Goal: Information Seeking & Learning: Compare options

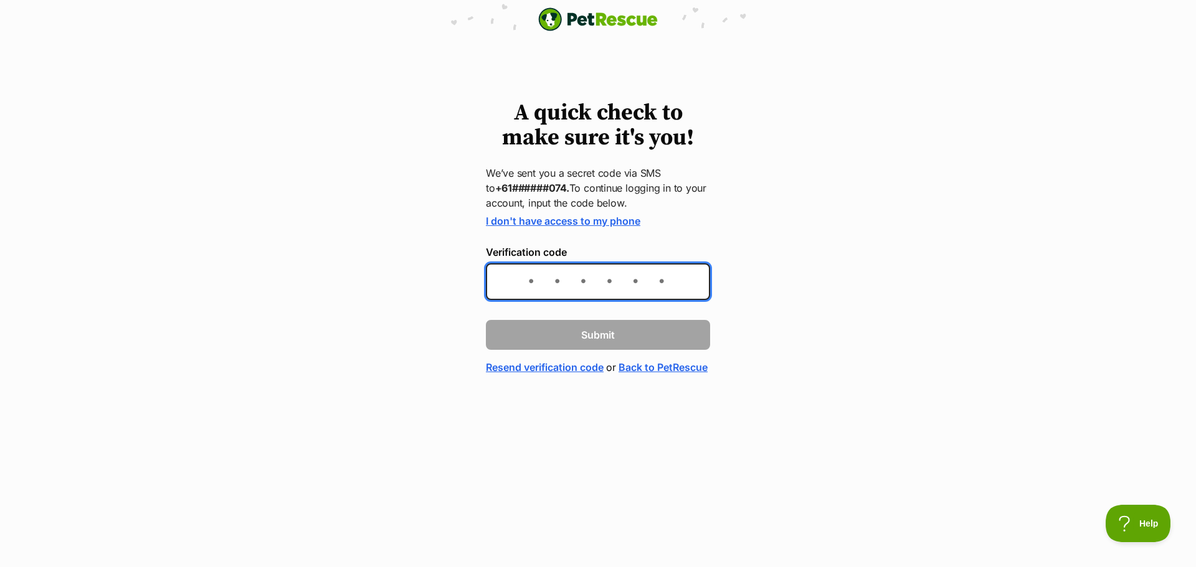
click at [548, 287] on input "Verification code" at bounding box center [598, 281] width 224 height 37
type input "469226"
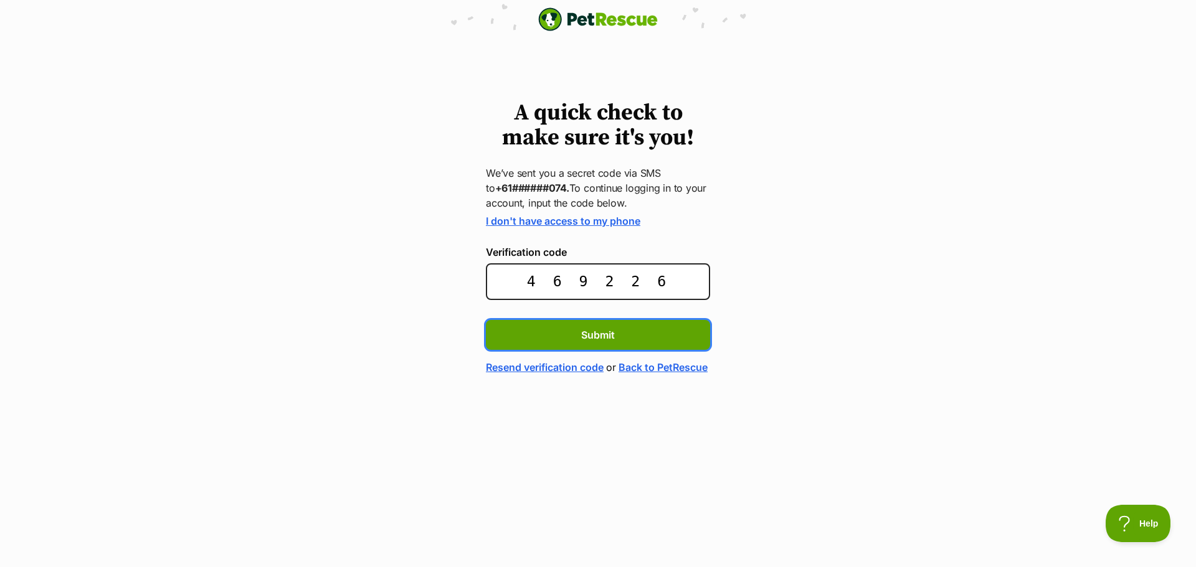
click at [486, 320] on button "Submit" at bounding box center [598, 335] width 224 height 30
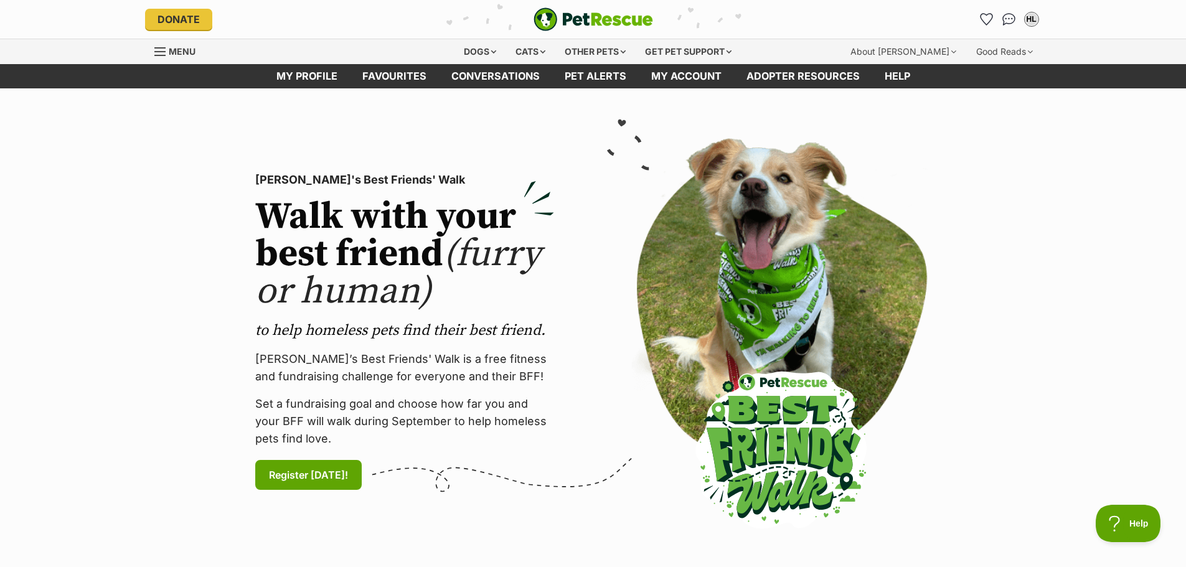
click at [1176, 18] on header "Donate PetRescue home HL My account HL Heather Lewis Edit profile Log out Pet a…" at bounding box center [593, 19] width 1186 height 39
click at [476, 51] on div "Dogs" at bounding box center [480, 51] width 50 height 25
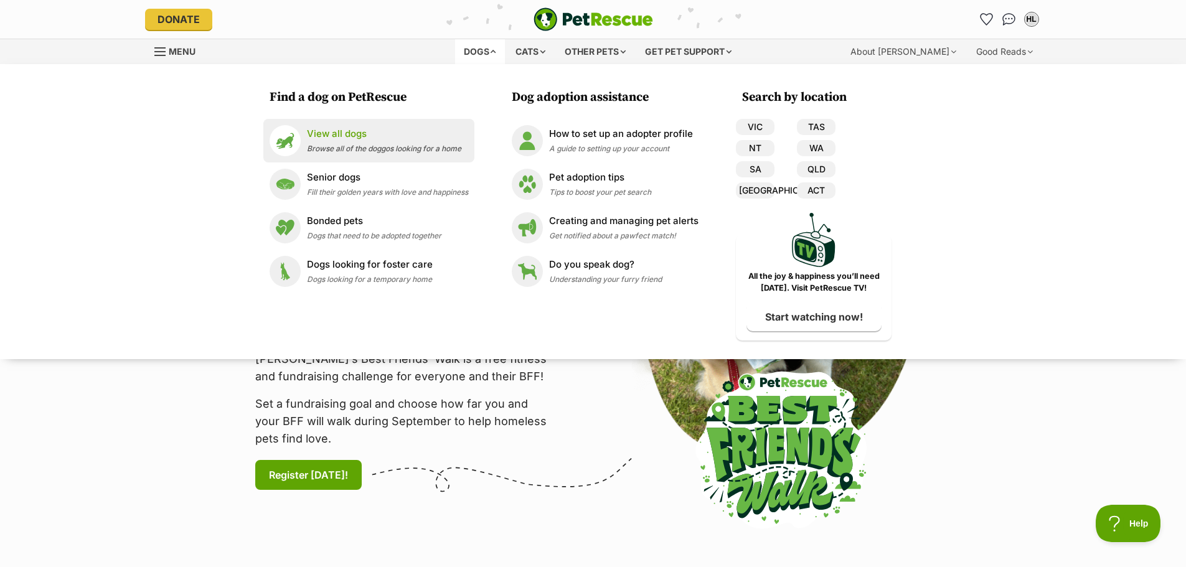
click at [342, 134] on p "View all dogs" at bounding box center [384, 134] width 154 height 14
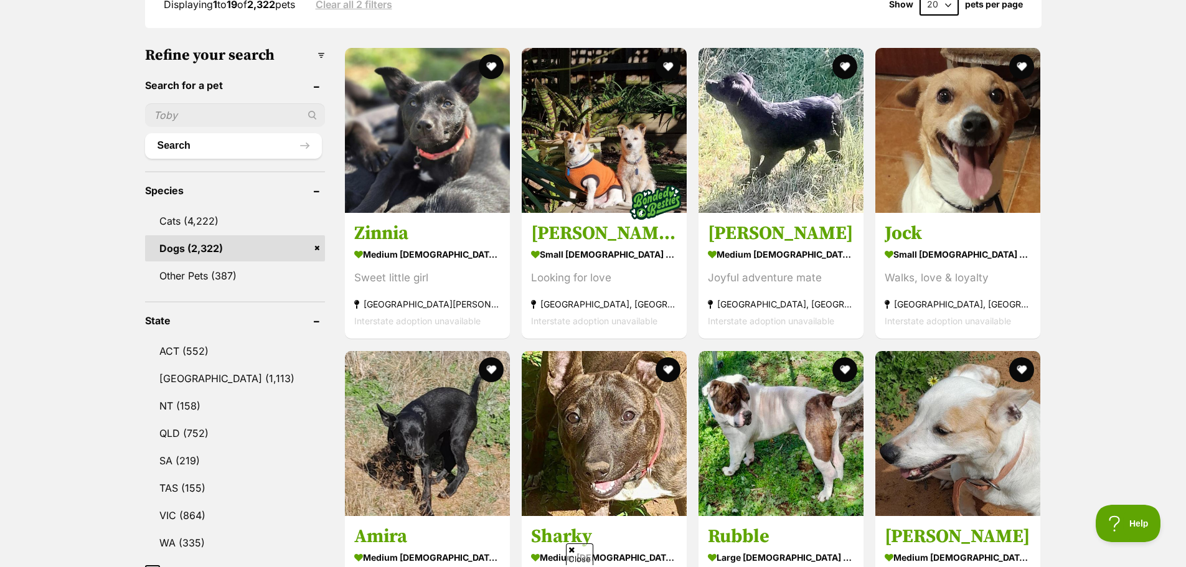
scroll to position [560, 0]
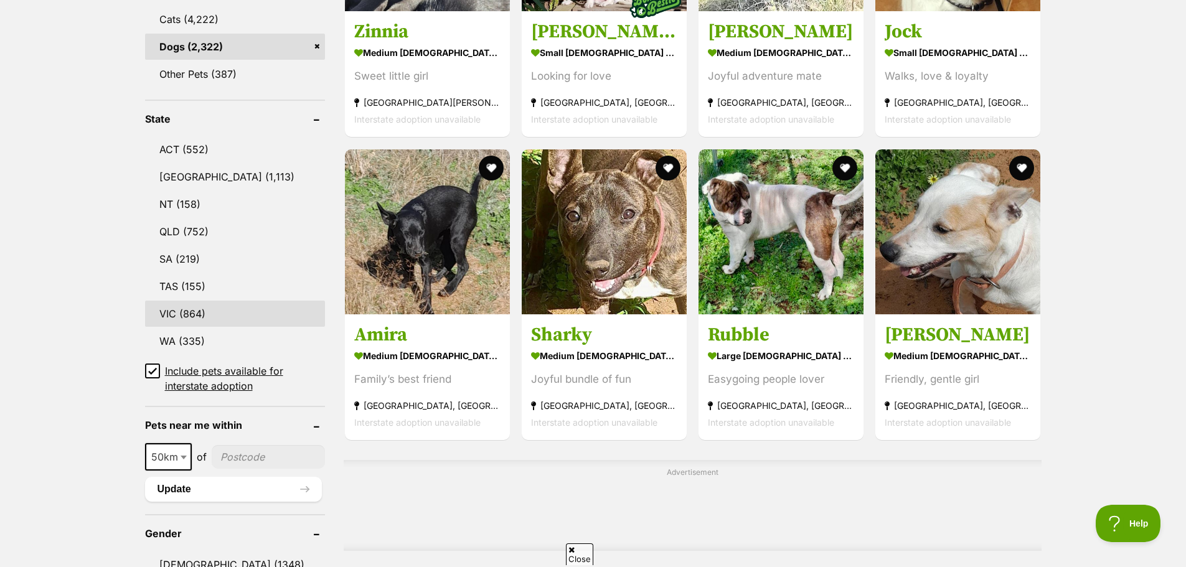
click at [219, 301] on link "VIC (864)" at bounding box center [235, 314] width 180 height 26
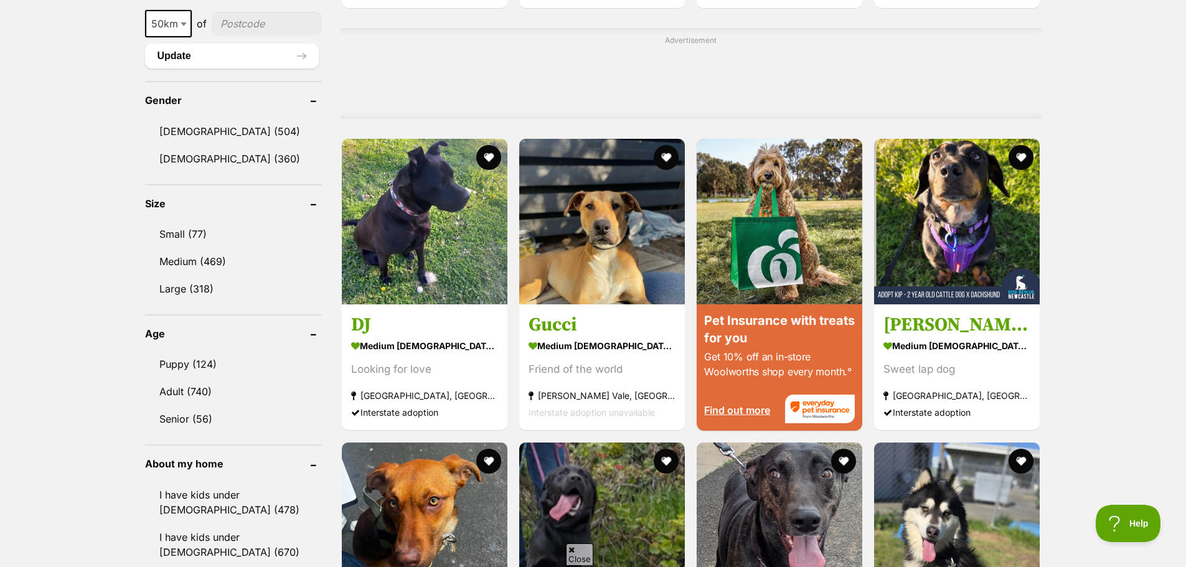
scroll to position [996, 0]
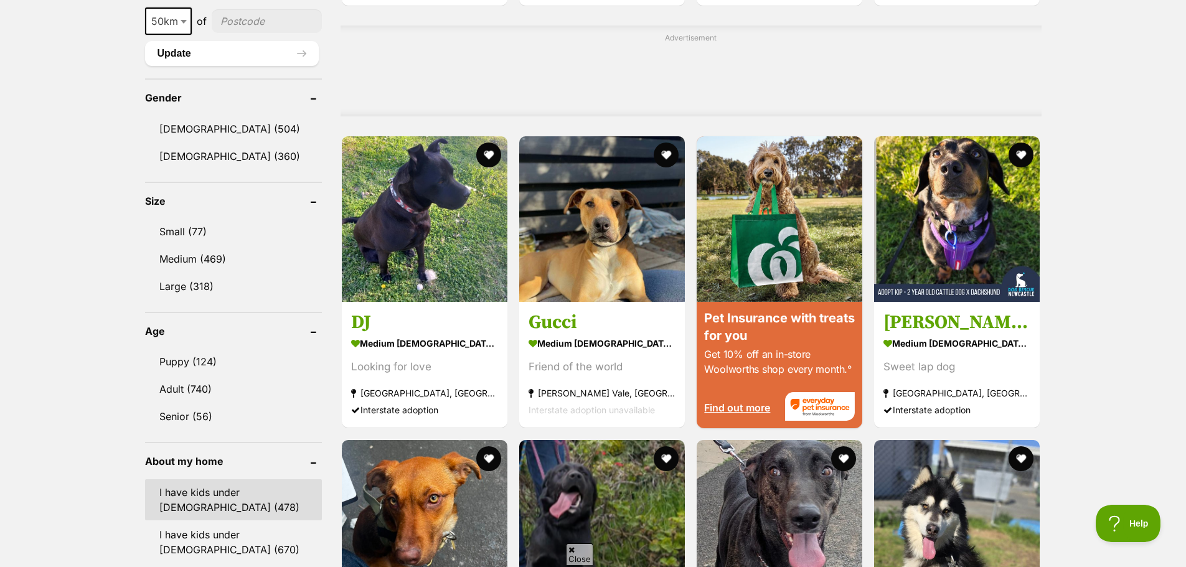
click at [259, 496] on link "I have kids under 5 years old (478)" at bounding box center [233, 499] width 177 height 41
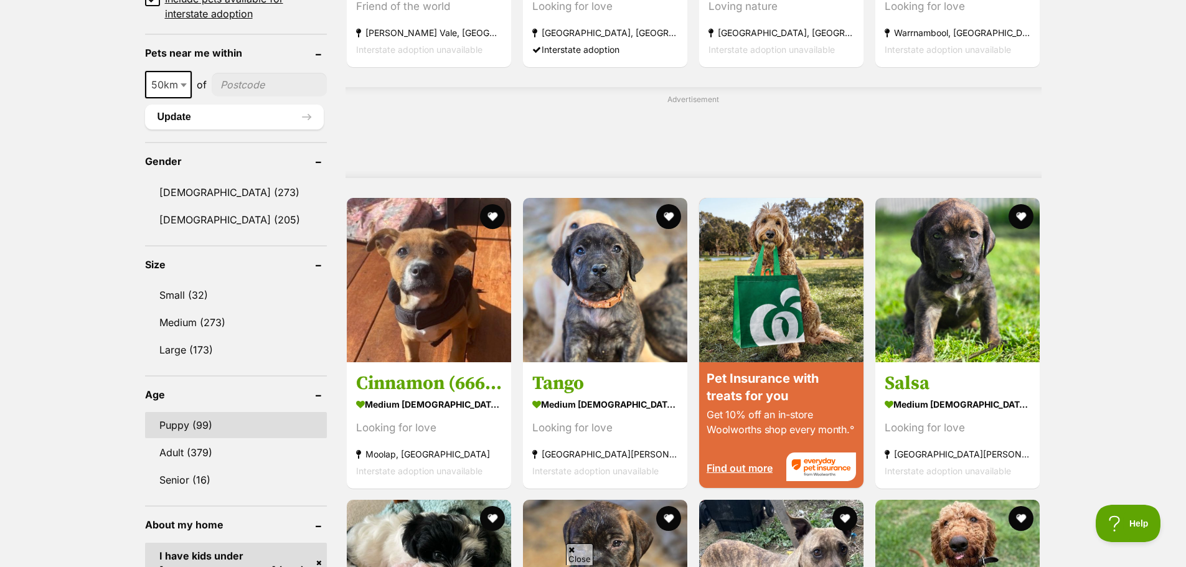
scroll to position [934, 0]
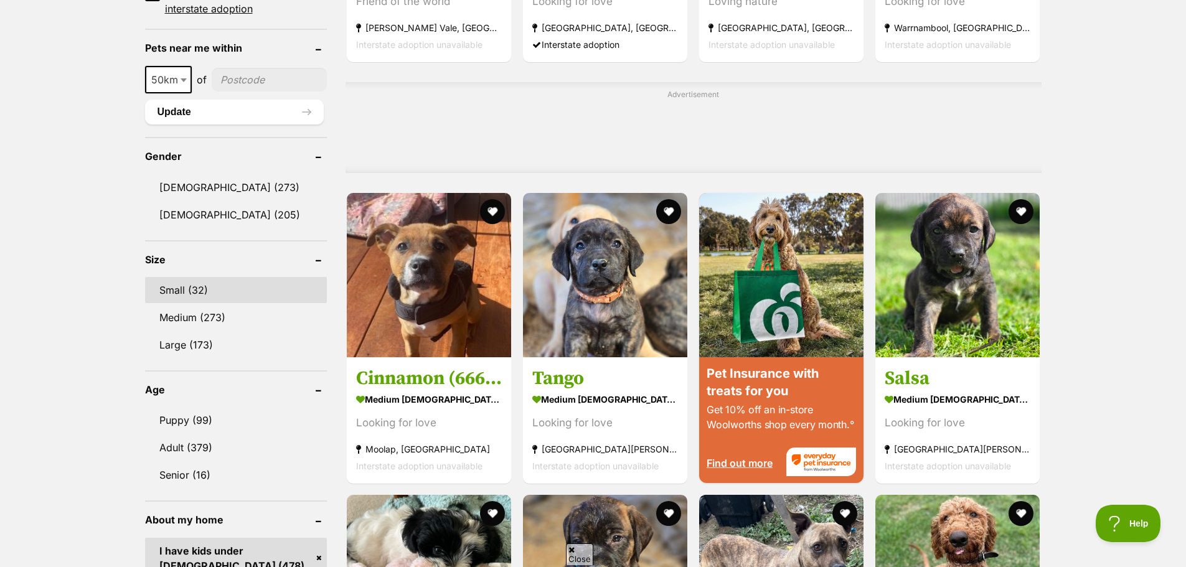
click at [208, 300] on link "Small (32)" at bounding box center [236, 290] width 182 height 26
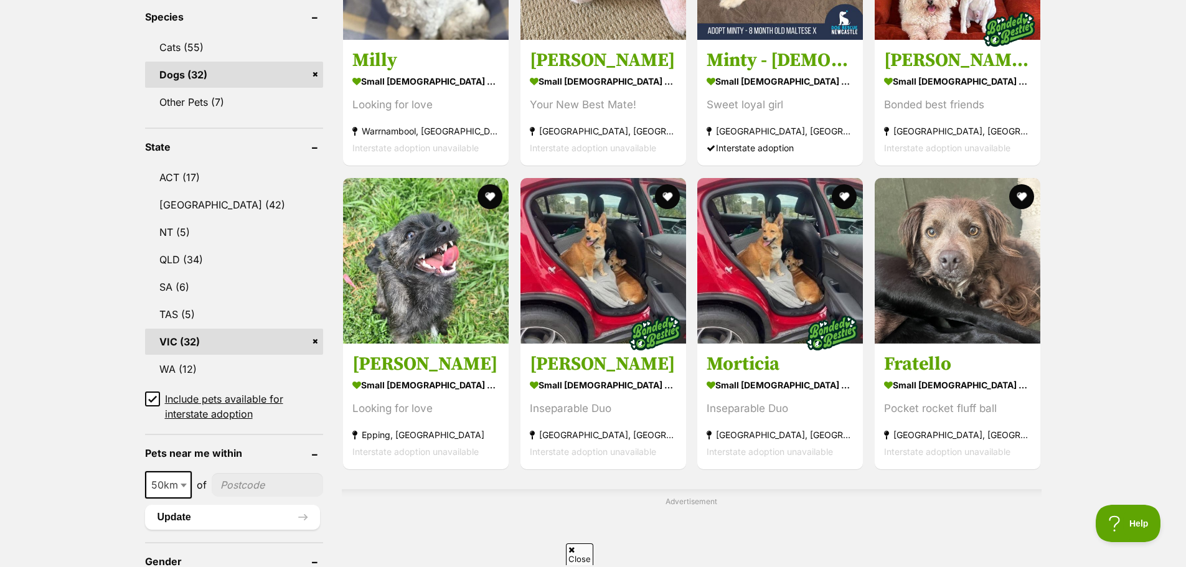
scroll to position [560, 0]
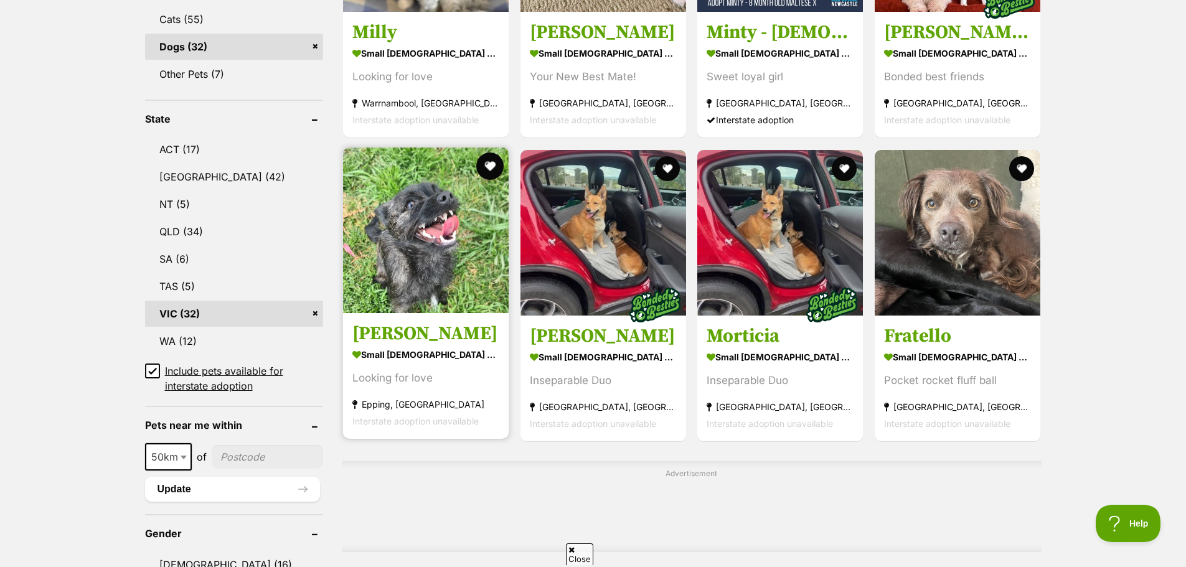
click at [483, 162] on button "favourite" at bounding box center [489, 166] width 27 height 27
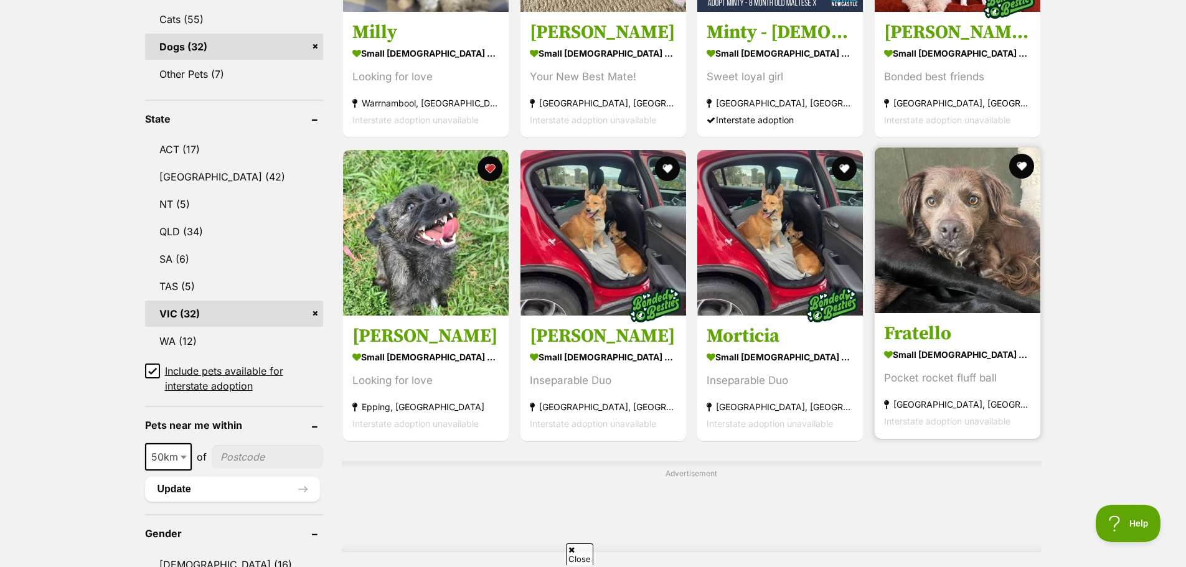
click at [945, 282] on img at bounding box center [958, 231] width 166 height 166
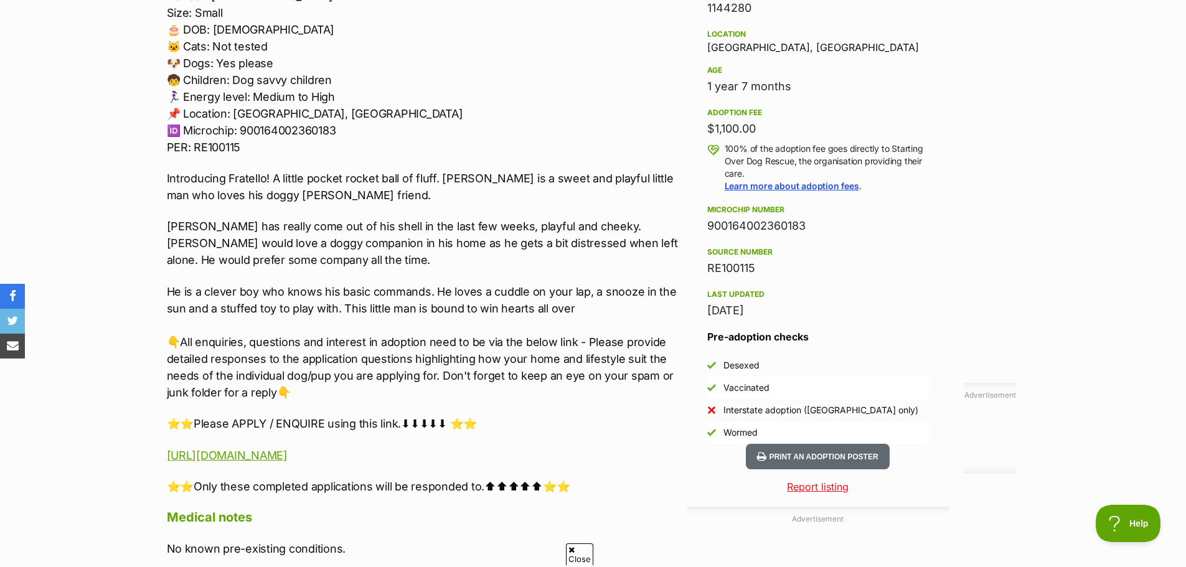
scroll to position [810, 0]
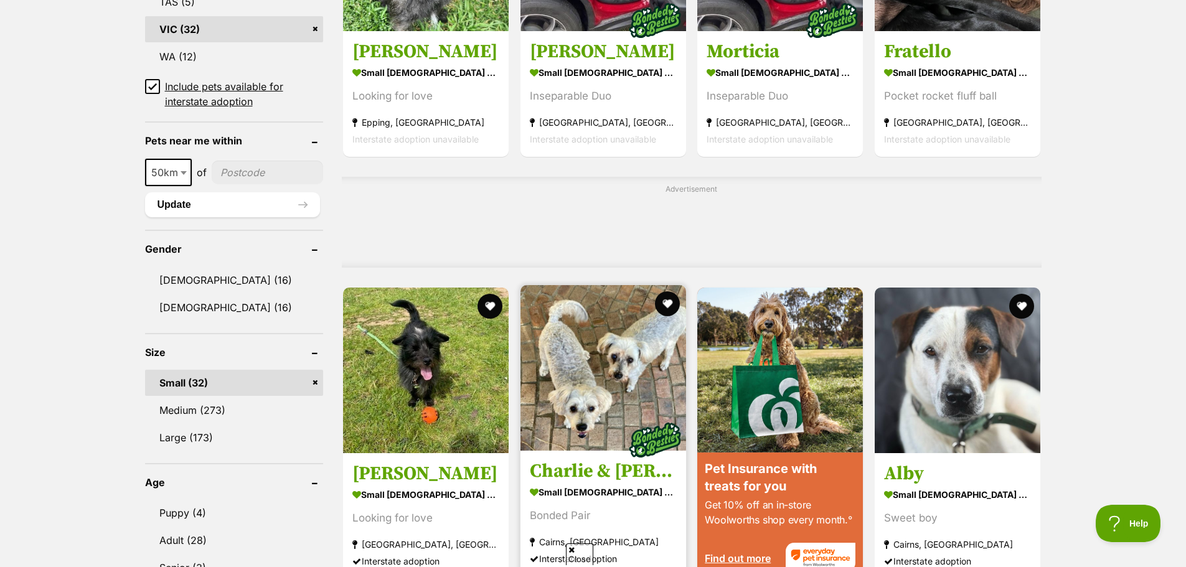
scroll to position [996, 0]
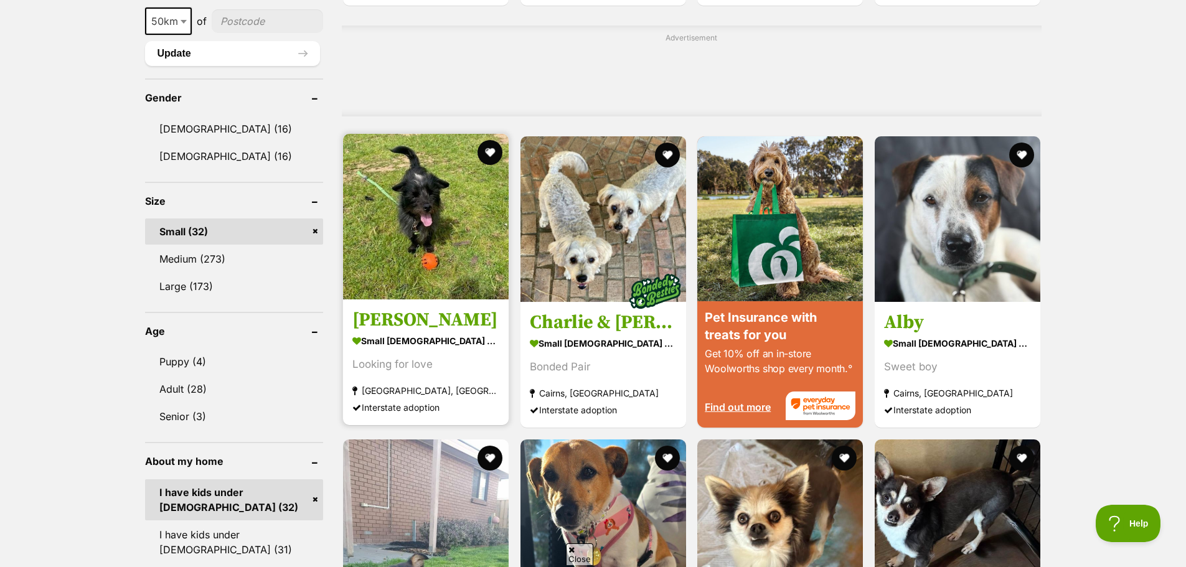
click at [430, 371] on div "Looking for love" at bounding box center [425, 364] width 147 height 17
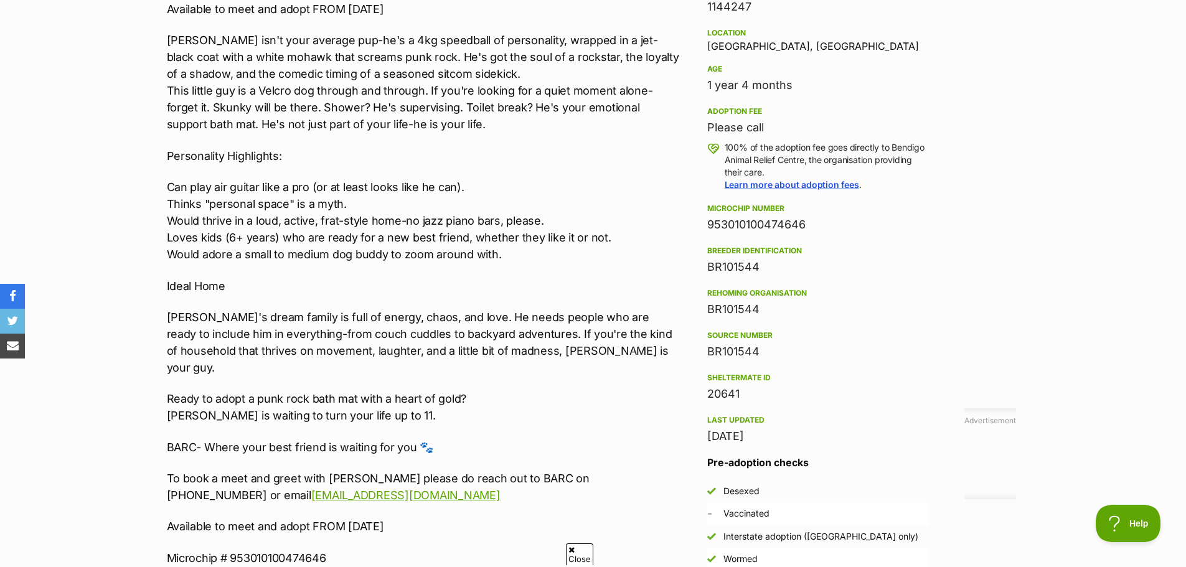
scroll to position [810, 0]
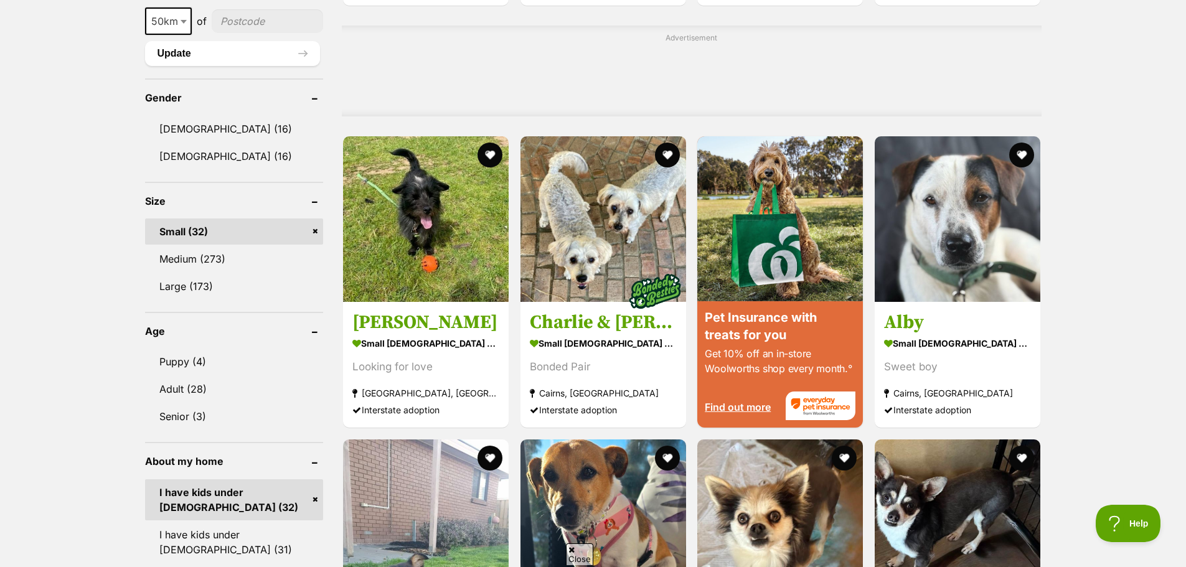
scroll to position [1183, 0]
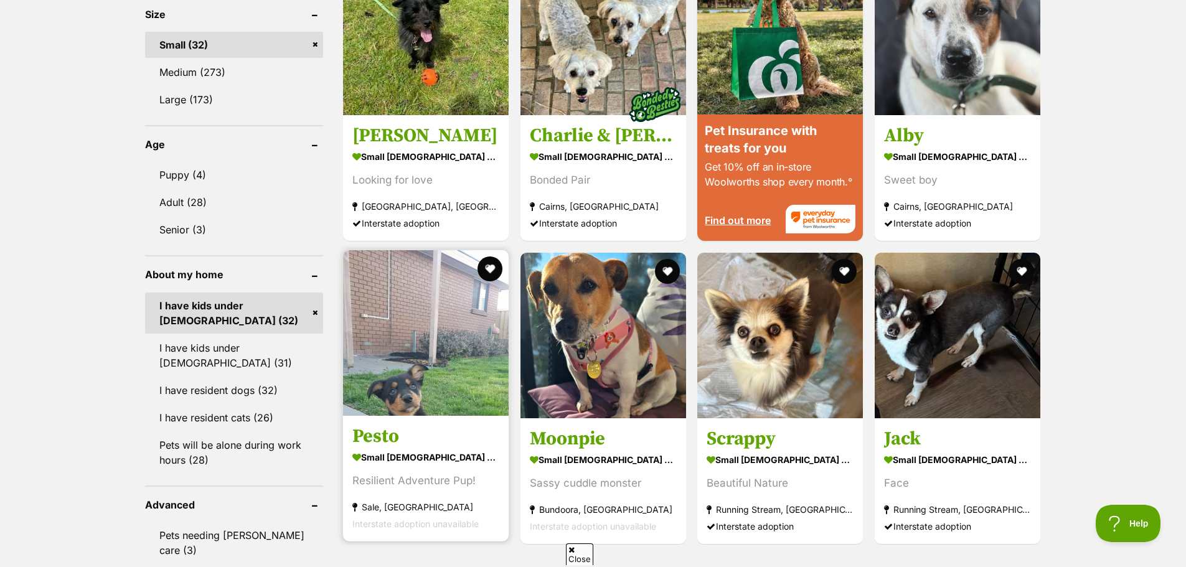
click at [422, 394] on img at bounding box center [426, 333] width 166 height 166
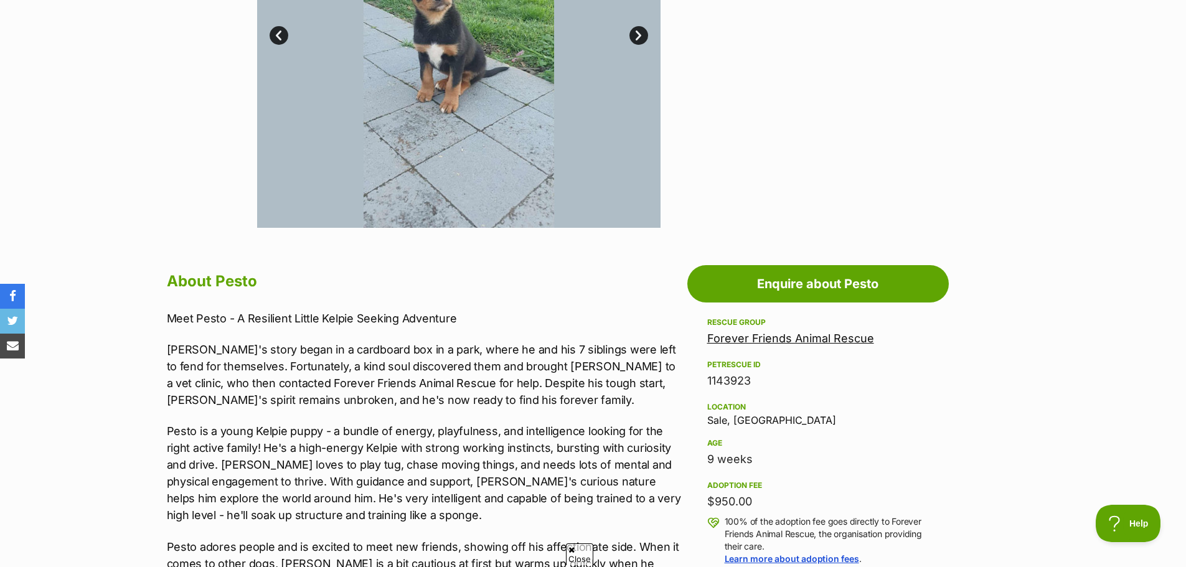
scroll to position [436, 0]
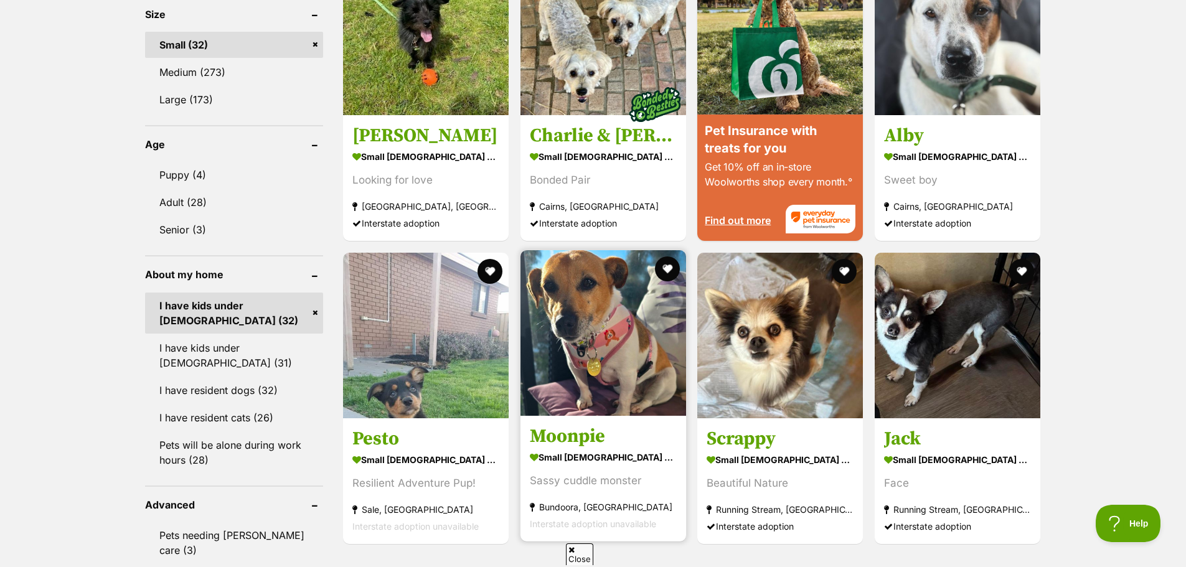
click at [621, 362] on img at bounding box center [604, 333] width 166 height 166
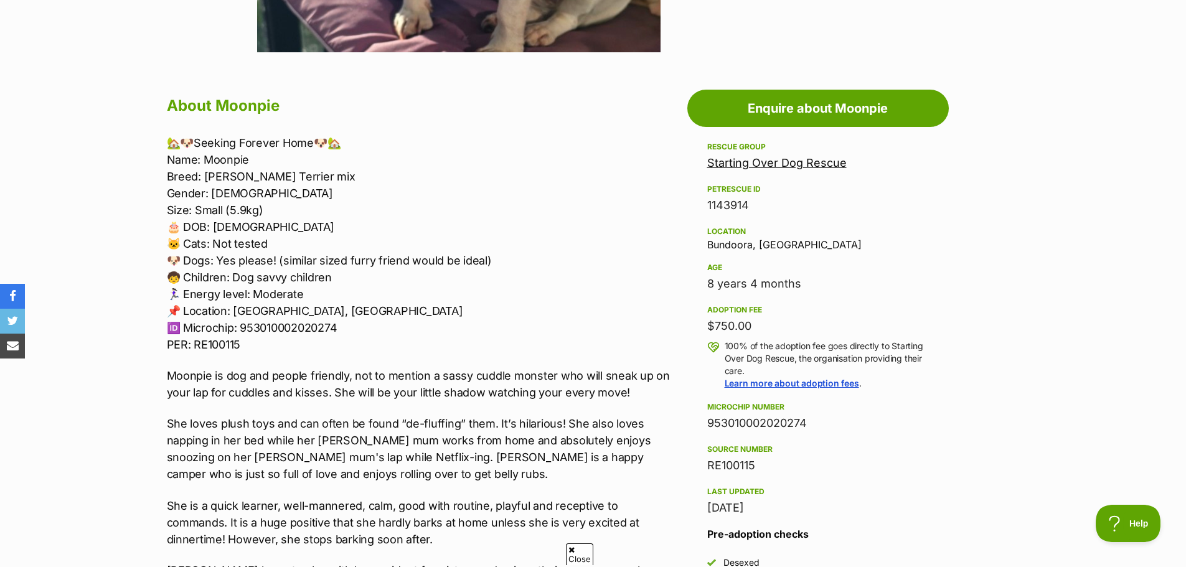
scroll to position [623, 0]
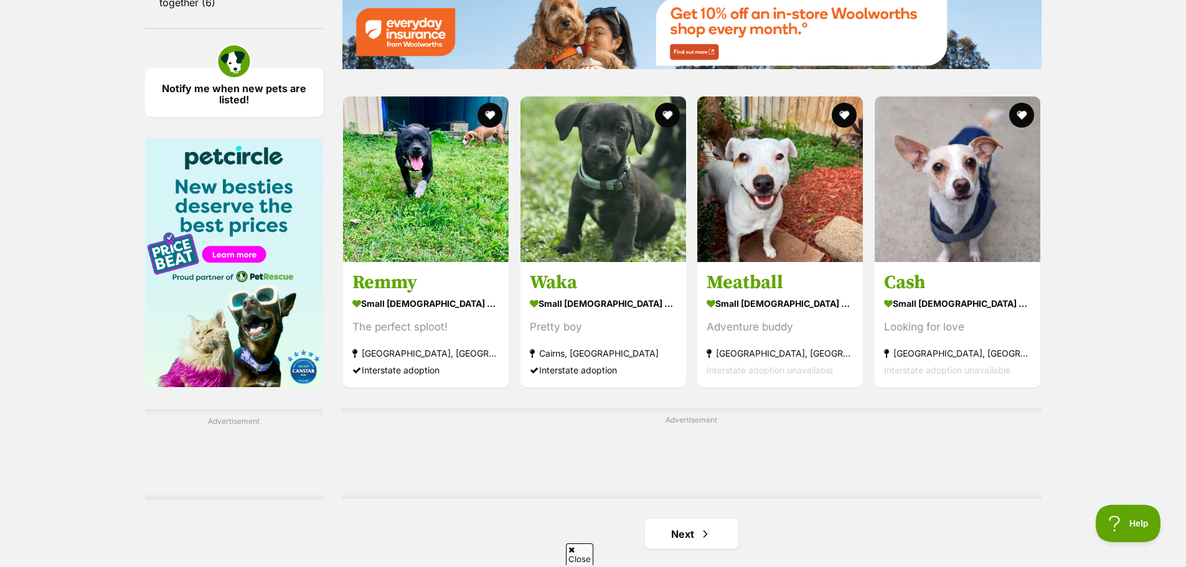
scroll to position [1806, 0]
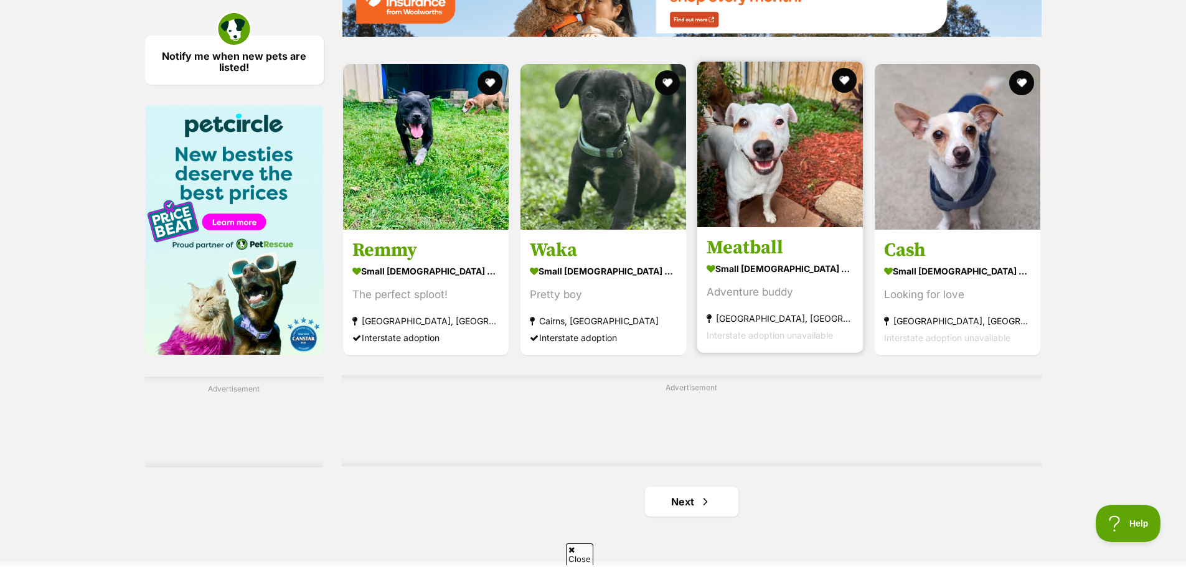
click at [754, 261] on link "Meatball small male Dog Adventure buddy Glenroy, VIC Interstate adoption unavai…" at bounding box center [780, 290] width 166 height 126
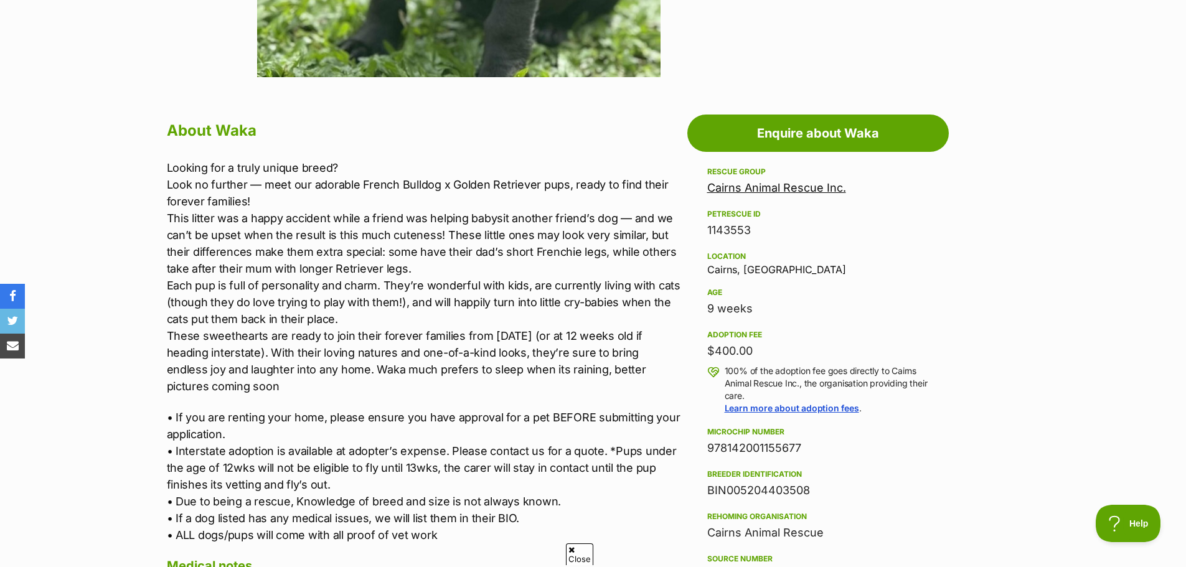
scroll to position [623, 0]
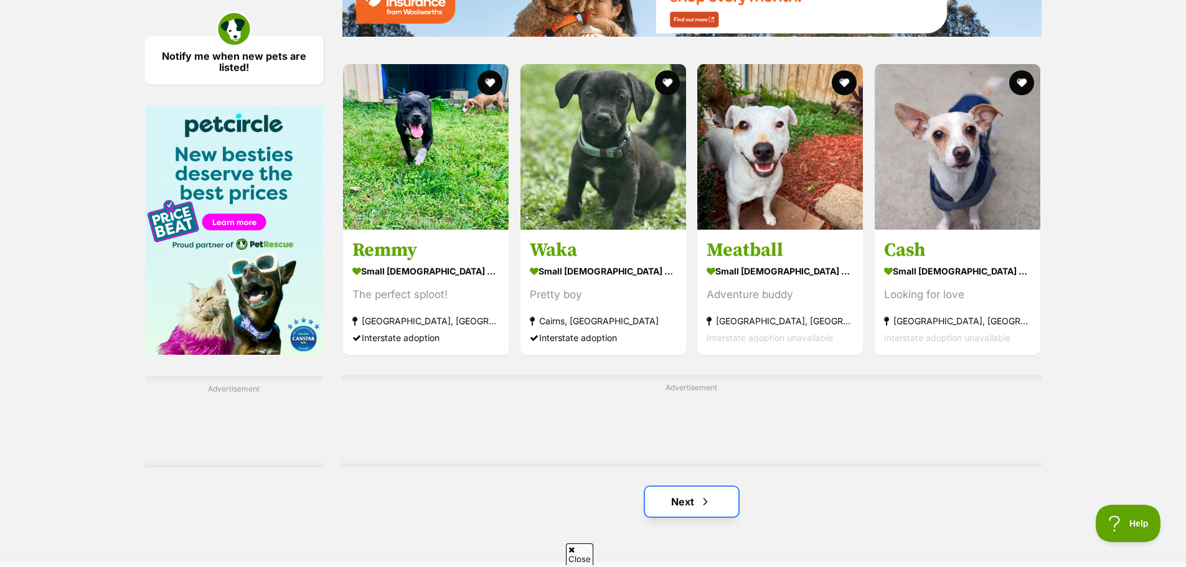
click at [704, 496] on span "Next page" at bounding box center [705, 501] width 12 height 15
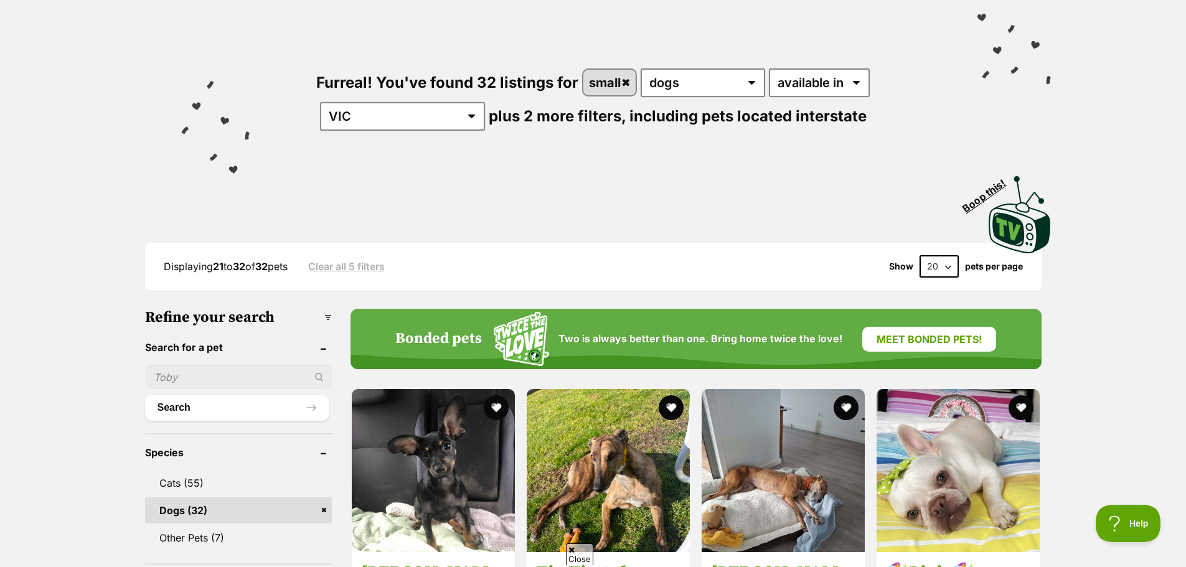
scroll to position [249, 0]
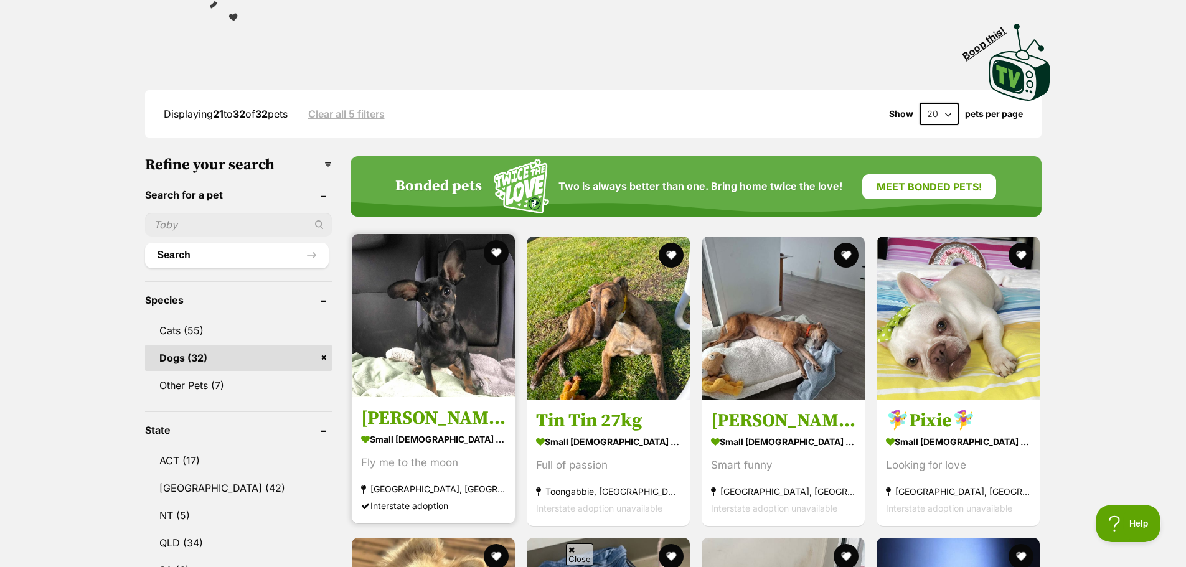
click at [471, 397] on article "1142678 [GEOGRAPHIC_DATA] small [DEMOGRAPHIC_DATA] Dog Fly me to the moon [GEOG…" at bounding box center [434, 379] width 166 height 292
click at [427, 398] on article "1142678 [GEOGRAPHIC_DATA] small [DEMOGRAPHIC_DATA] Dog Fly me to the moon [GEOG…" at bounding box center [434, 379] width 166 height 292
click at [415, 298] on img at bounding box center [433, 315] width 163 height 163
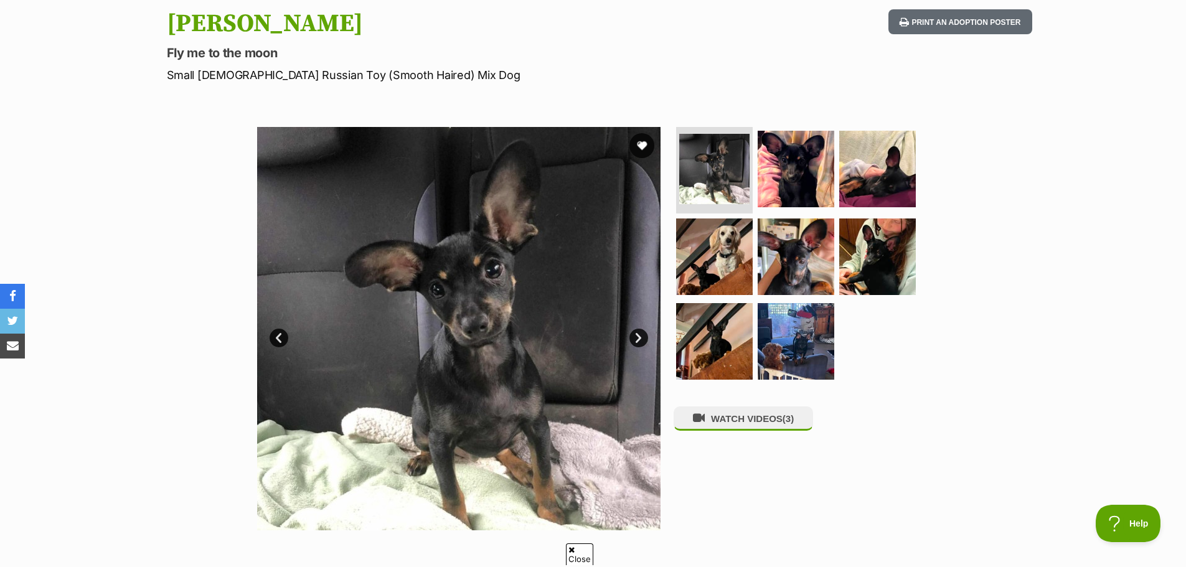
scroll to position [125, 0]
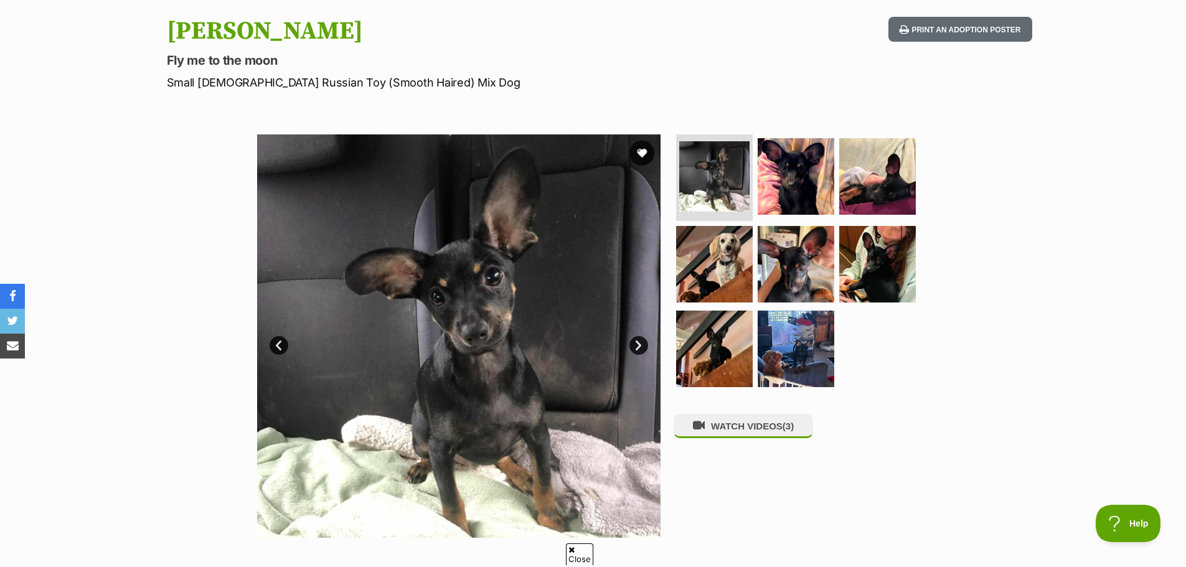
click at [636, 339] on link "Next" at bounding box center [639, 345] width 19 height 19
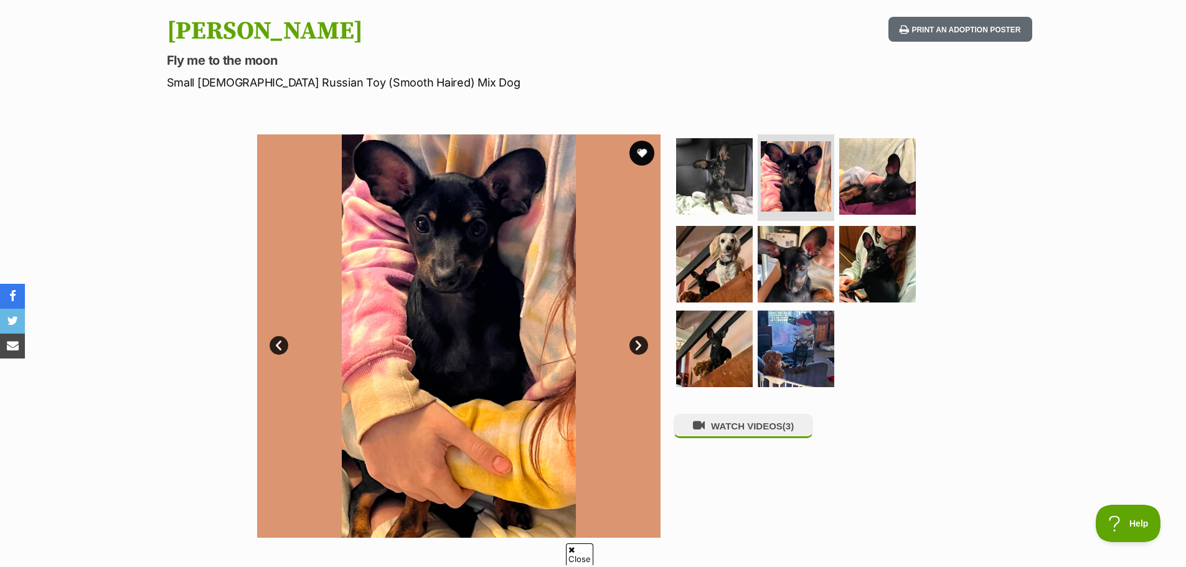
click at [636, 339] on link "Next" at bounding box center [639, 345] width 19 height 19
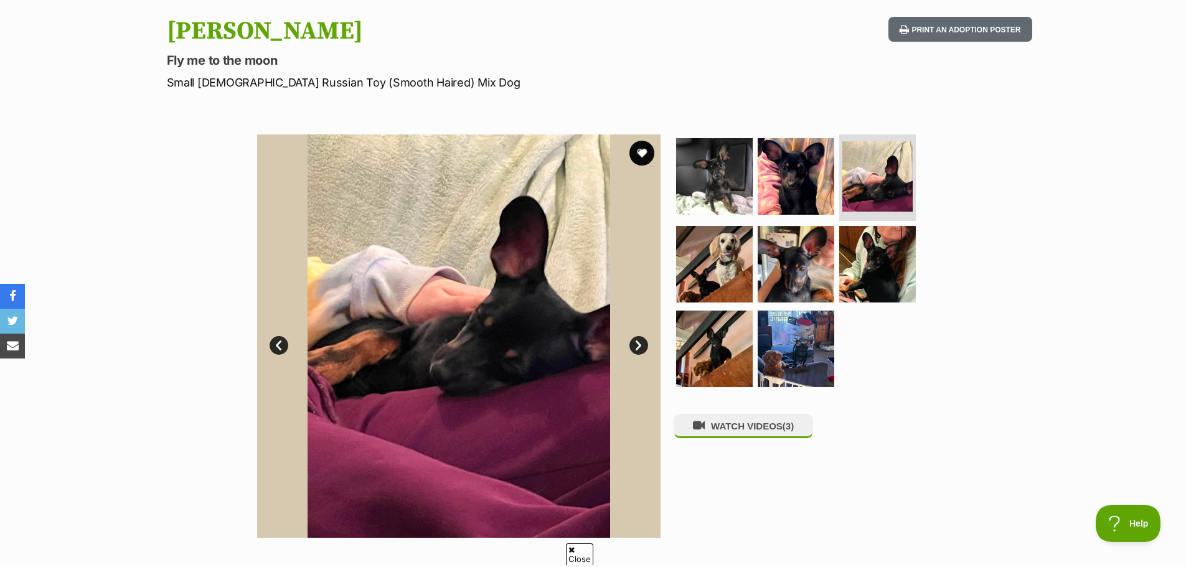
click at [636, 339] on link "Next" at bounding box center [639, 345] width 19 height 19
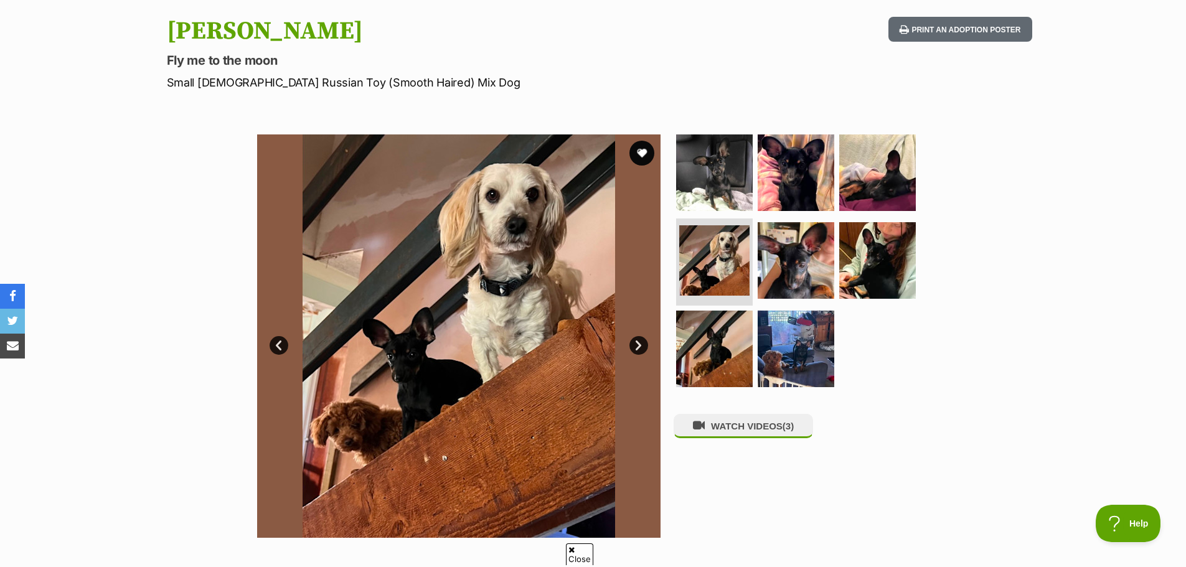
click at [636, 339] on link "Next" at bounding box center [639, 345] width 19 height 19
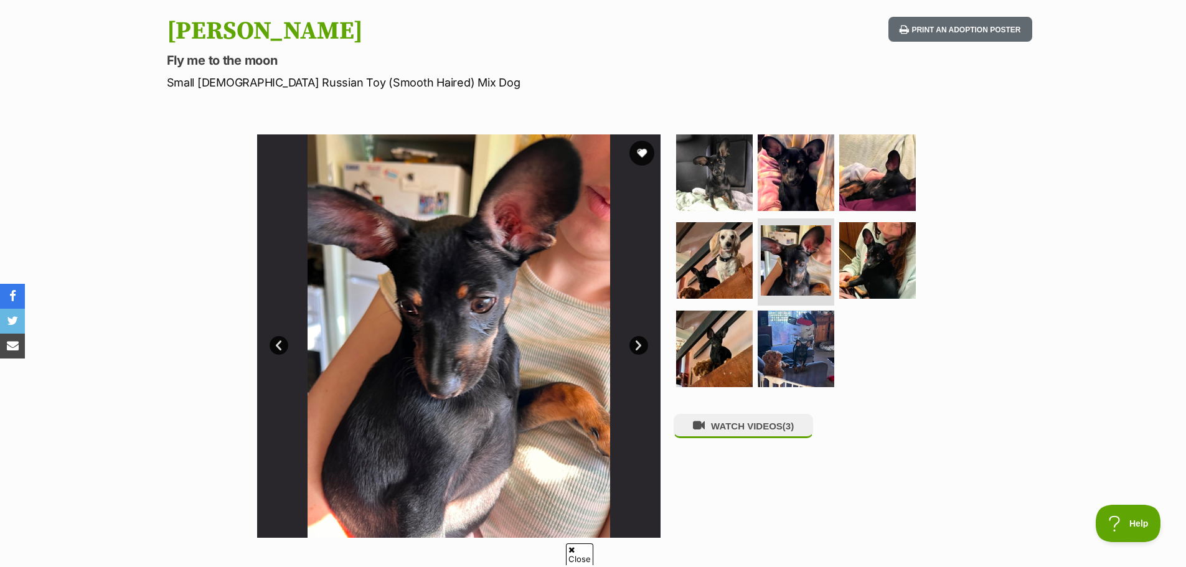
click at [635, 339] on link "Next" at bounding box center [639, 345] width 19 height 19
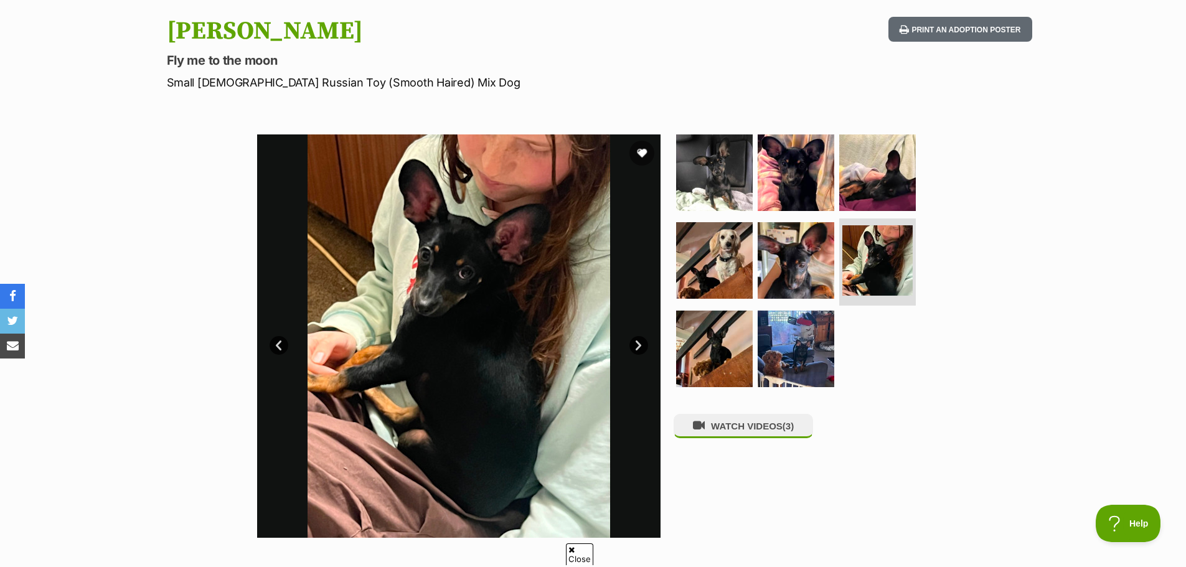
click at [635, 339] on link "Next" at bounding box center [639, 345] width 19 height 19
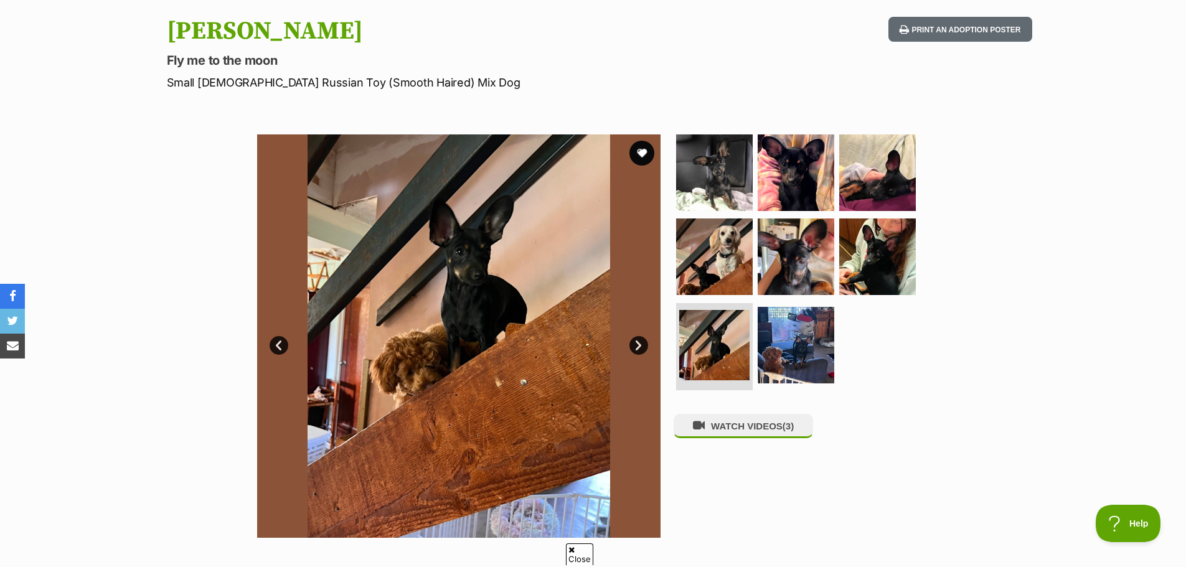
click at [636, 338] on link "Next" at bounding box center [639, 345] width 19 height 19
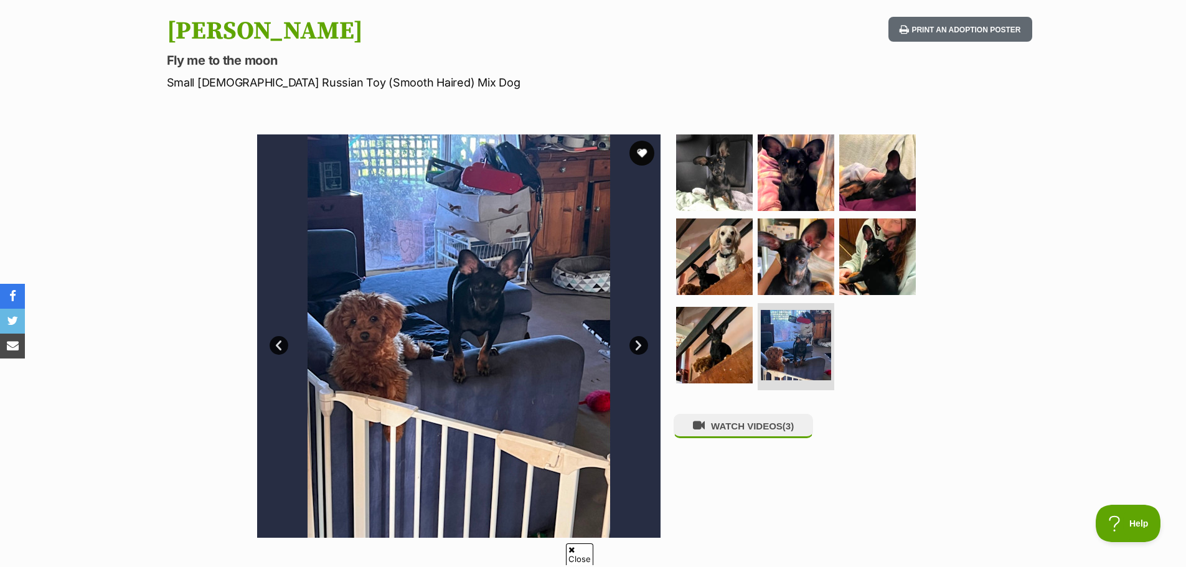
click at [636, 338] on link "Next" at bounding box center [639, 345] width 19 height 19
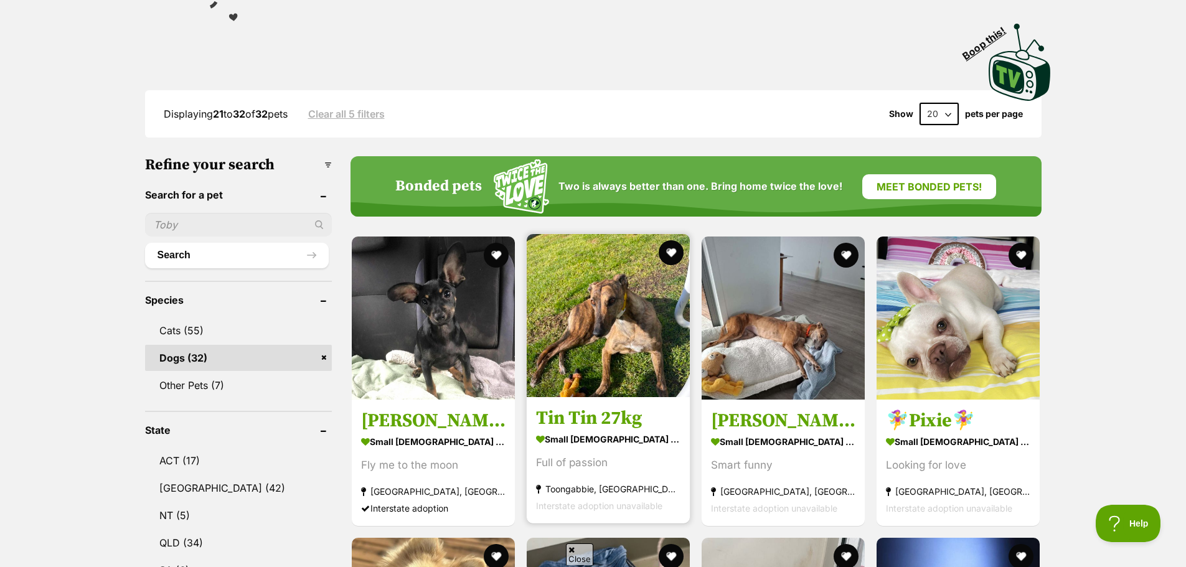
click at [593, 359] on img at bounding box center [608, 315] width 163 height 163
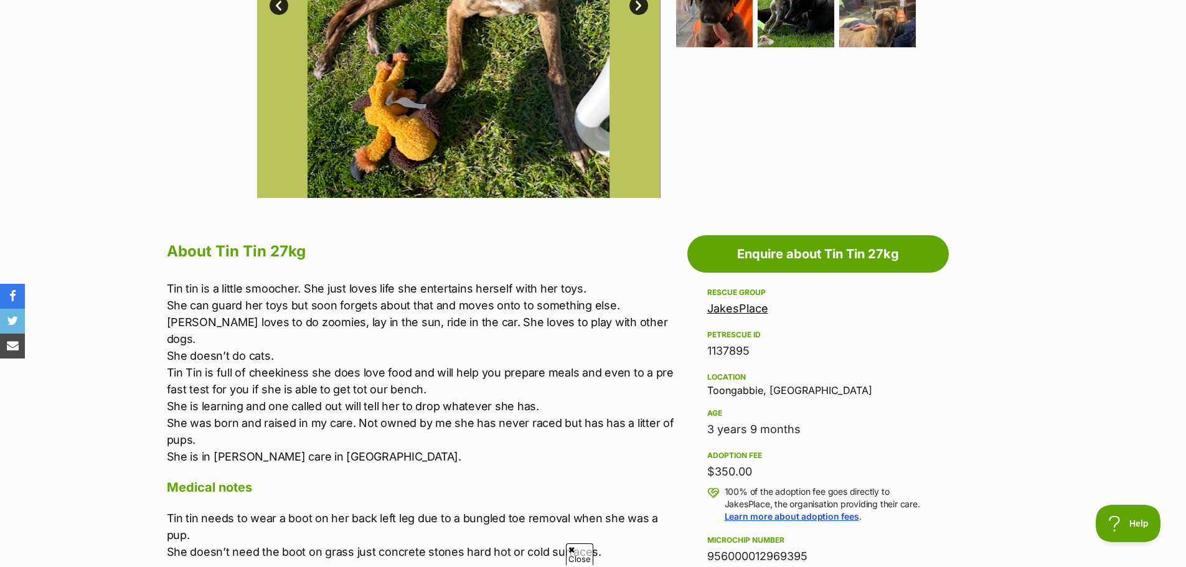
scroll to position [498, 0]
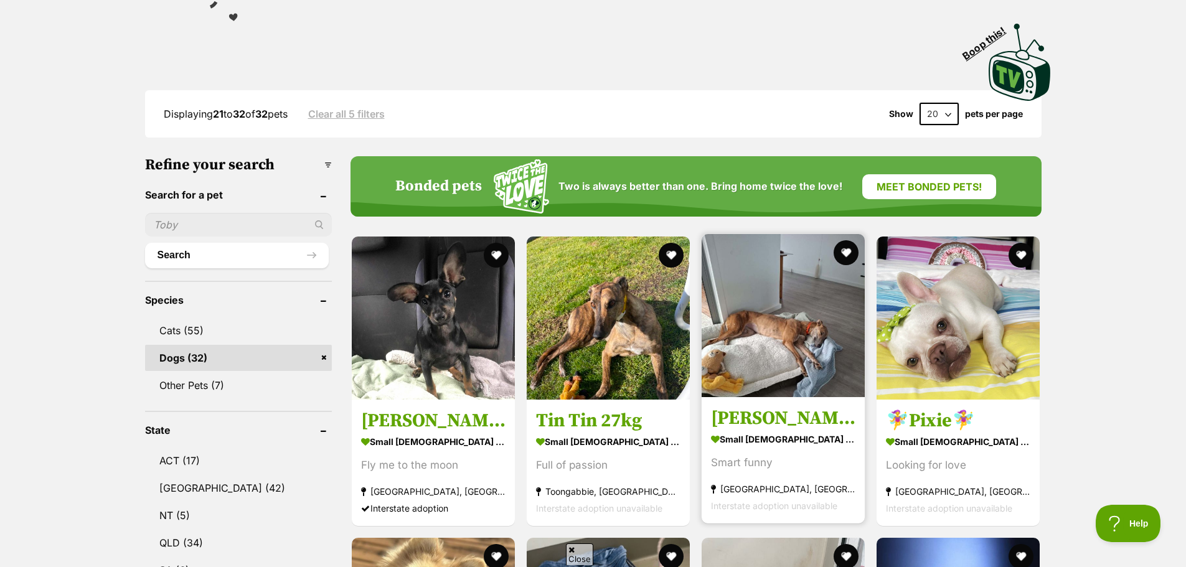
click at [773, 425] on h3 "[PERSON_NAME] - Blue Brindle" at bounding box center [783, 419] width 144 height 24
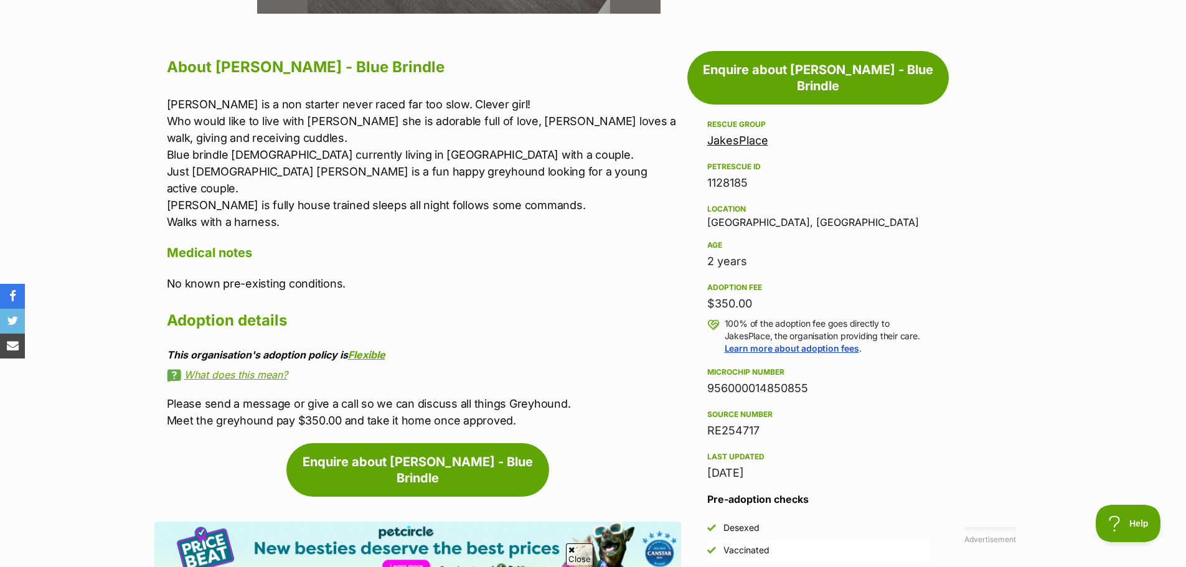
scroll to position [685, 0]
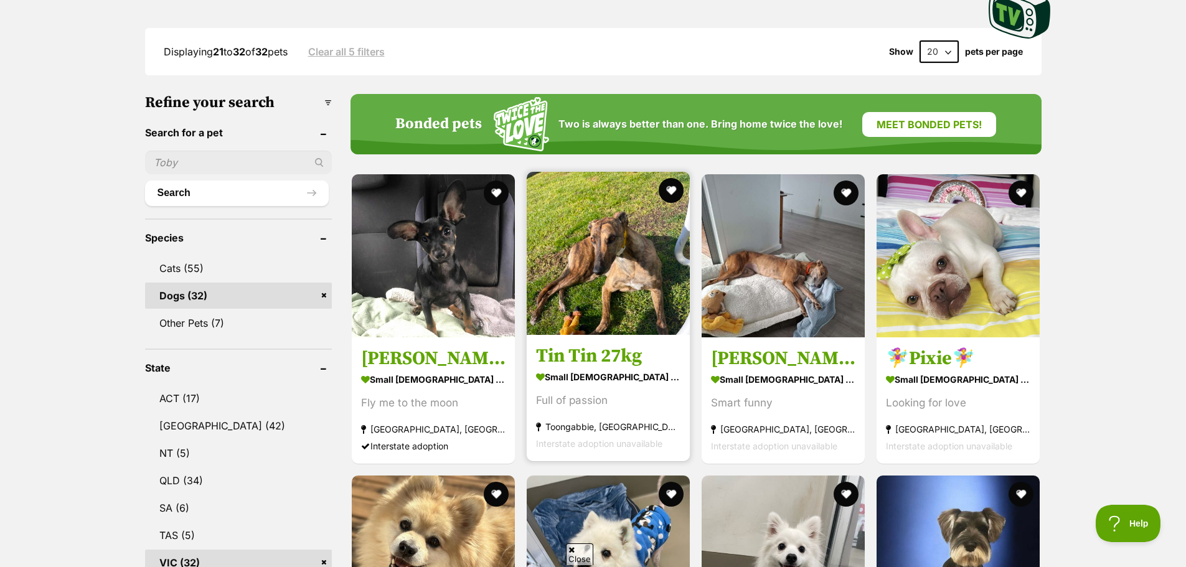
scroll to position [498, 0]
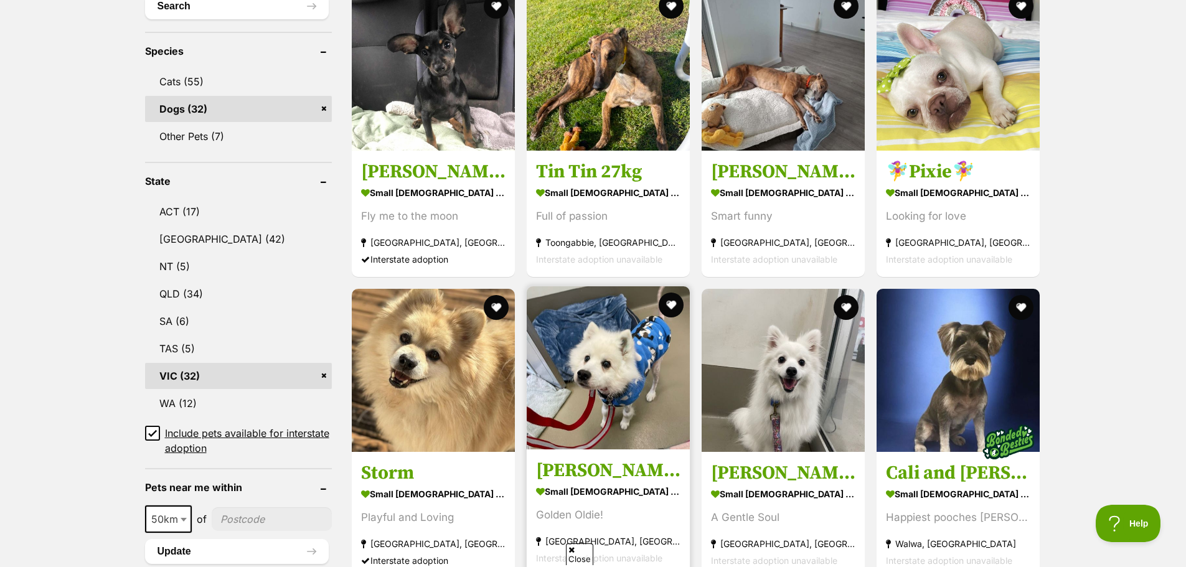
click at [604, 350] on img at bounding box center [608, 367] width 163 height 163
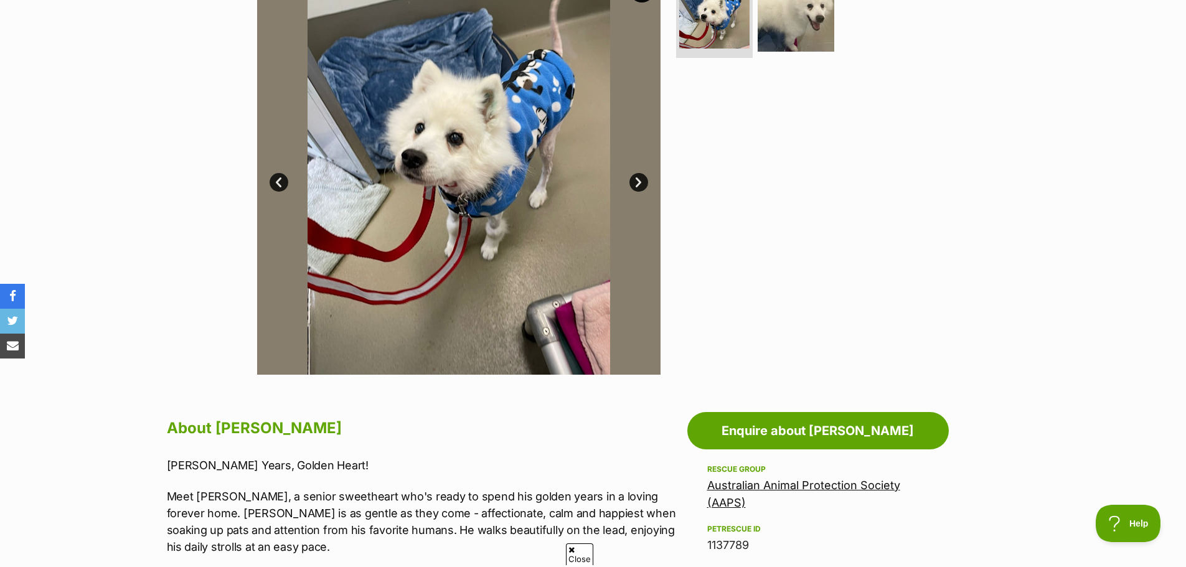
scroll to position [374, 0]
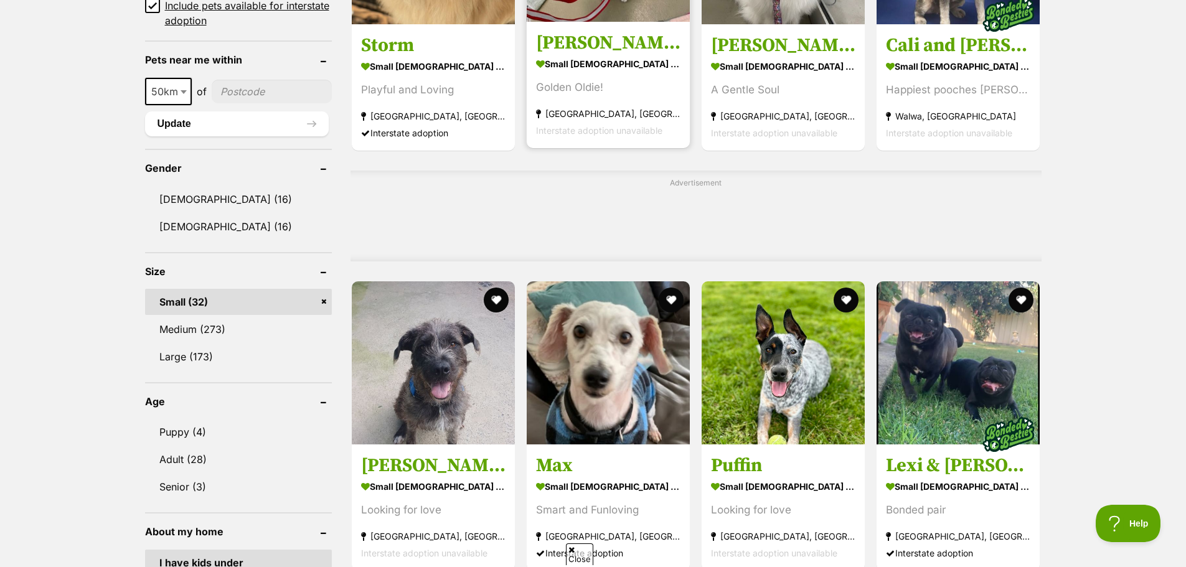
scroll to position [927, 0]
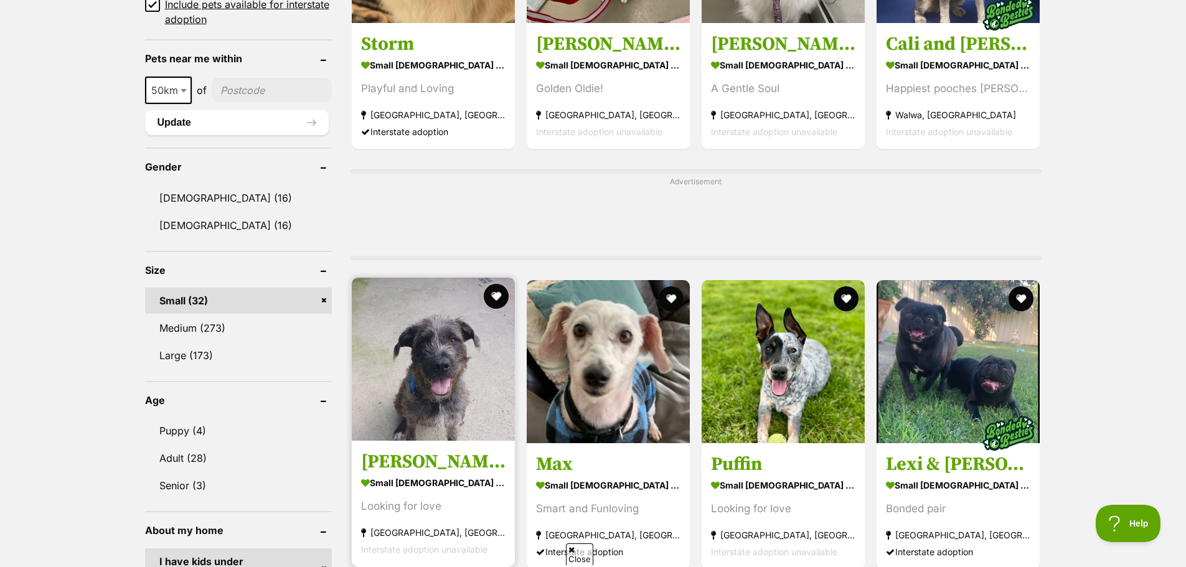
click at [445, 432] on img at bounding box center [433, 359] width 163 height 163
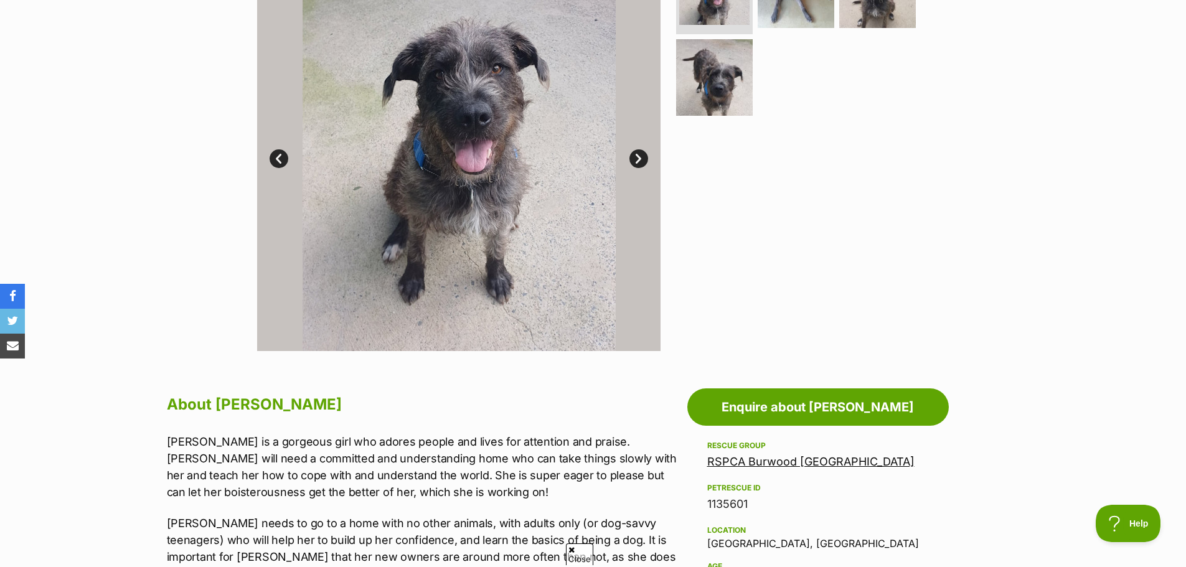
scroll to position [374, 0]
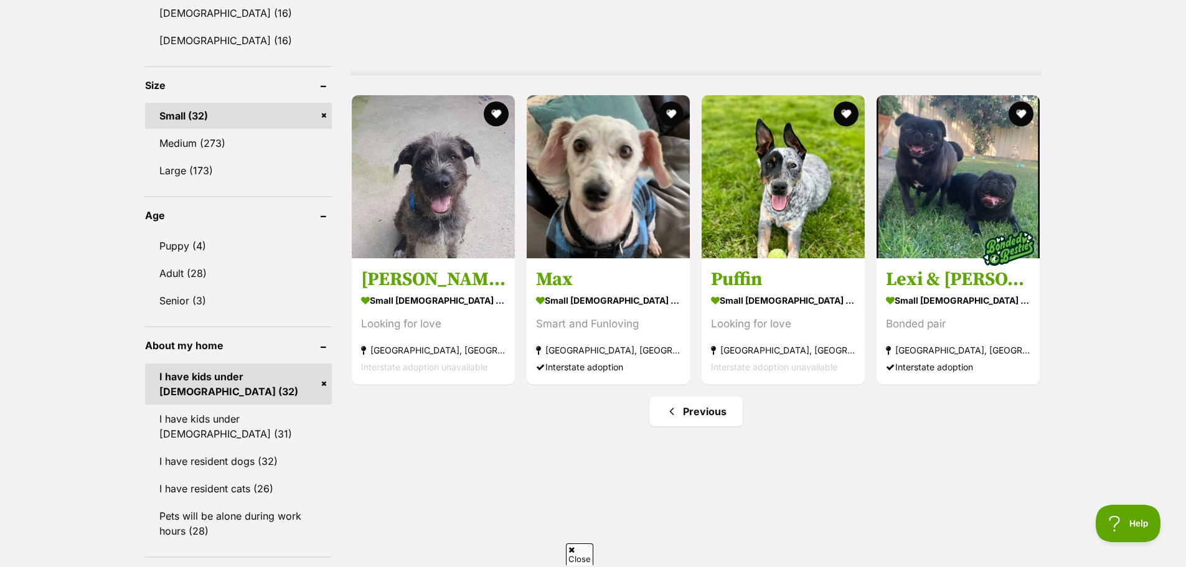
scroll to position [1176, 0]
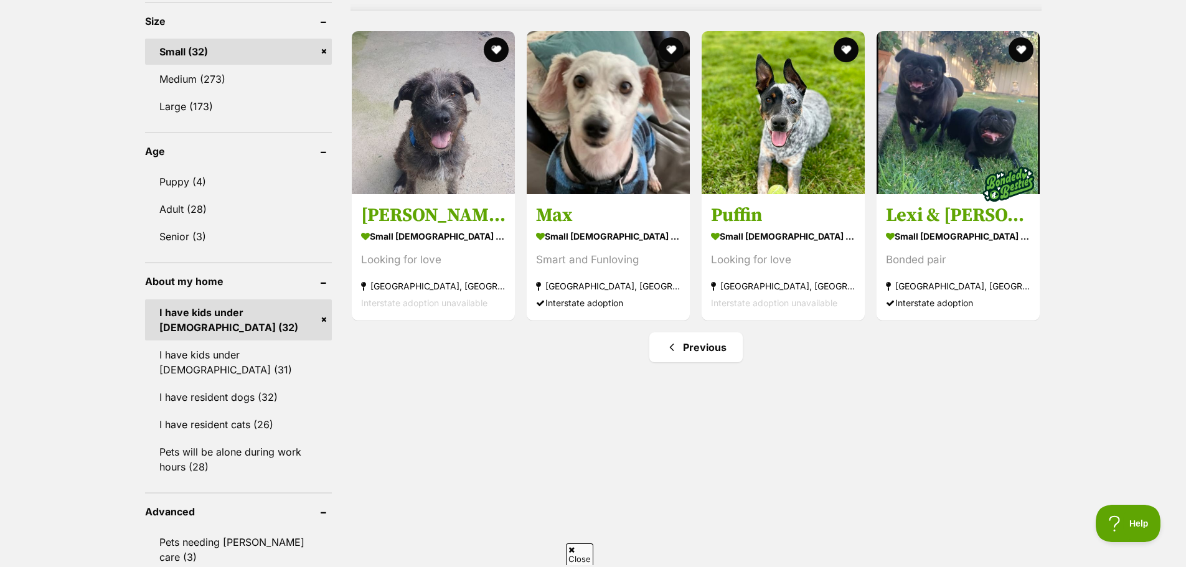
click at [242, 304] on link "I have kids under [DEMOGRAPHIC_DATA] (32)" at bounding box center [238, 320] width 187 height 41
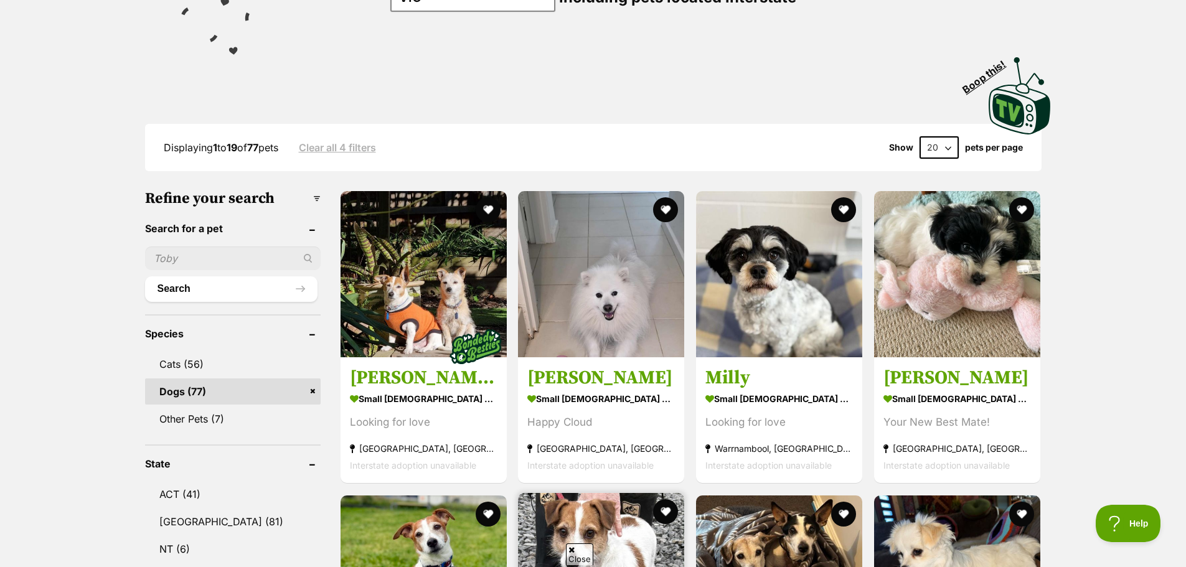
scroll to position [187, 0]
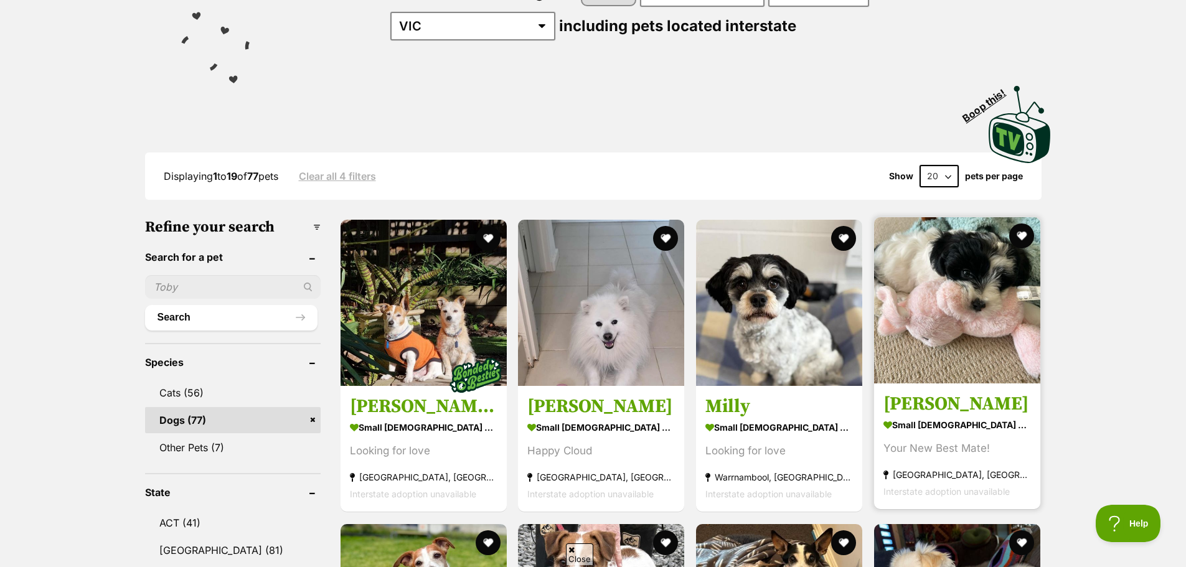
click at [973, 363] on img at bounding box center [957, 300] width 166 height 166
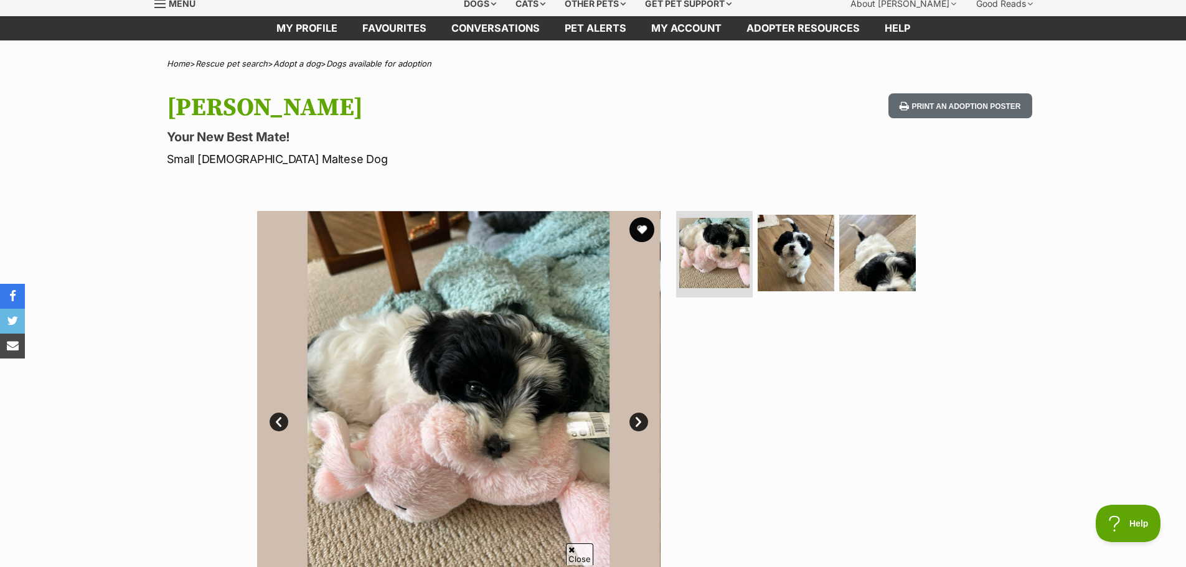
scroll to position [62, 0]
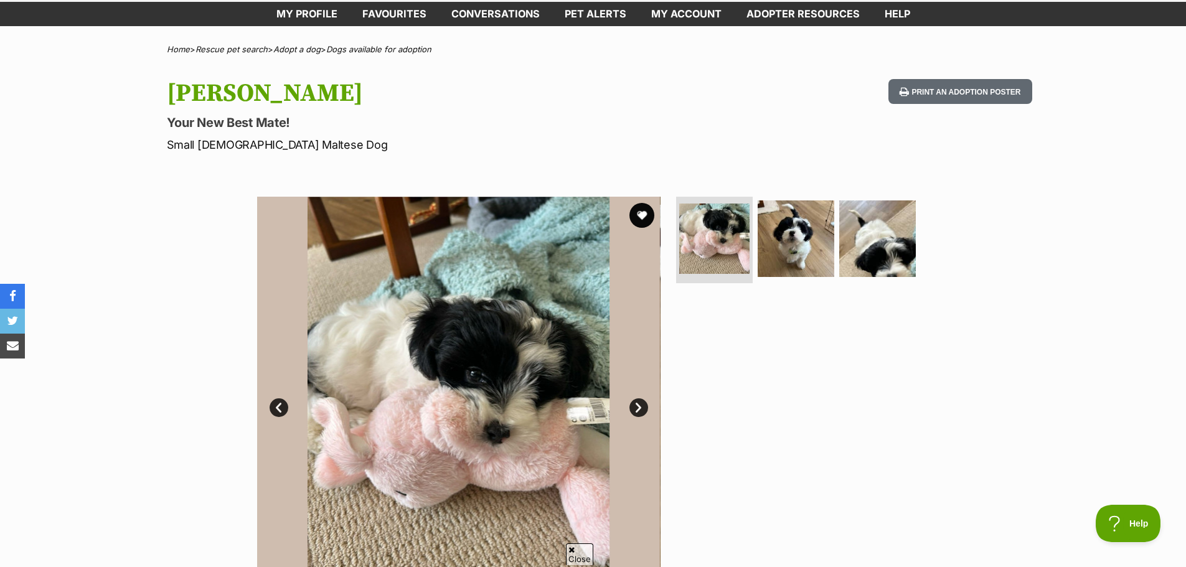
click at [631, 397] on img at bounding box center [459, 399] width 404 height 404
click at [636, 407] on link "Next" at bounding box center [639, 408] width 19 height 19
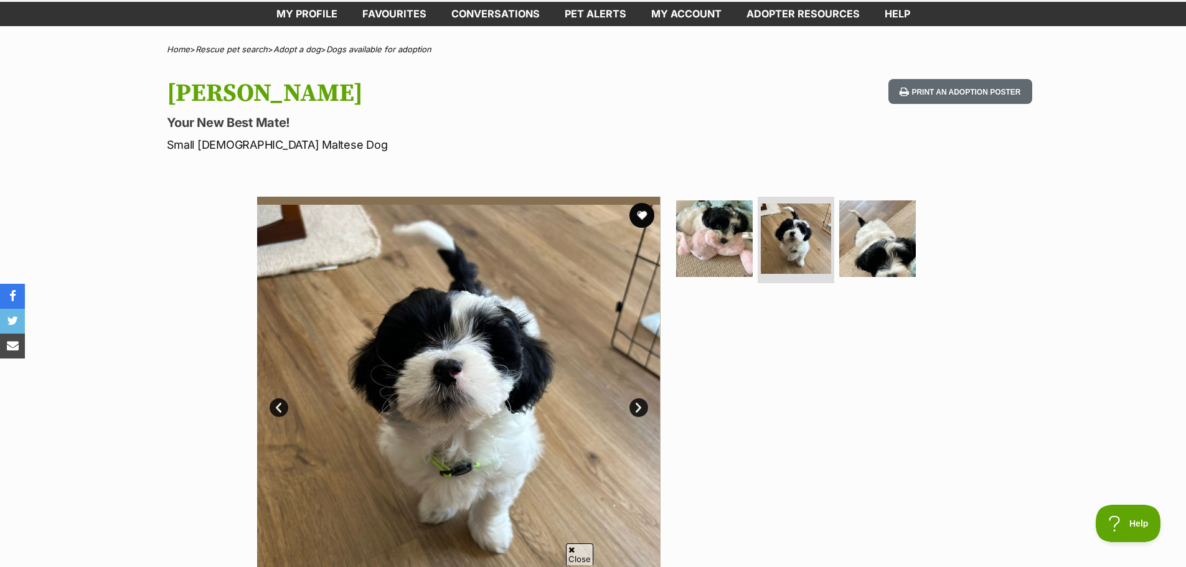
click at [636, 407] on link "Next" at bounding box center [639, 408] width 19 height 19
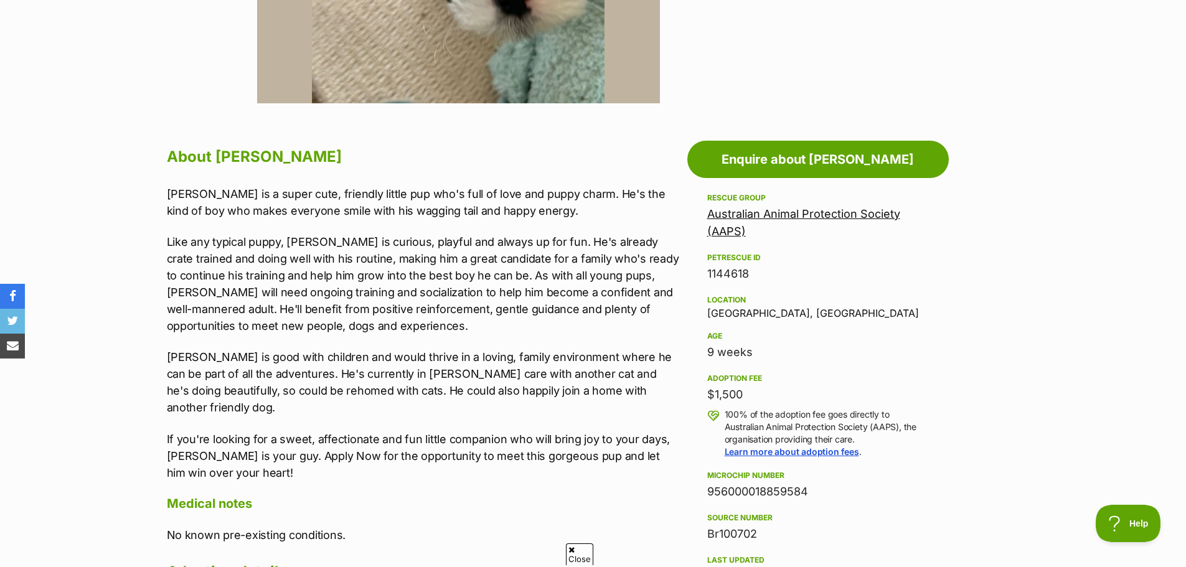
scroll to position [560, 0]
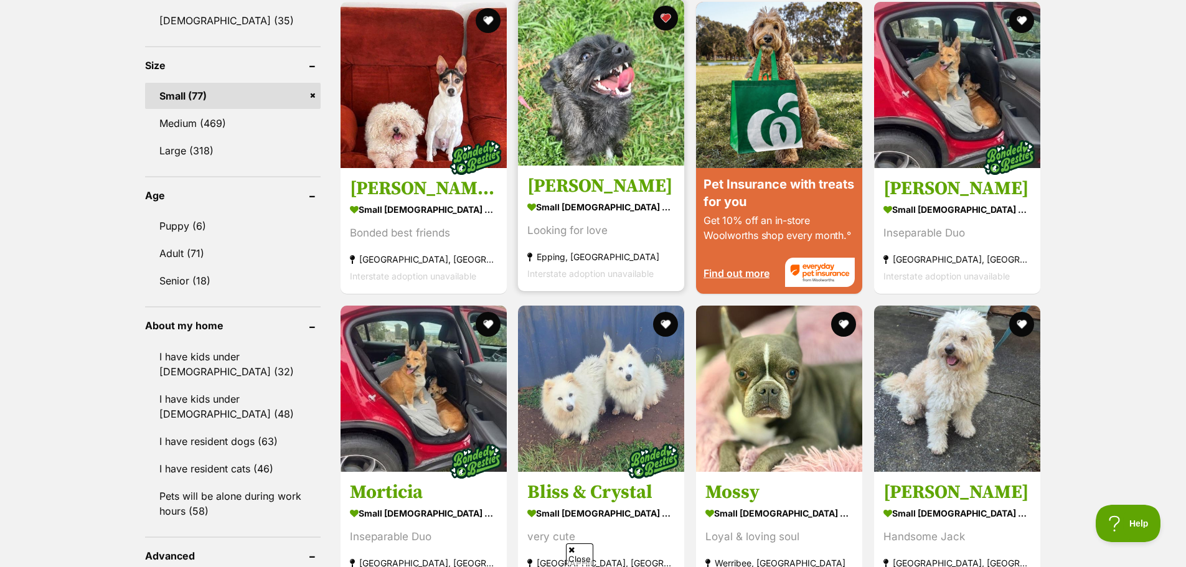
scroll to position [1245, 0]
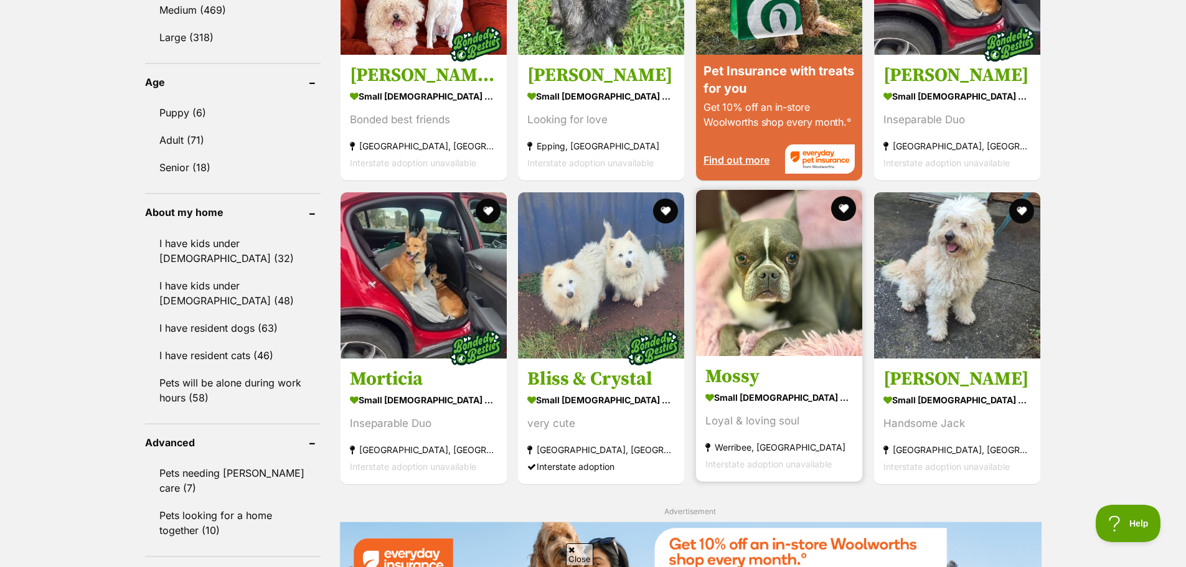
click at [729, 348] on img at bounding box center [779, 273] width 166 height 166
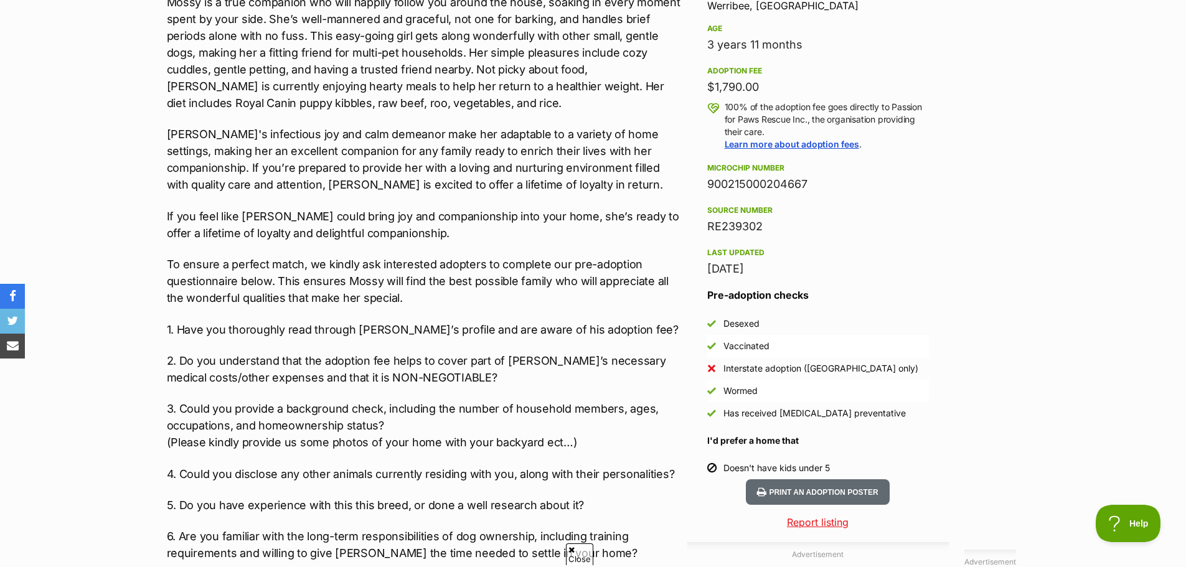
scroll to position [872, 0]
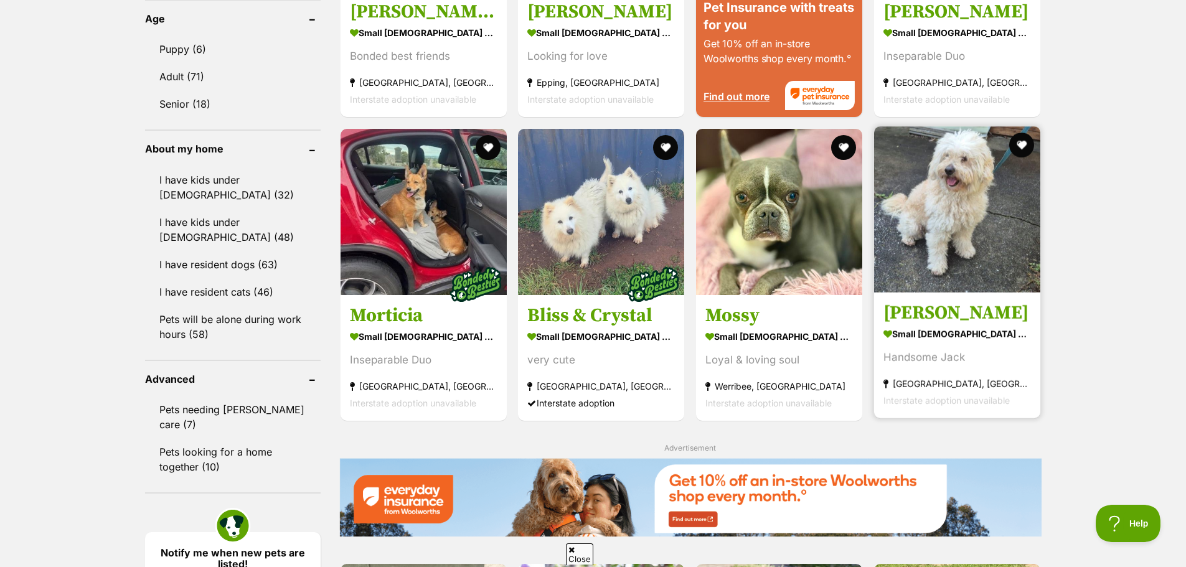
scroll to position [1363, 0]
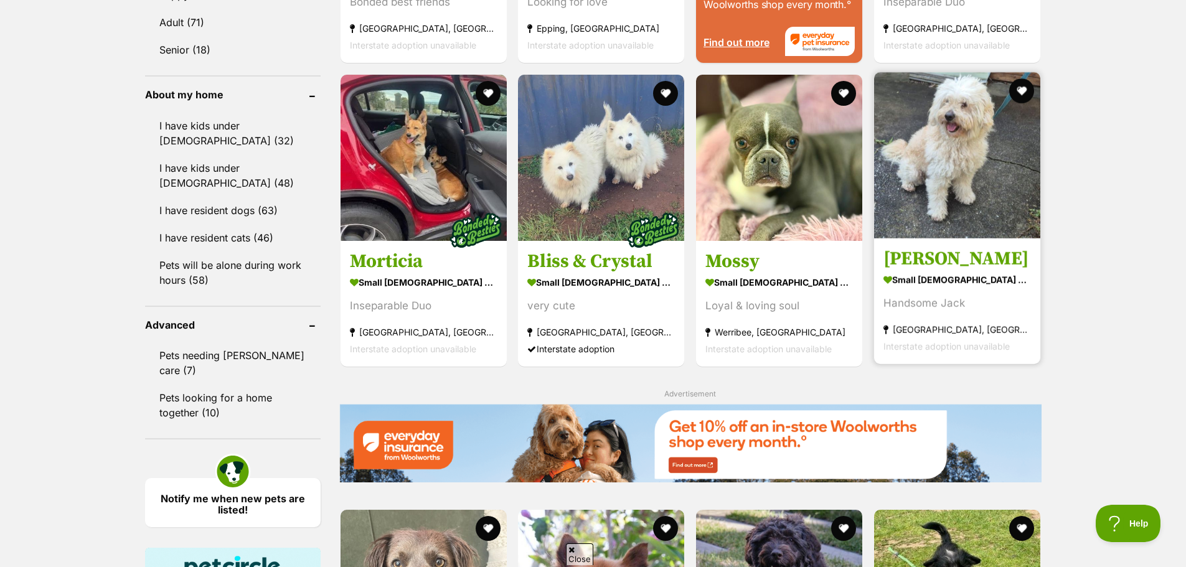
click at [959, 257] on h3 "[PERSON_NAME]" at bounding box center [958, 259] width 148 height 24
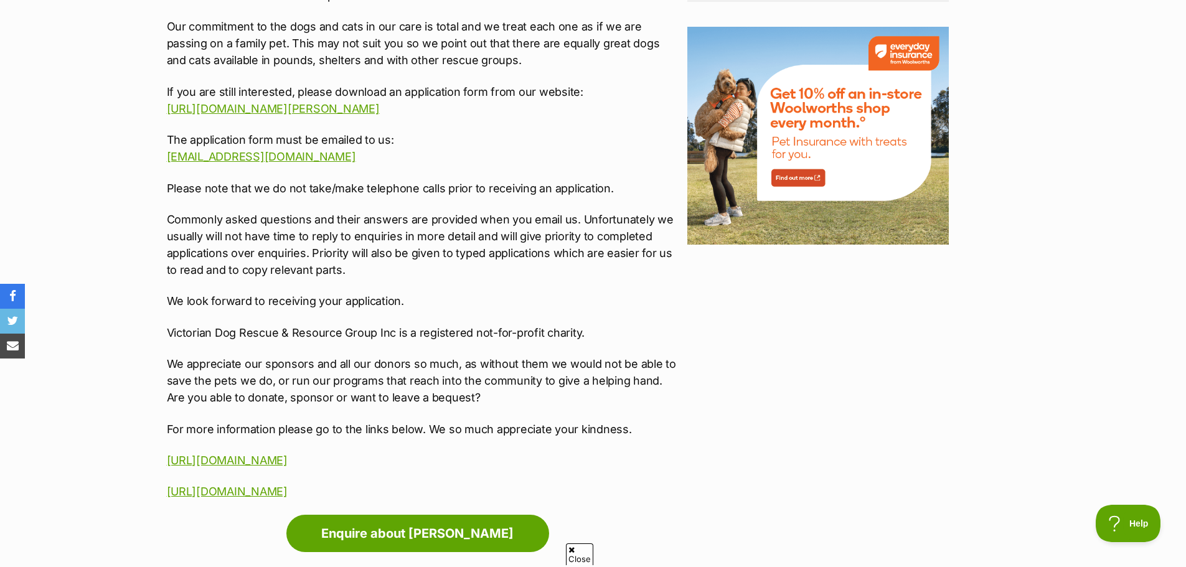
scroll to position [1619, 0]
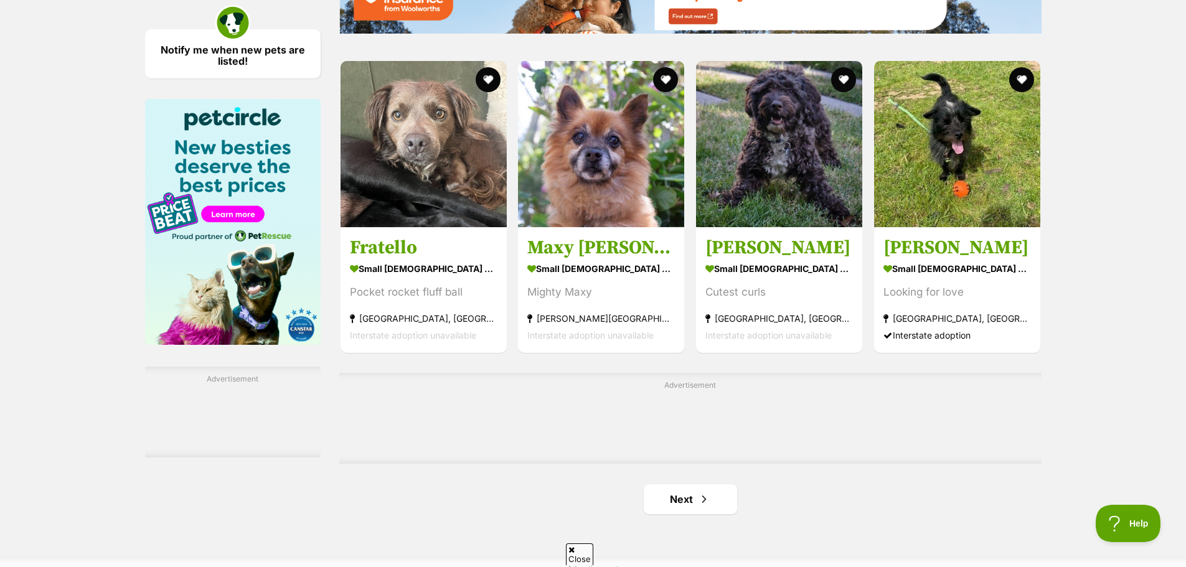
scroll to position [1861, 0]
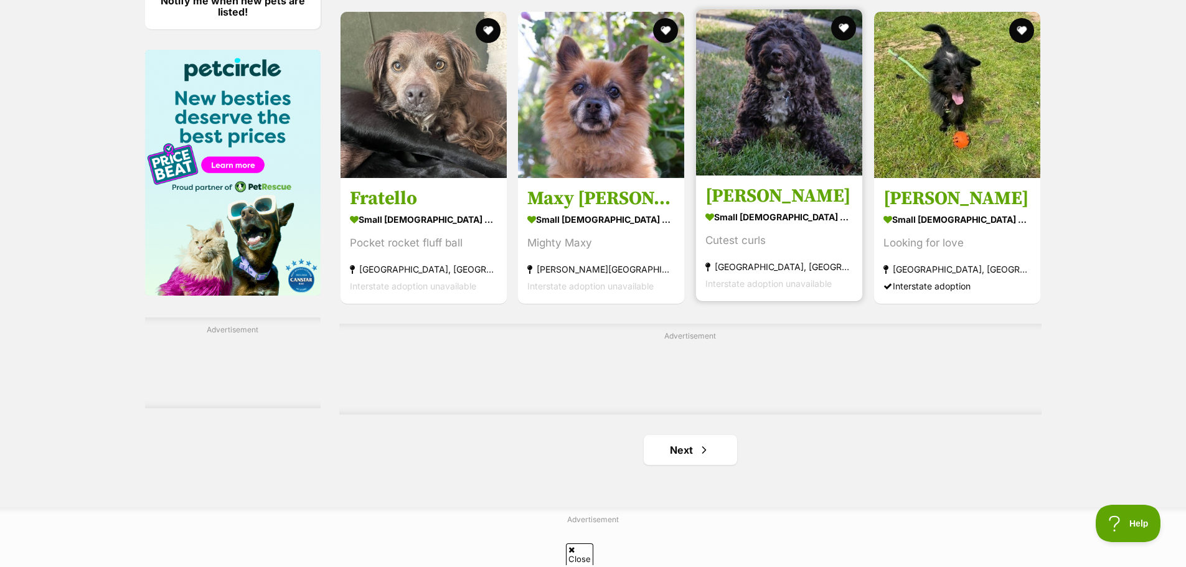
click at [787, 150] on img at bounding box center [779, 92] width 166 height 166
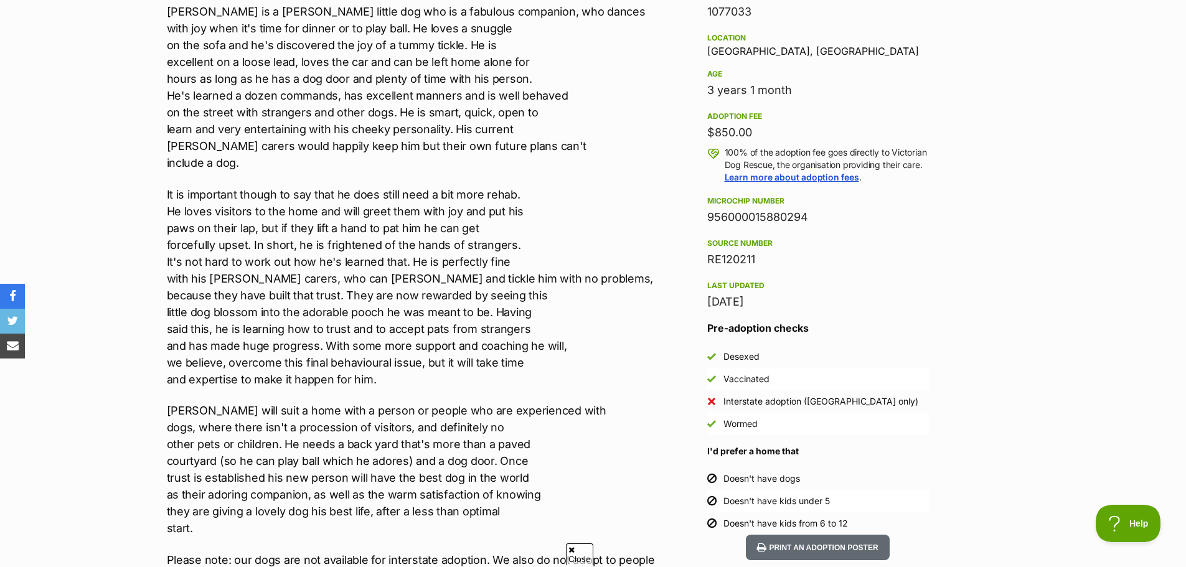
scroll to position [810, 0]
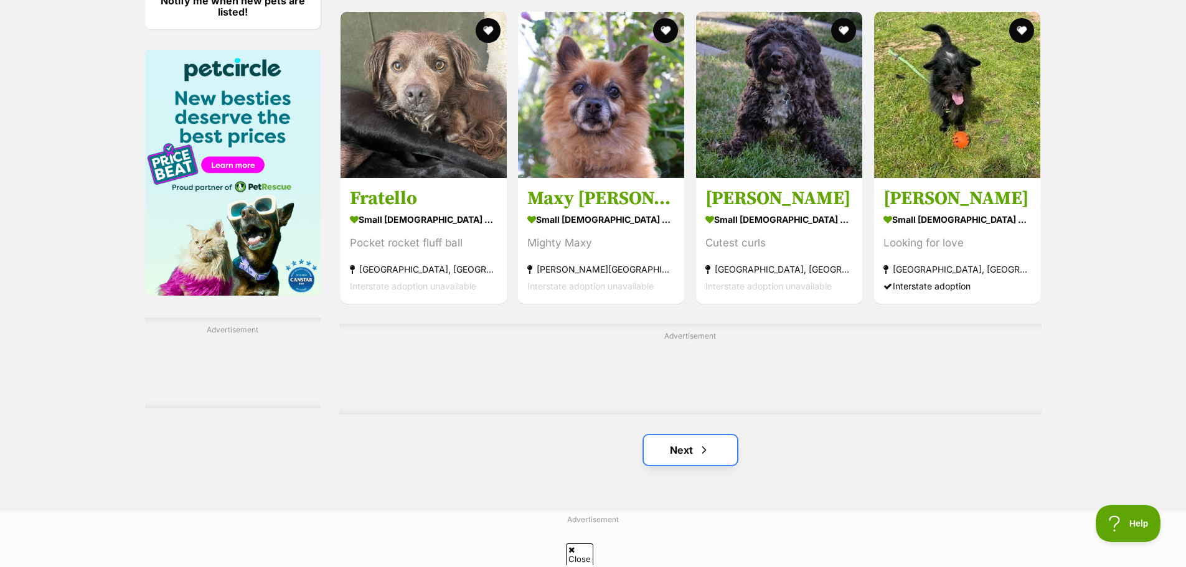
click at [707, 443] on span "Next page" at bounding box center [704, 450] width 12 height 15
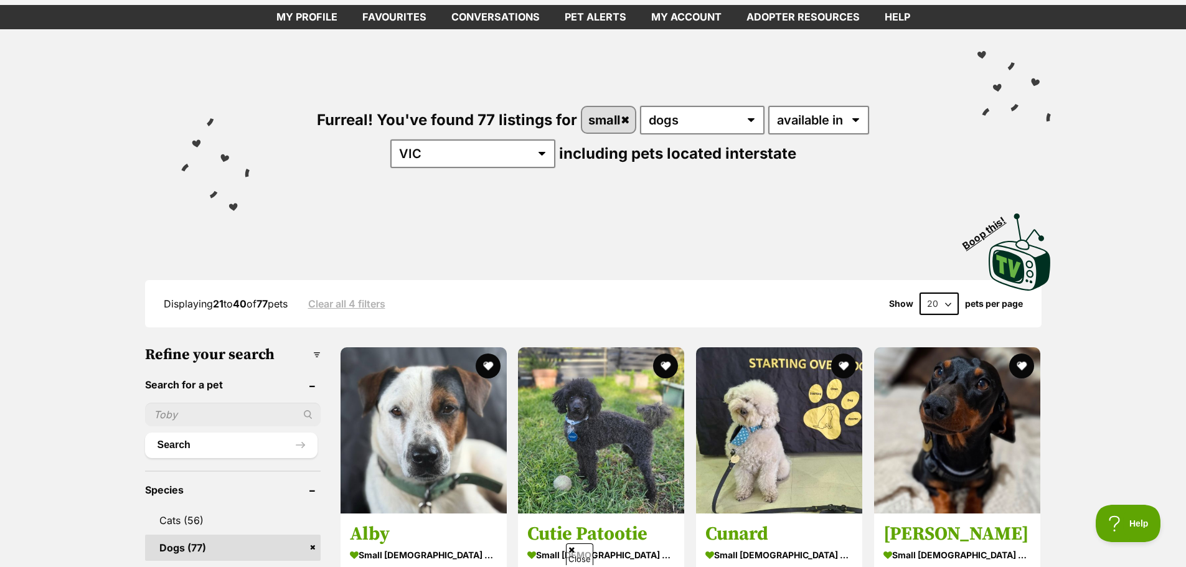
scroll to position [187, 0]
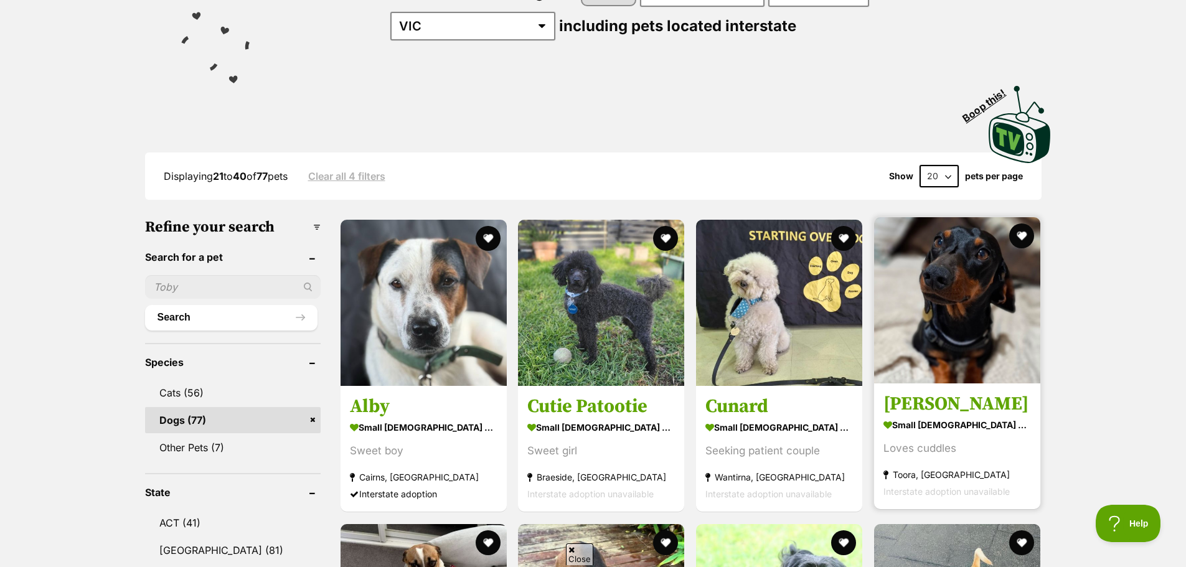
click at [985, 326] on img at bounding box center [957, 300] width 166 height 166
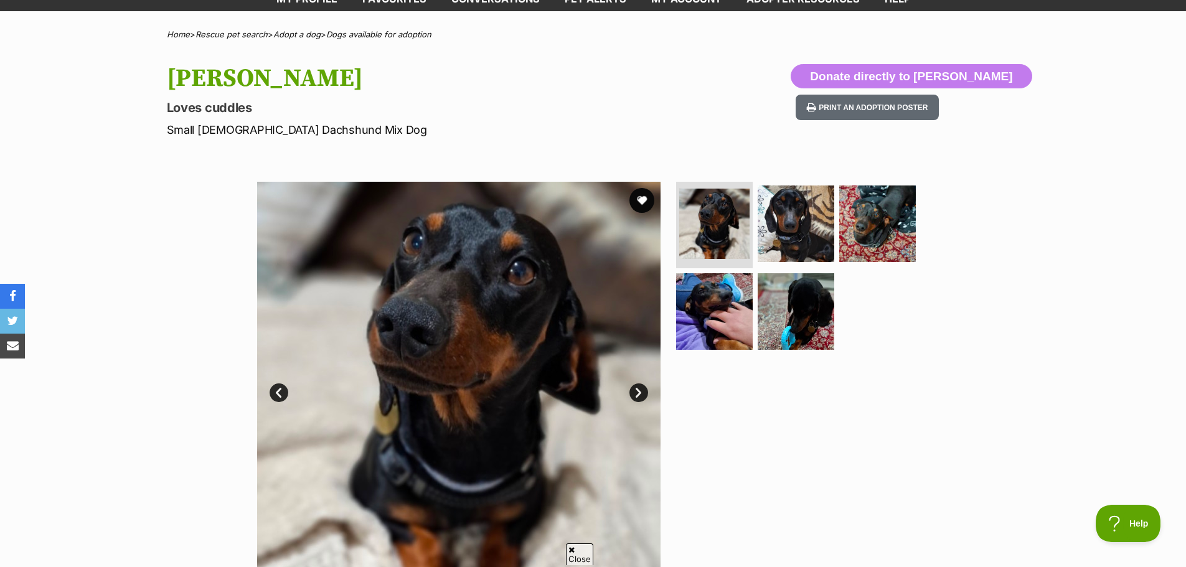
scroll to position [62, 0]
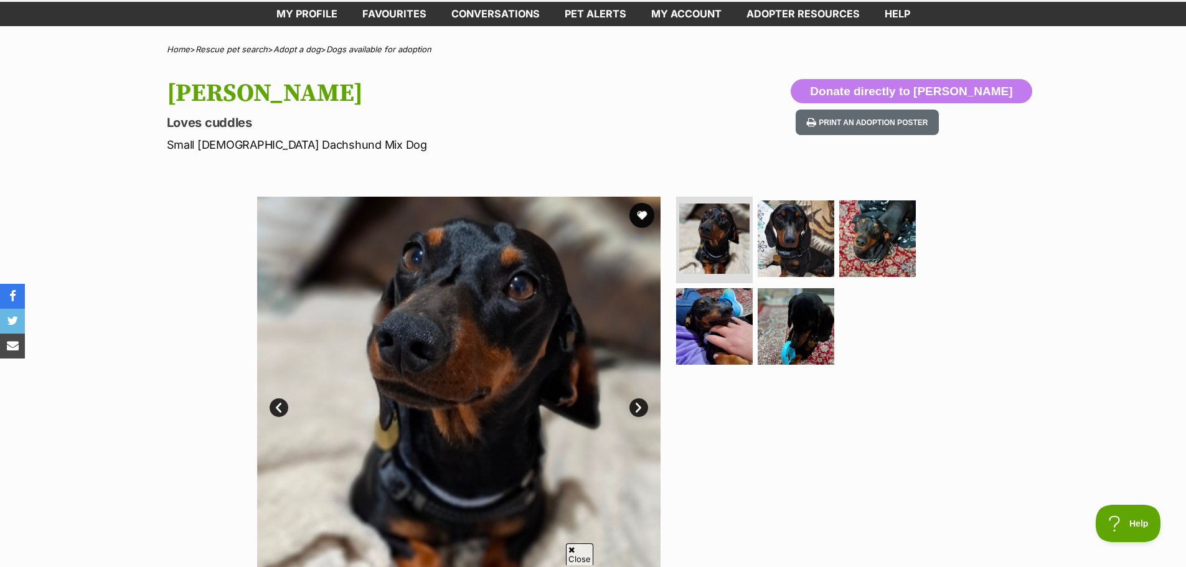
click at [638, 409] on link "Next" at bounding box center [639, 408] width 19 height 19
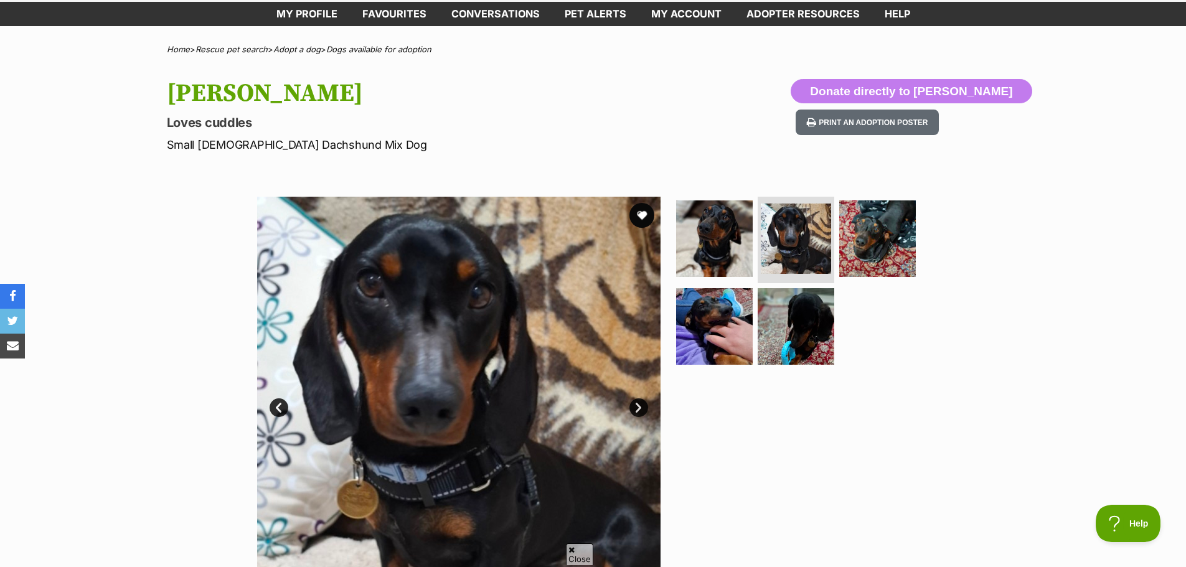
click at [637, 409] on link "Next" at bounding box center [639, 408] width 19 height 19
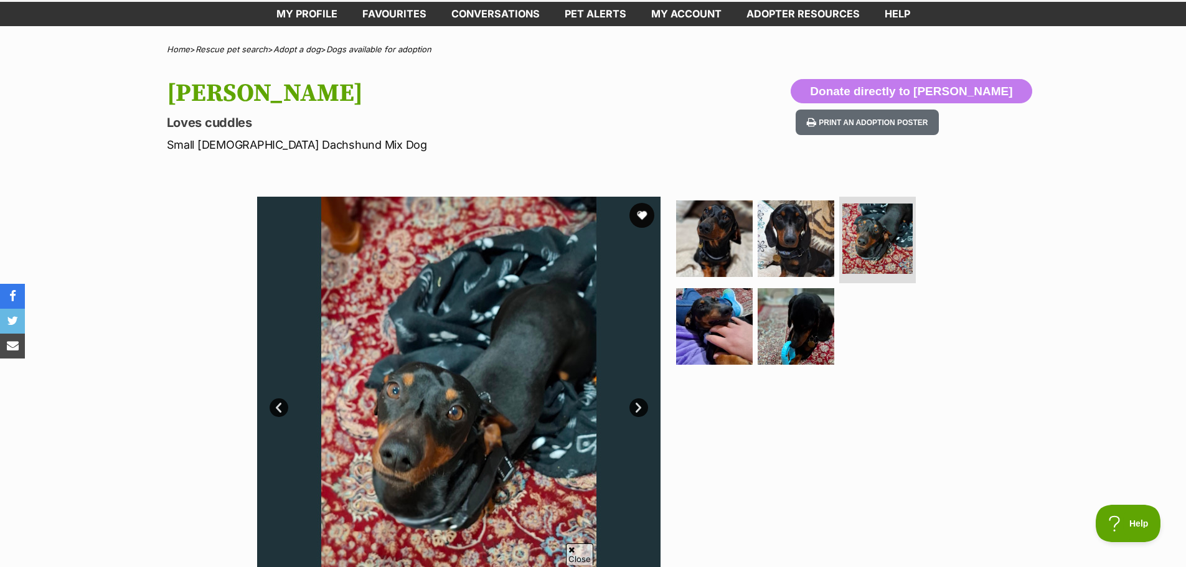
click at [636, 409] on link "Next" at bounding box center [639, 408] width 19 height 19
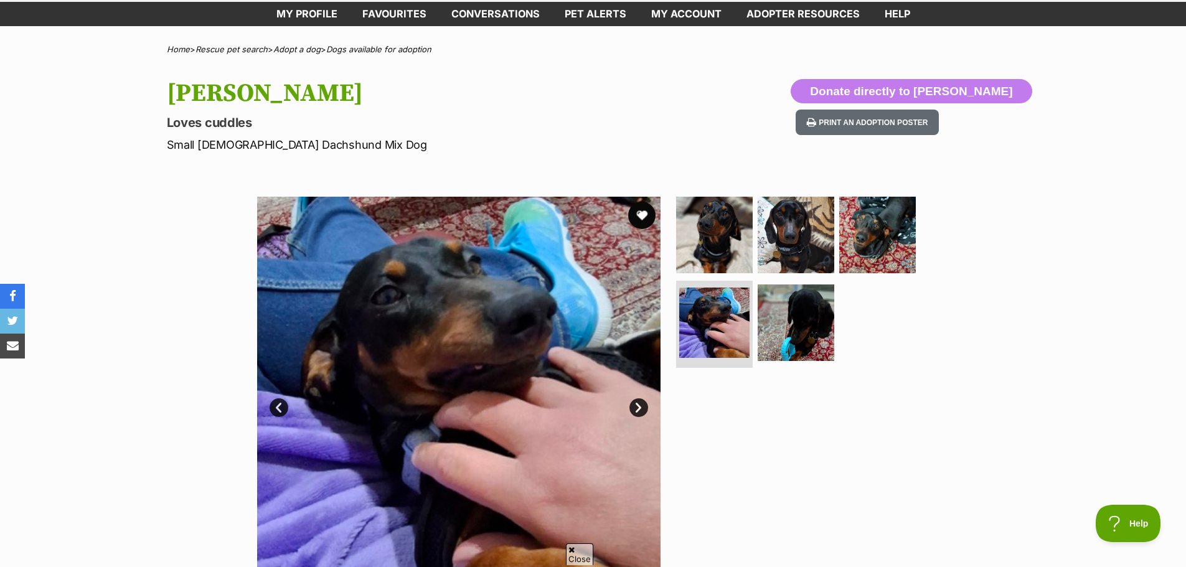
click at [636, 212] on button "favourite" at bounding box center [641, 215] width 27 height 27
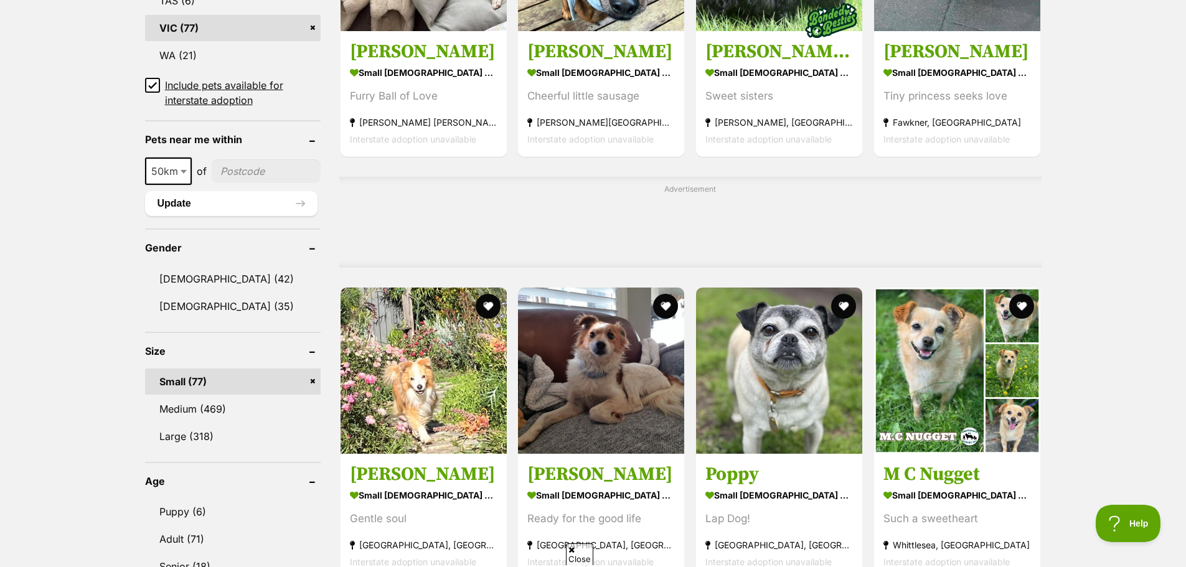
scroll to position [872, 0]
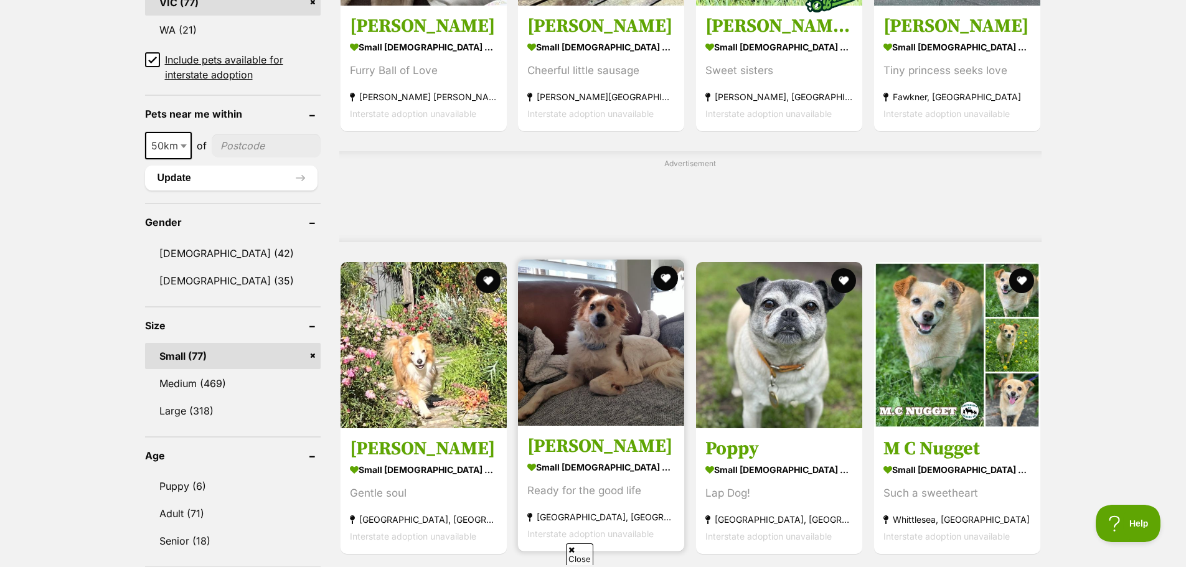
click at [610, 343] on img at bounding box center [601, 343] width 166 height 166
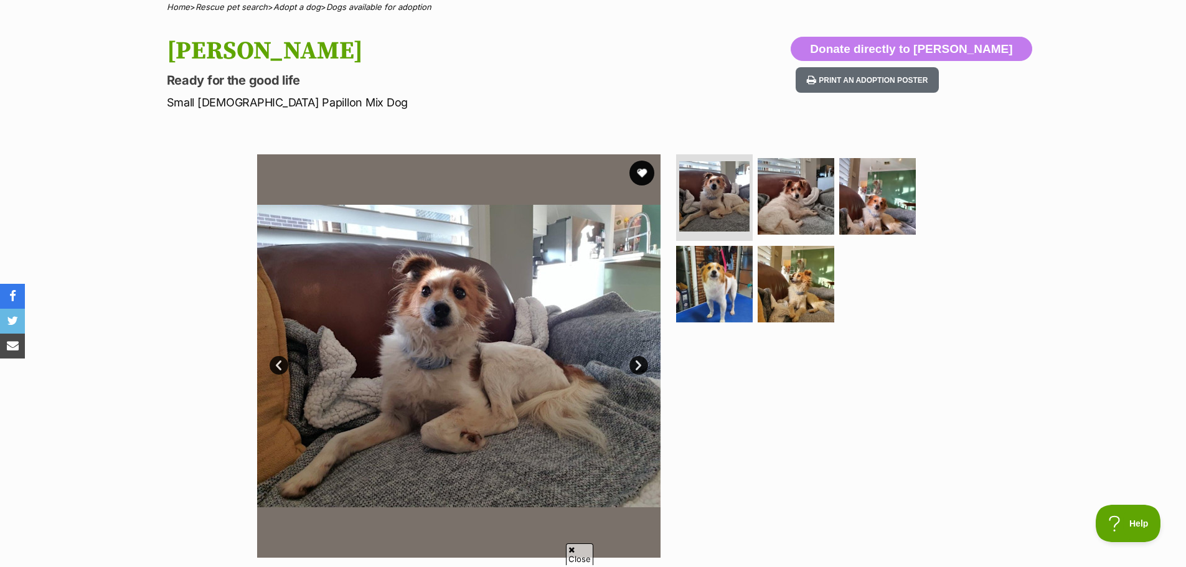
scroll to position [62, 0]
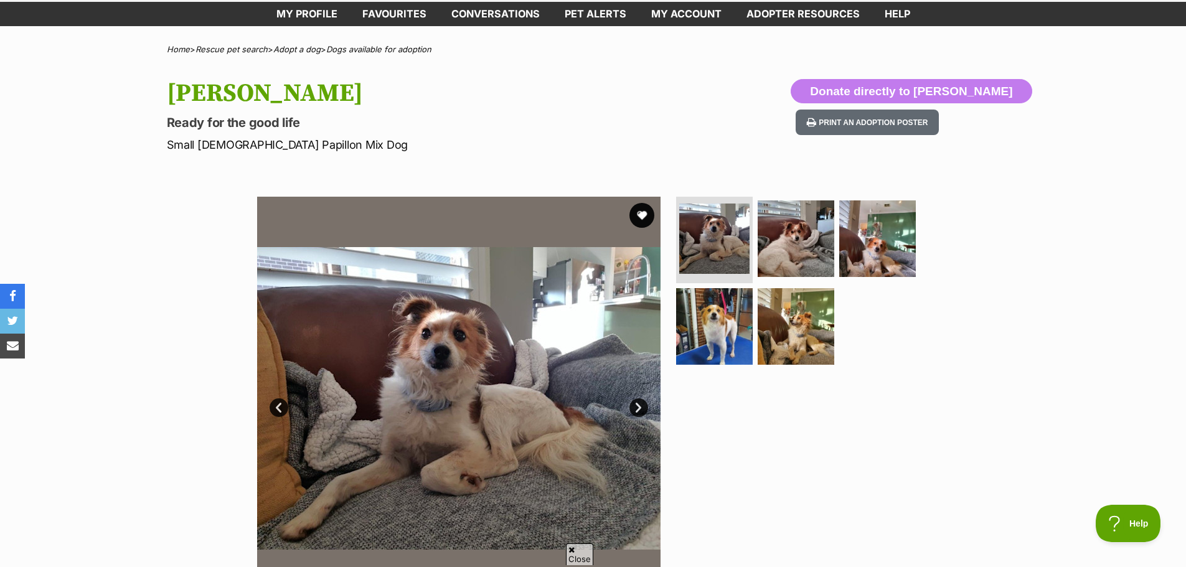
click at [643, 408] on link "Next" at bounding box center [639, 408] width 19 height 19
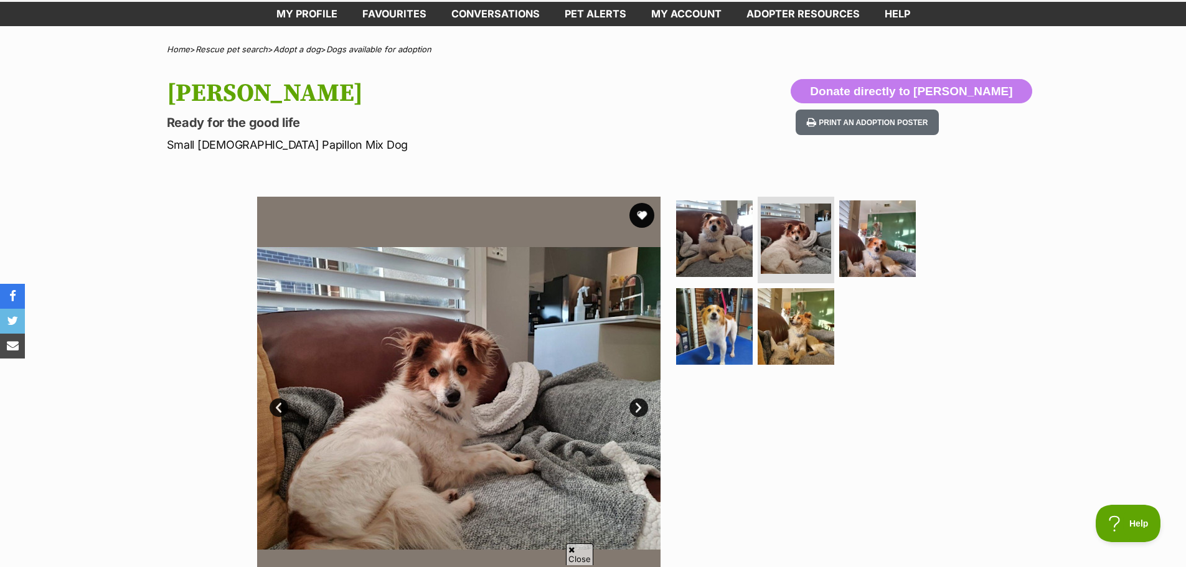
click at [642, 408] on link "Next" at bounding box center [639, 408] width 19 height 19
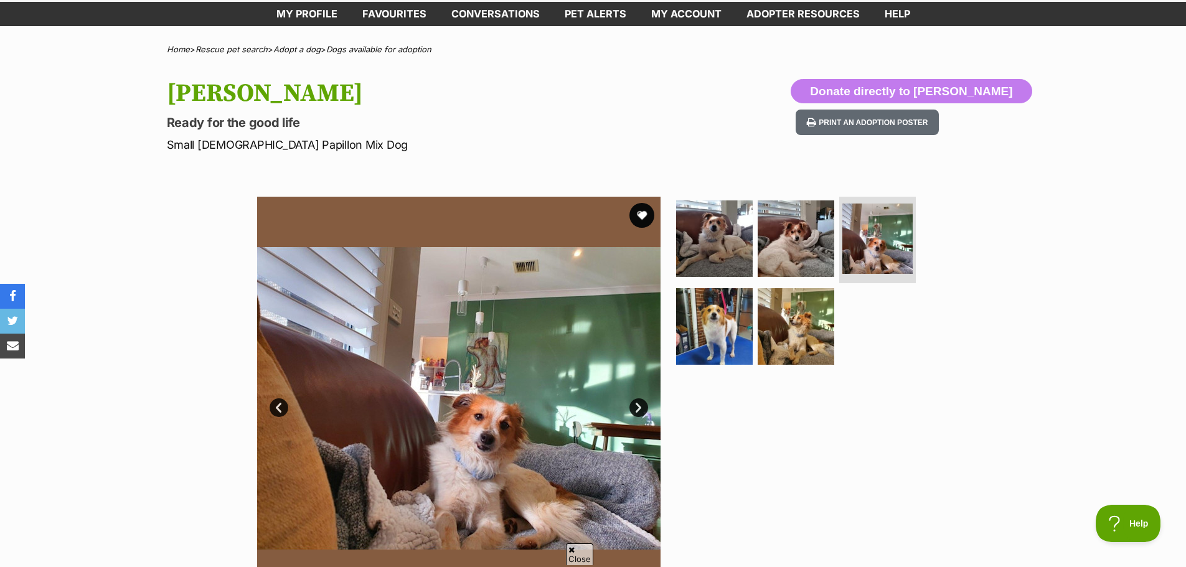
click at [636, 409] on link "Next" at bounding box center [639, 408] width 19 height 19
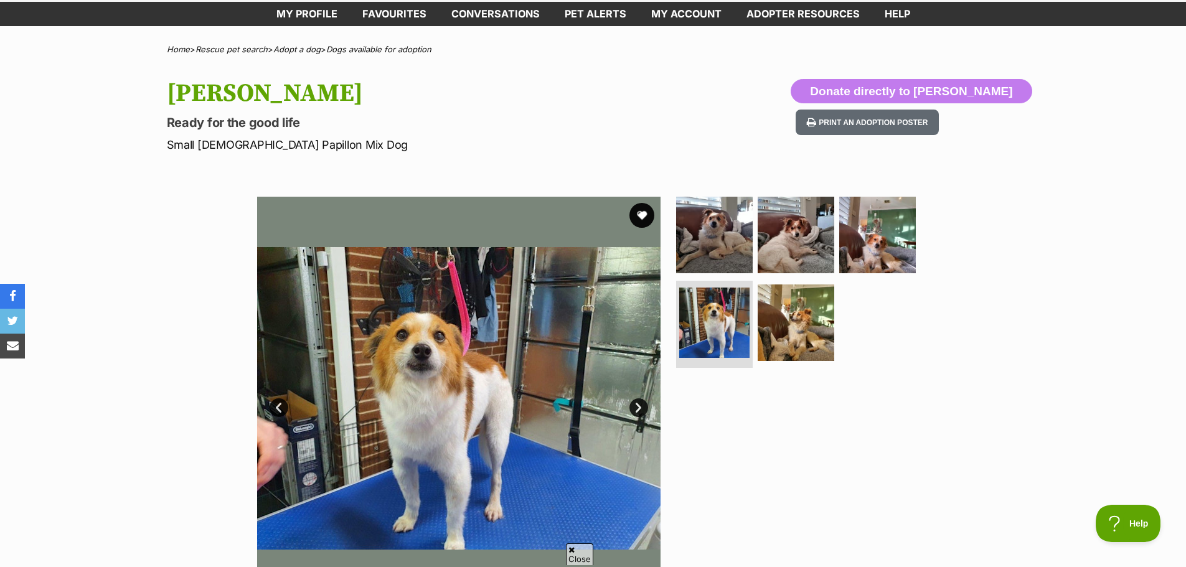
click at [635, 410] on link "Next" at bounding box center [639, 408] width 19 height 19
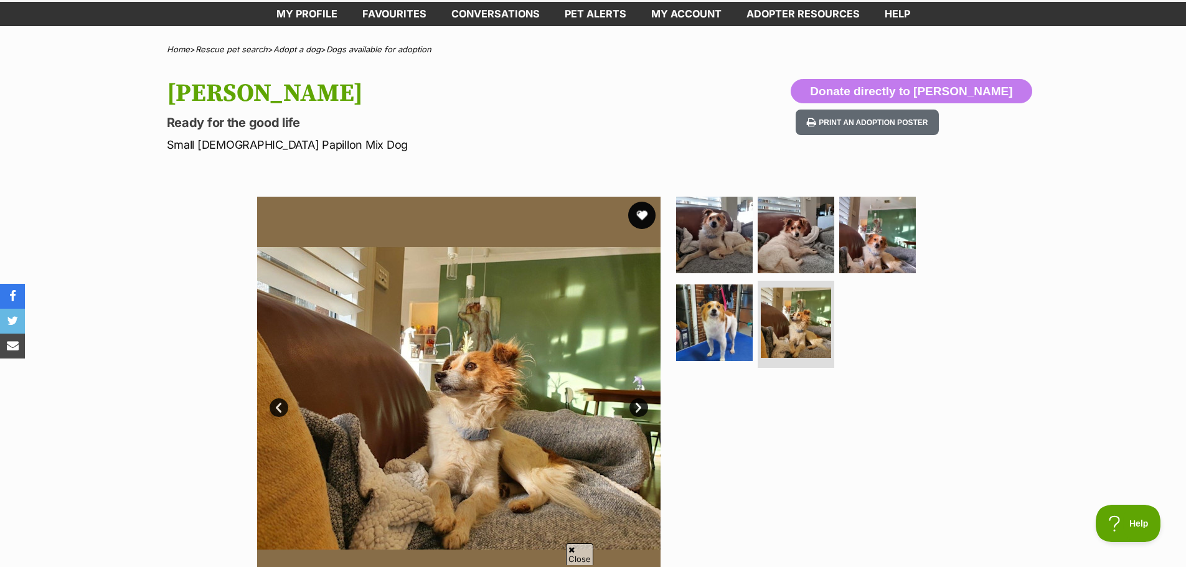
click at [646, 213] on button "favourite" at bounding box center [641, 215] width 27 height 27
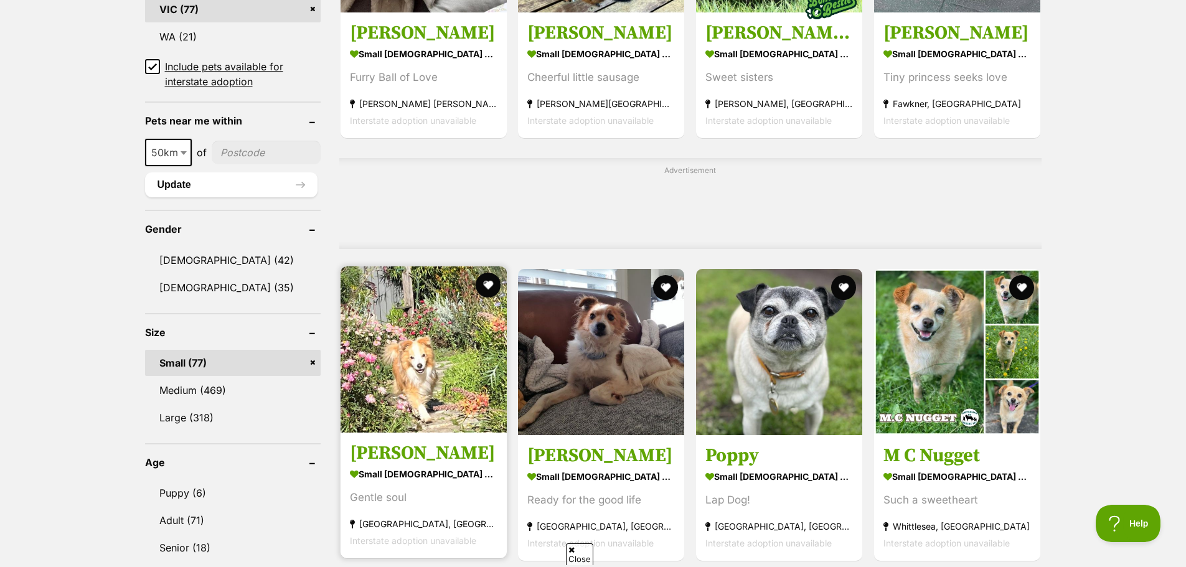
click at [418, 357] on img at bounding box center [424, 350] width 166 height 166
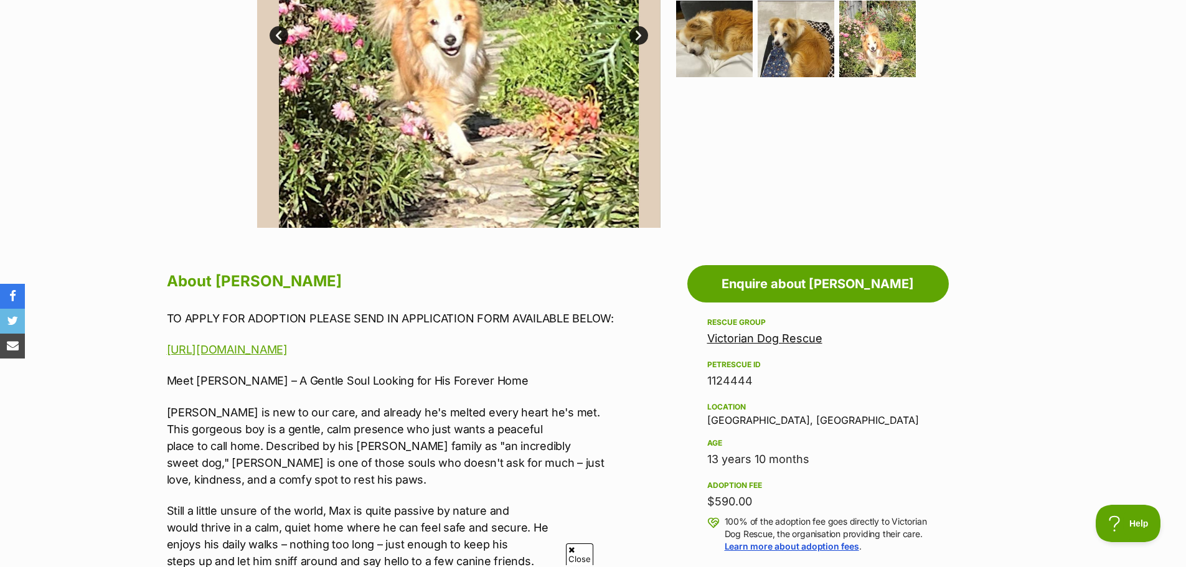
scroll to position [436, 0]
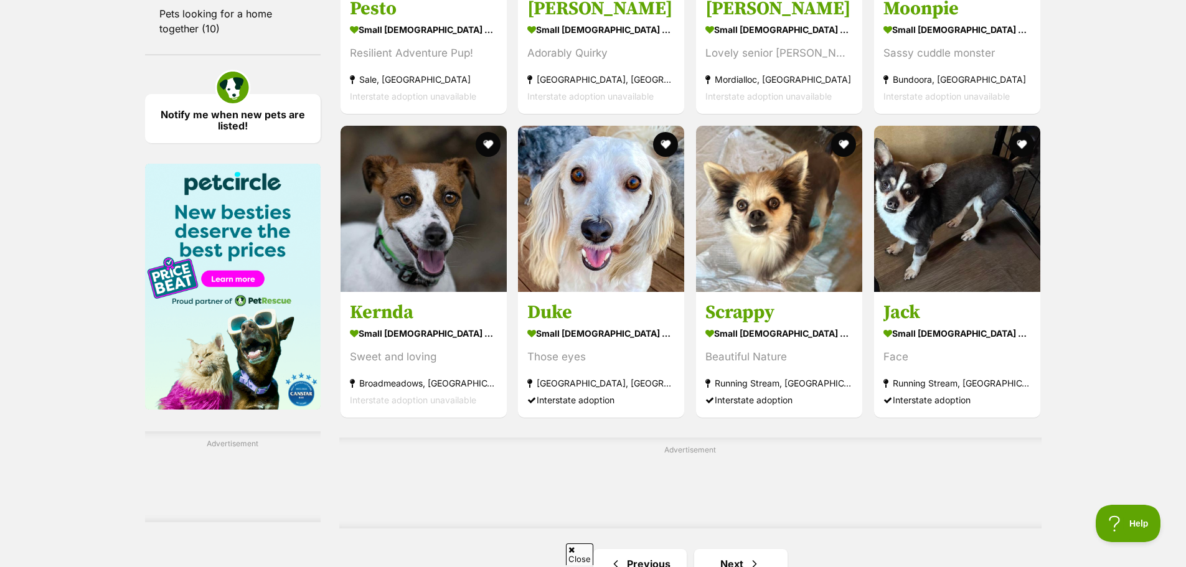
scroll to position [1917, 0]
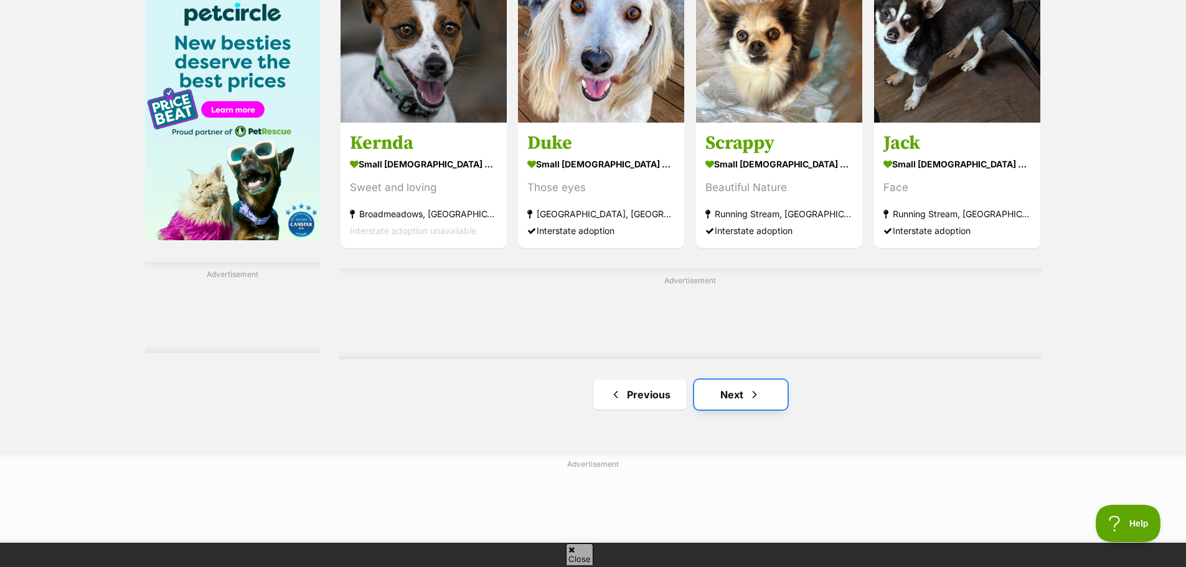
click at [735, 389] on link "Next" at bounding box center [740, 395] width 93 height 30
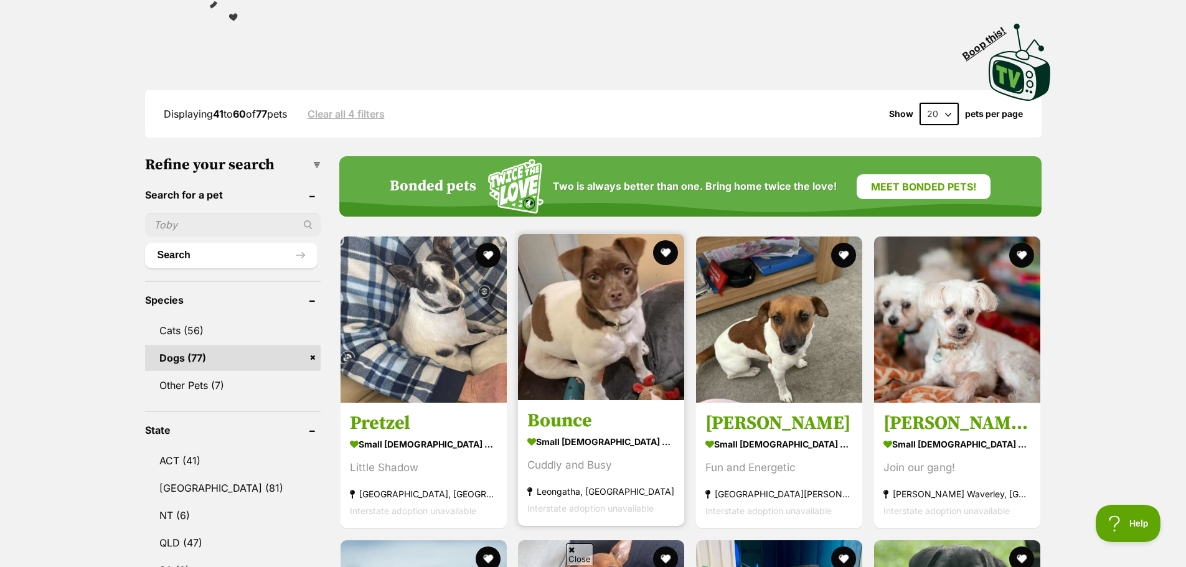
click at [626, 303] on img at bounding box center [601, 317] width 166 height 166
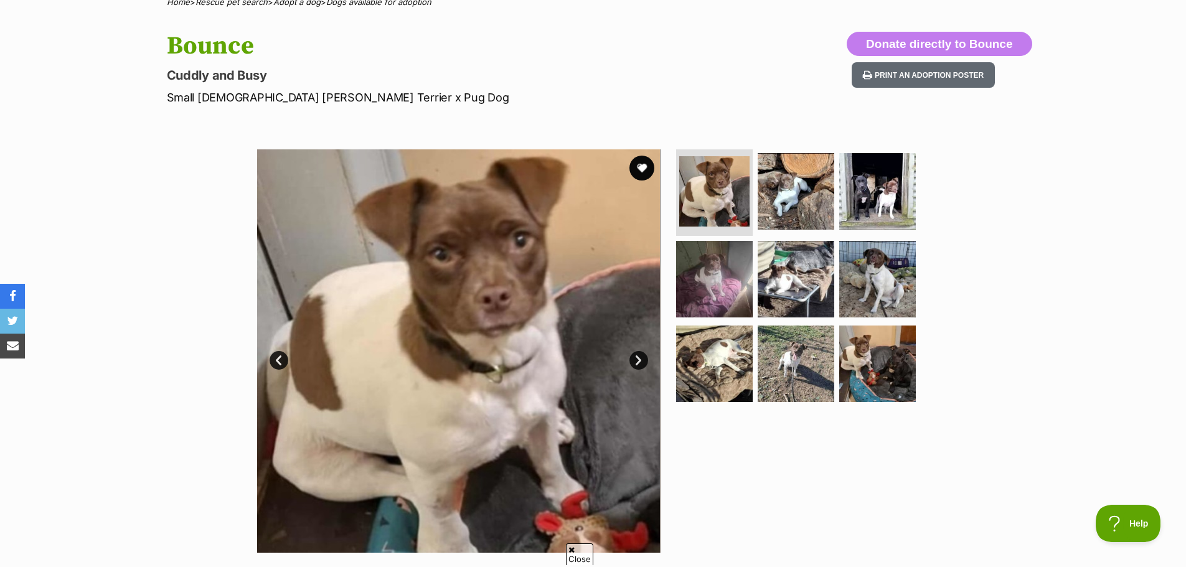
scroll to position [311, 0]
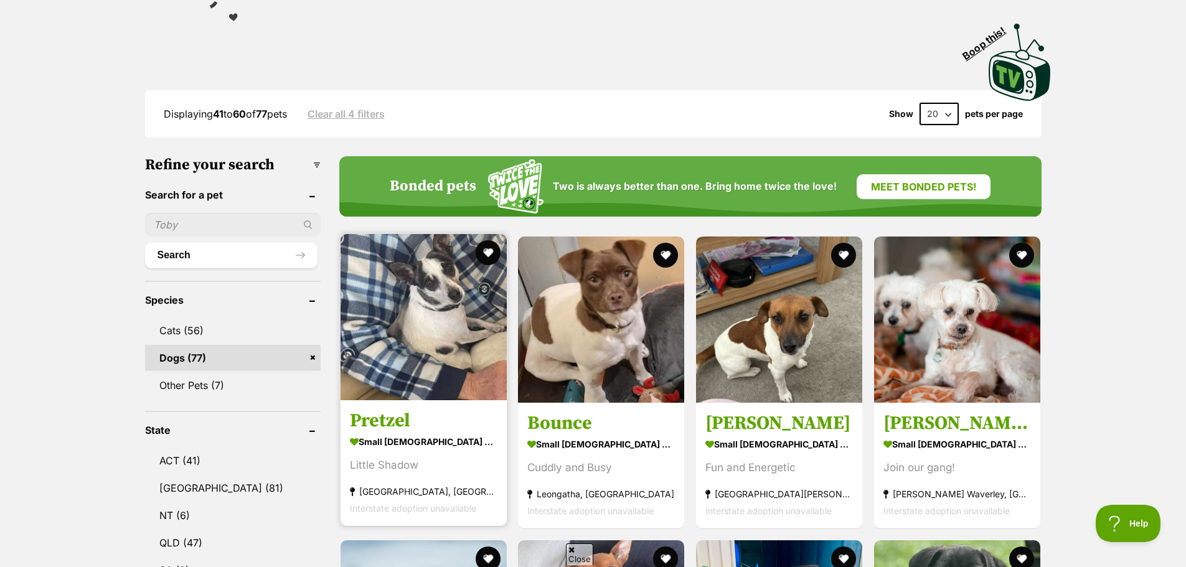
click at [430, 298] on img at bounding box center [424, 317] width 166 height 166
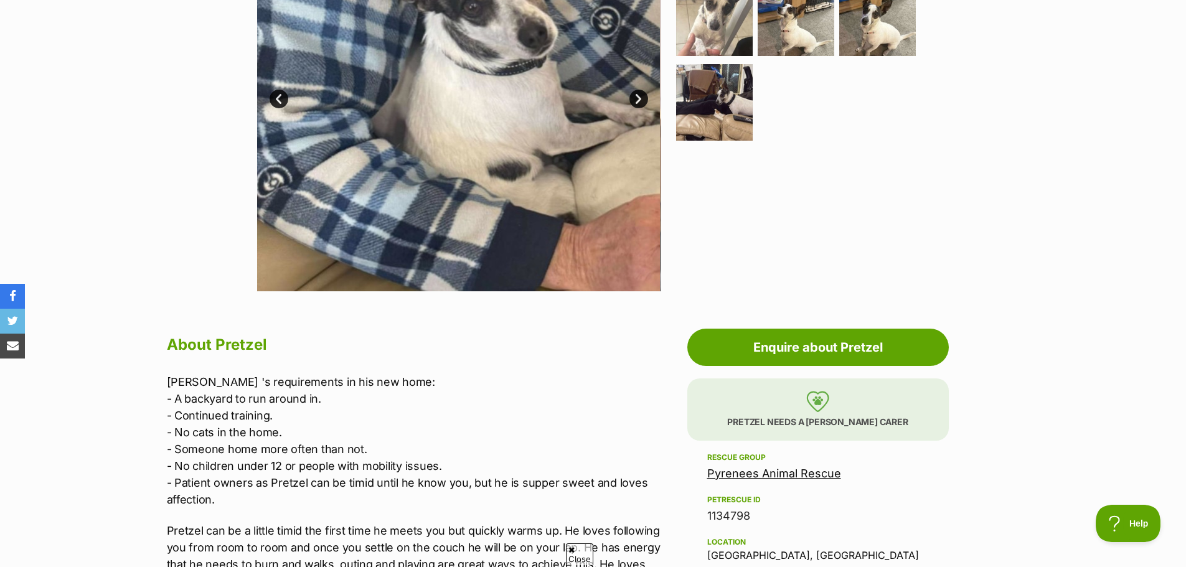
scroll to position [374, 0]
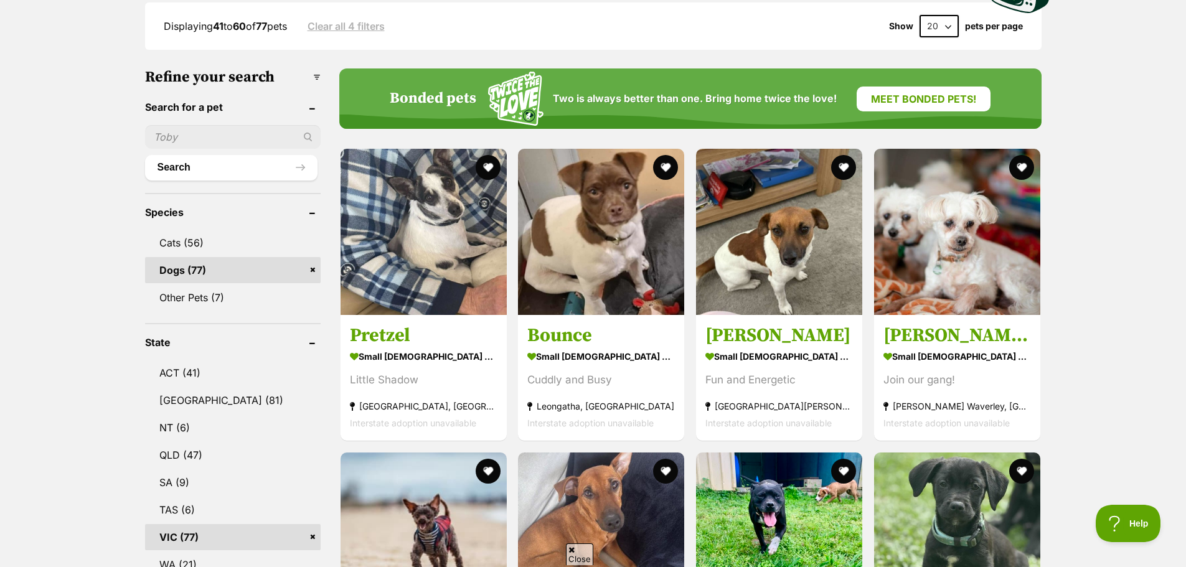
scroll to position [560, 0]
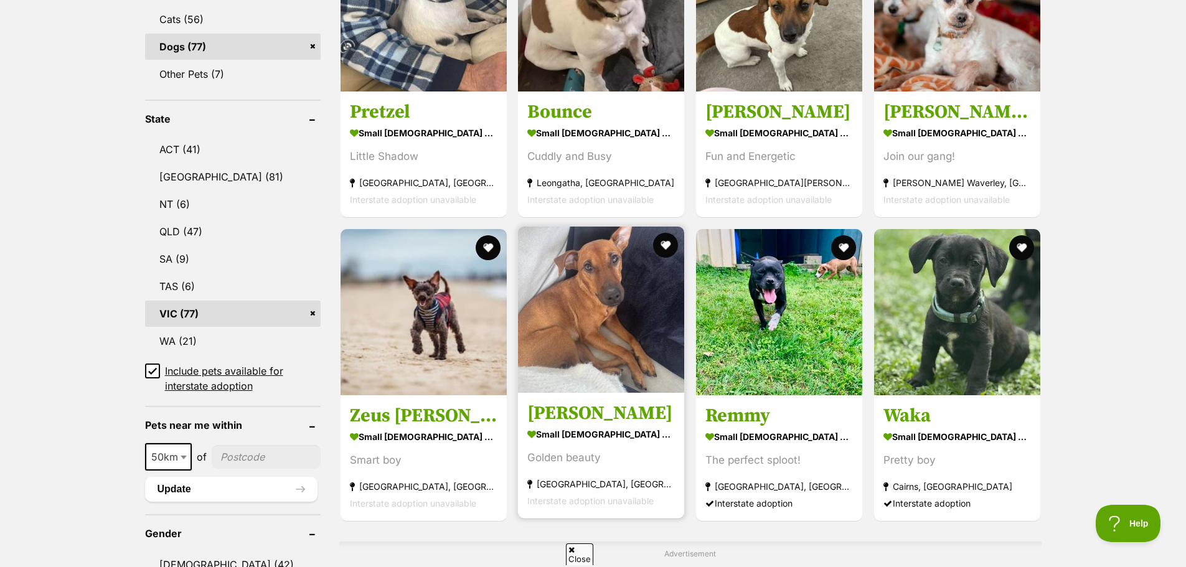
click at [605, 341] on img at bounding box center [601, 310] width 166 height 166
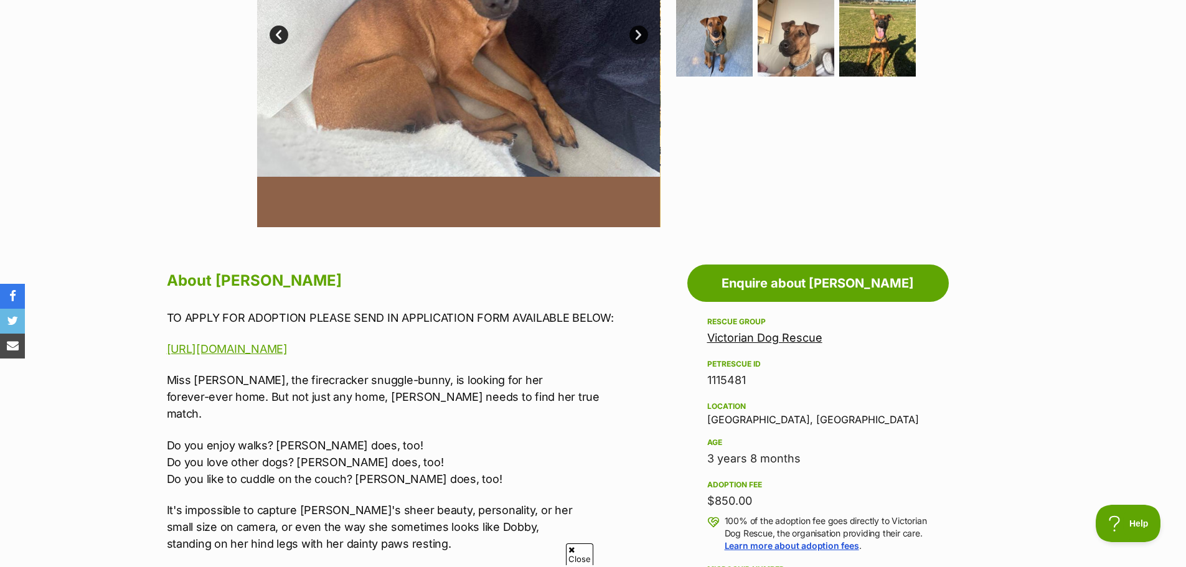
scroll to position [436, 0]
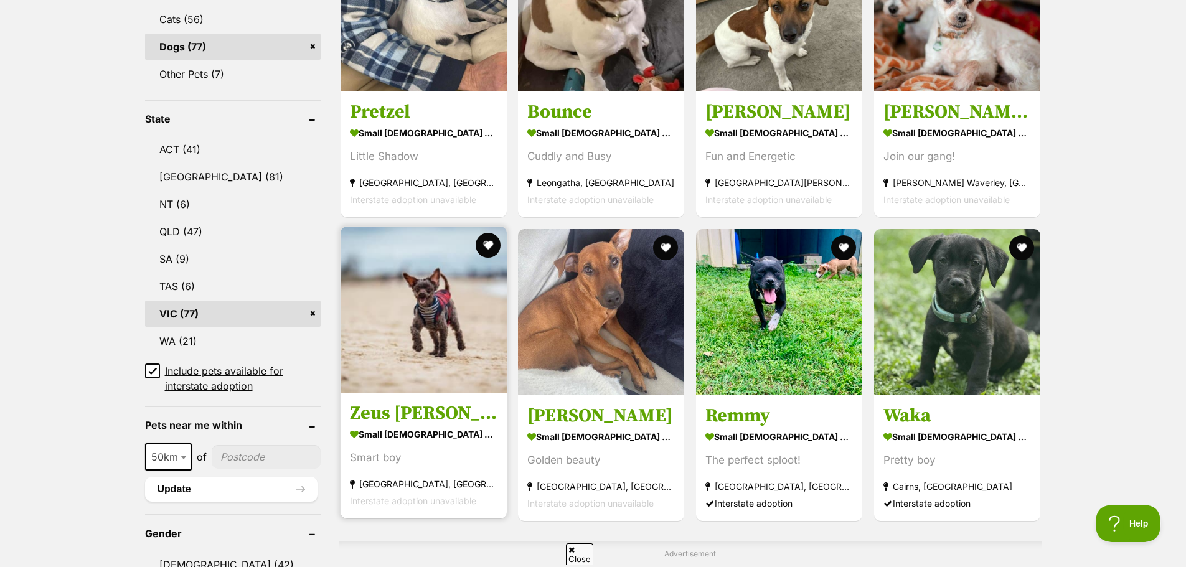
click at [445, 326] on img at bounding box center [424, 310] width 166 height 166
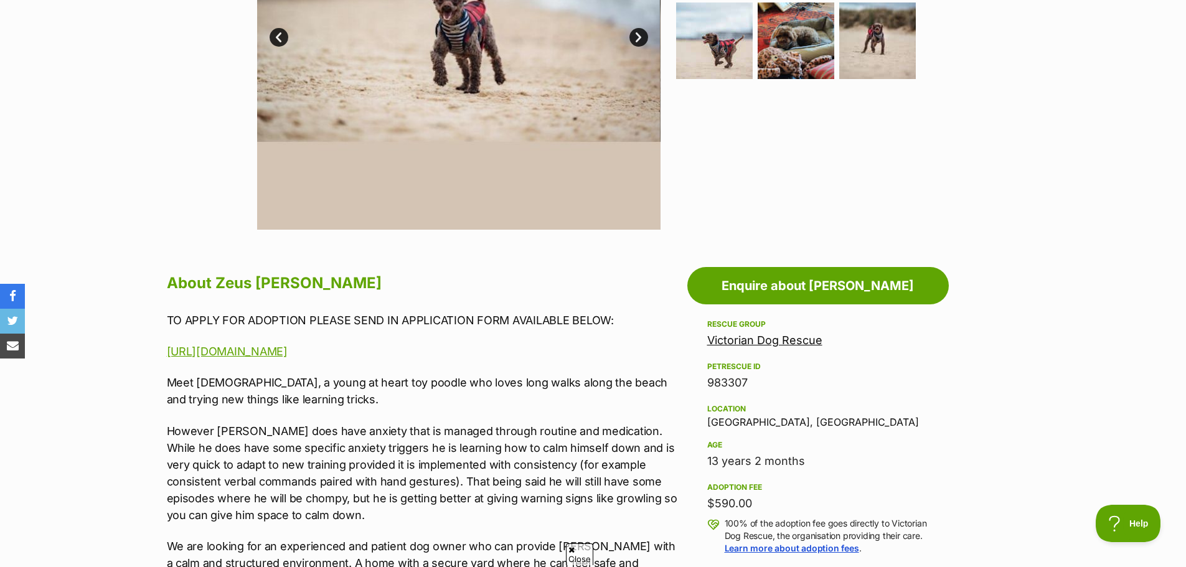
scroll to position [436, 0]
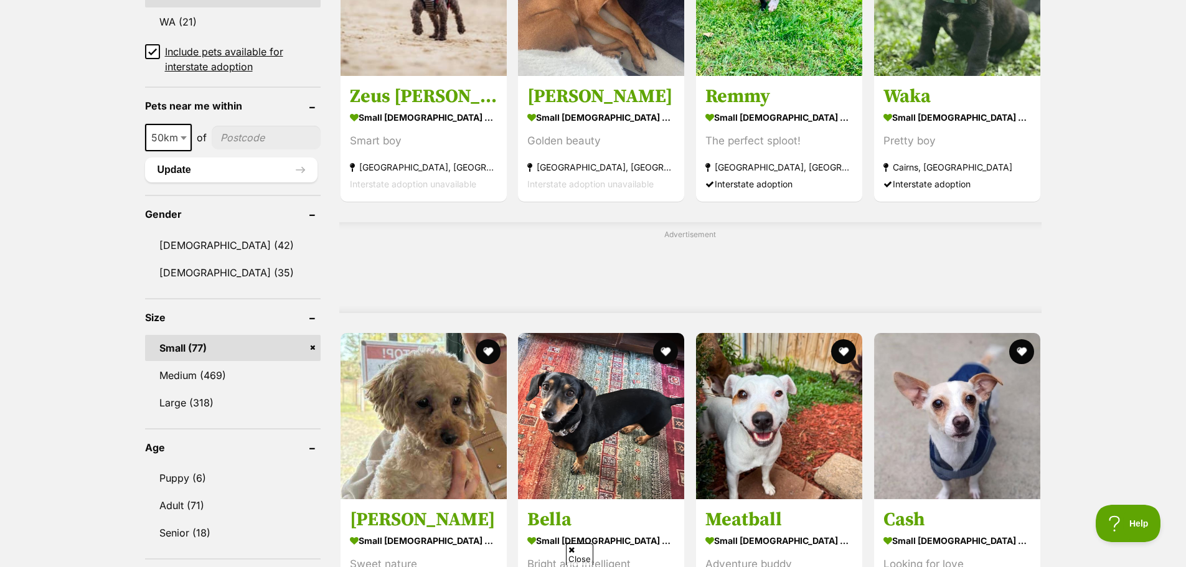
scroll to position [996, 0]
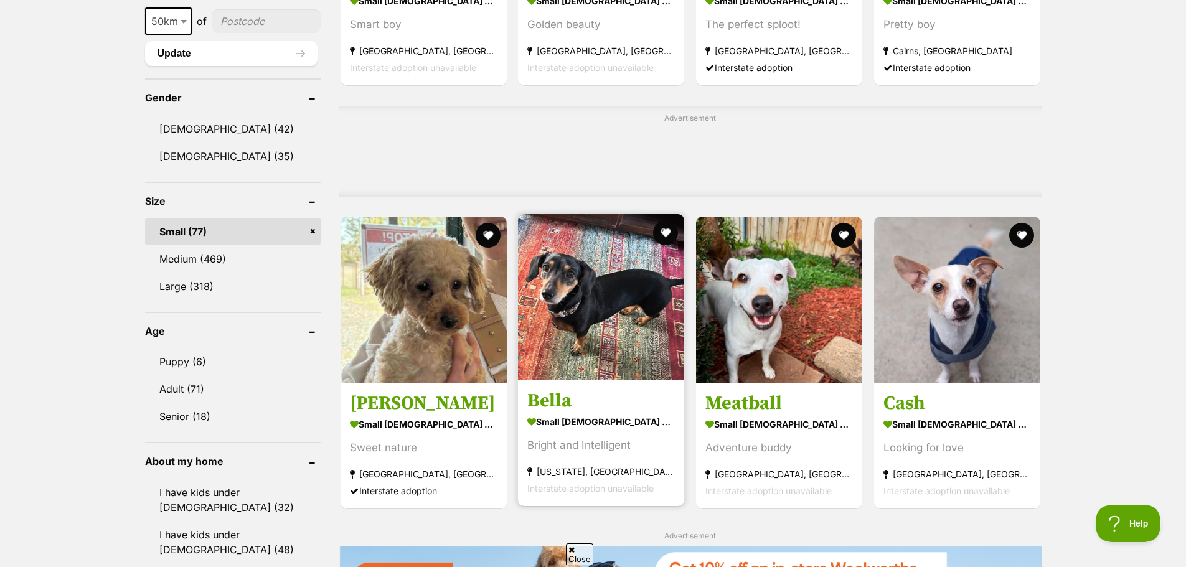
click at [613, 333] on img at bounding box center [601, 297] width 166 height 166
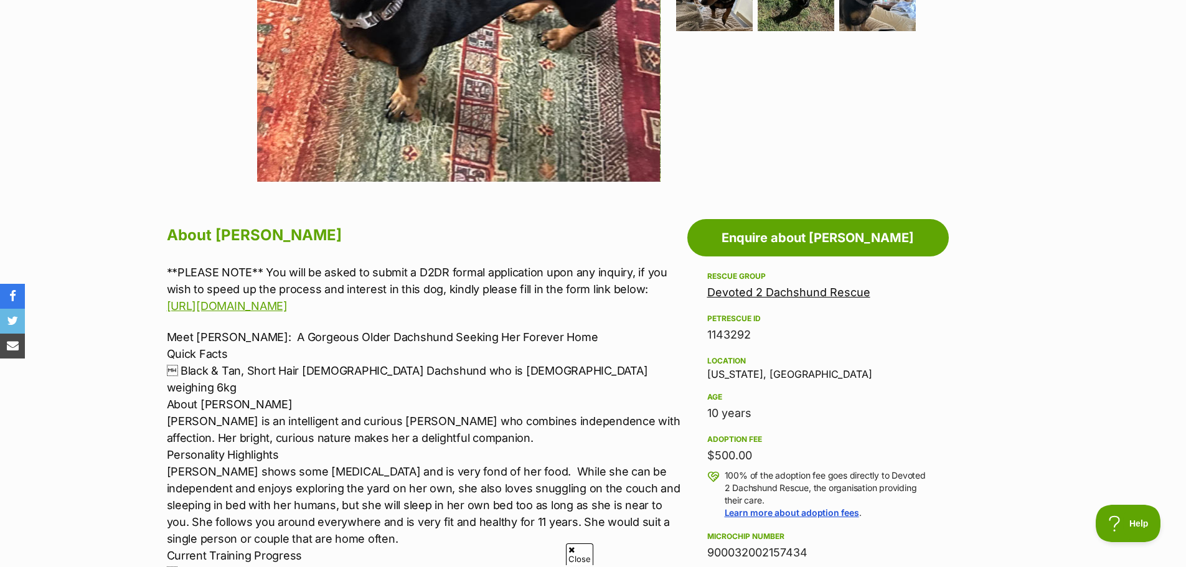
scroll to position [498, 0]
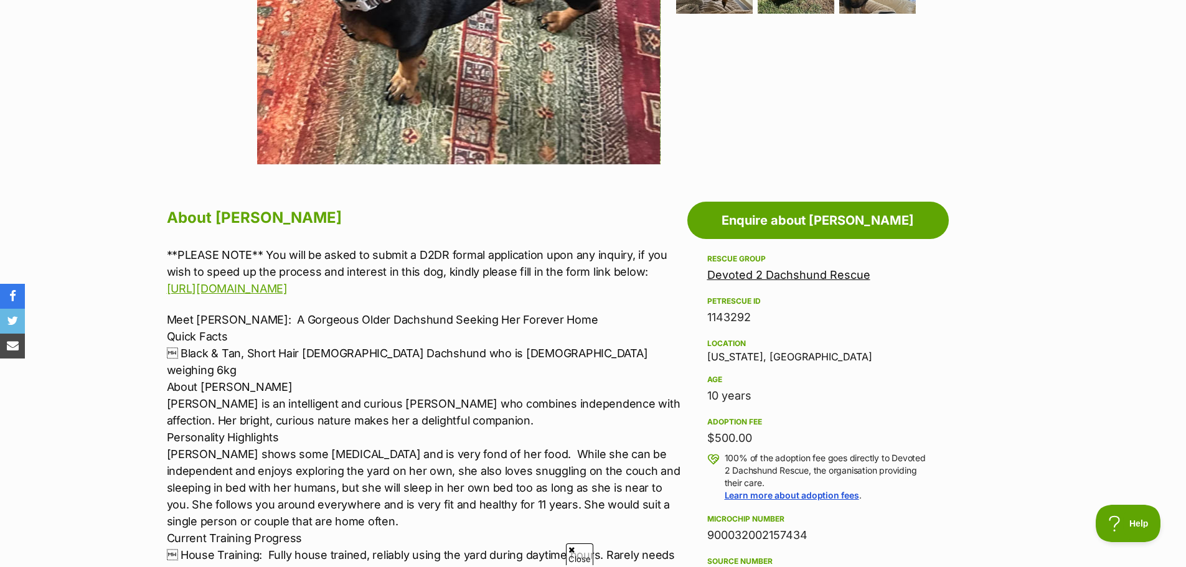
click at [739, 273] on link "Devoted 2 Dachshund Rescue" at bounding box center [788, 274] width 163 height 13
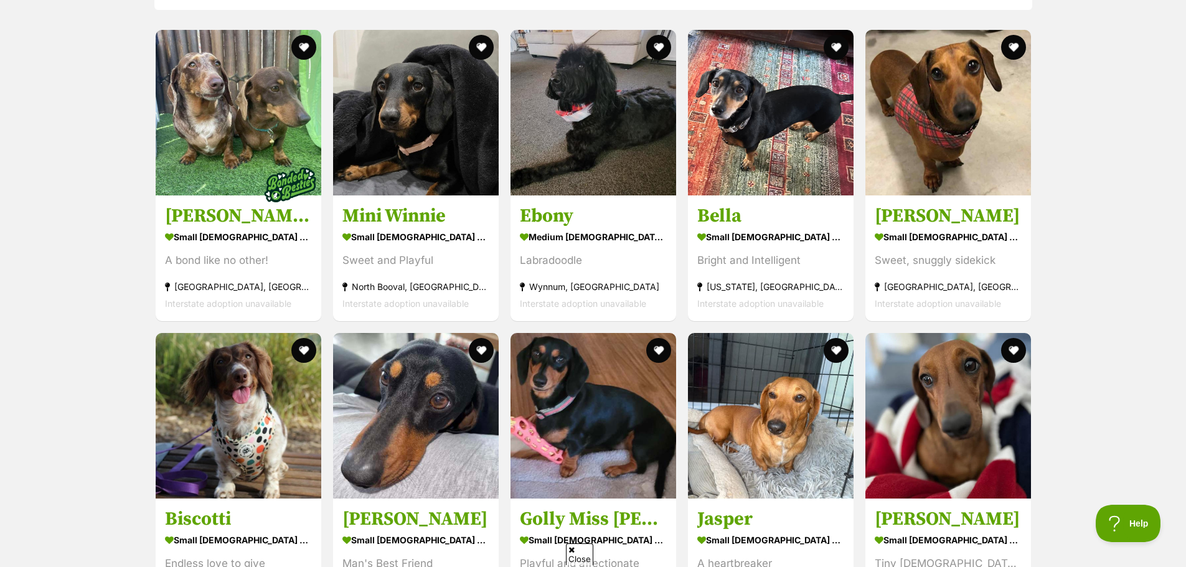
scroll to position [1370, 0]
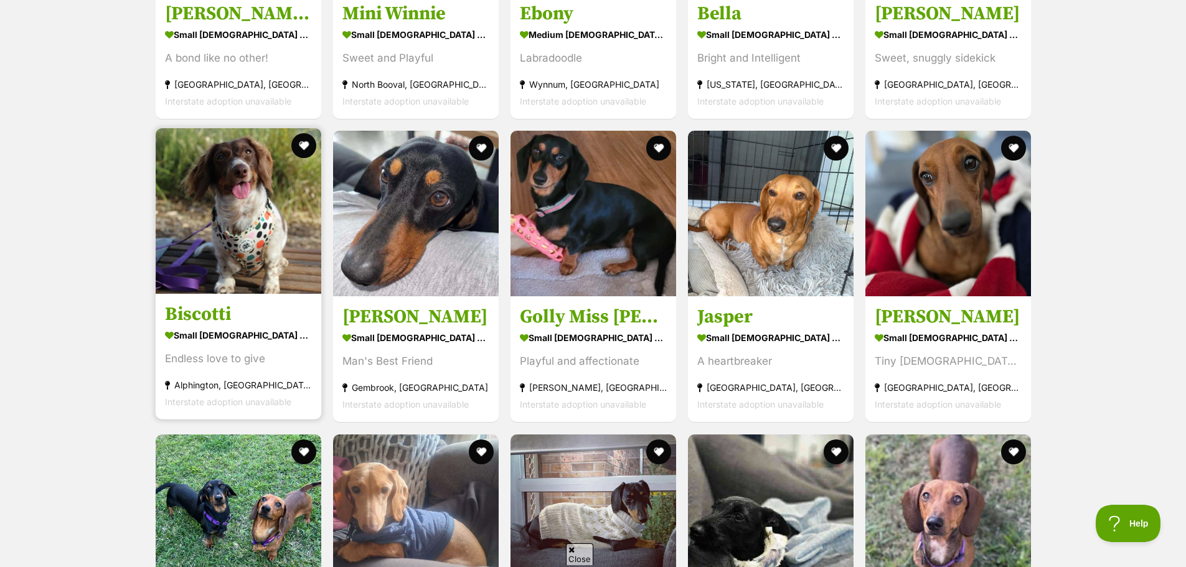
click at [194, 351] on div "Endless love to give" at bounding box center [238, 359] width 147 height 17
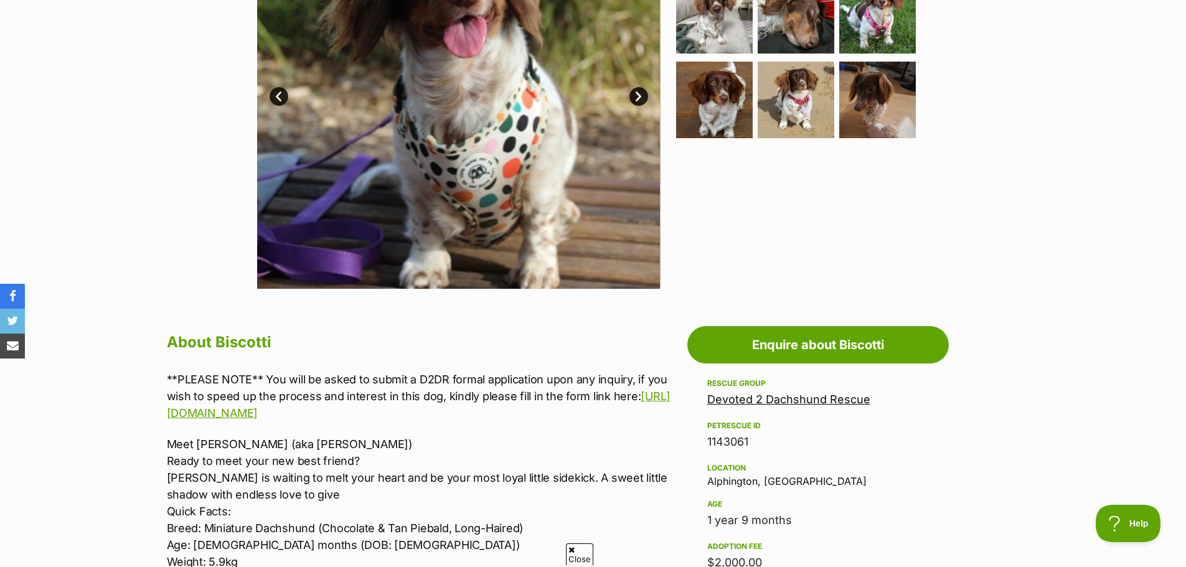
scroll to position [125, 0]
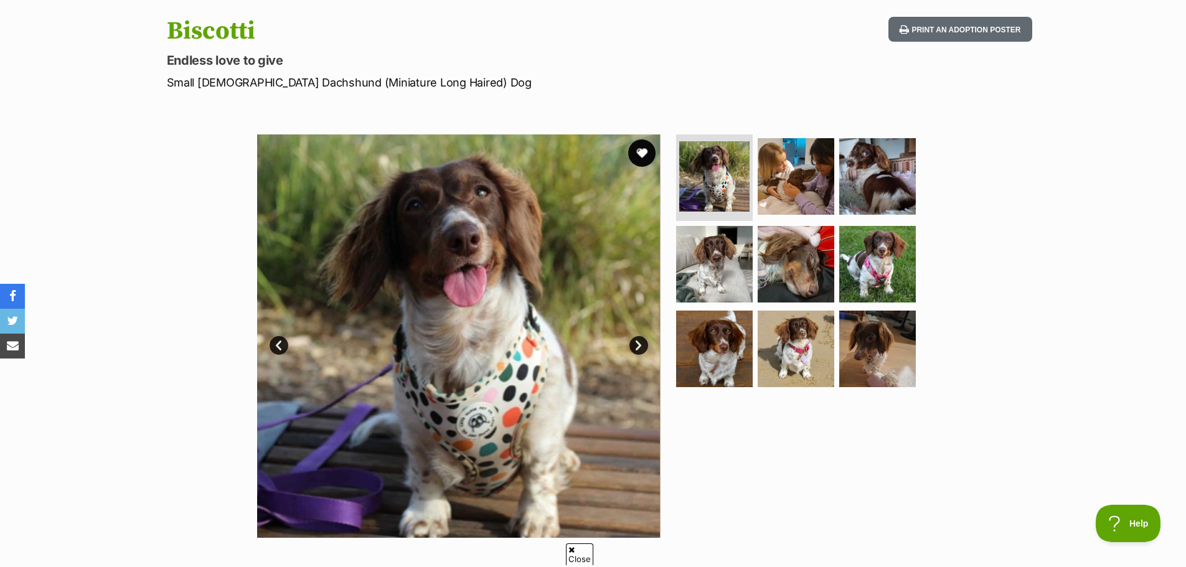
click at [644, 146] on button "favourite" at bounding box center [641, 152] width 27 height 27
click at [642, 352] on link "Next" at bounding box center [639, 345] width 19 height 19
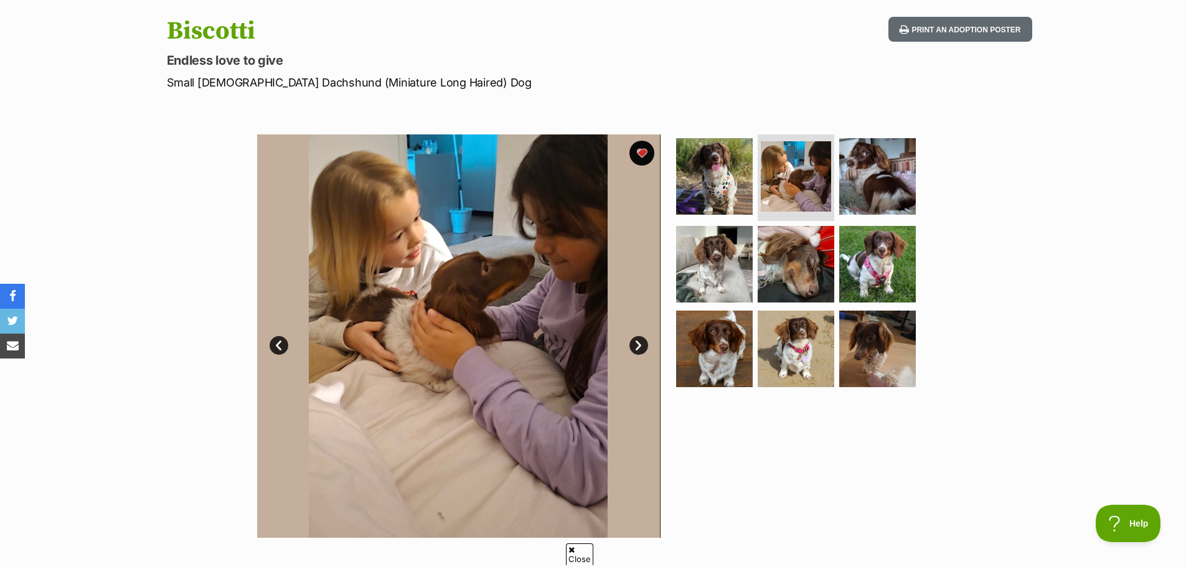
click at [641, 351] on link "Next" at bounding box center [639, 345] width 19 height 19
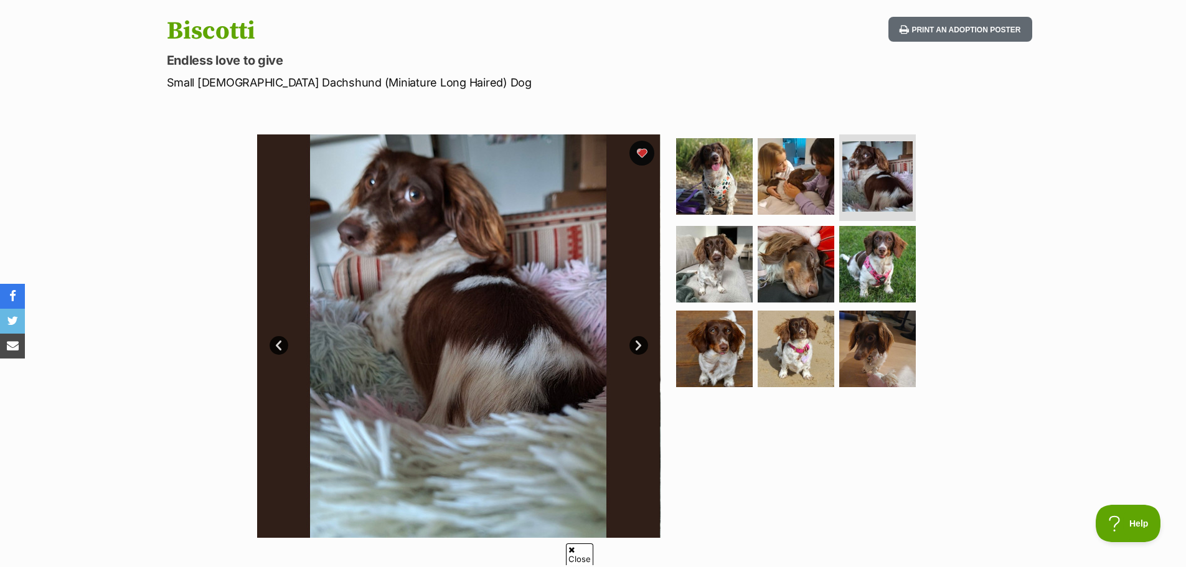
click at [641, 351] on link "Next" at bounding box center [639, 345] width 19 height 19
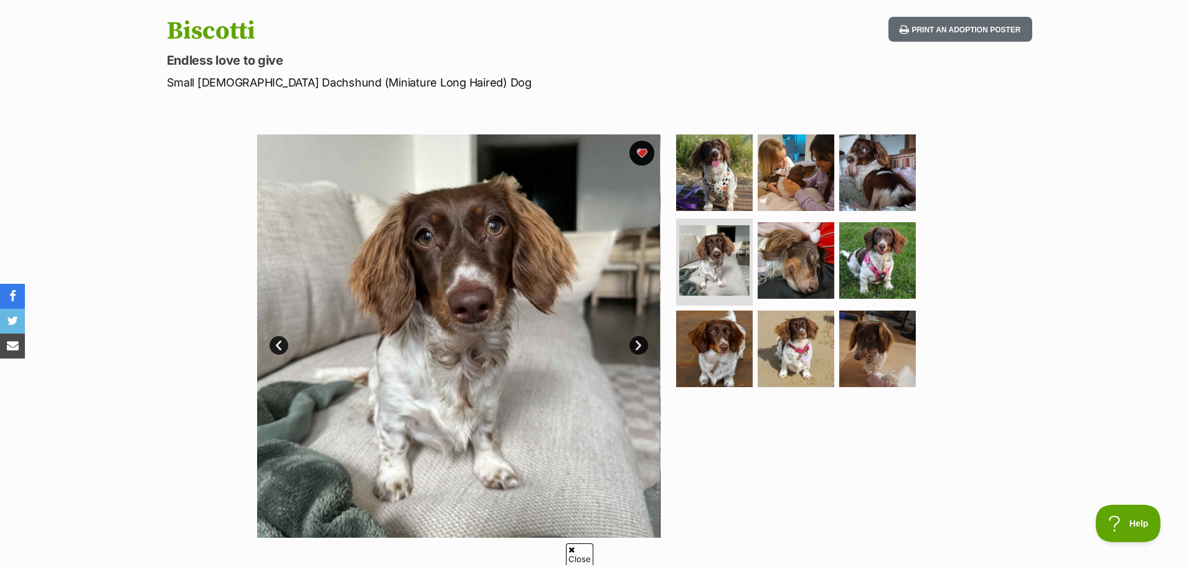
click at [641, 351] on link "Next" at bounding box center [639, 345] width 19 height 19
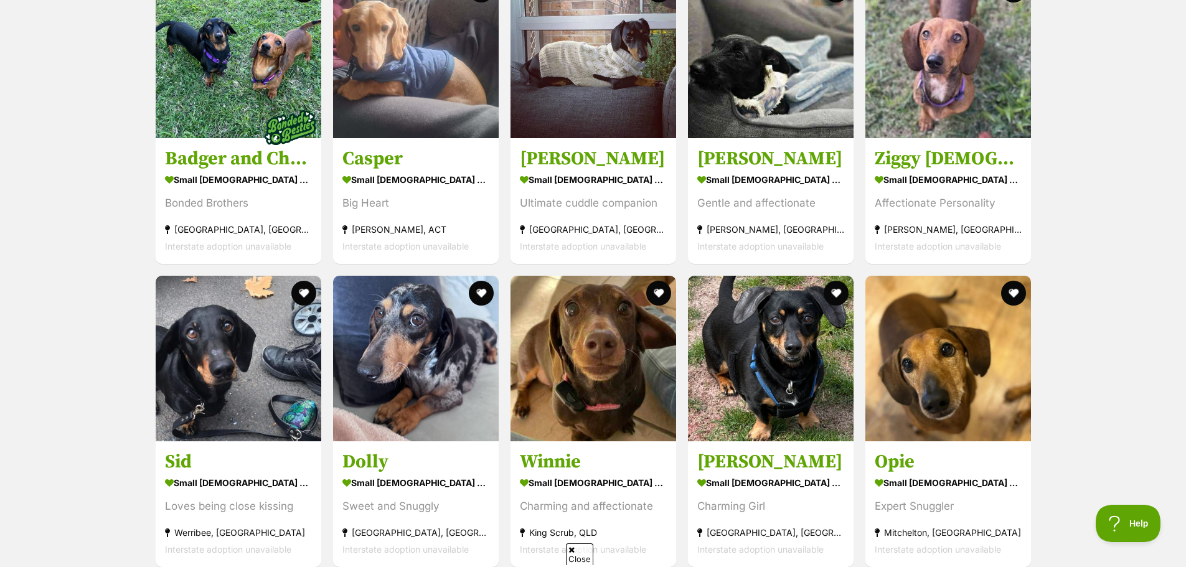
scroll to position [1868, 0]
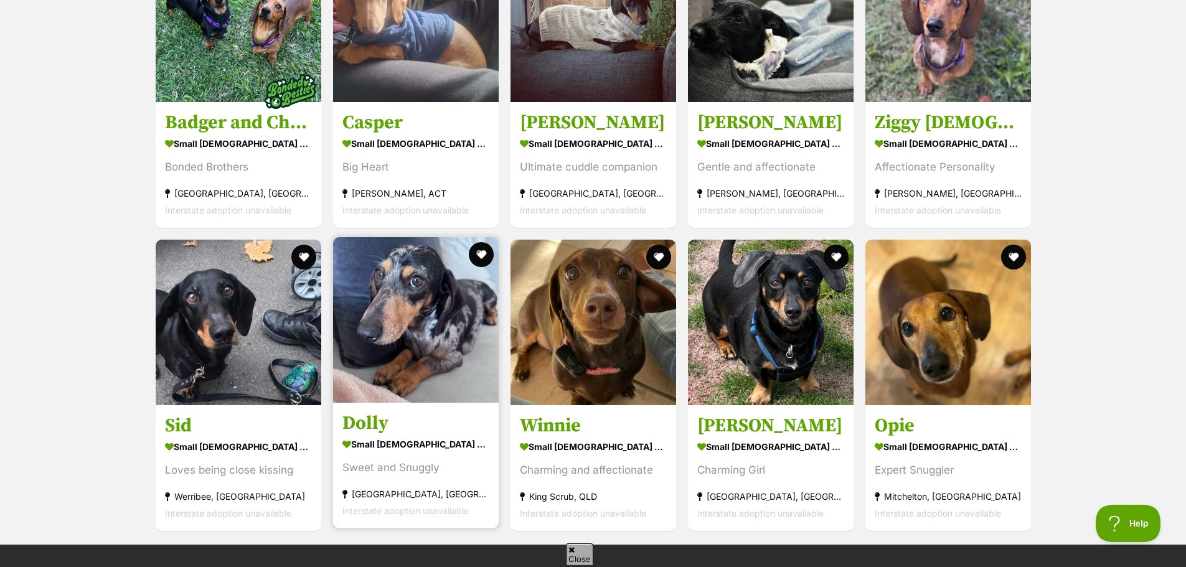
click at [407, 362] on img at bounding box center [416, 320] width 166 height 166
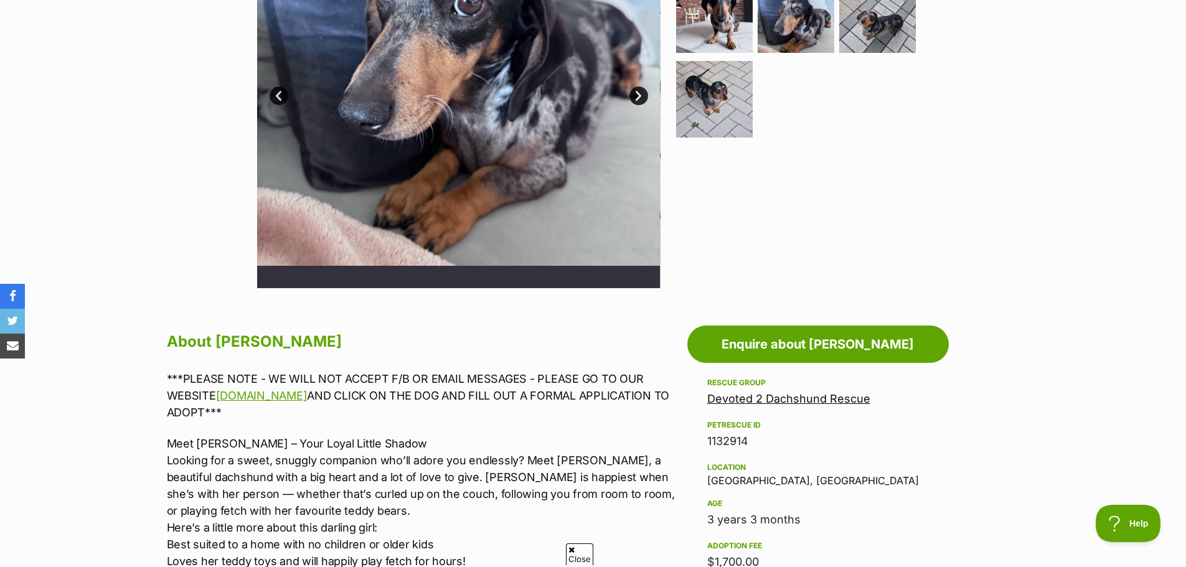
scroll to position [374, 0]
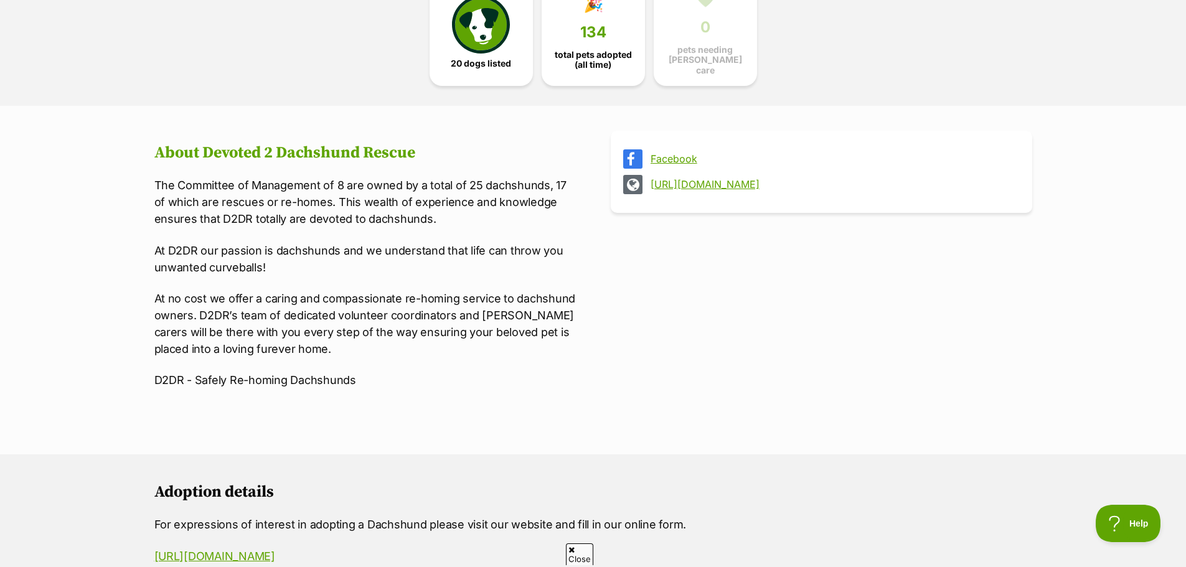
scroll to position [125, 0]
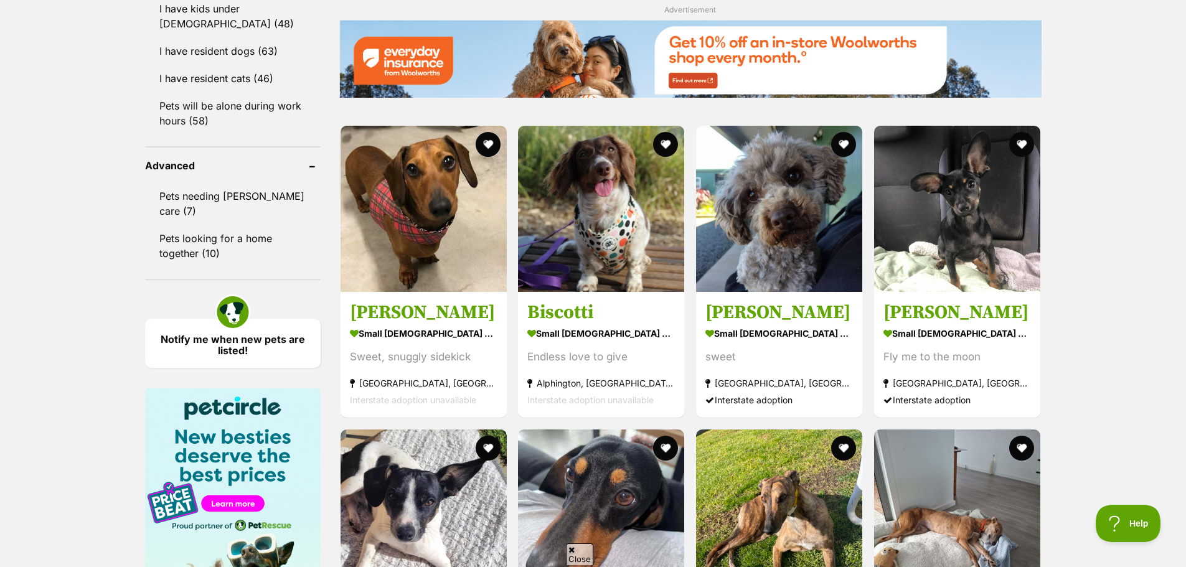
scroll to position [1557, 0]
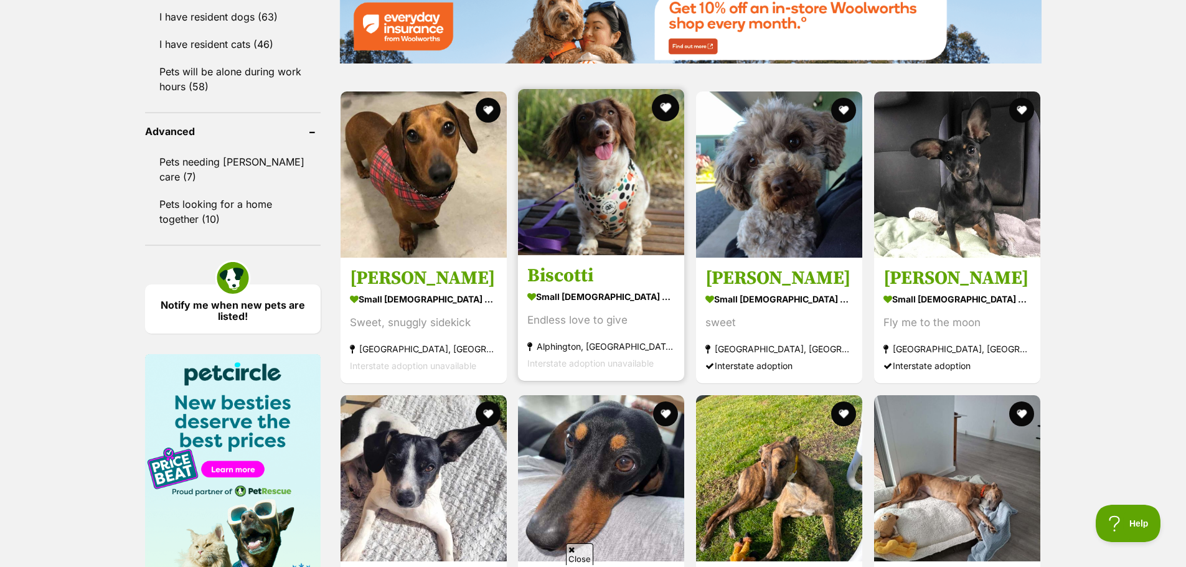
click at [661, 103] on button "favourite" at bounding box center [665, 107] width 27 height 27
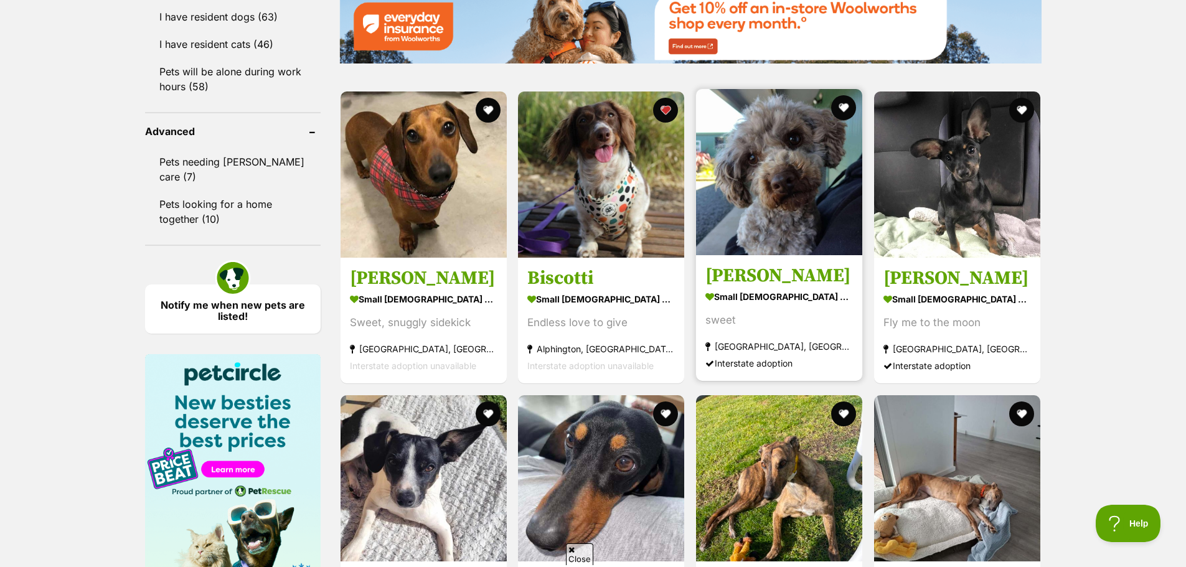
click at [745, 241] on img at bounding box center [779, 172] width 166 height 166
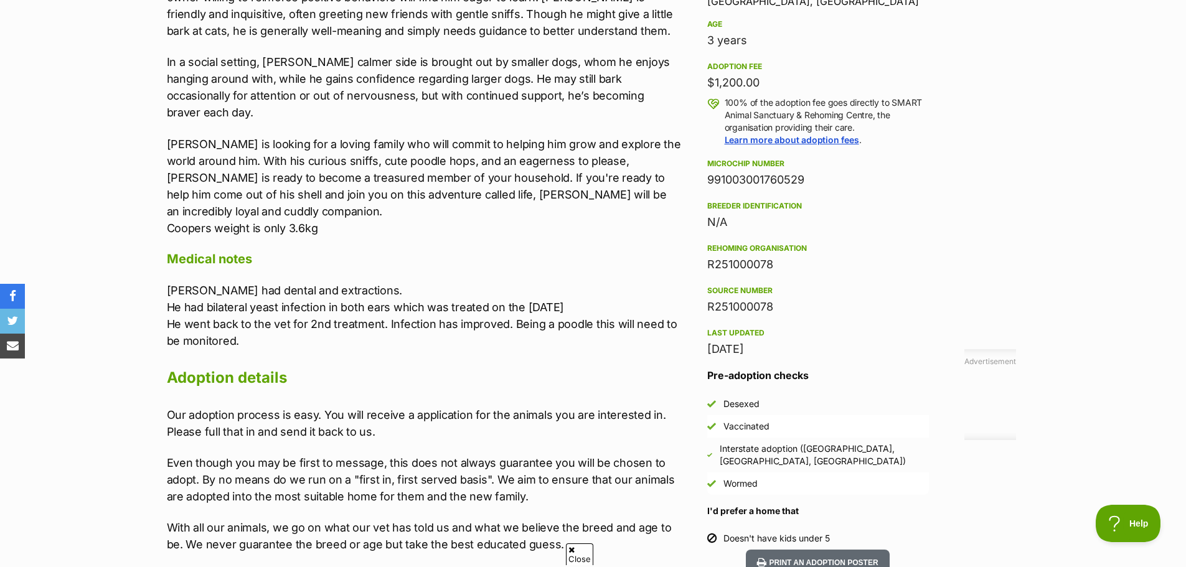
scroll to position [872, 0]
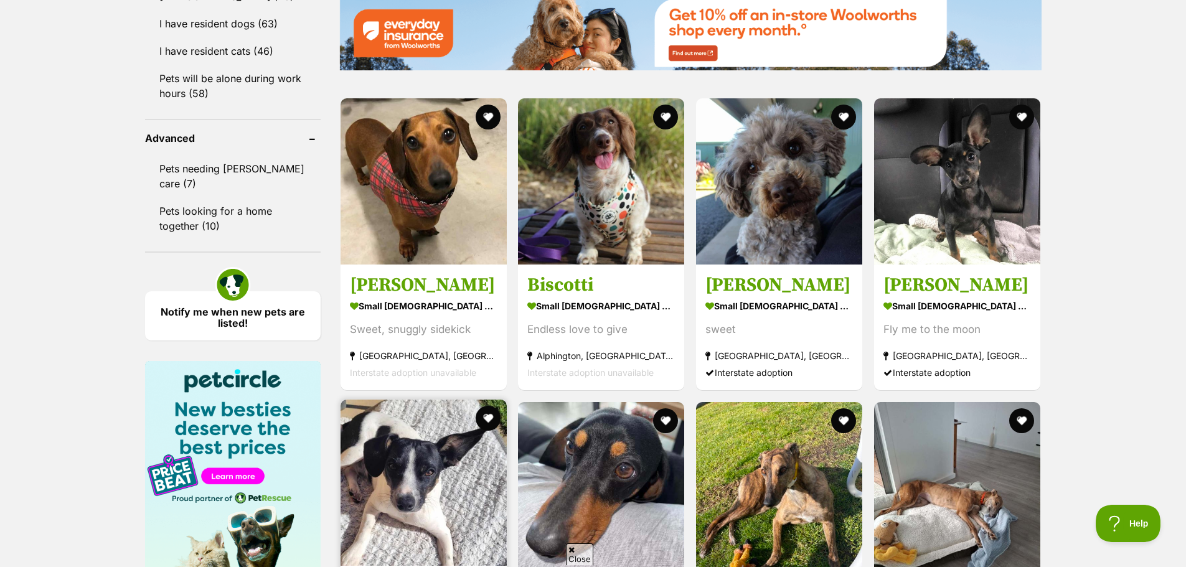
click at [426, 400] on img at bounding box center [424, 483] width 166 height 166
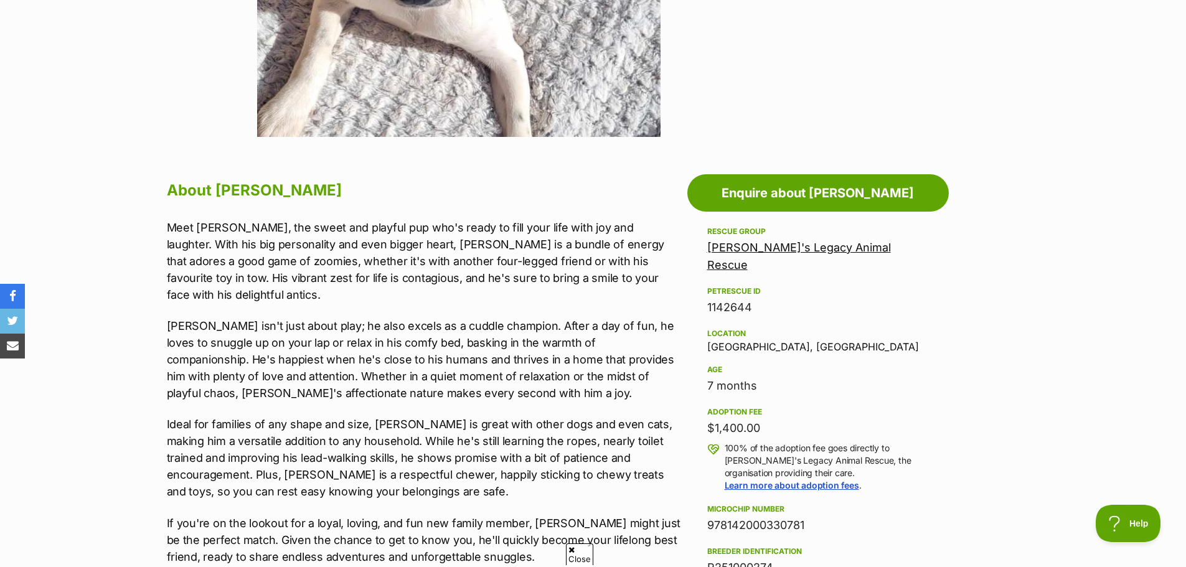
scroll to position [560, 0]
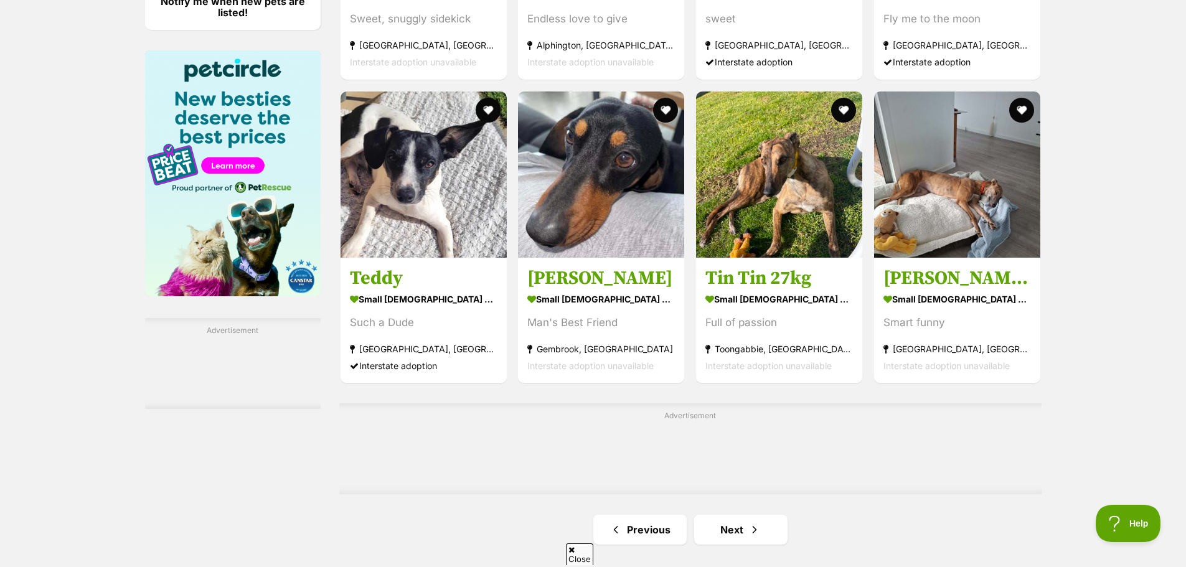
scroll to position [1861, 0]
click at [762, 514] on link "Next" at bounding box center [740, 529] width 93 height 30
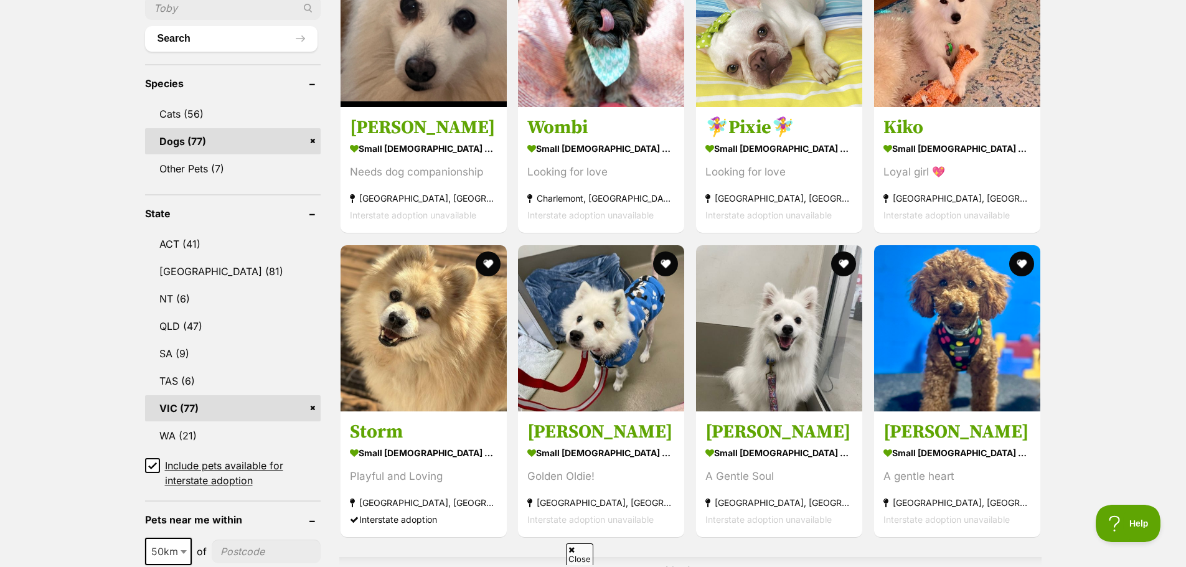
scroll to position [498, 0]
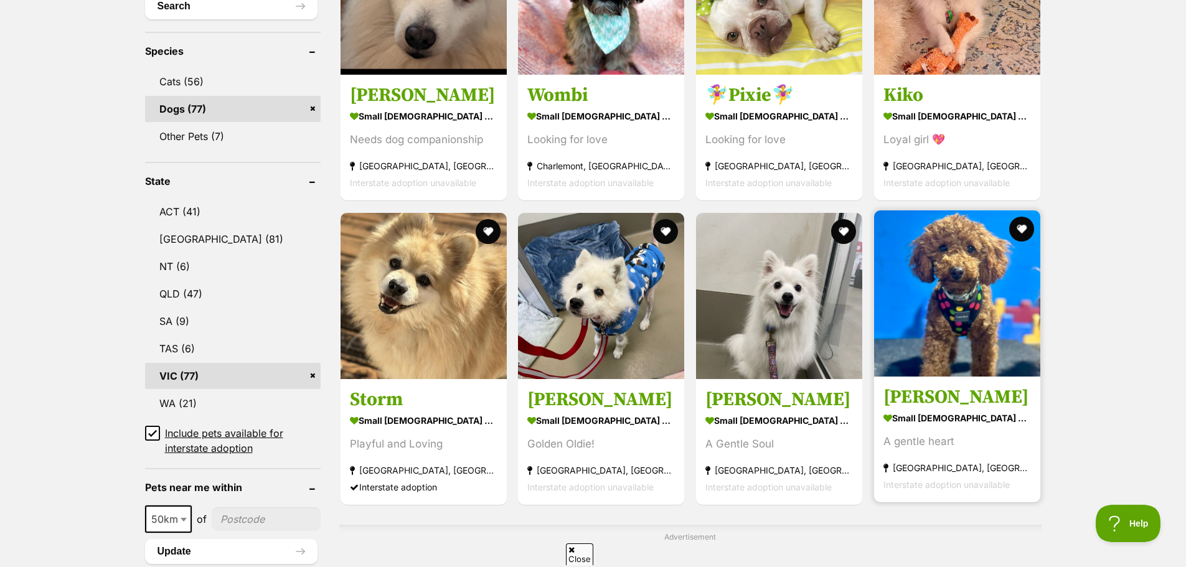
click at [1003, 305] on img at bounding box center [957, 293] width 166 height 166
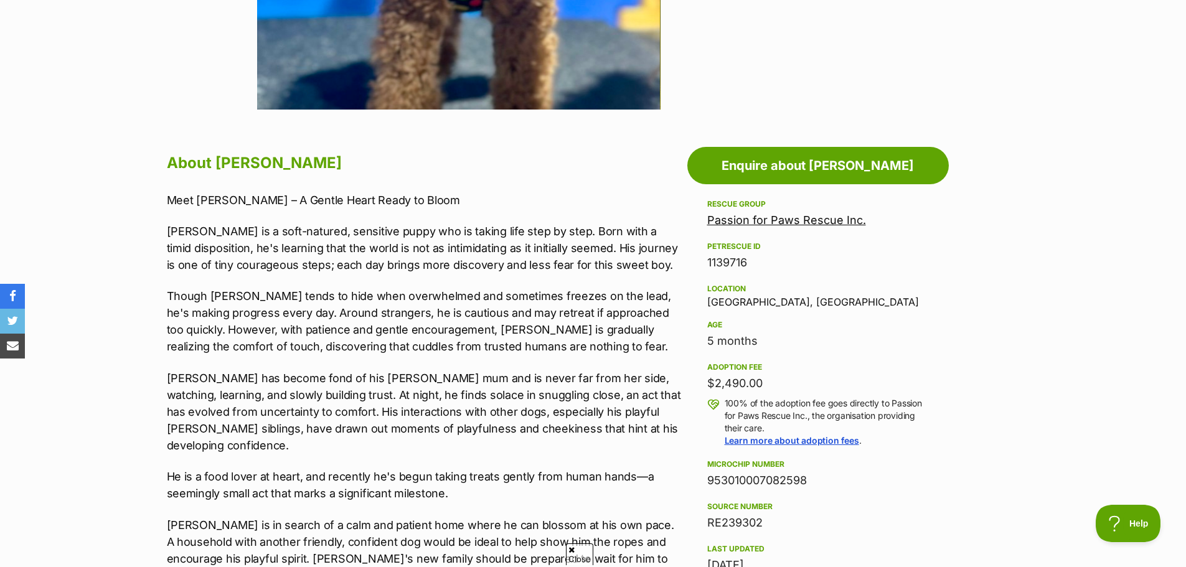
scroll to position [560, 0]
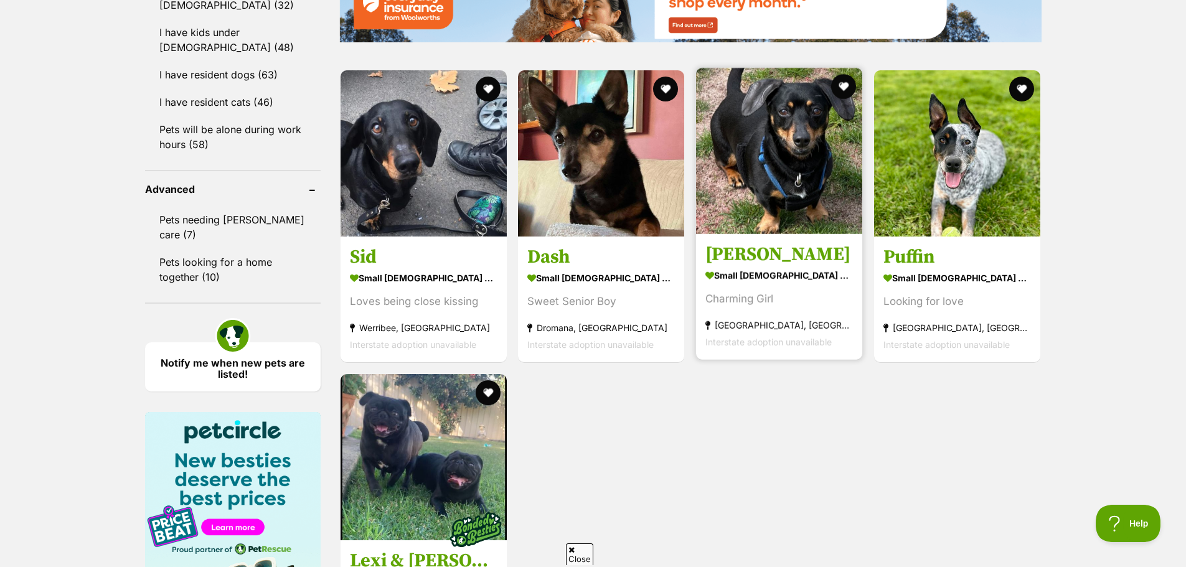
scroll to position [1488, 0]
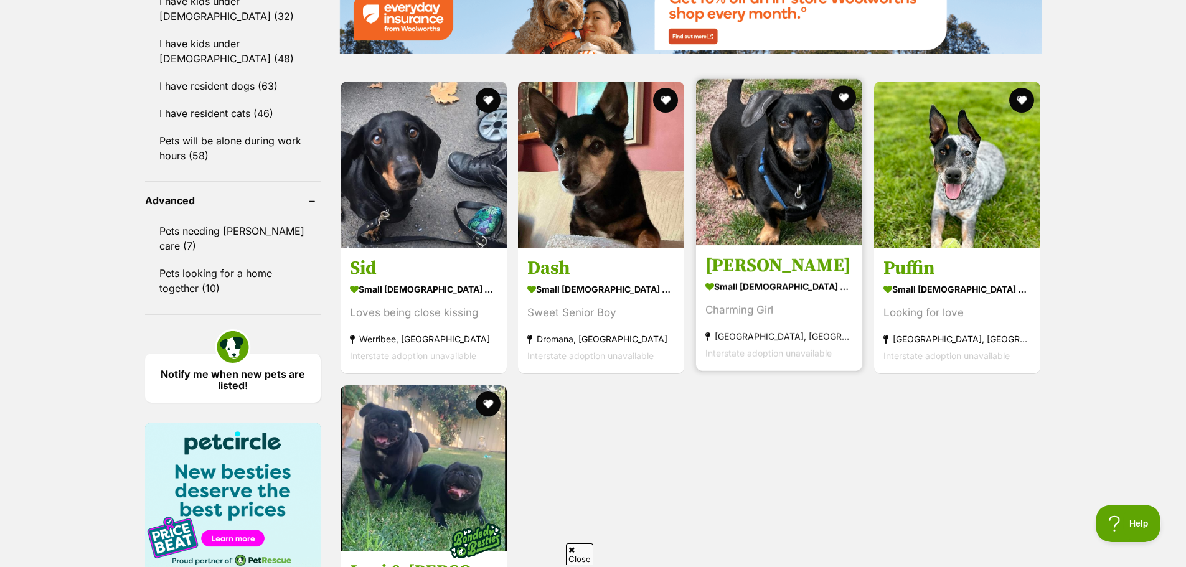
click at [775, 233] on img at bounding box center [779, 162] width 166 height 166
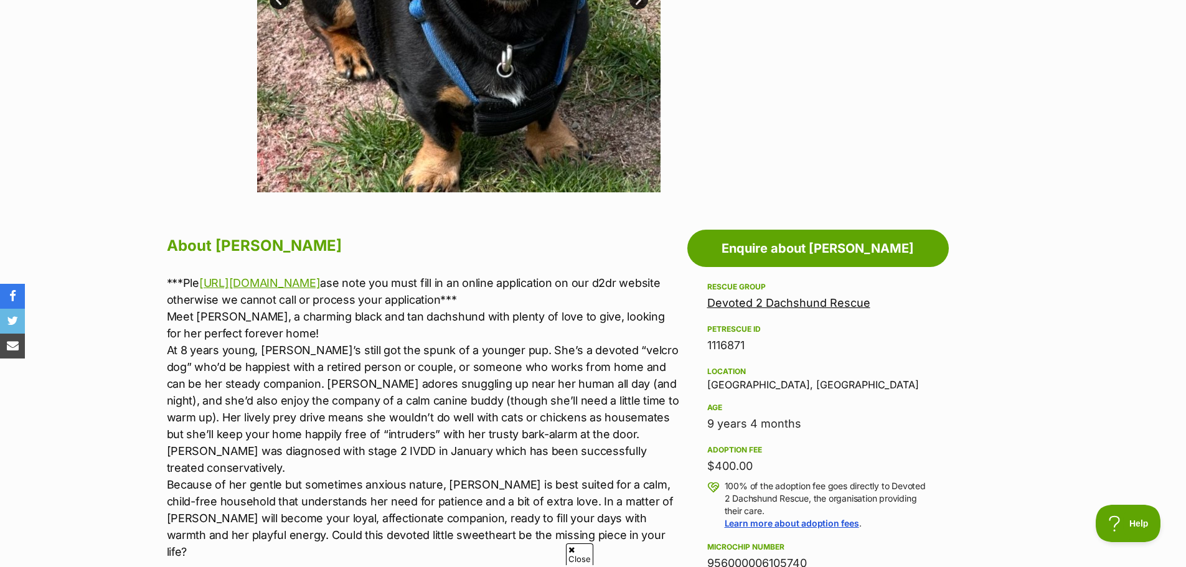
scroll to position [498, 0]
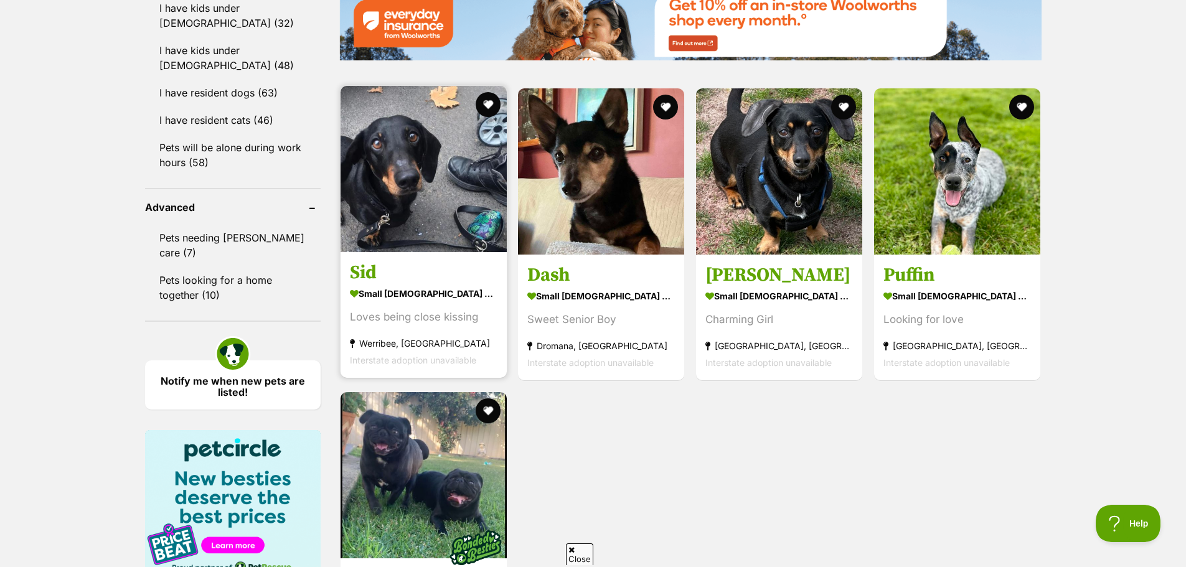
click at [415, 208] on img at bounding box center [424, 169] width 166 height 166
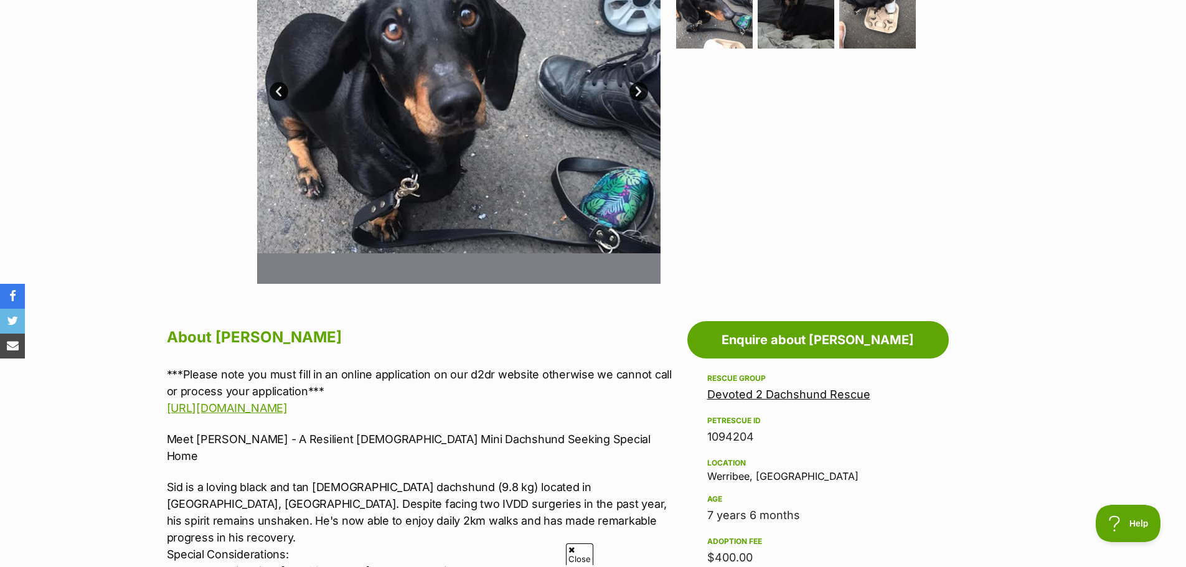
scroll to position [498, 0]
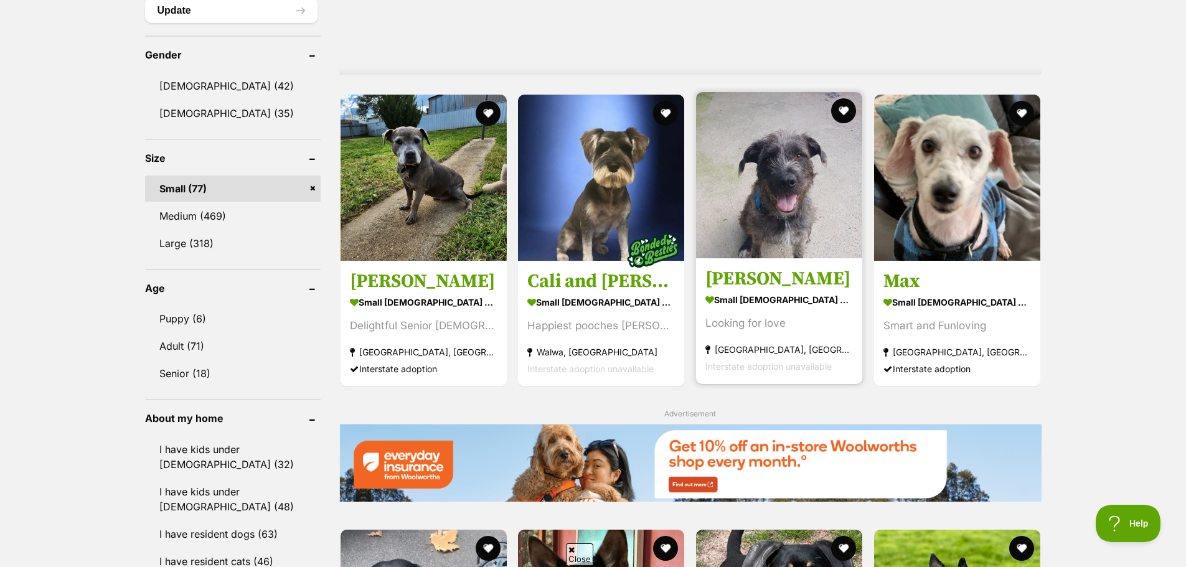
scroll to position [1038, 0]
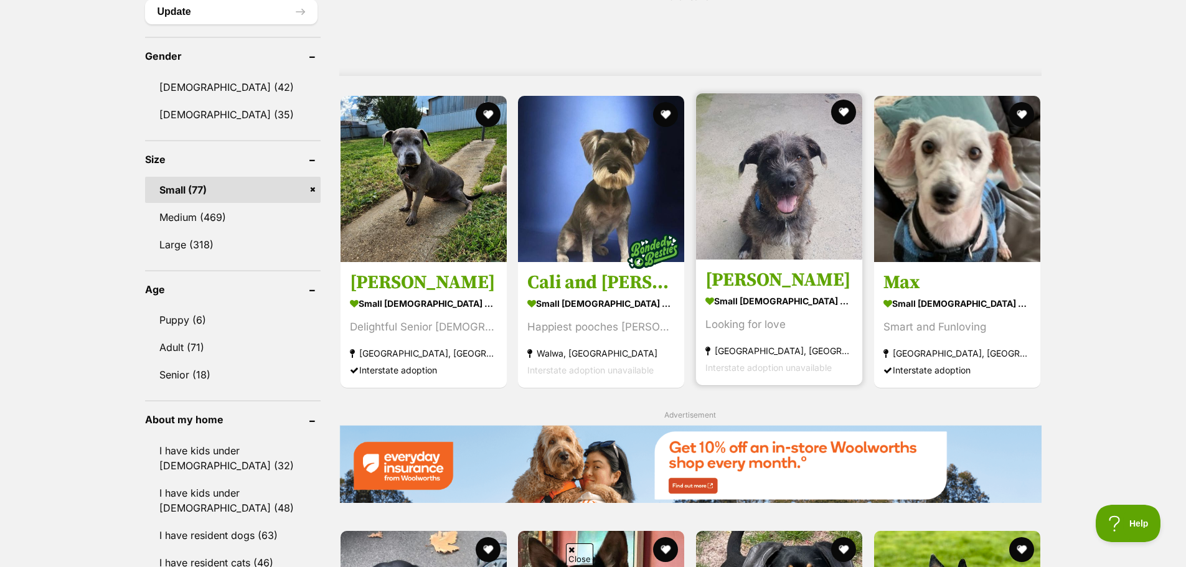
click at [752, 295] on strong "small [DEMOGRAPHIC_DATA] Dog" at bounding box center [780, 301] width 148 height 18
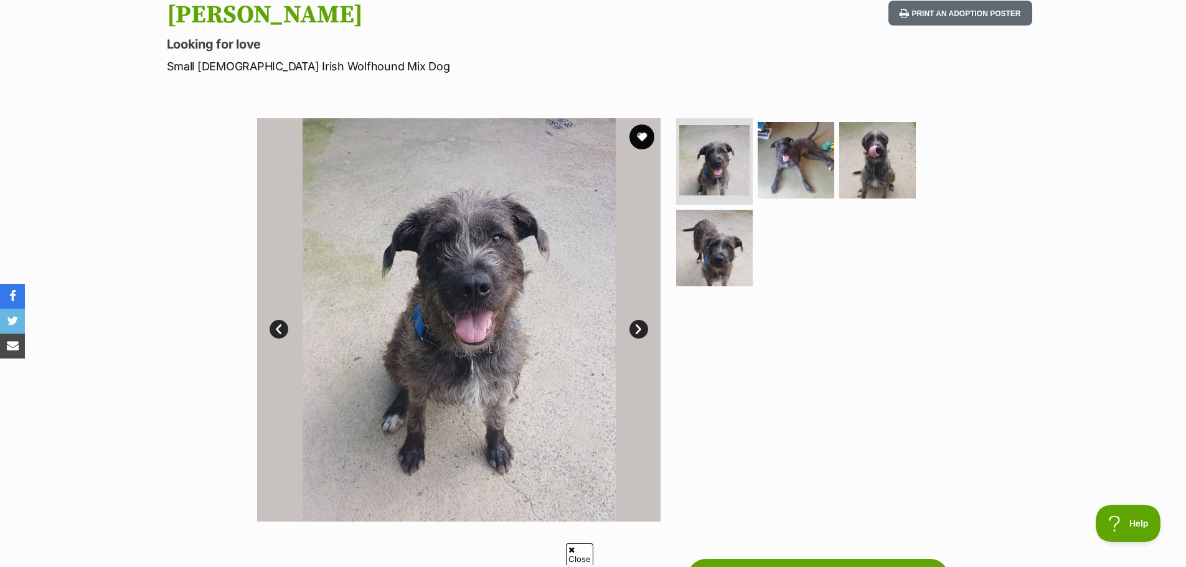
scroll to position [125, 0]
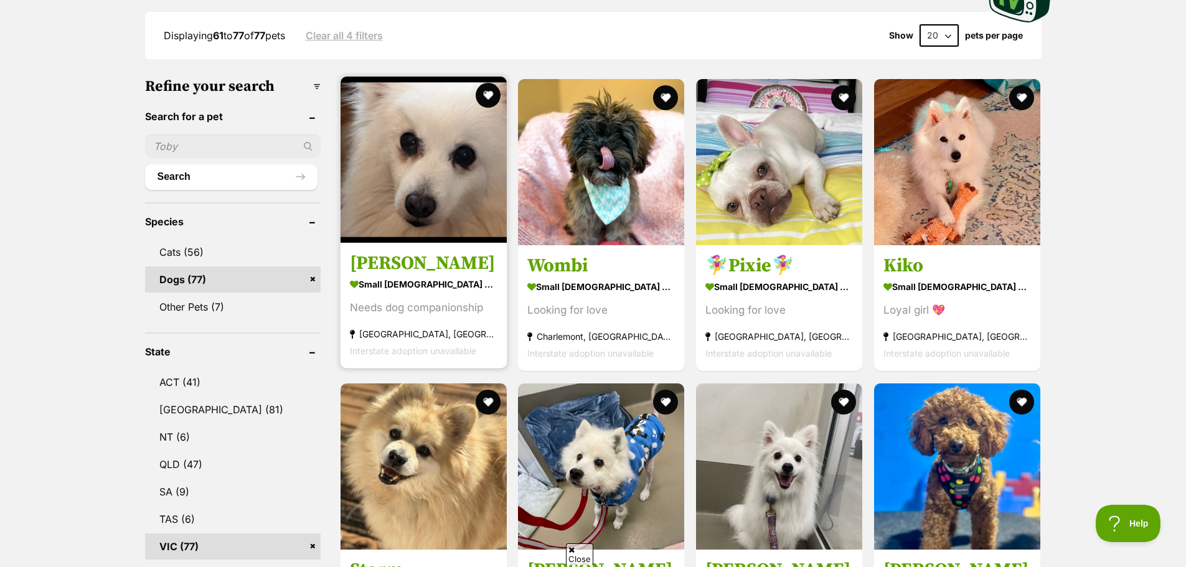
scroll to position [284, 0]
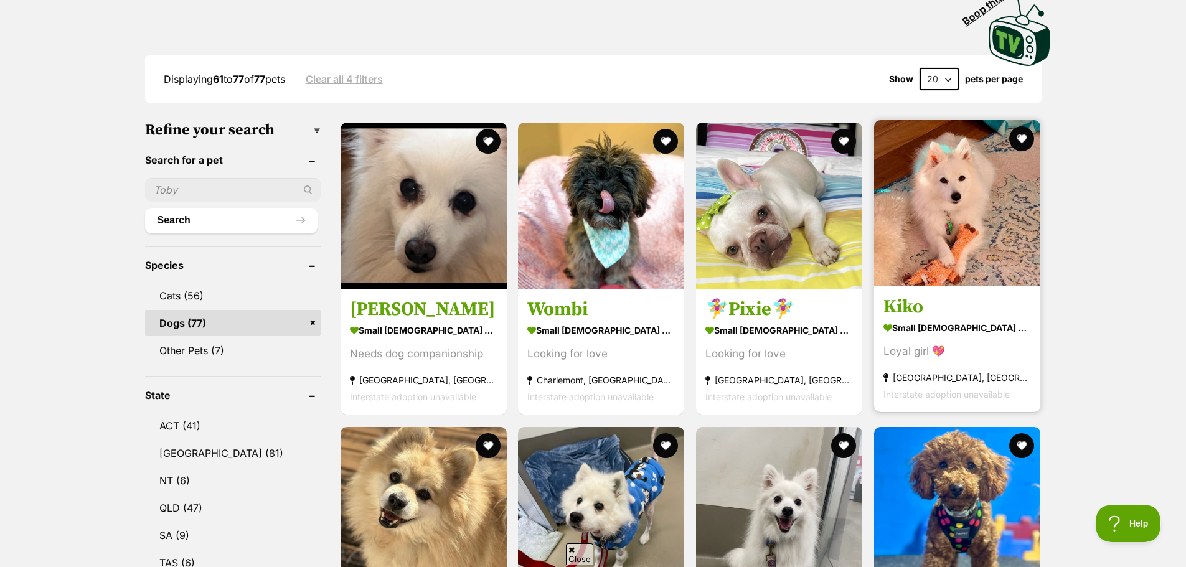
click at [968, 207] on img at bounding box center [957, 203] width 166 height 166
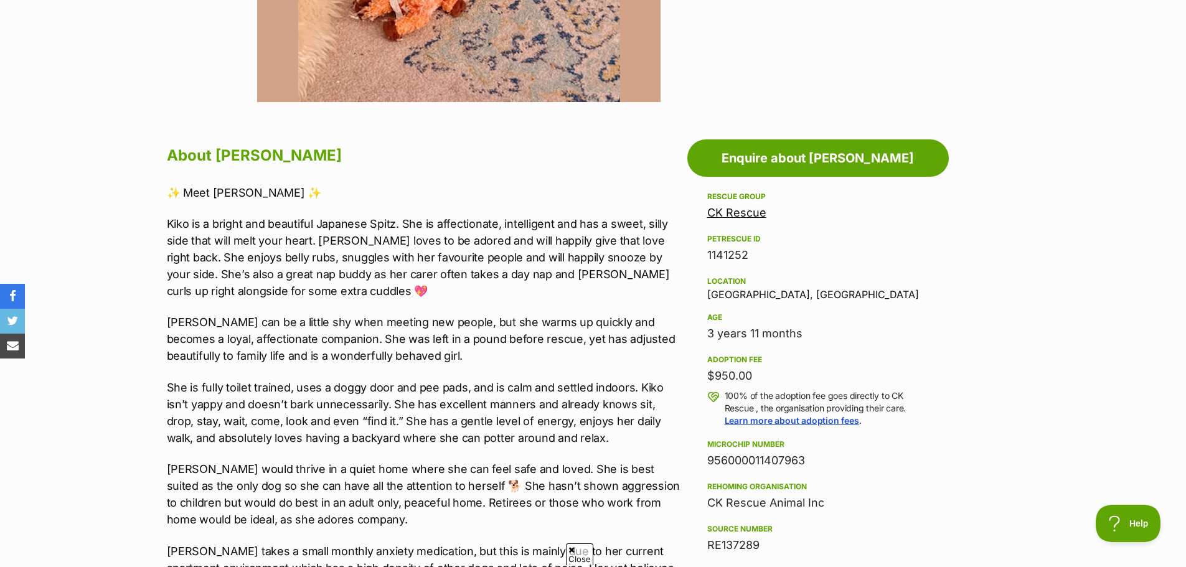
scroll to position [623, 0]
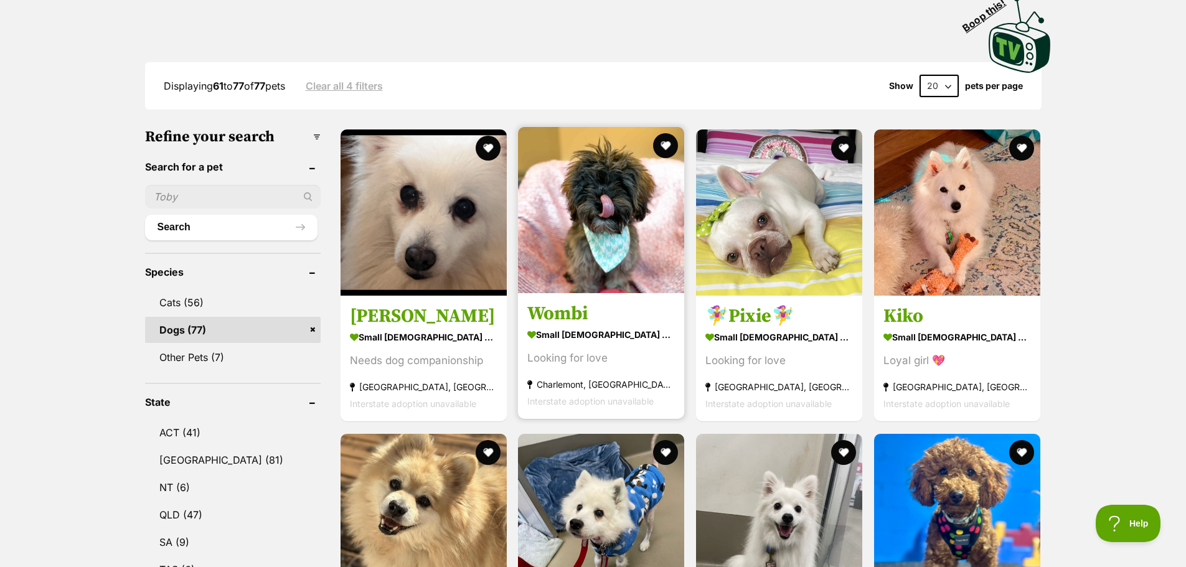
click at [585, 339] on strong "small [DEMOGRAPHIC_DATA] Dog" at bounding box center [601, 335] width 148 height 18
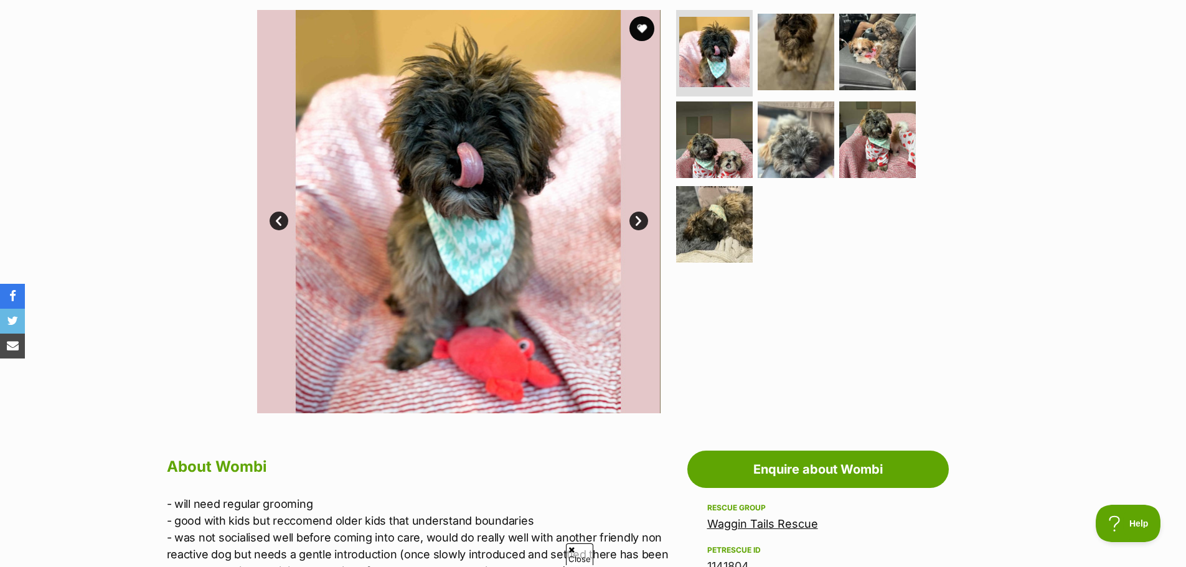
click at [638, 219] on link "Next" at bounding box center [639, 221] width 19 height 19
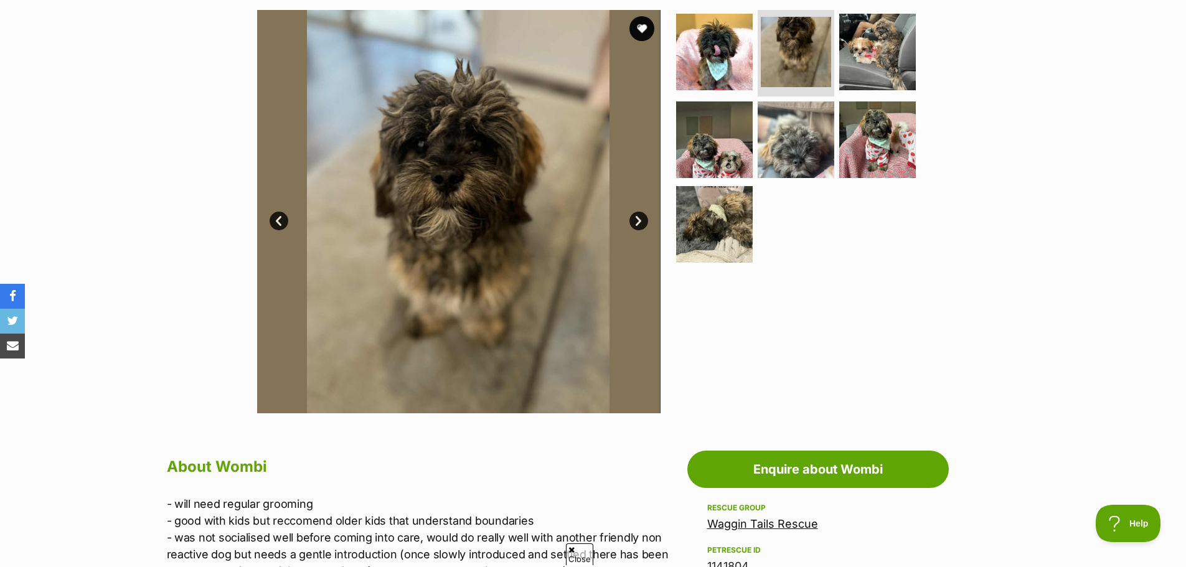
click at [638, 219] on link "Next" at bounding box center [639, 221] width 19 height 19
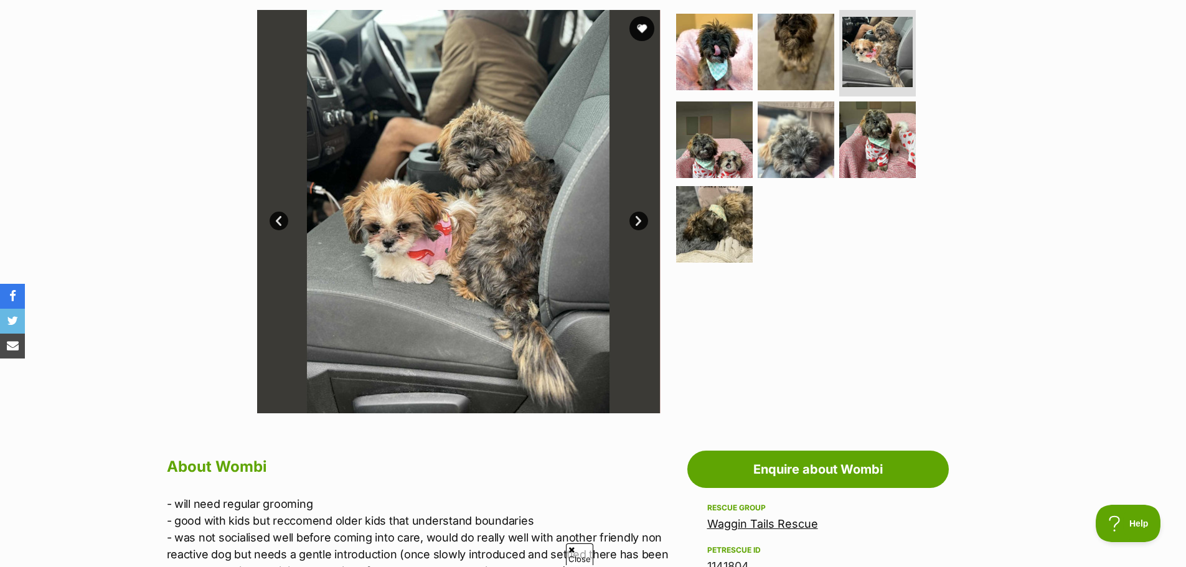
click at [638, 219] on link "Next" at bounding box center [639, 221] width 19 height 19
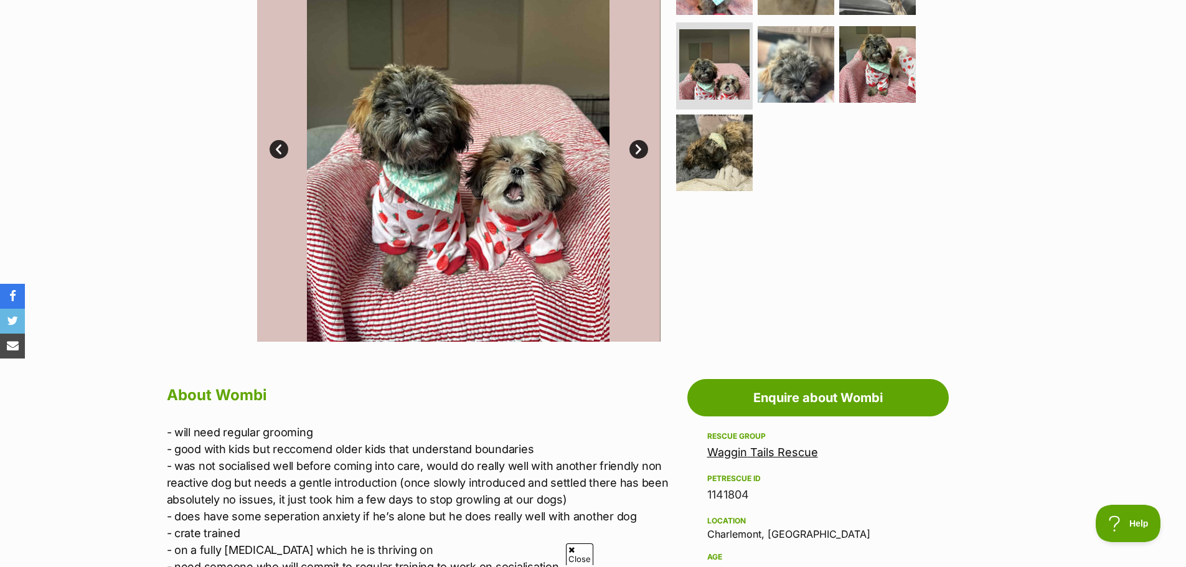
scroll to position [436, 0]
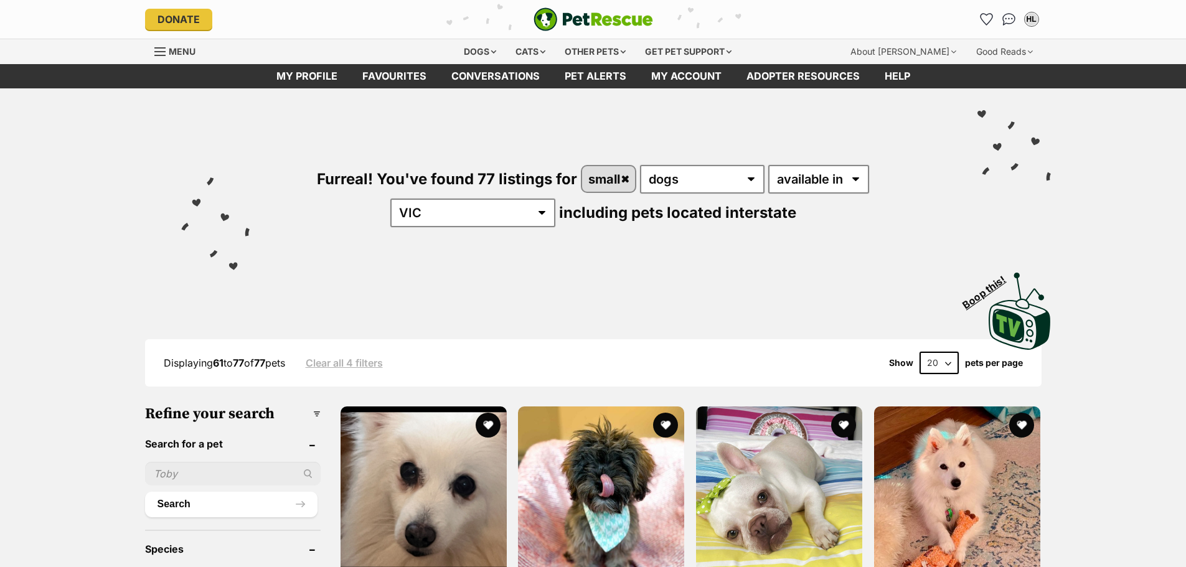
scroll to position [270, 0]
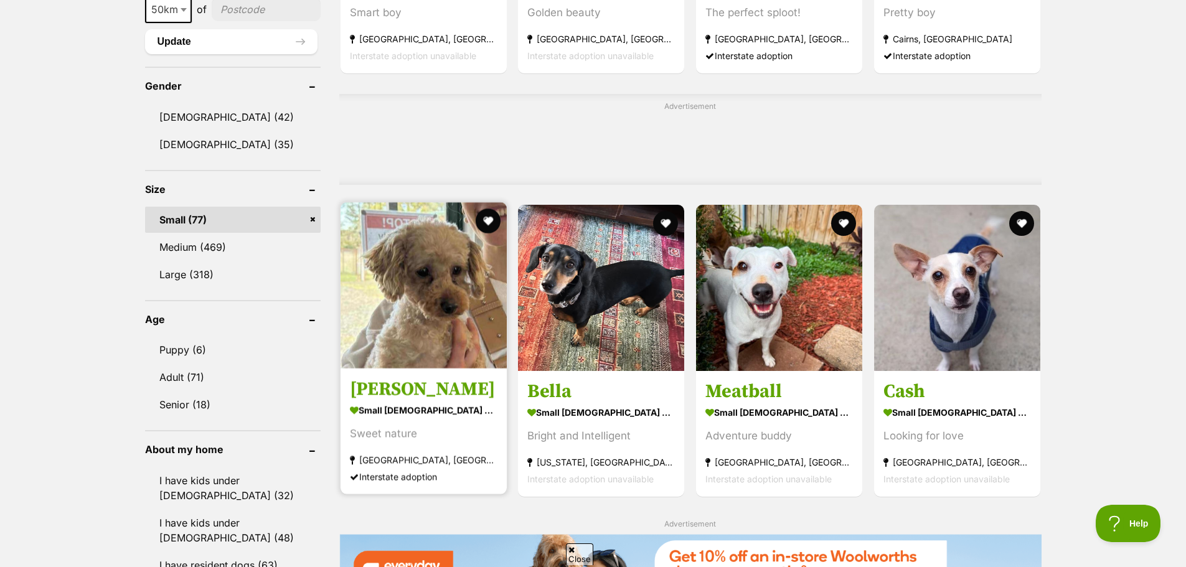
scroll to position [990, 0]
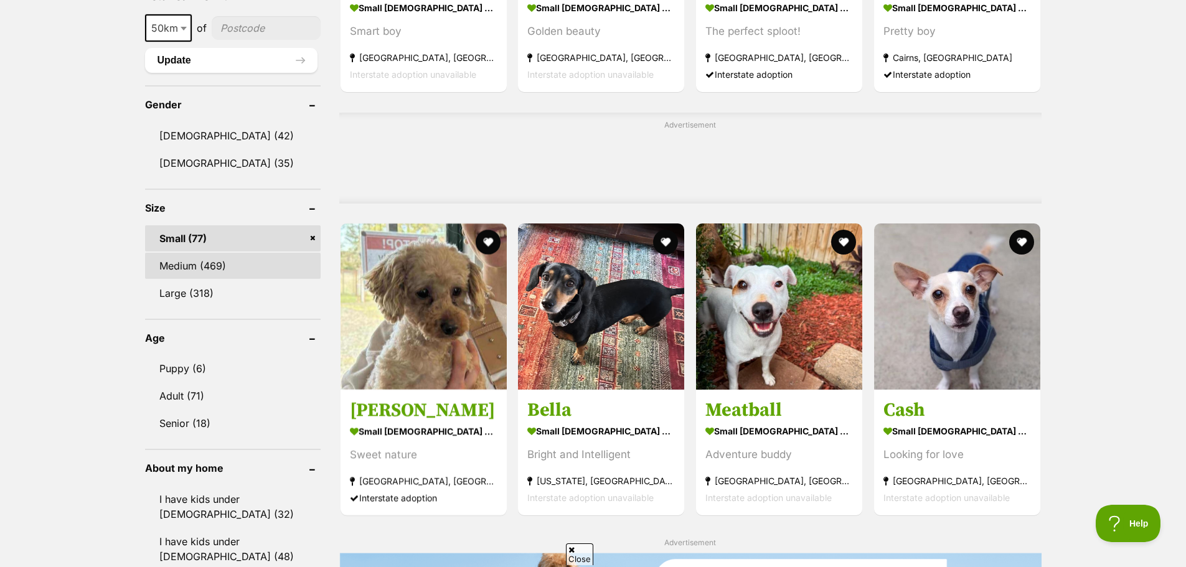
click at [209, 267] on link "Medium (469)" at bounding box center [233, 266] width 176 height 26
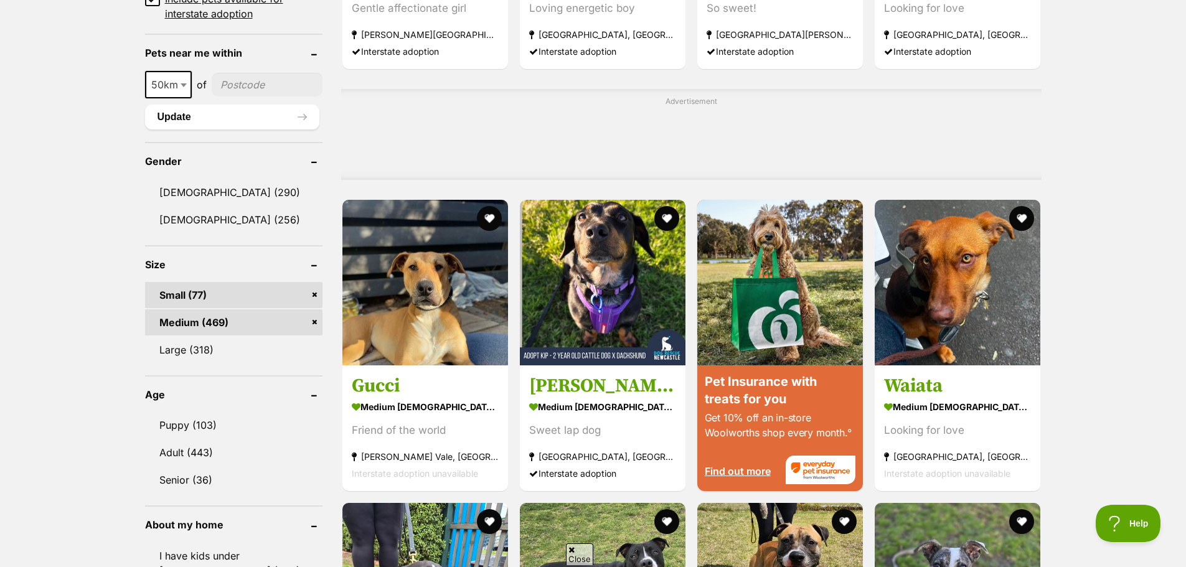
scroll to position [934, 0]
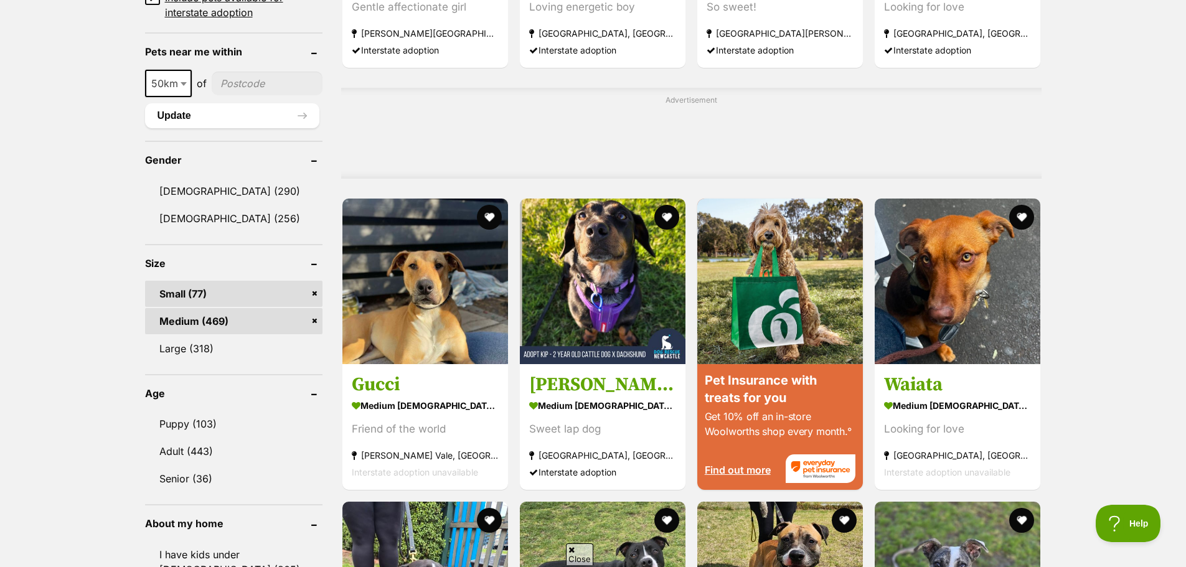
click at [314, 293] on link "Small (77)" at bounding box center [233, 294] width 177 height 26
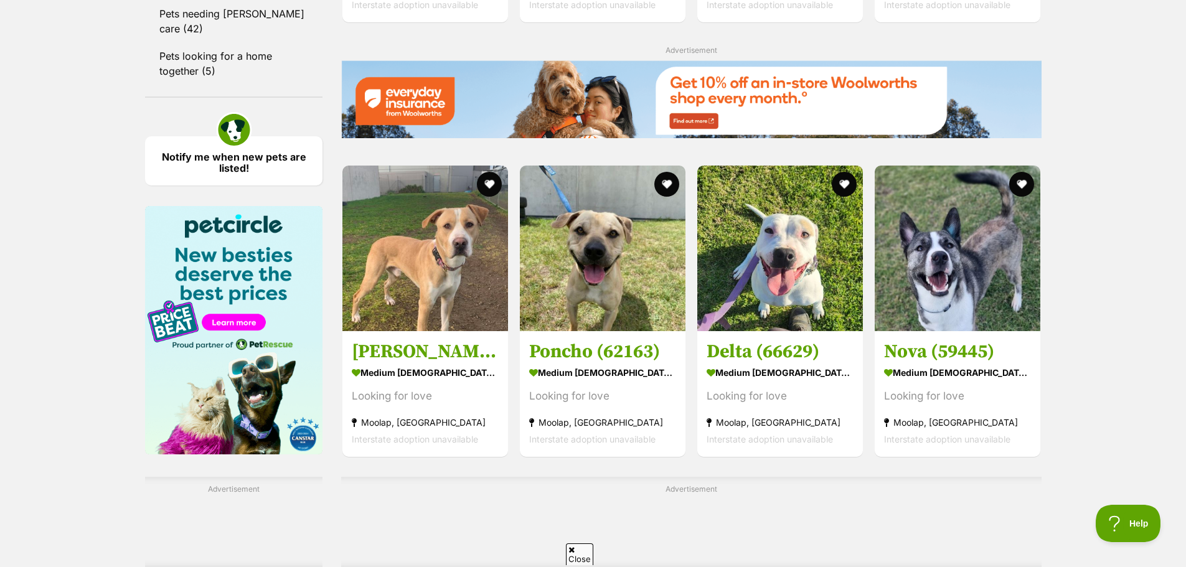
scroll to position [1930, 0]
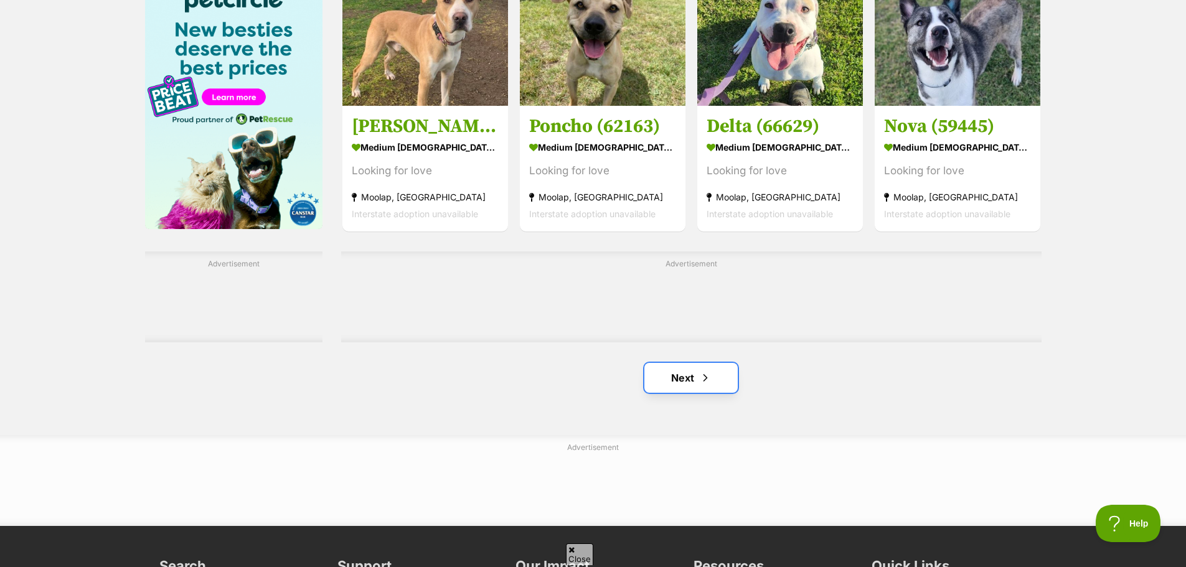
click at [667, 374] on link "Next" at bounding box center [691, 378] width 93 height 30
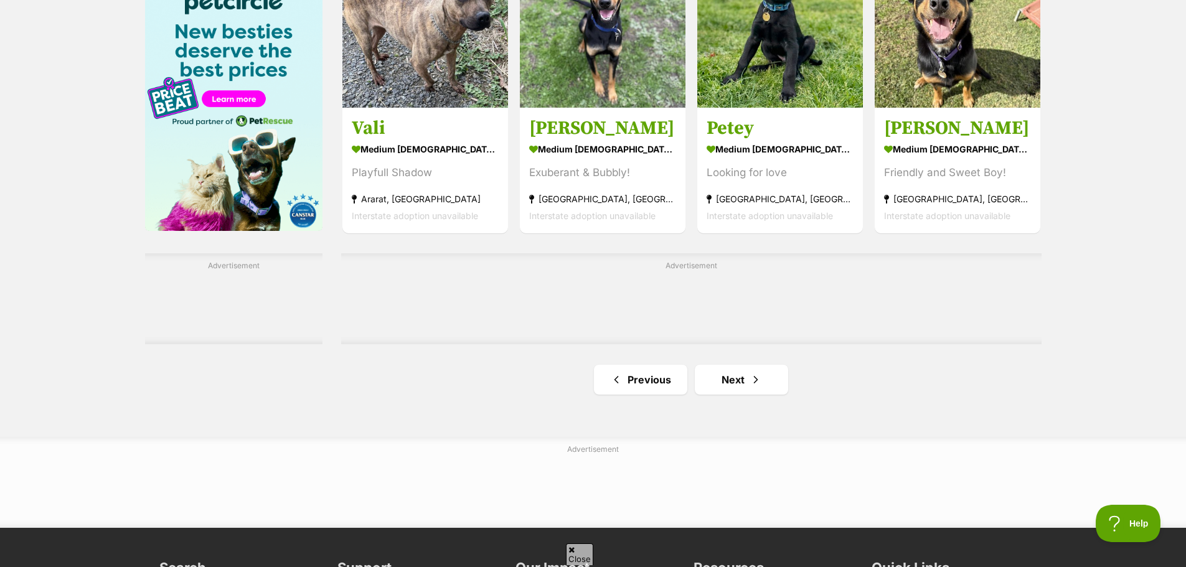
scroll to position [1930, 0]
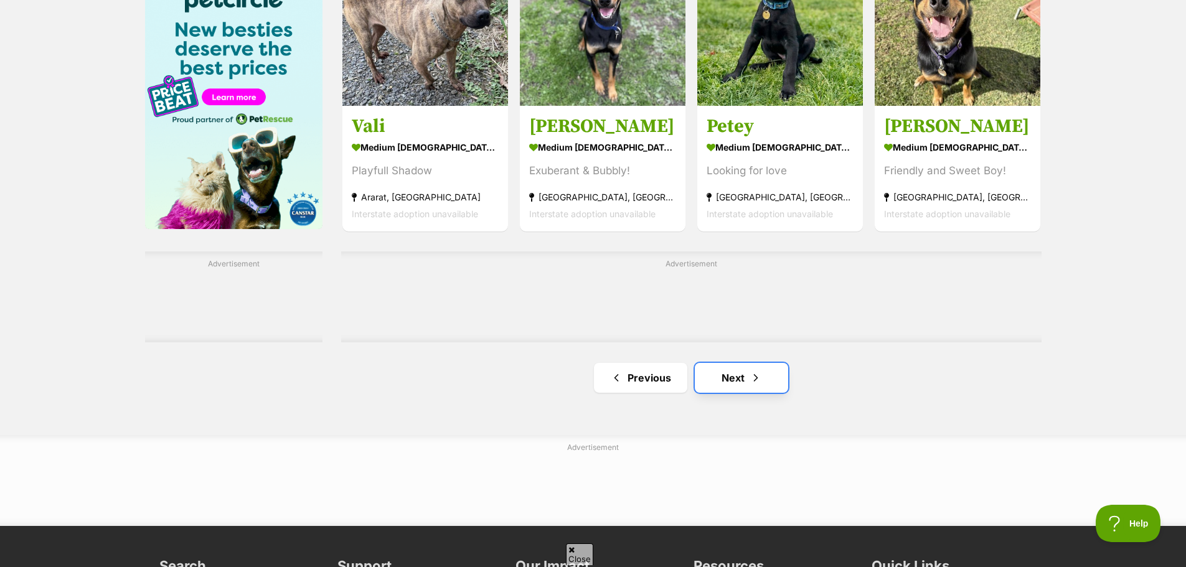
click at [772, 389] on link "Next" at bounding box center [741, 378] width 93 height 30
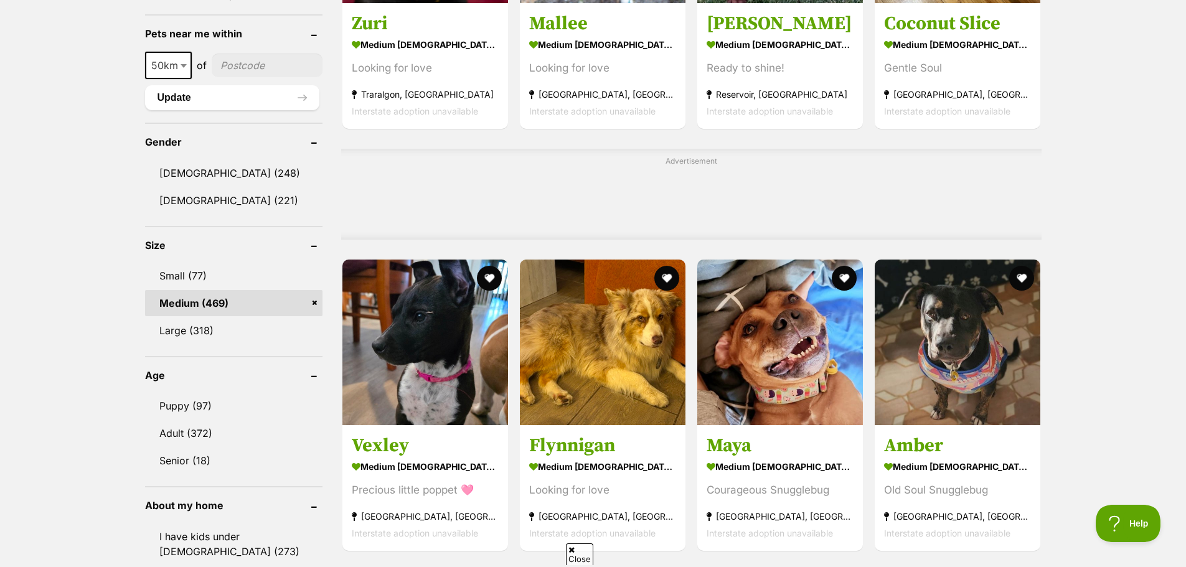
scroll to position [1183, 0]
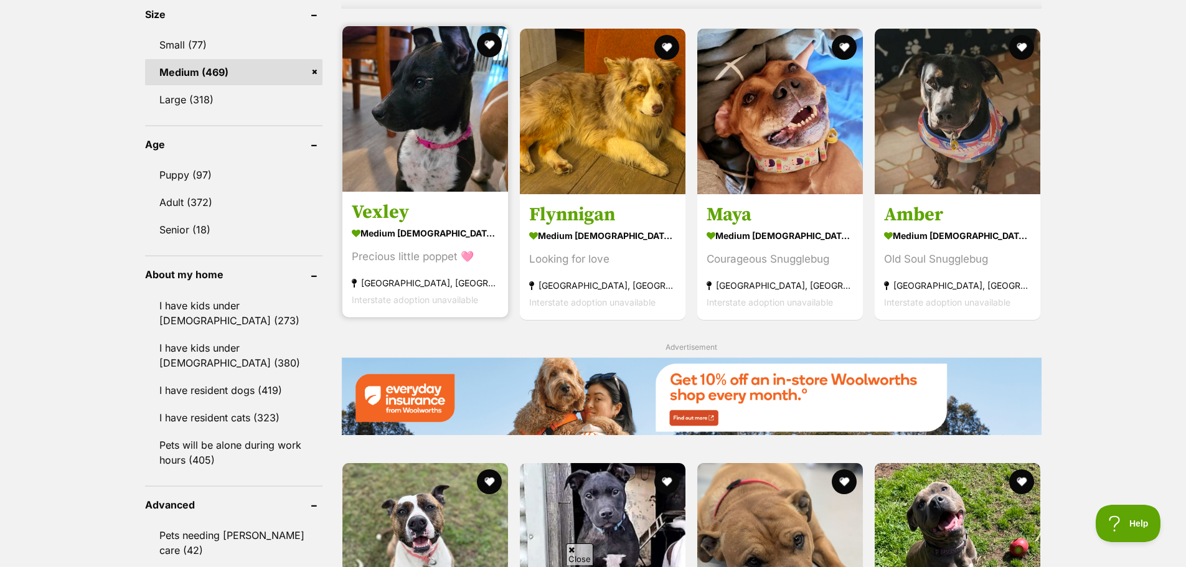
click at [420, 253] on div "Precious little poppet 🩷" at bounding box center [425, 256] width 147 height 17
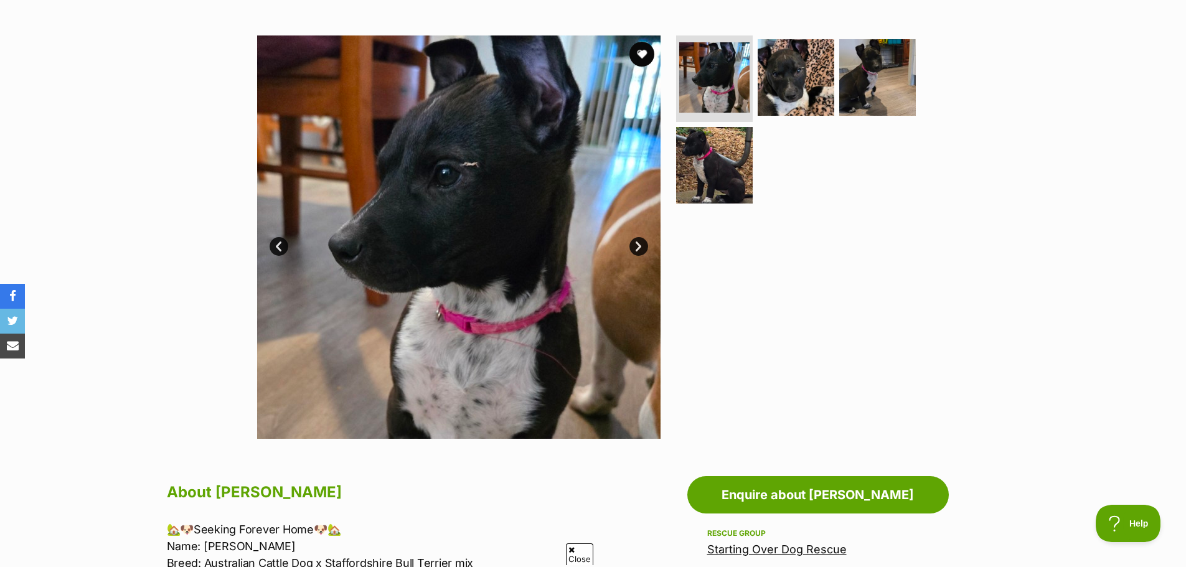
scroll to position [311, 0]
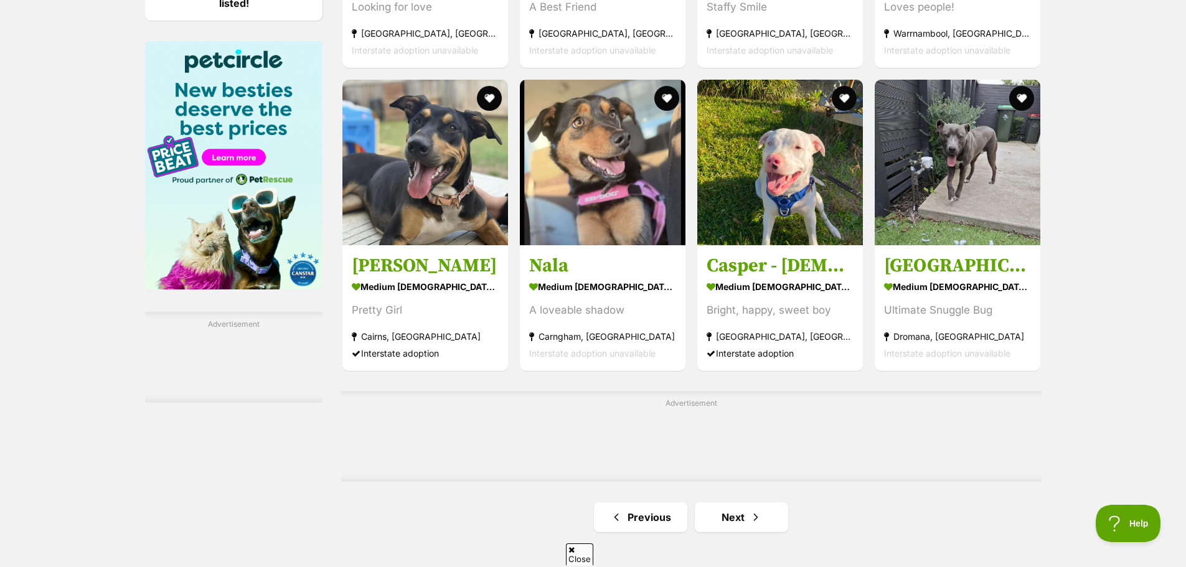
scroll to position [2055, 0]
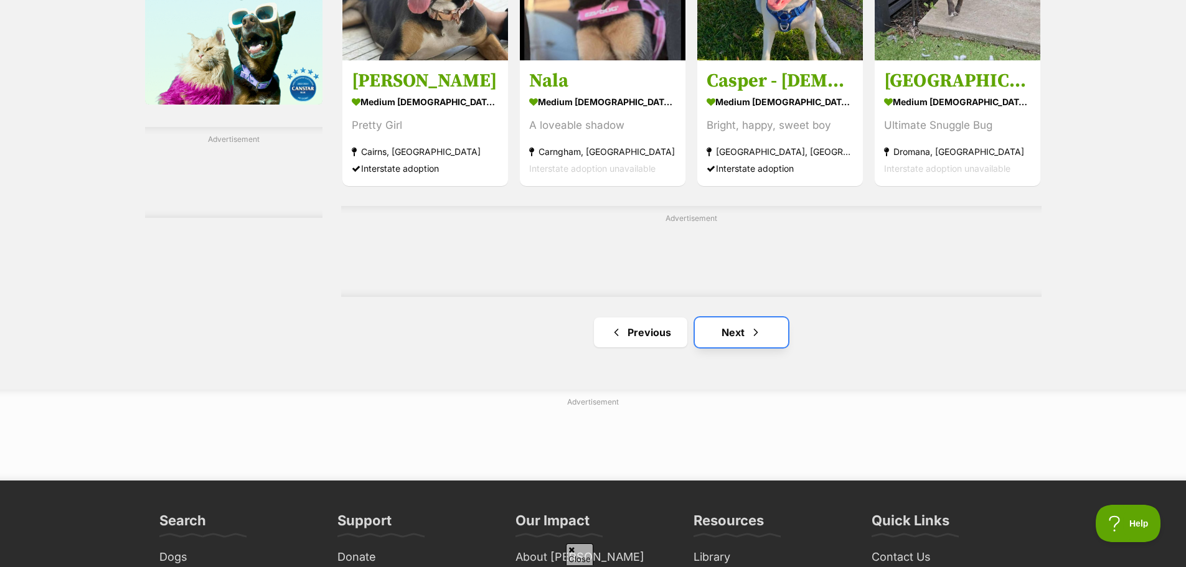
click at [735, 346] on link "Next" at bounding box center [741, 333] width 93 height 30
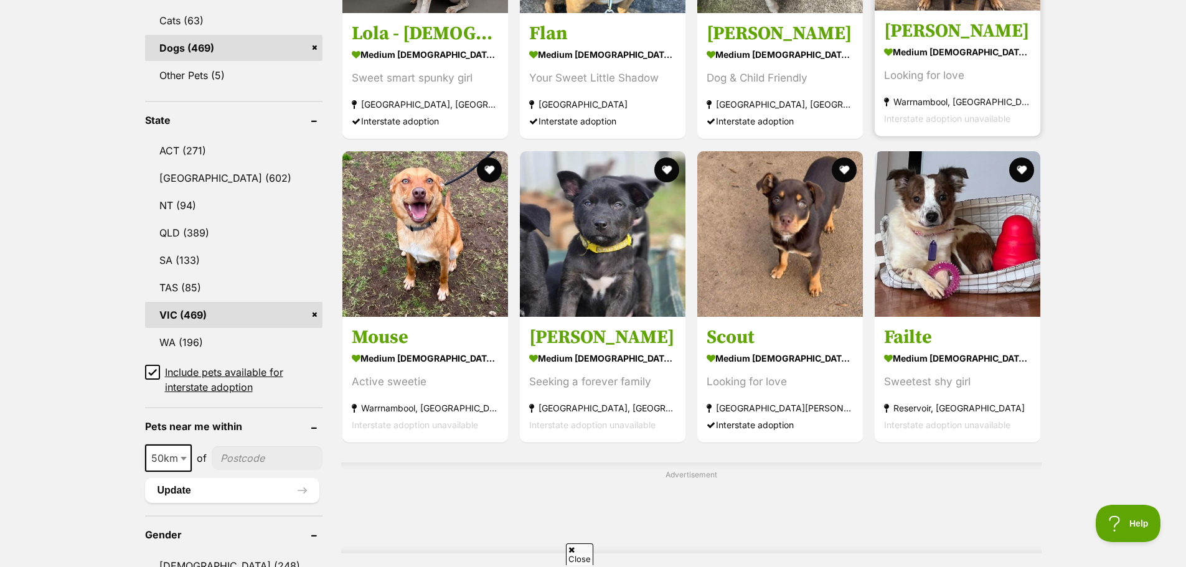
scroll to position [560, 0]
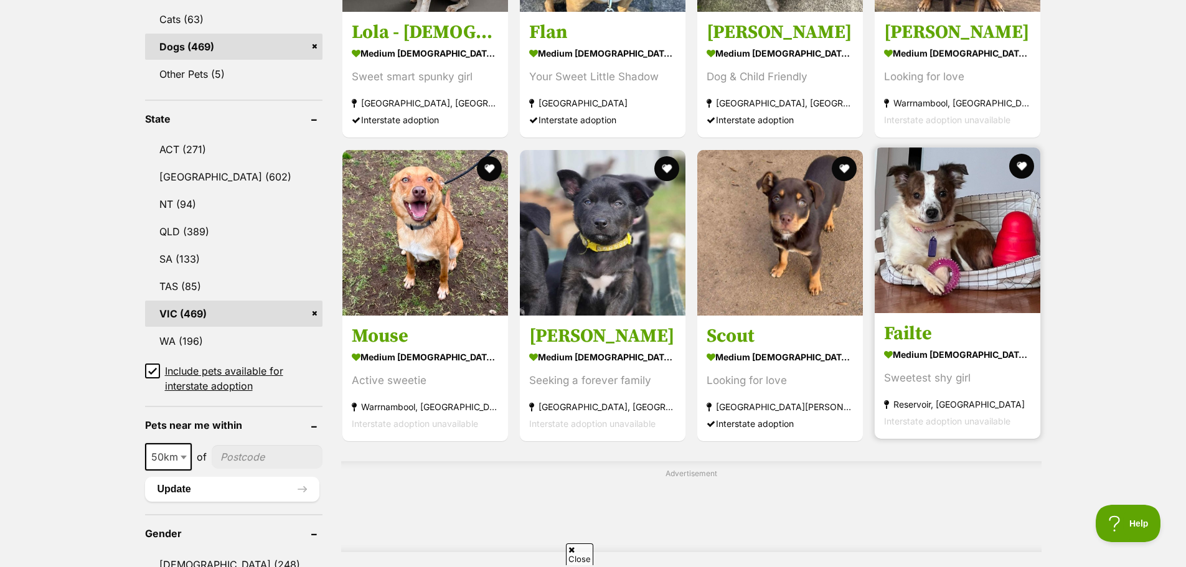
click at [953, 339] on h3 "Failte" at bounding box center [957, 334] width 147 height 24
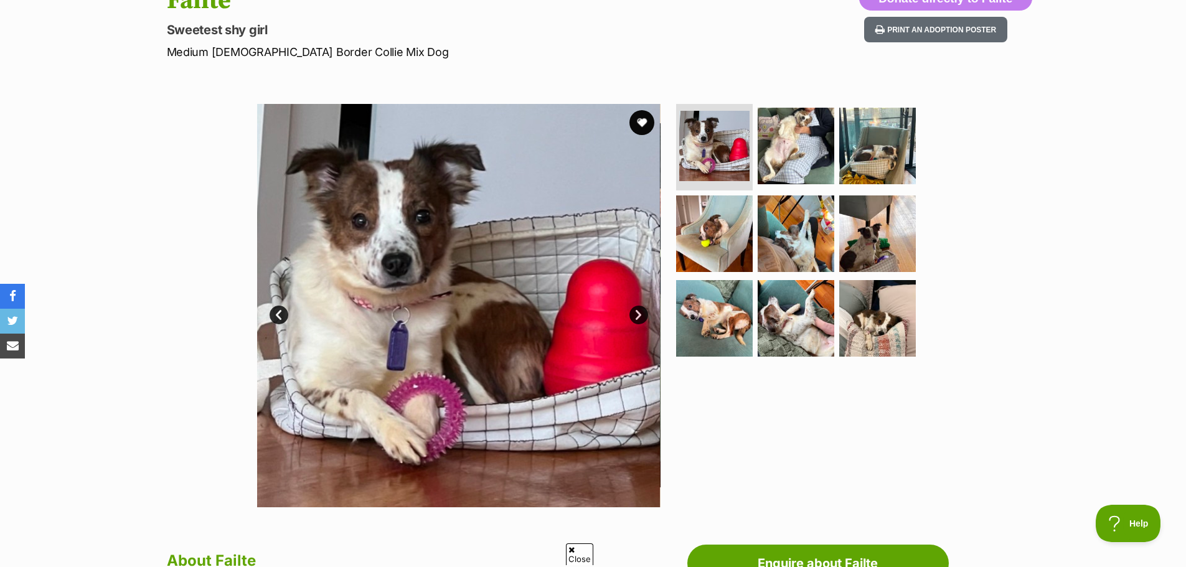
scroll to position [311, 0]
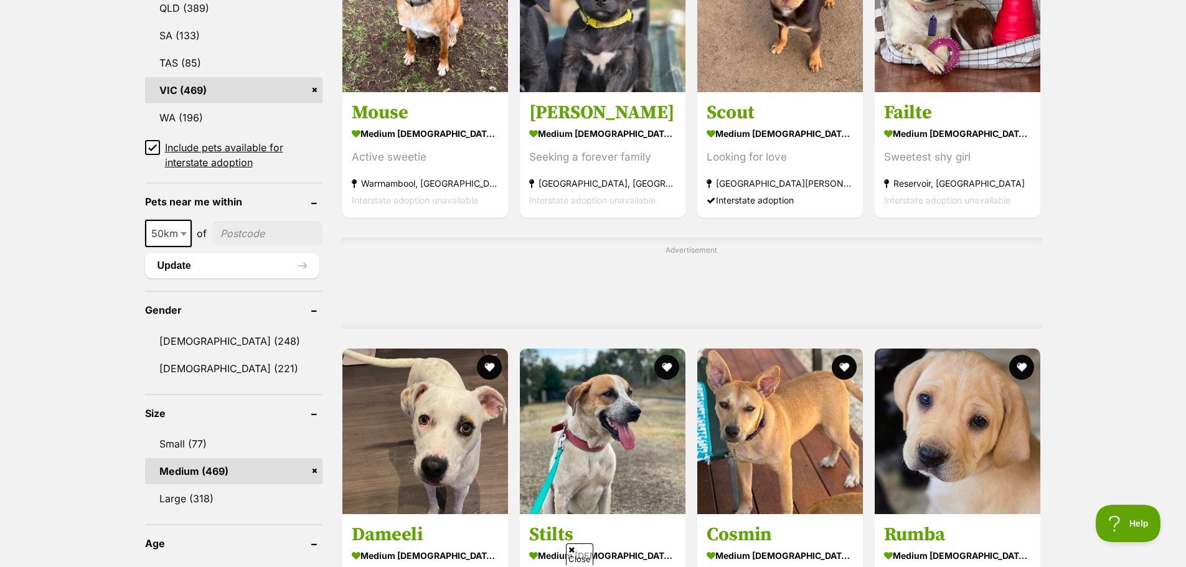
scroll to position [810, 0]
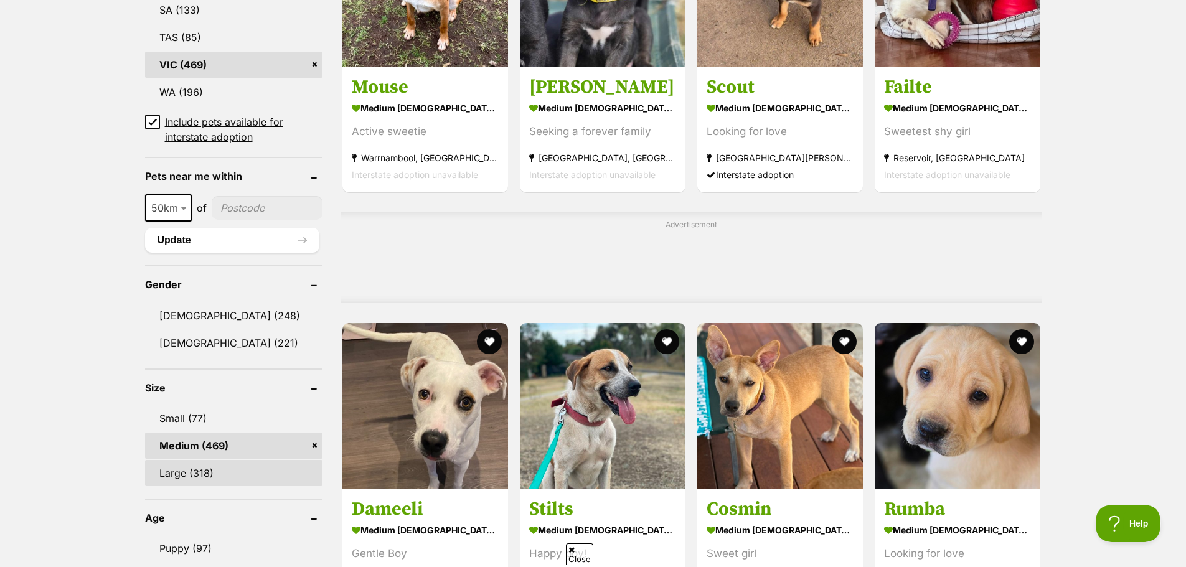
click at [291, 467] on link "Large (318)" at bounding box center [233, 473] width 177 height 26
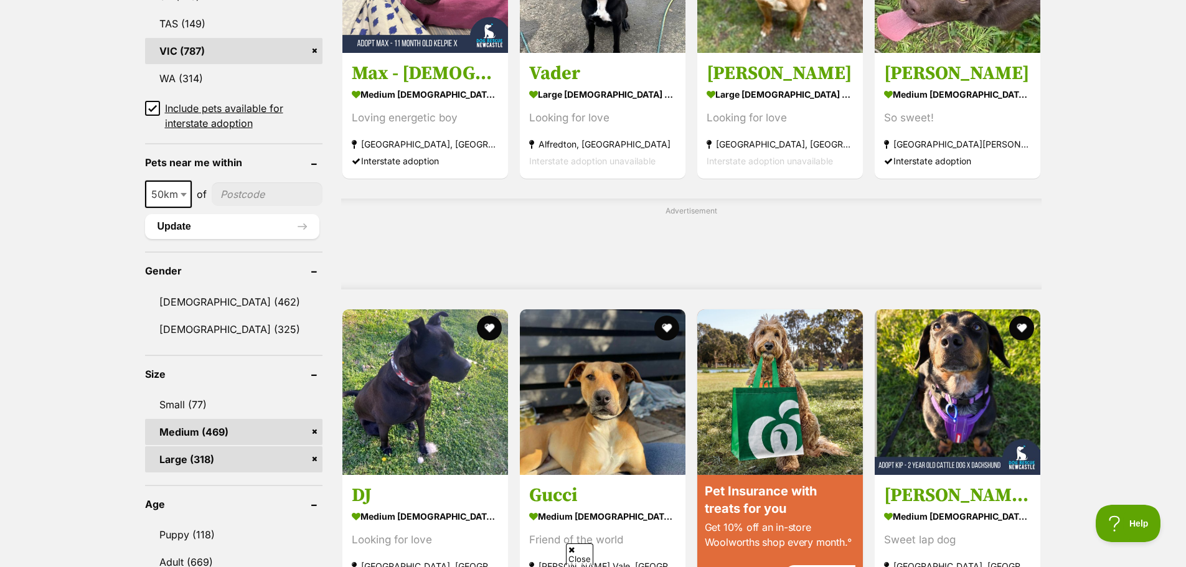
scroll to position [872, 0]
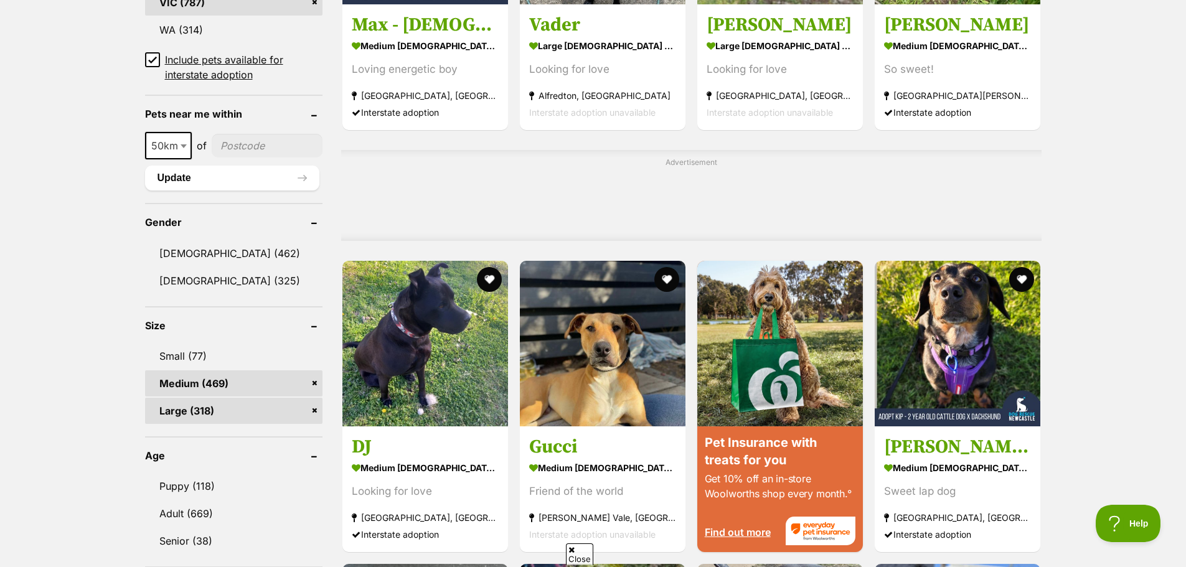
click at [316, 383] on link "Medium (469)" at bounding box center [233, 384] width 177 height 26
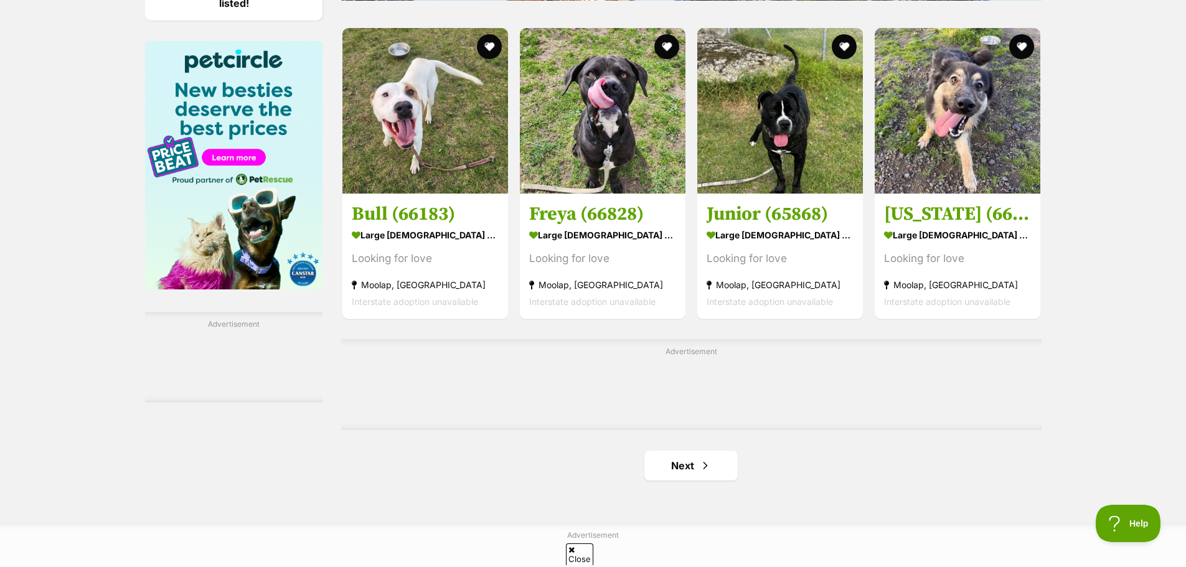
scroll to position [2055, 0]
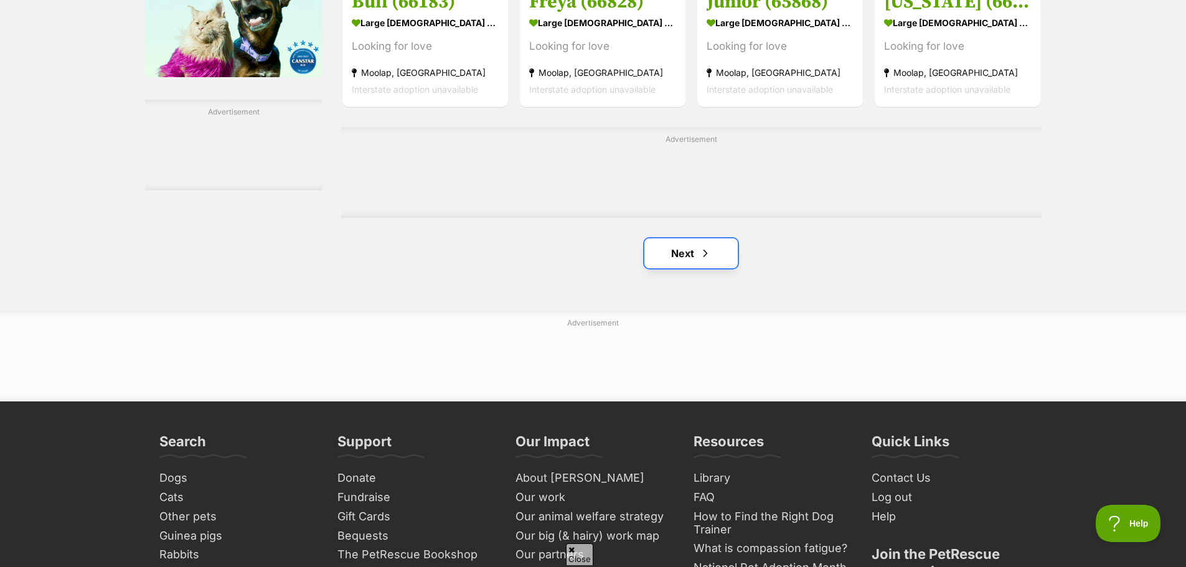
drag, startPoint x: 712, startPoint y: 249, endPoint x: 720, endPoint y: 251, distance: 7.7
click at [712, 249] on link "Next" at bounding box center [691, 254] width 93 height 30
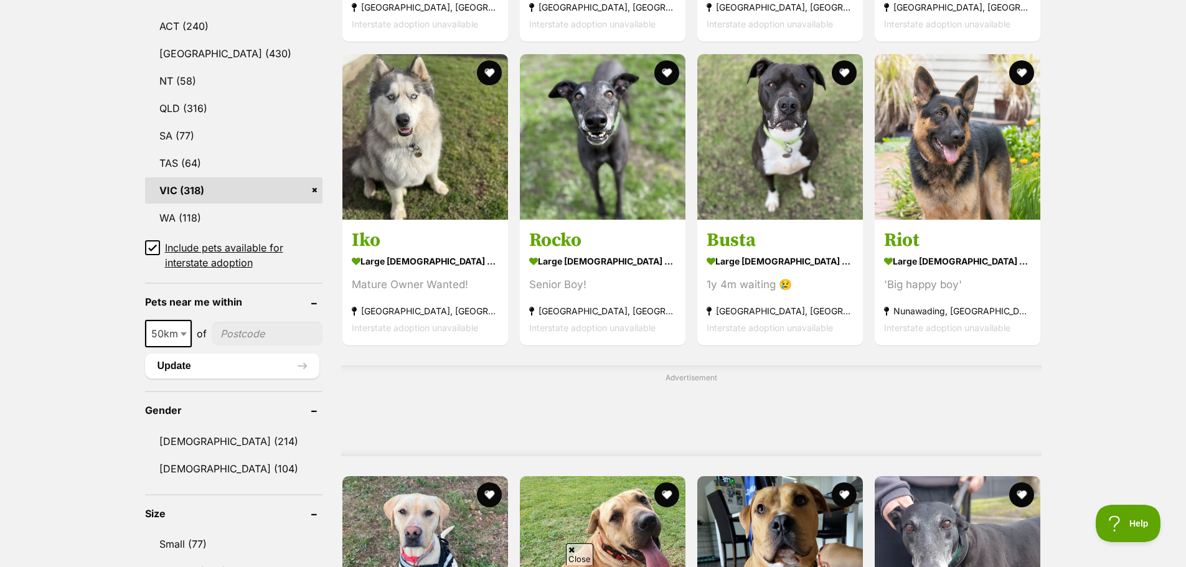
scroll to position [872, 0]
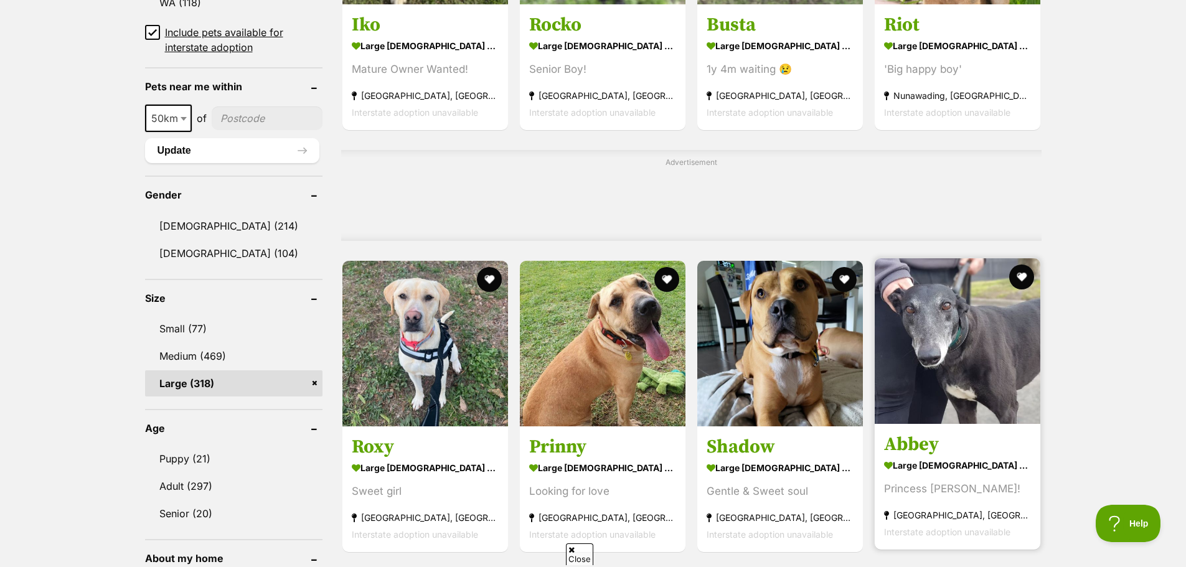
click at [955, 311] on img at bounding box center [958, 341] width 166 height 166
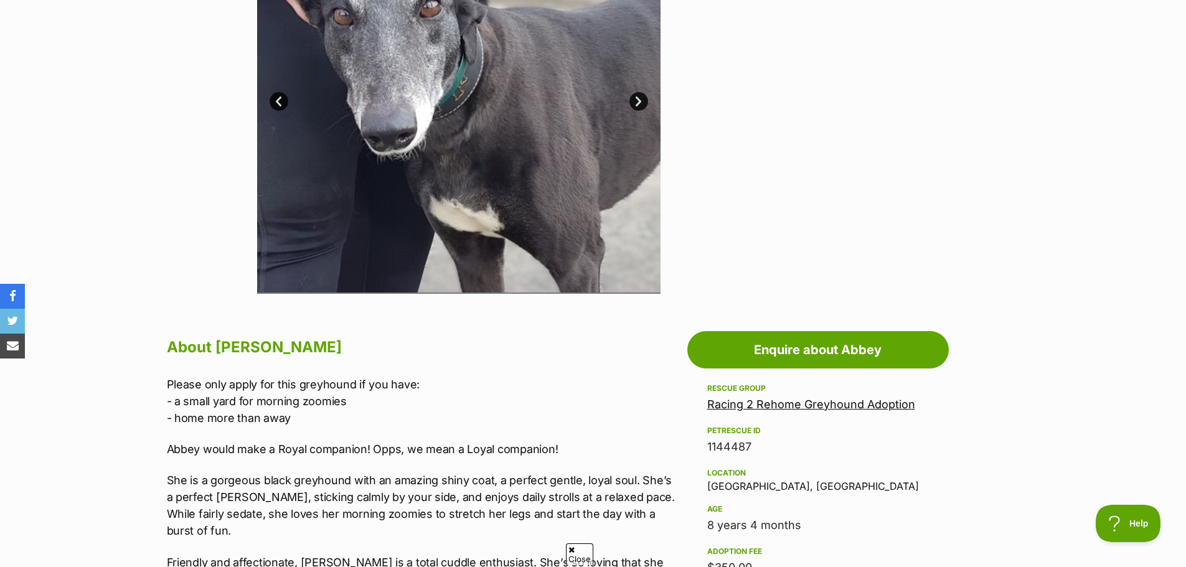
scroll to position [374, 0]
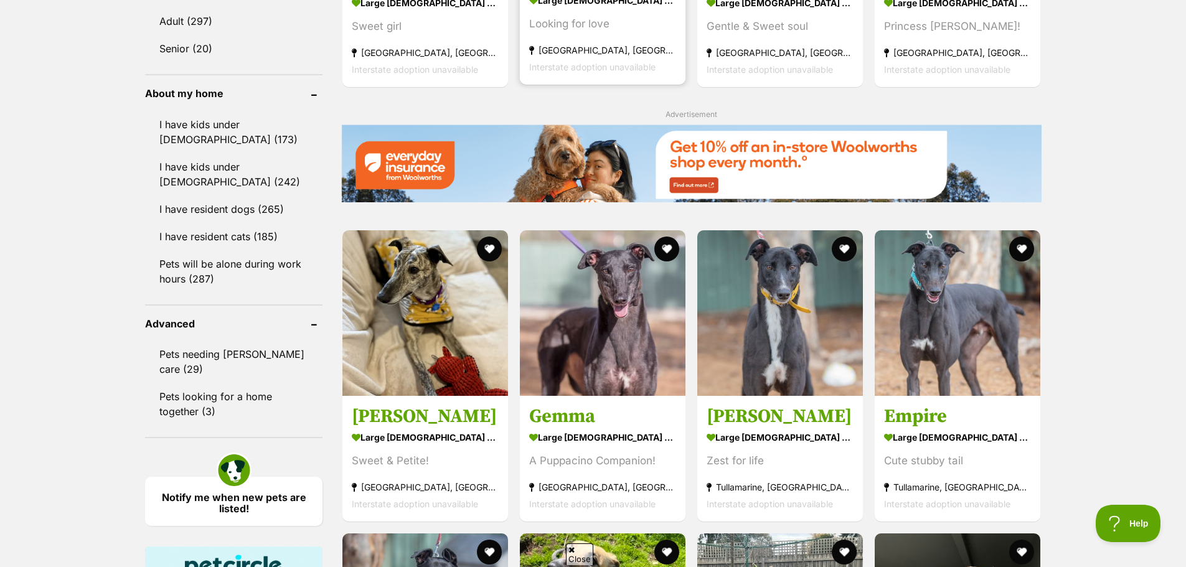
scroll to position [1363, 0]
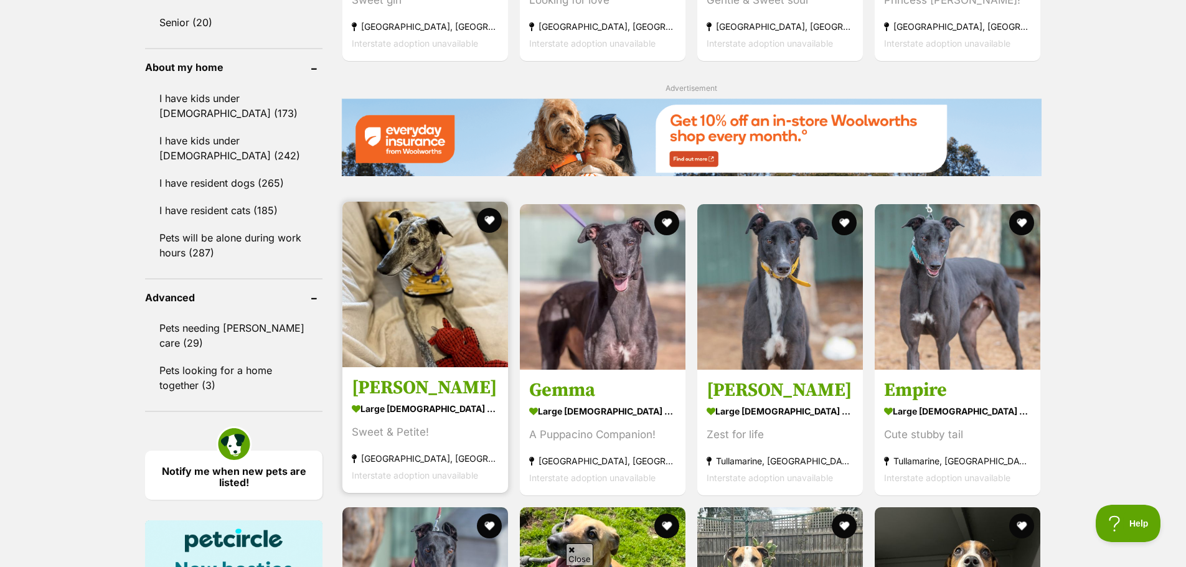
click at [412, 286] on img at bounding box center [425, 285] width 166 height 166
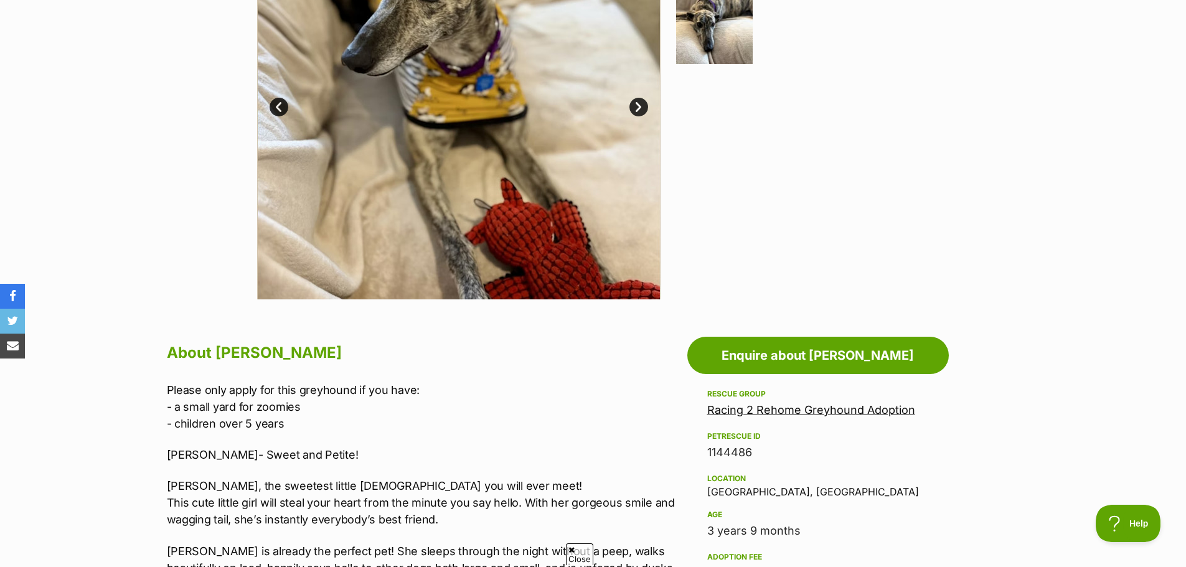
scroll to position [374, 0]
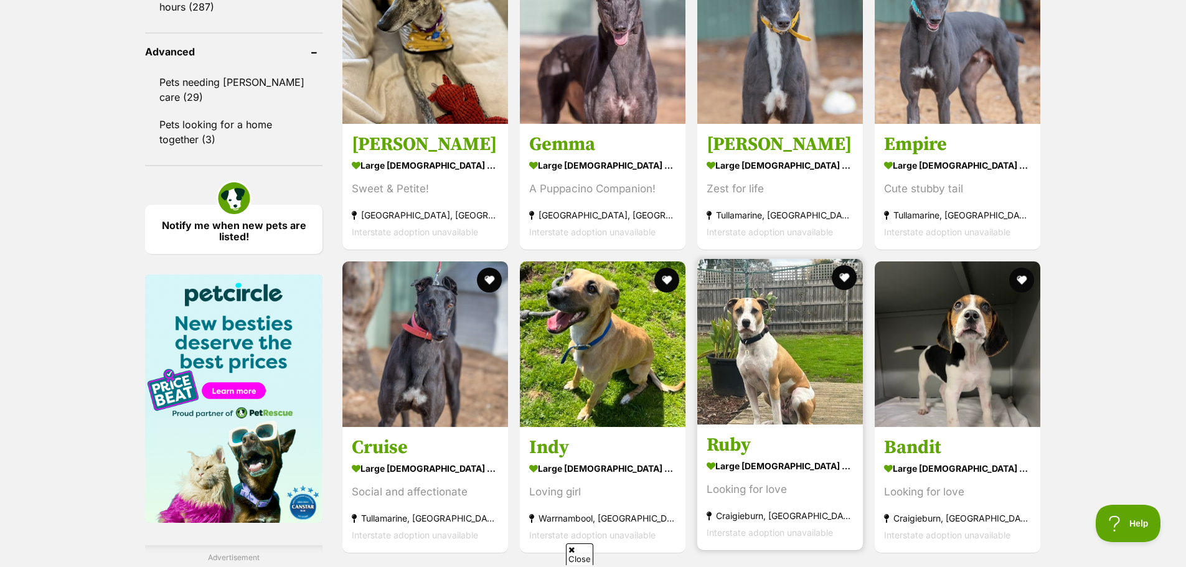
scroll to position [1861, 0]
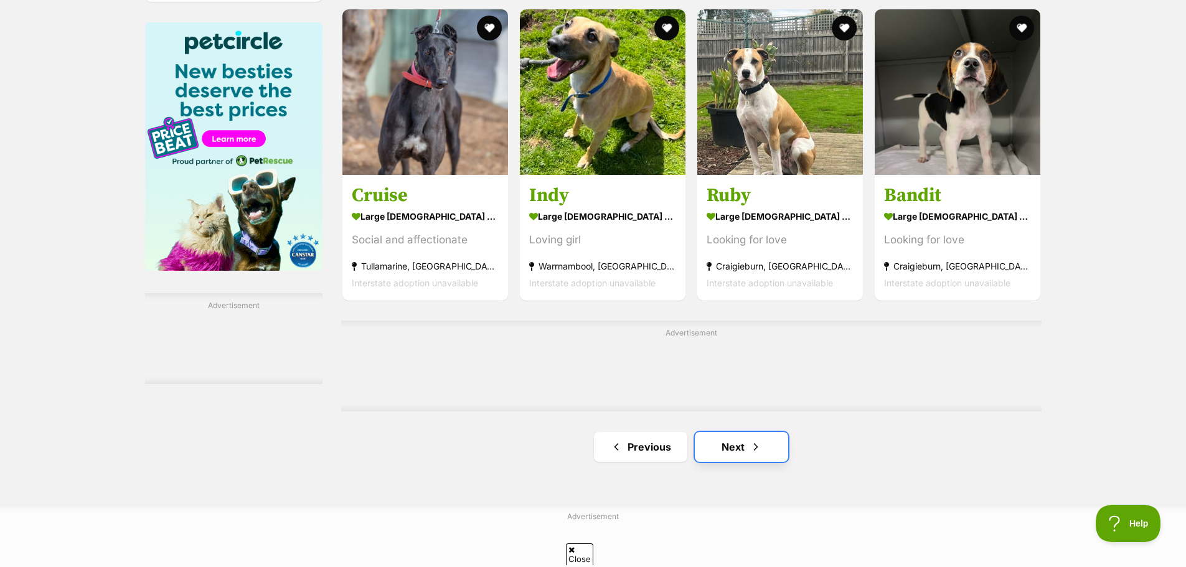
click at [760, 449] on span "Next page" at bounding box center [756, 447] width 12 height 15
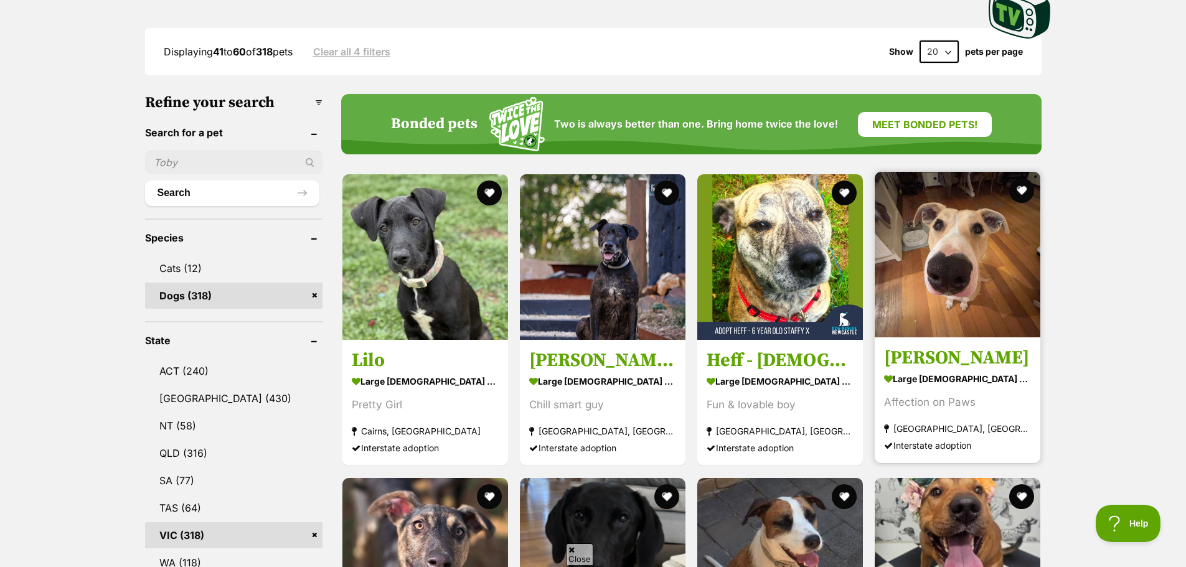
click at [977, 385] on strong "large [DEMOGRAPHIC_DATA] Dog" at bounding box center [957, 380] width 147 height 18
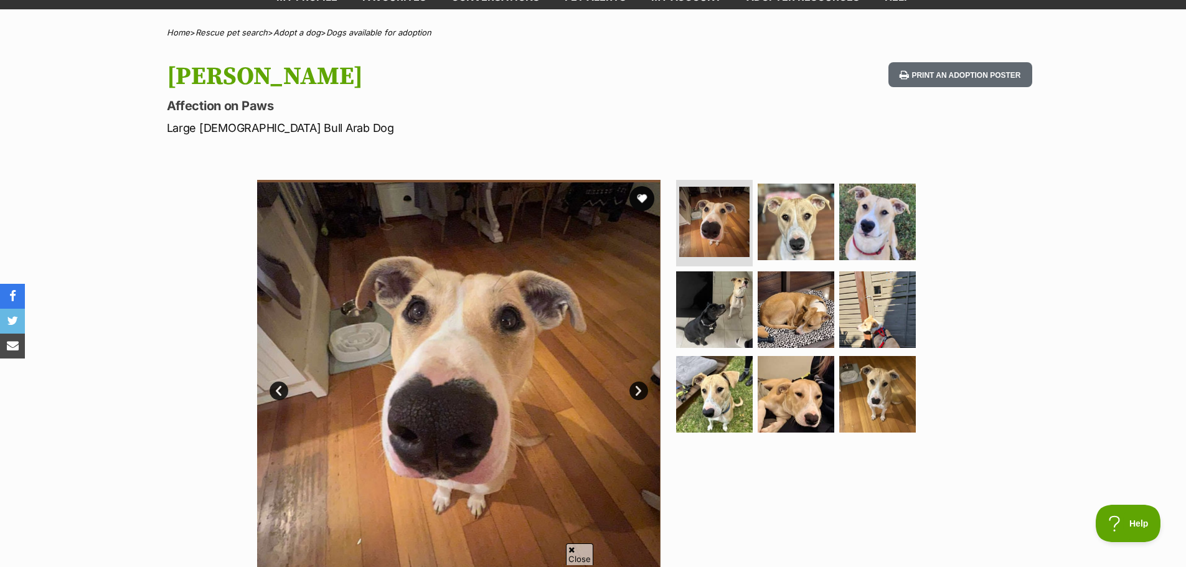
scroll to position [249, 0]
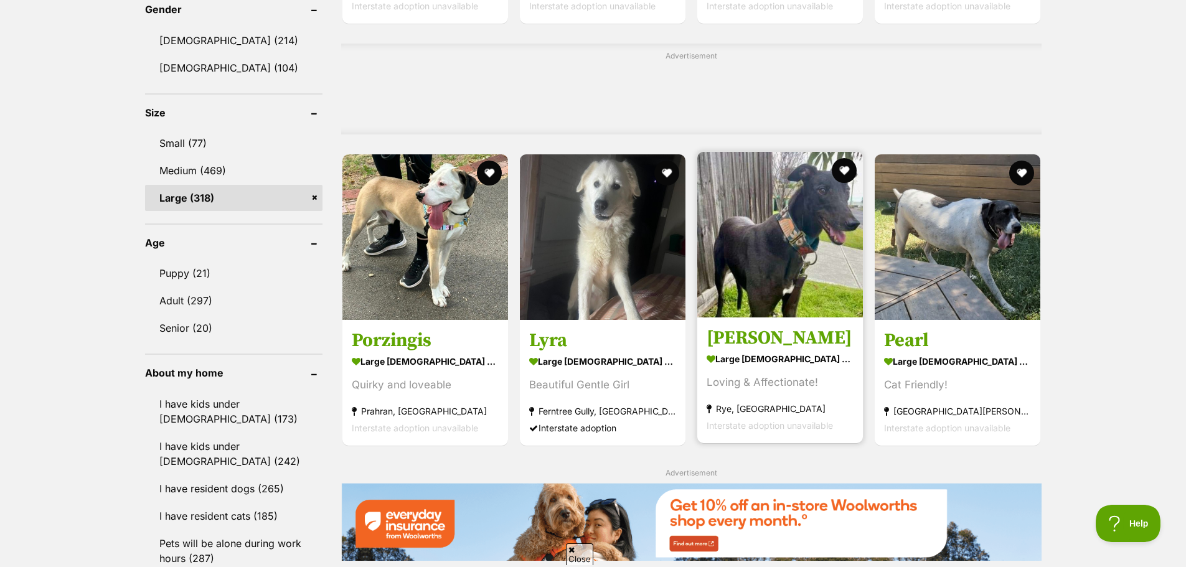
scroll to position [1121, 0]
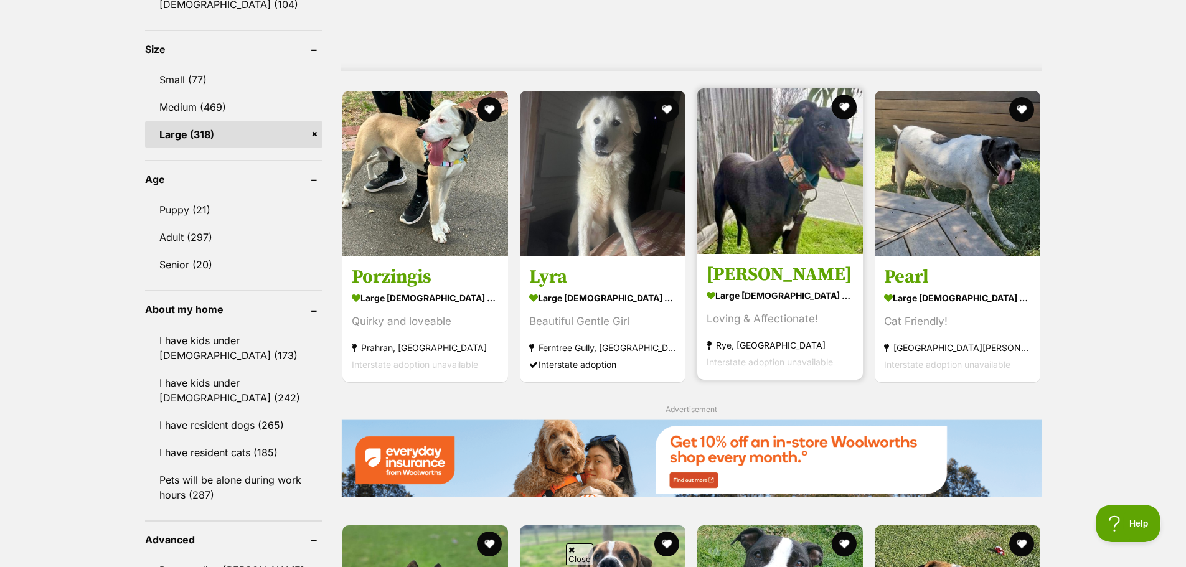
click at [780, 344] on strong "Rye, VIC" at bounding box center [780, 345] width 147 height 17
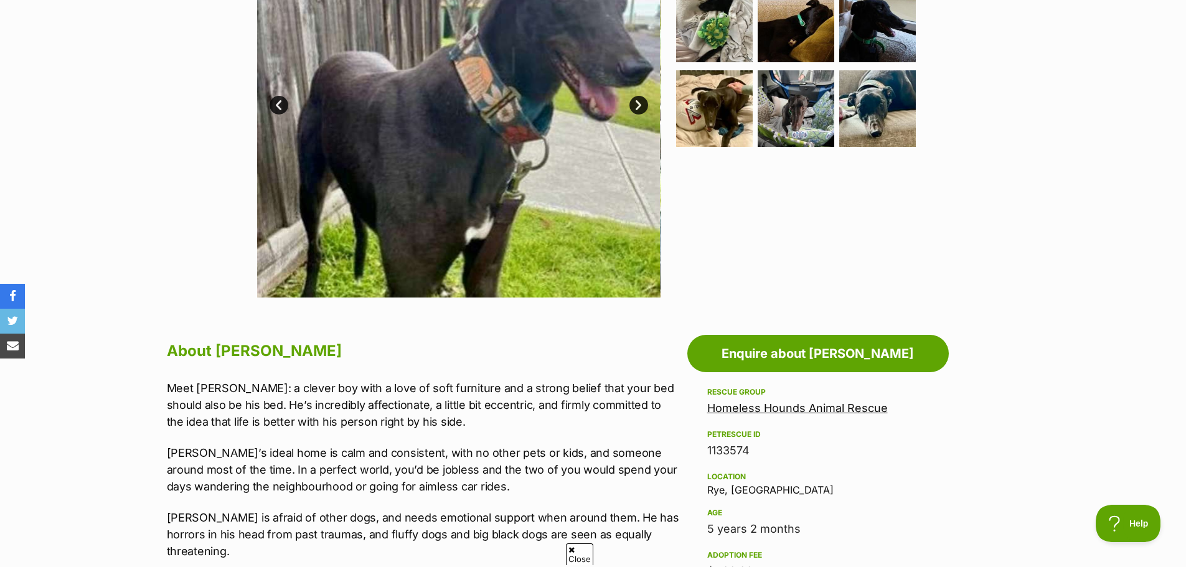
scroll to position [187, 0]
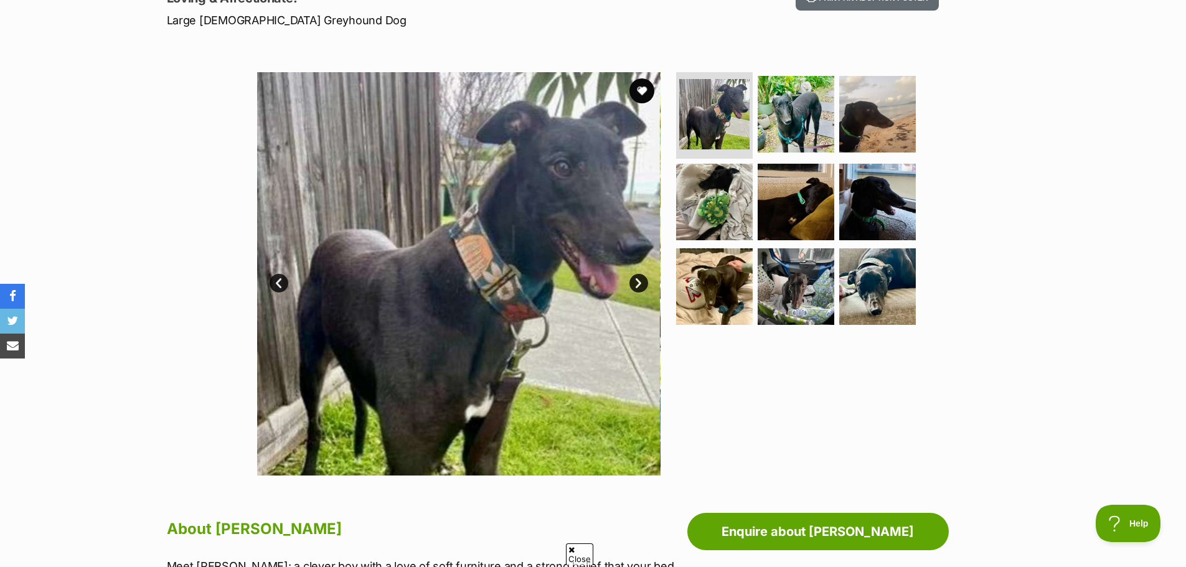
click at [642, 279] on link "Next" at bounding box center [639, 283] width 19 height 19
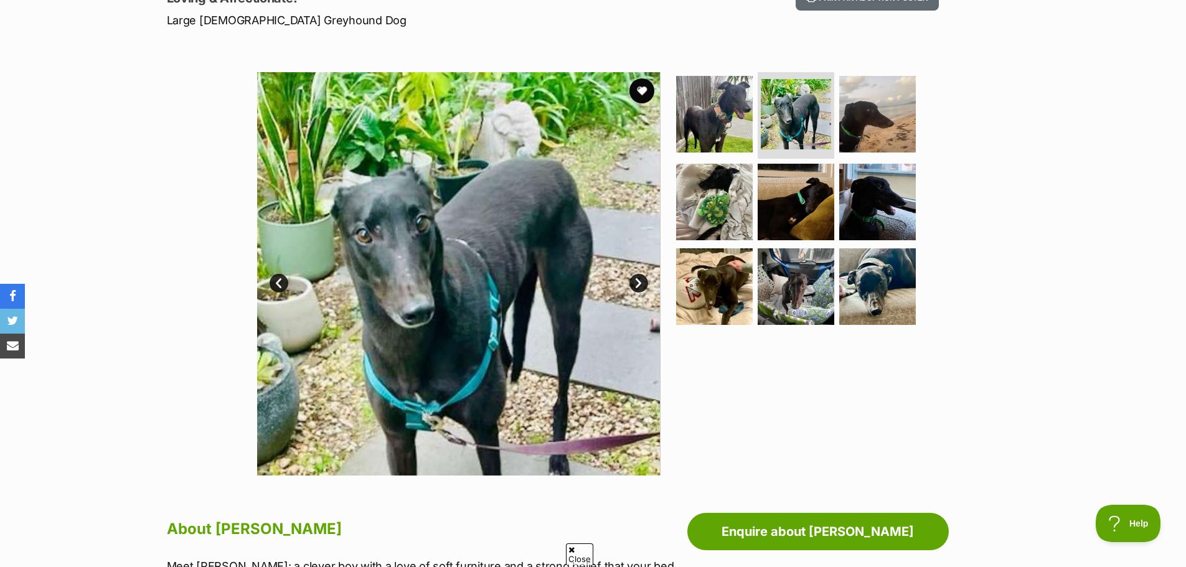
click at [642, 279] on link "Next" at bounding box center [639, 283] width 19 height 19
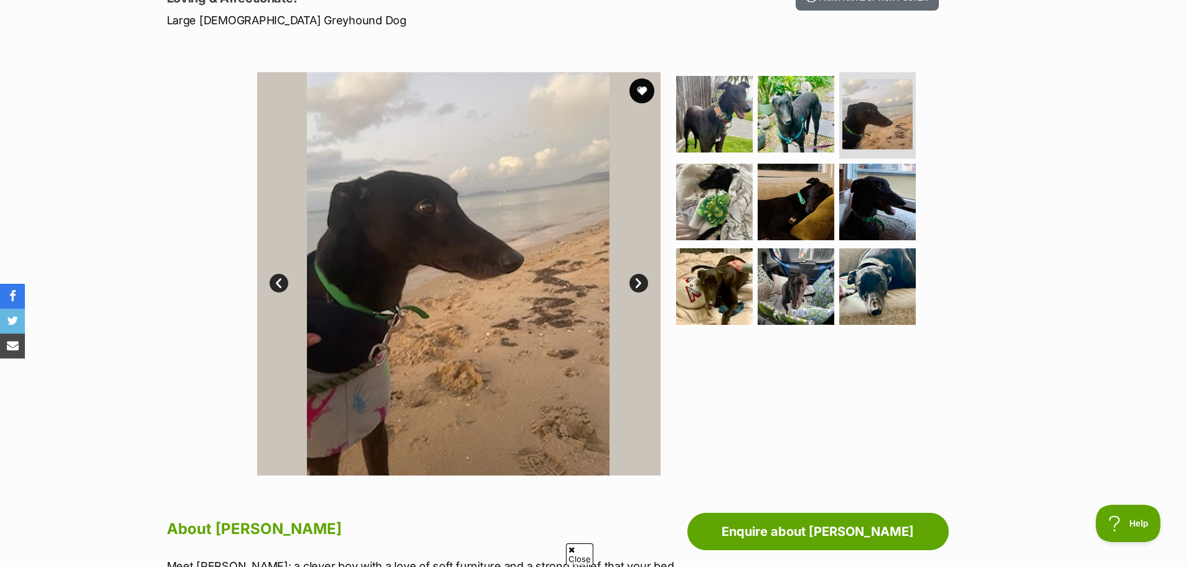
click at [642, 280] on link "Next" at bounding box center [639, 283] width 19 height 19
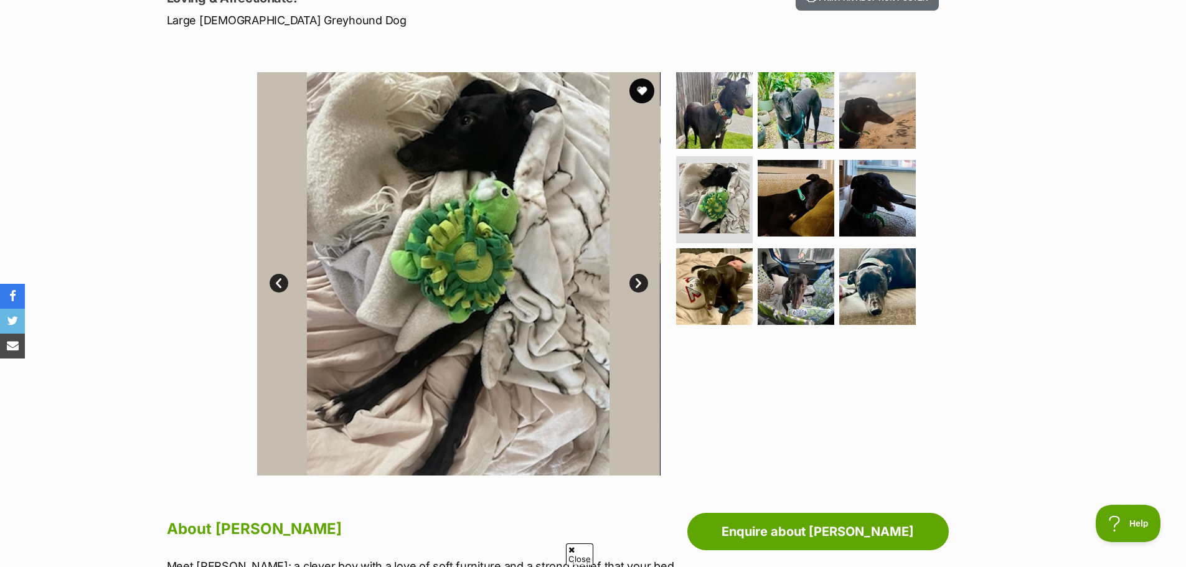
click at [638, 280] on link "Next" at bounding box center [639, 283] width 19 height 19
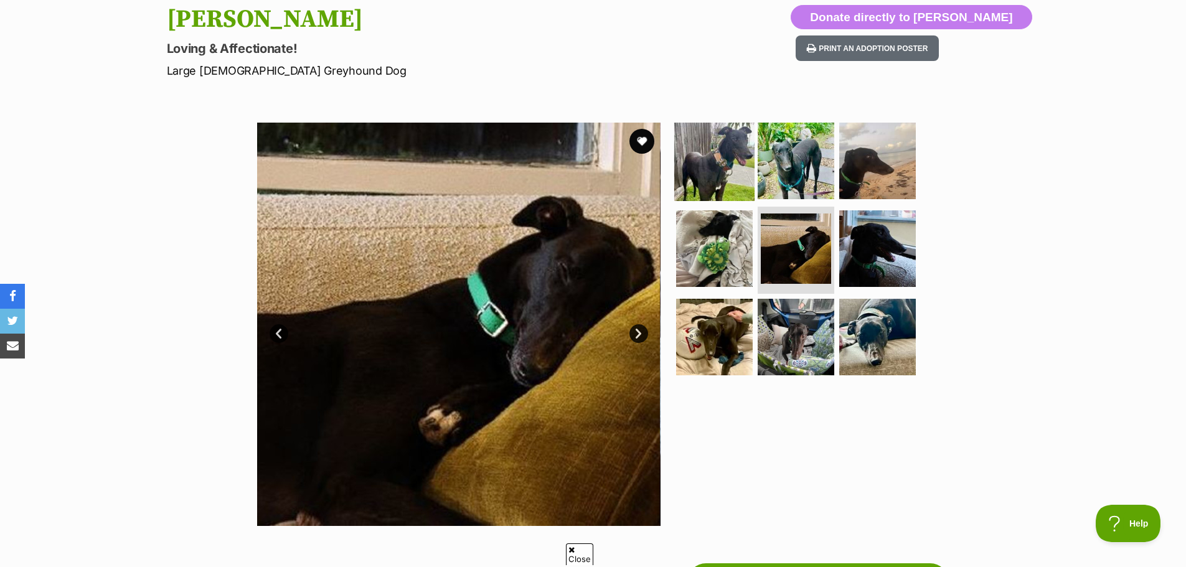
scroll to position [62, 0]
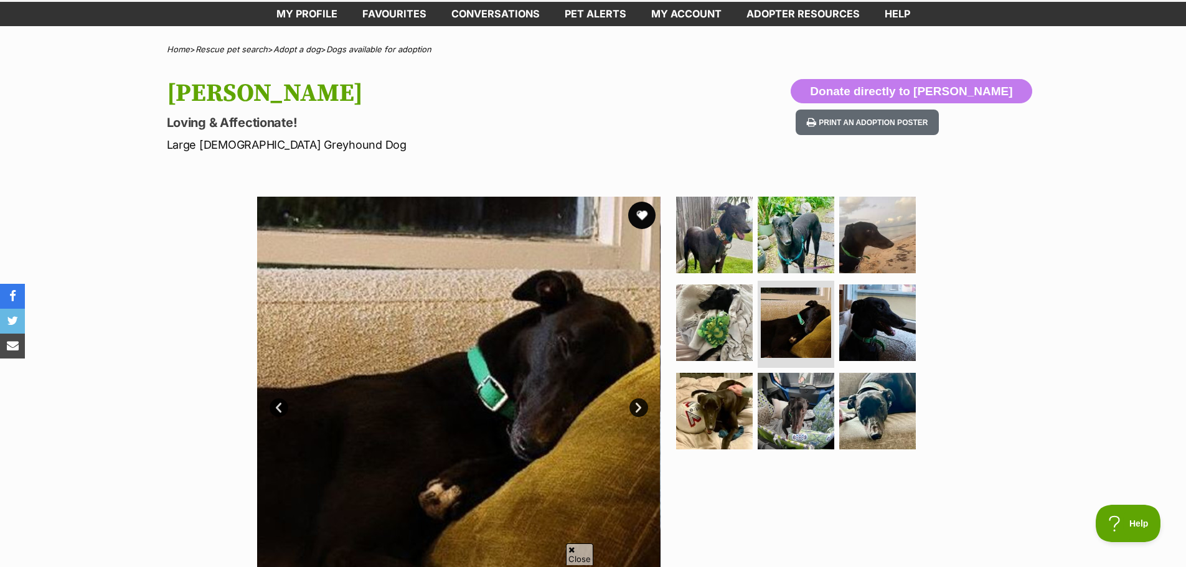
click at [650, 216] on button "favourite" at bounding box center [641, 215] width 27 height 27
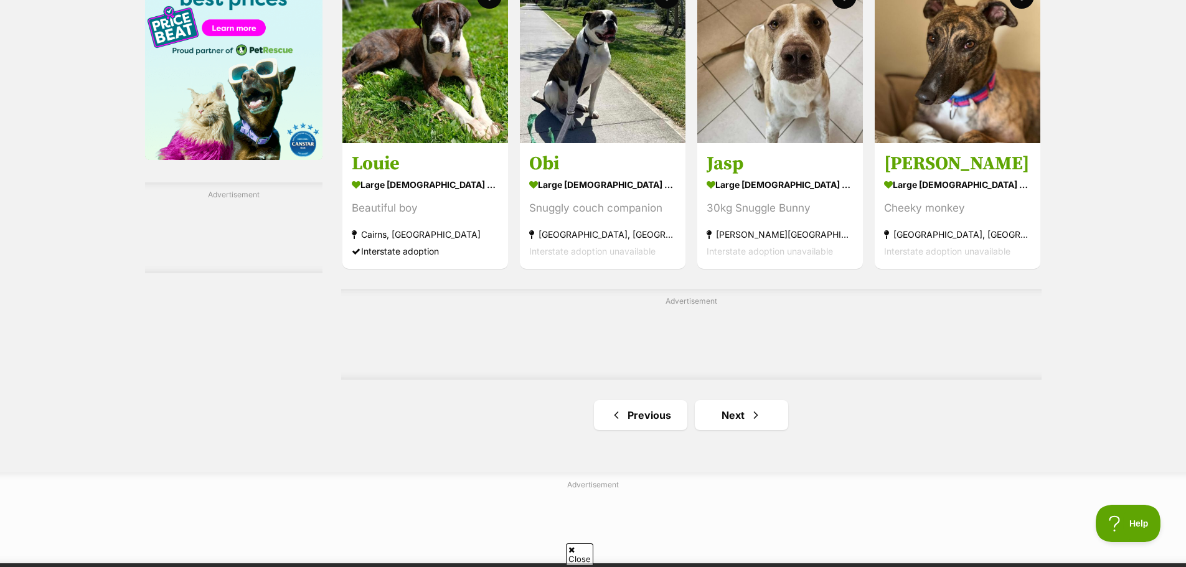
scroll to position [1986, 0]
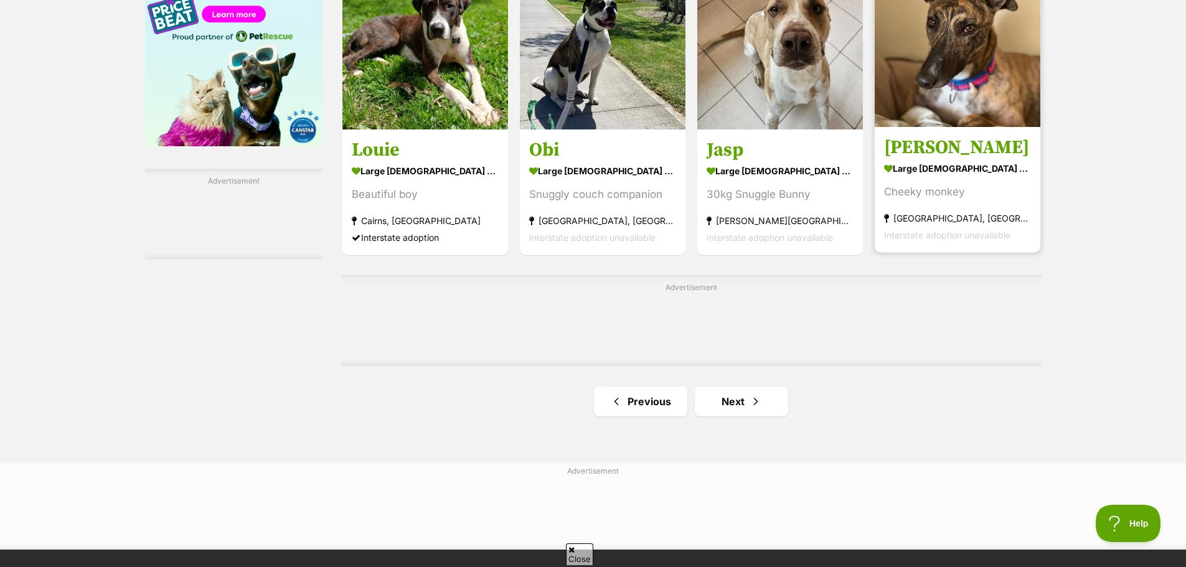
click at [966, 175] on strong "large [DEMOGRAPHIC_DATA] Dog" at bounding box center [957, 168] width 147 height 18
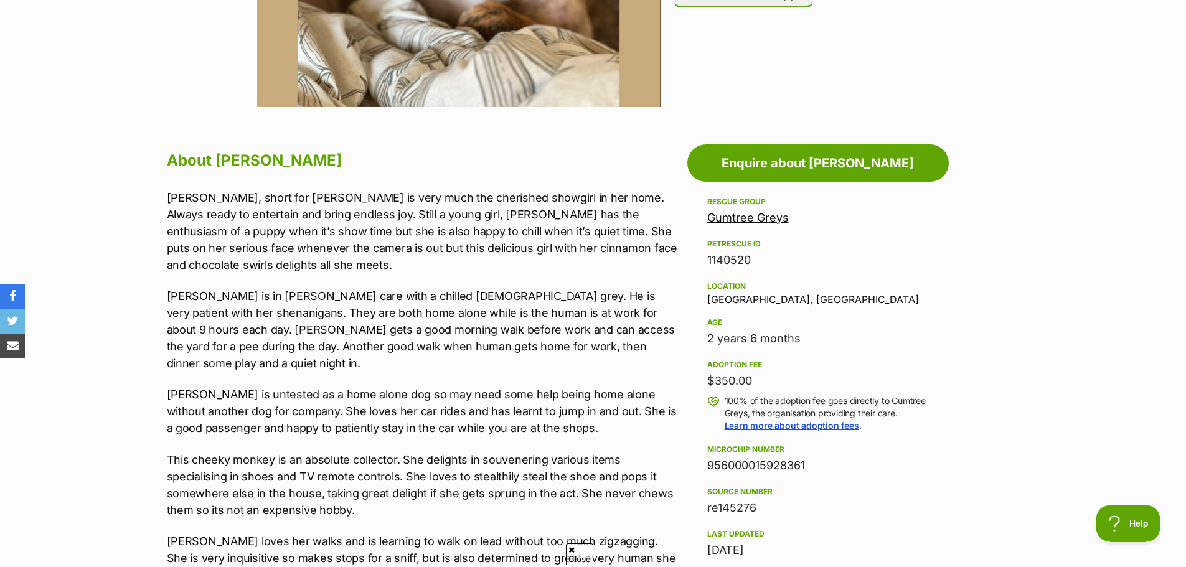
scroll to position [560, 0]
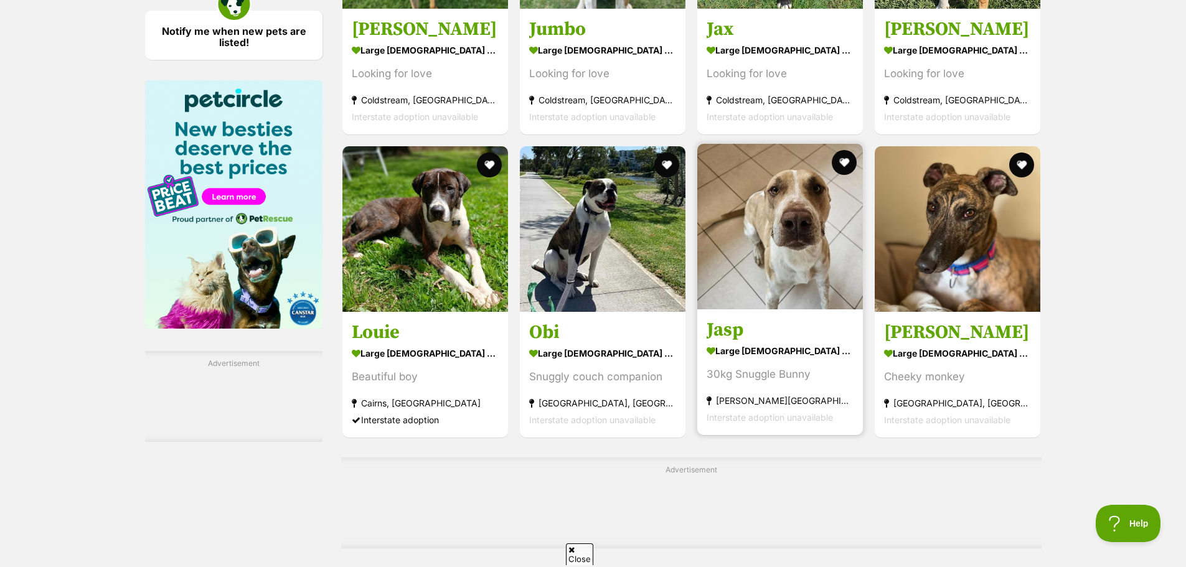
scroll to position [1794, 0]
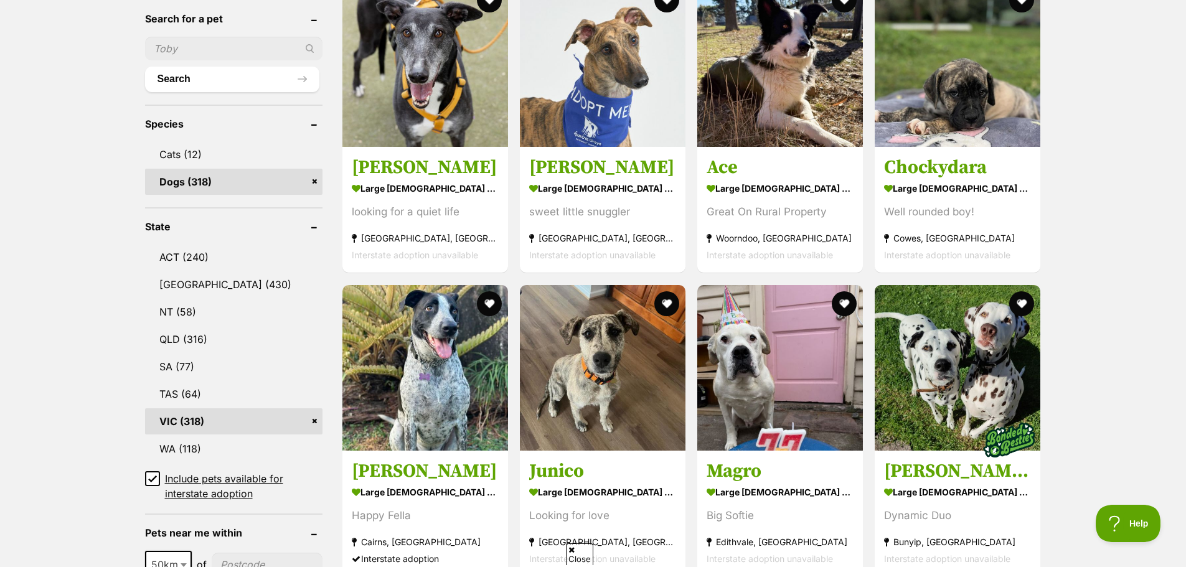
scroll to position [436, 0]
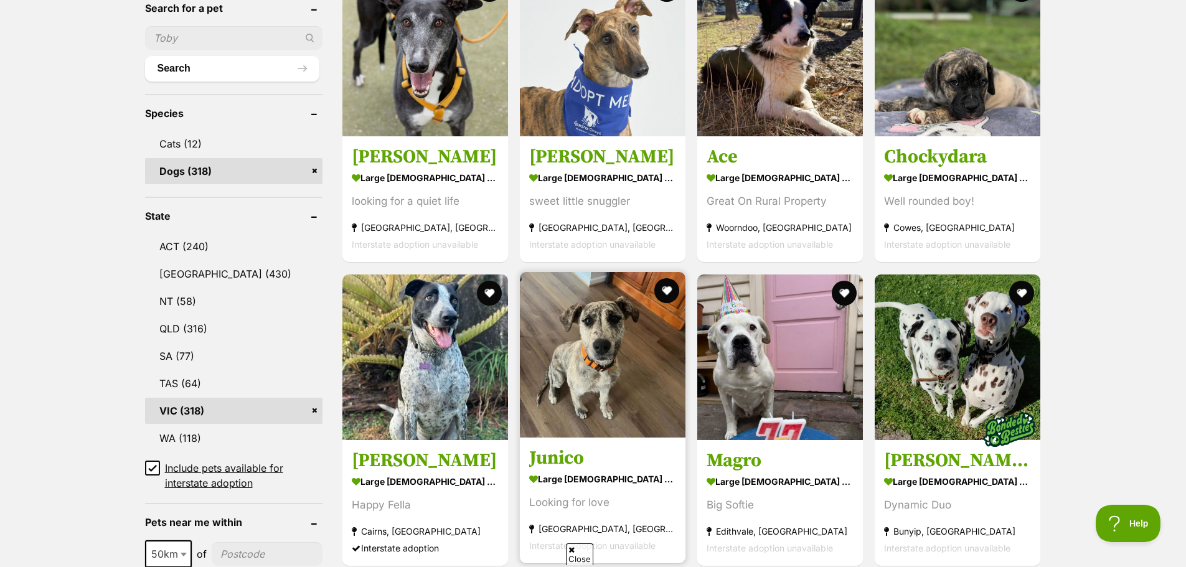
click at [562, 395] on img at bounding box center [603, 355] width 166 height 166
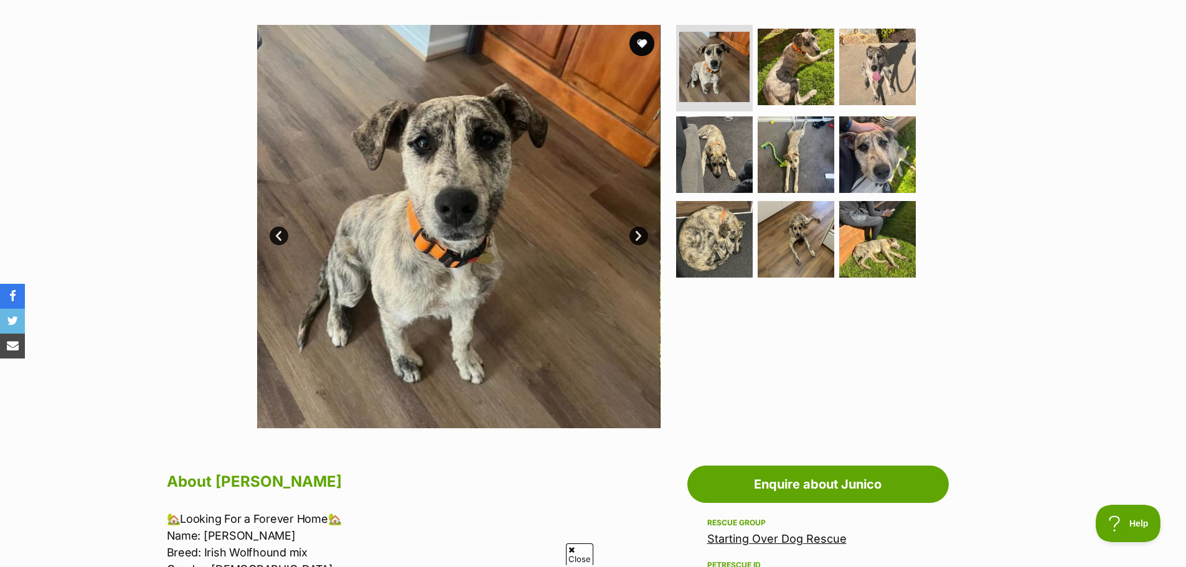
scroll to position [249, 0]
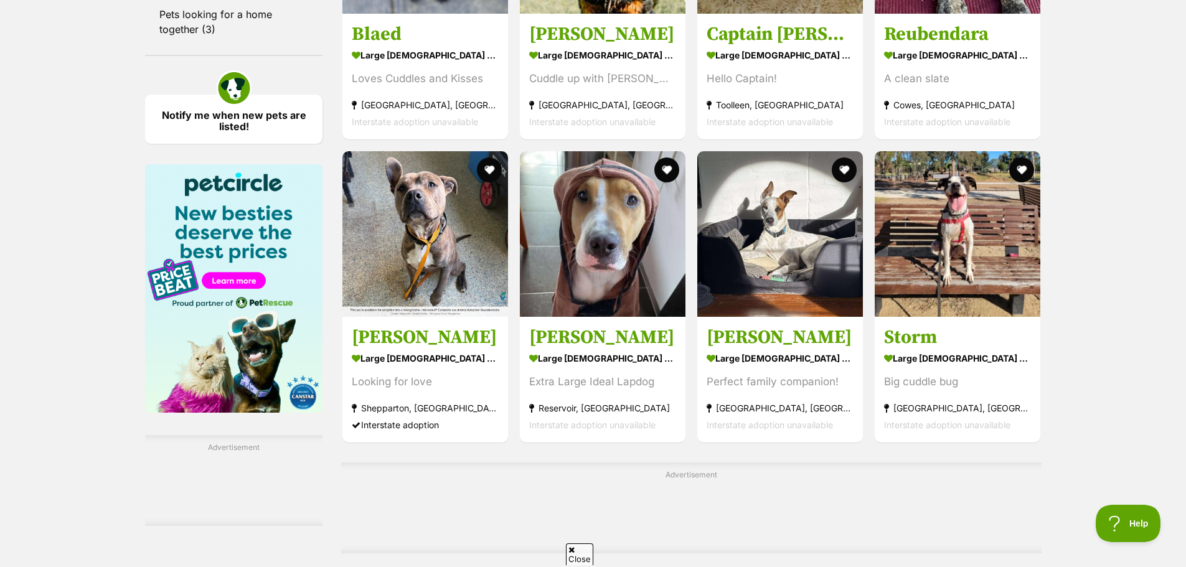
scroll to position [1744, 0]
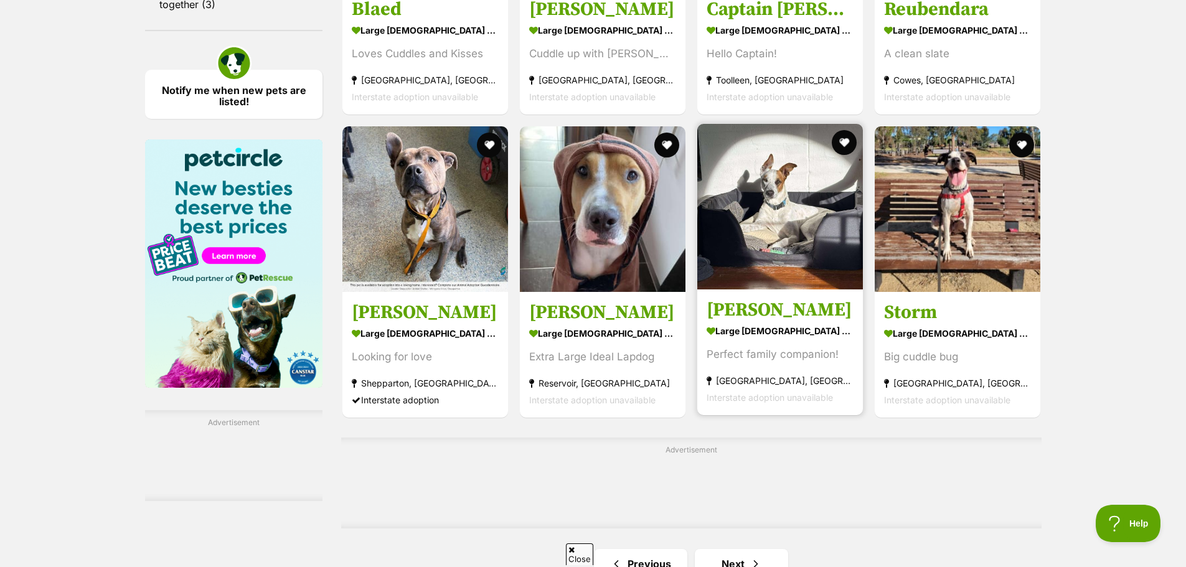
click at [773, 324] on strong "large female Dog" at bounding box center [780, 331] width 147 height 18
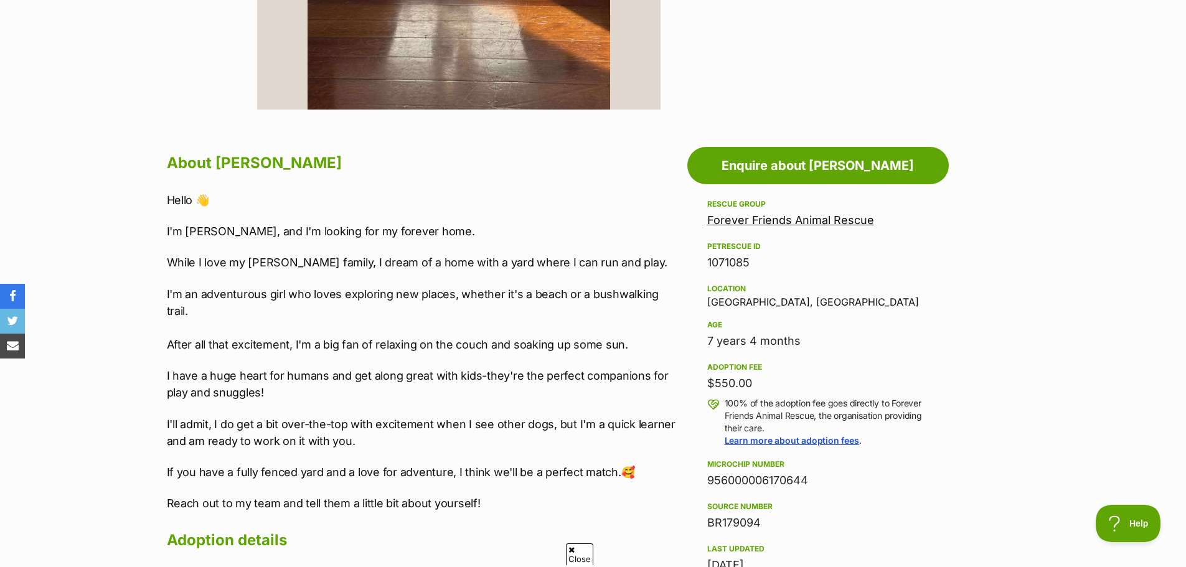
scroll to position [623, 0]
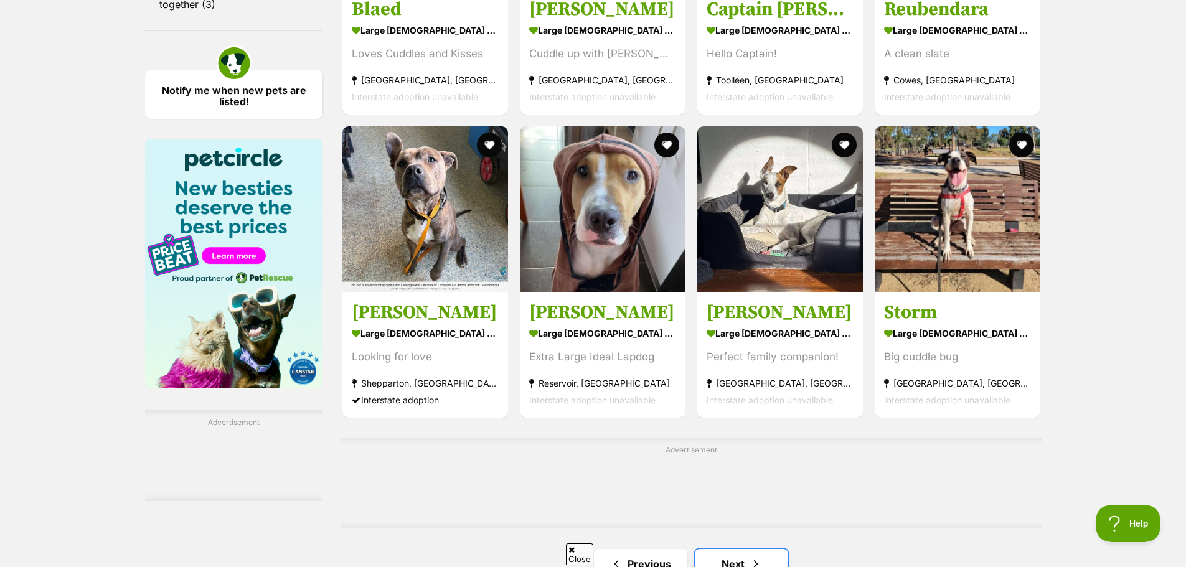
click at [760, 564] on span "Next page" at bounding box center [756, 564] width 12 height 15
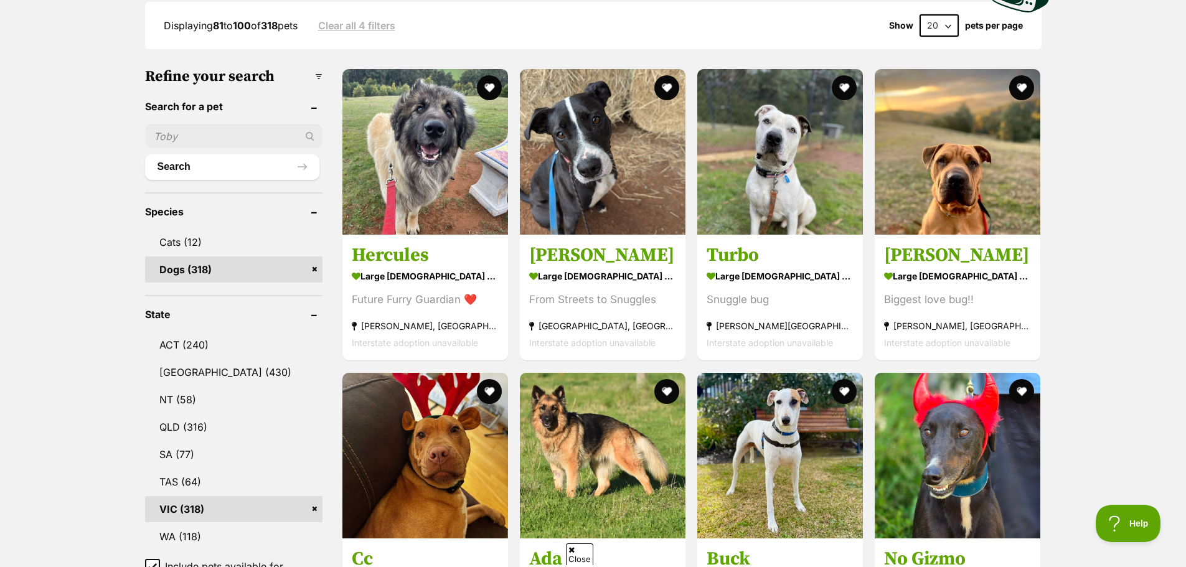
scroll to position [498, 0]
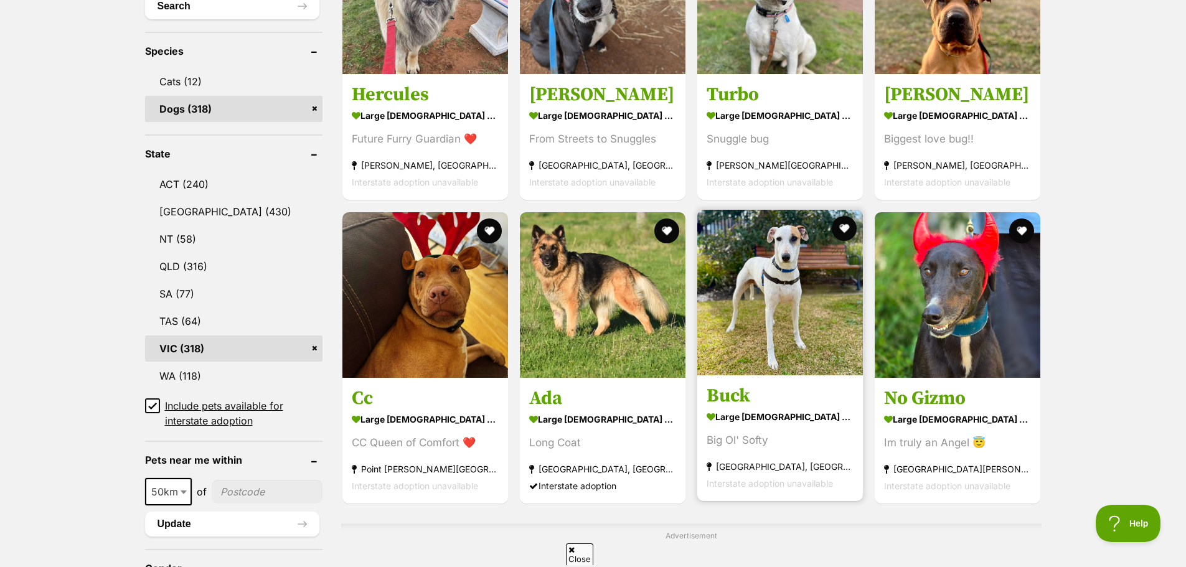
click at [753, 335] on img at bounding box center [780, 293] width 166 height 166
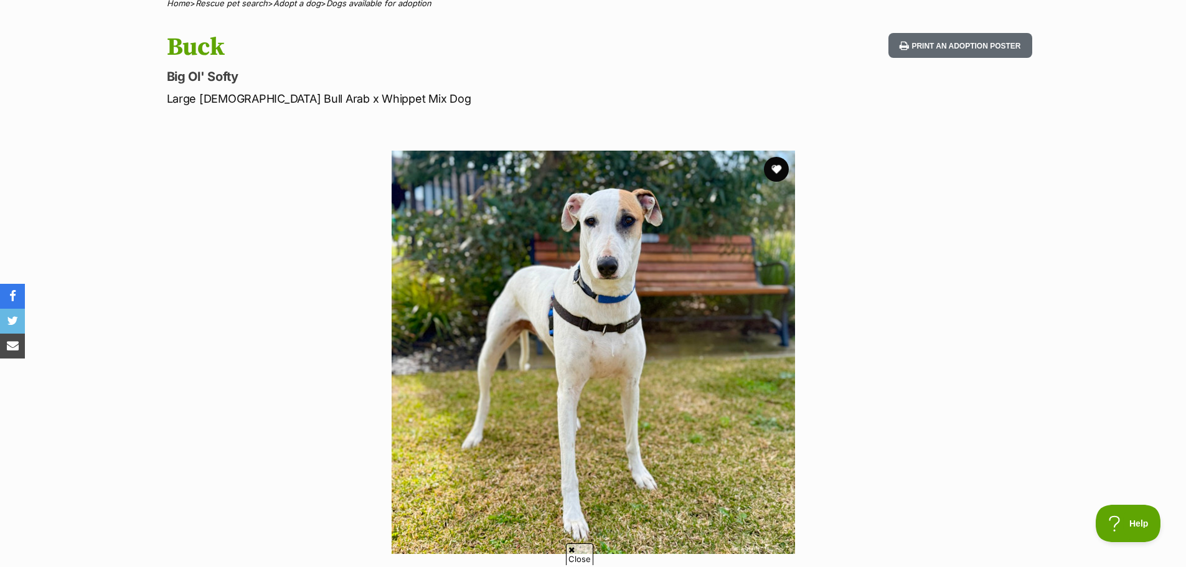
scroll to position [62, 0]
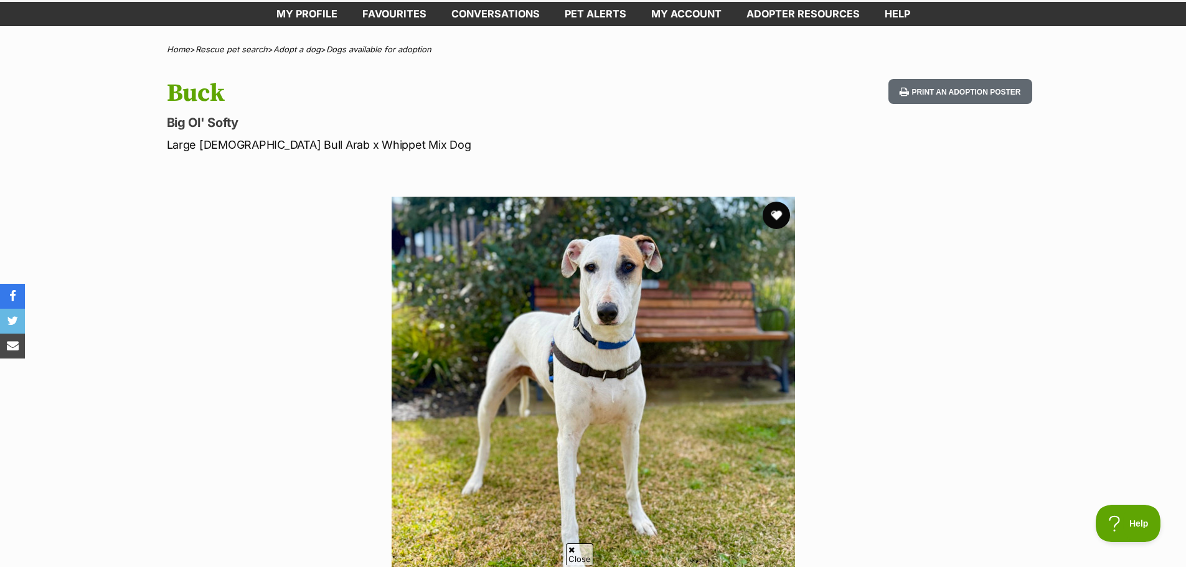
click at [776, 212] on button "favourite" at bounding box center [776, 215] width 27 height 27
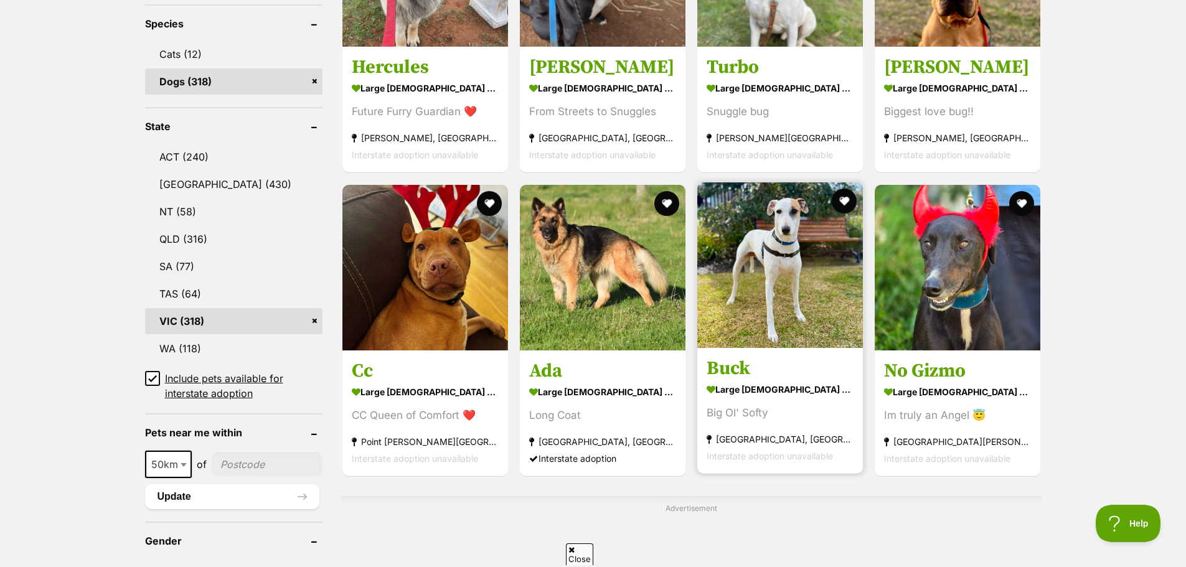
scroll to position [554, 0]
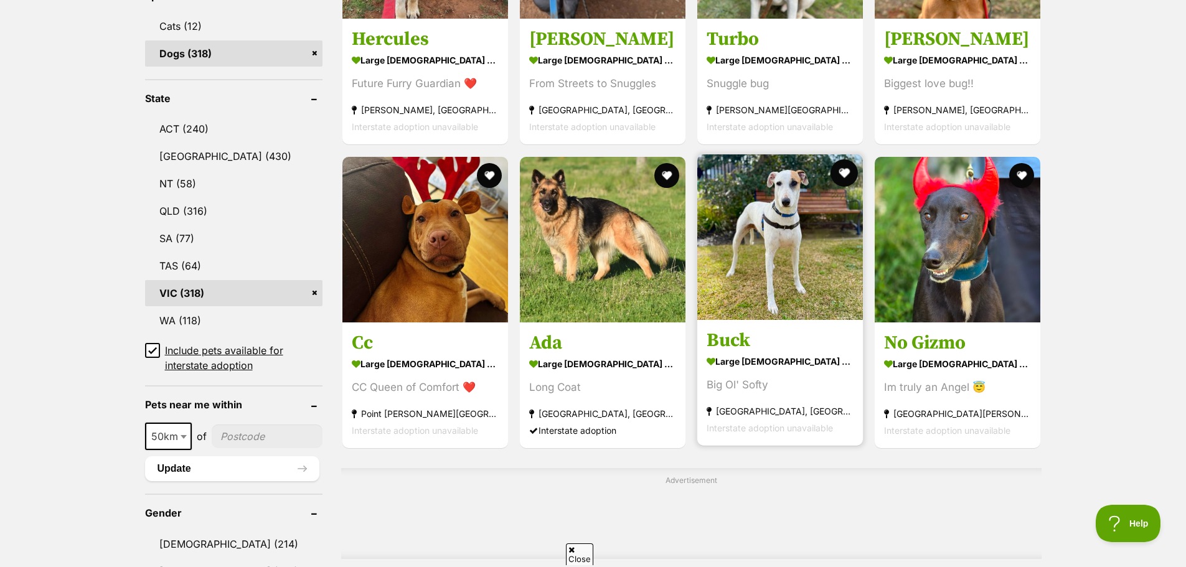
drag, startPoint x: 843, startPoint y: 171, endPoint x: 810, endPoint y: 221, distance: 60.3
click at [842, 171] on button "favourite" at bounding box center [844, 173] width 25 height 25
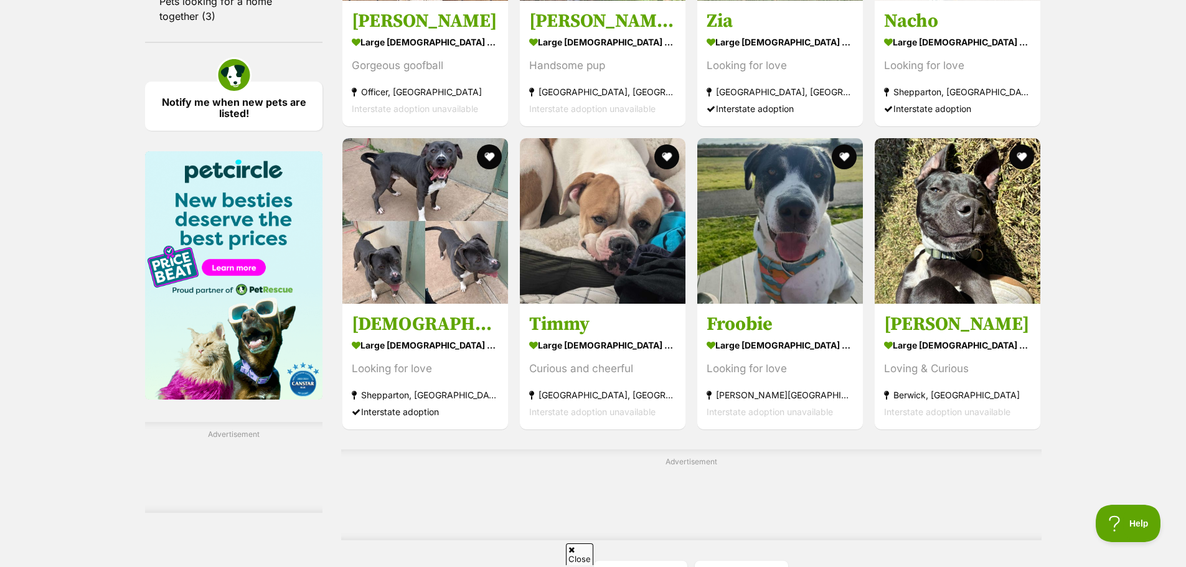
scroll to position [1737, 0]
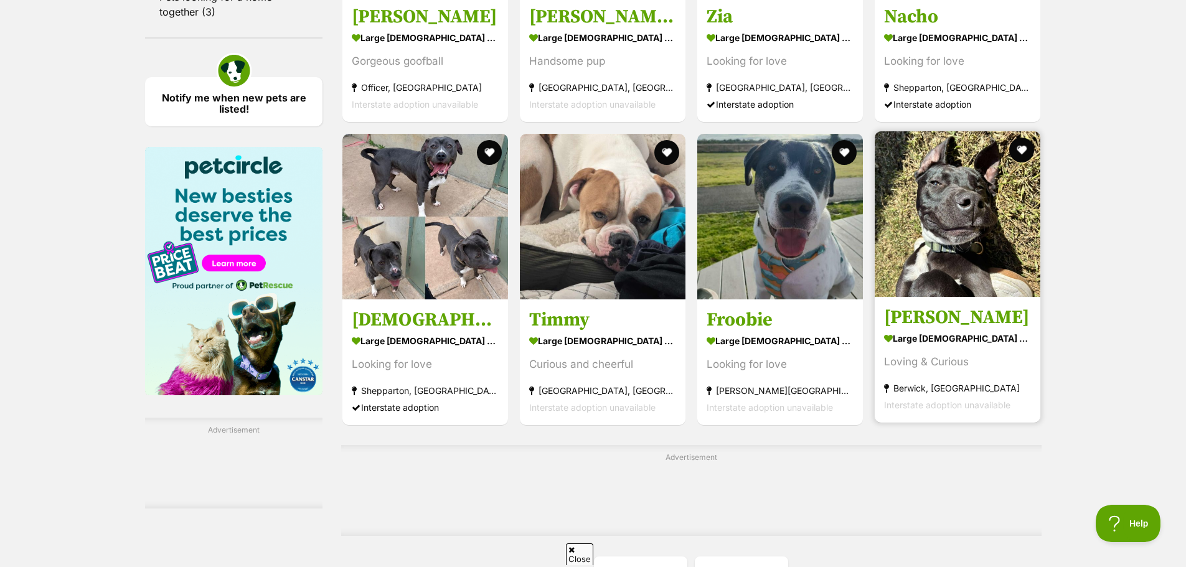
click at [984, 283] on img at bounding box center [958, 214] width 166 height 166
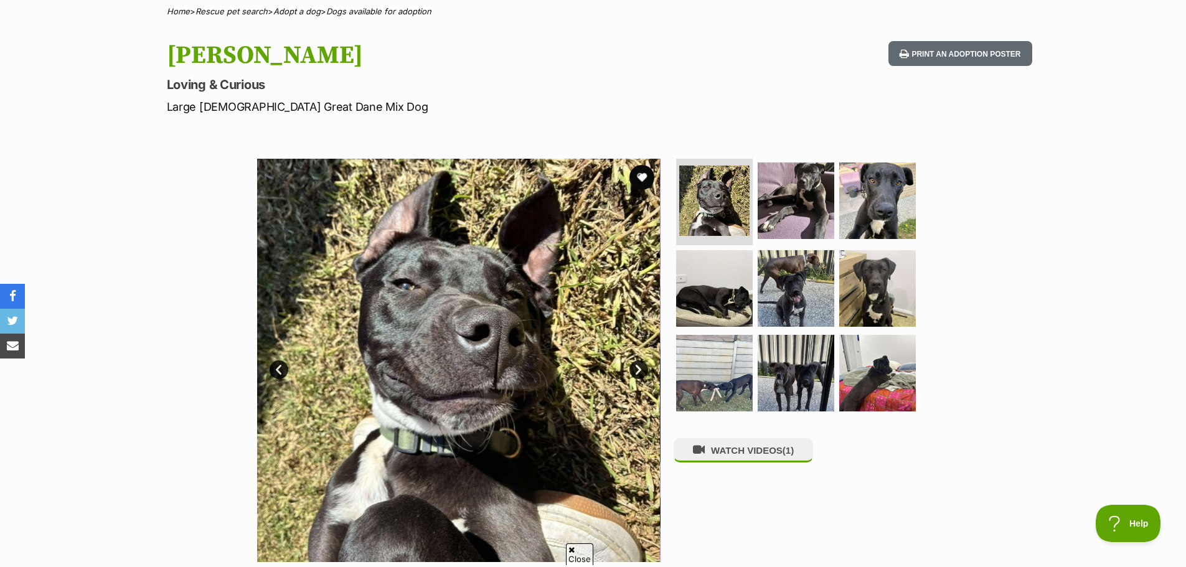
scroll to position [249, 0]
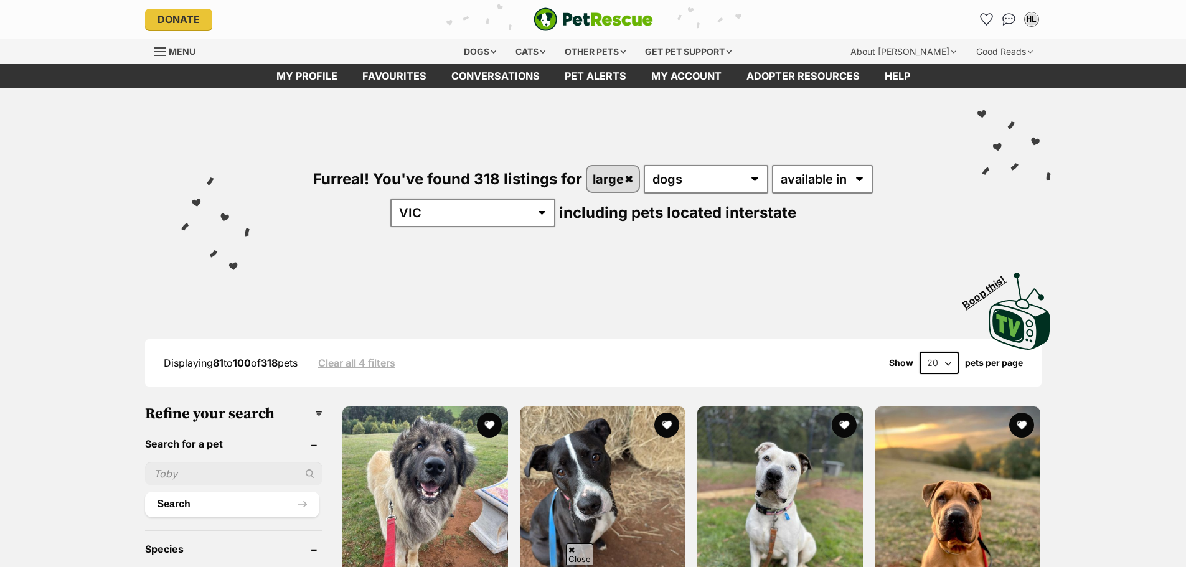
scroll to position [1737, 0]
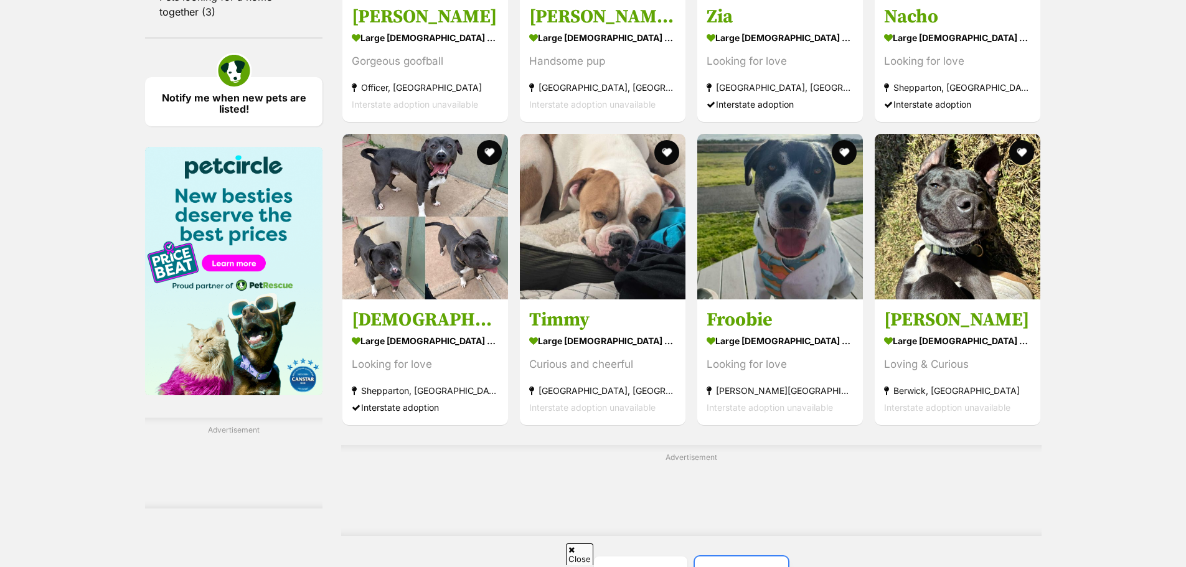
click at [777, 557] on link "Next" at bounding box center [741, 572] width 93 height 30
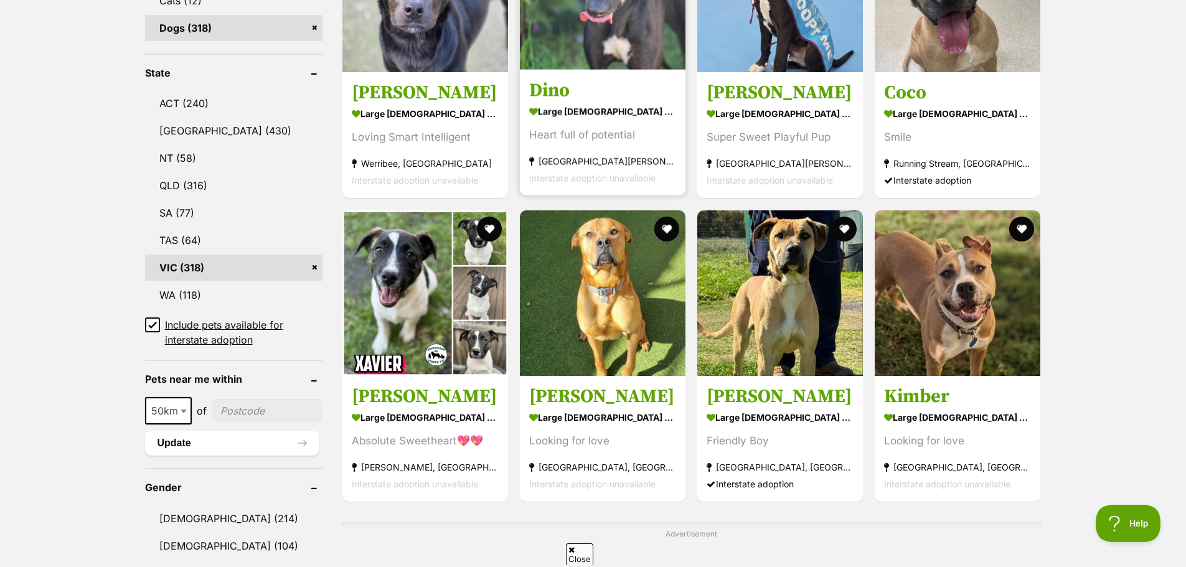
scroll to position [560, 0]
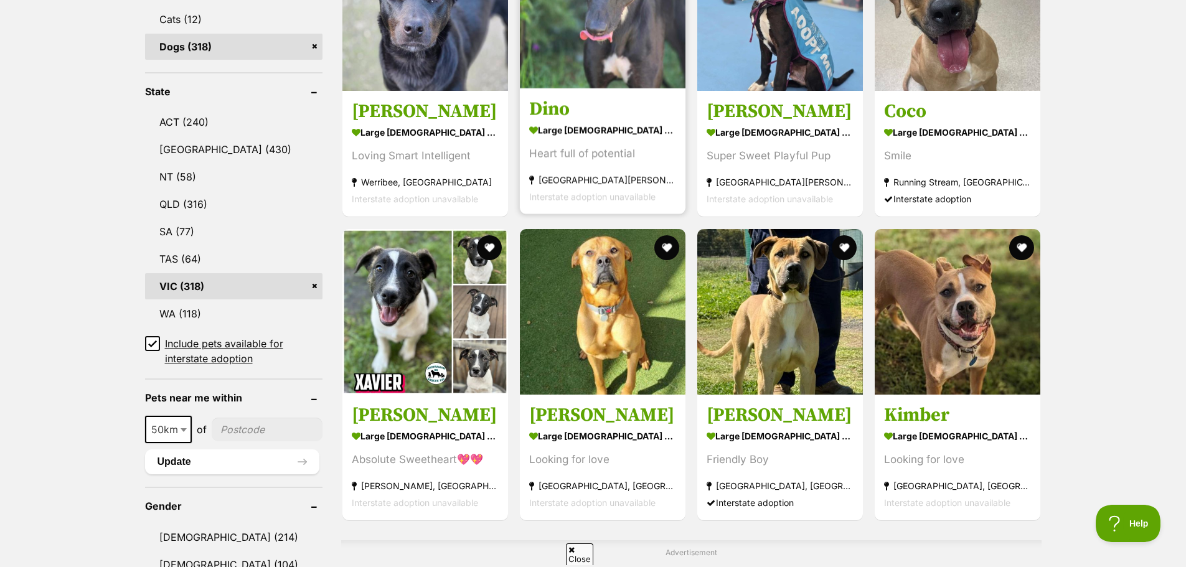
click at [609, 84] on img at bounding box center [603, 6] width 166 height 166
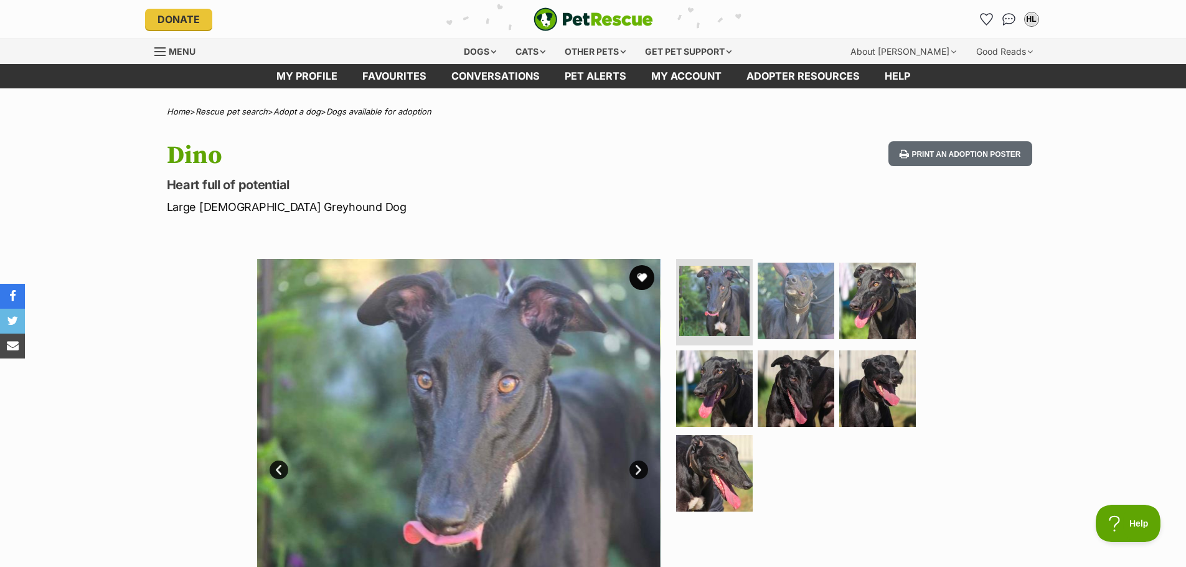
click at [641, 461] on link "Next" at bounding box center [639, 470] width 19 height 19
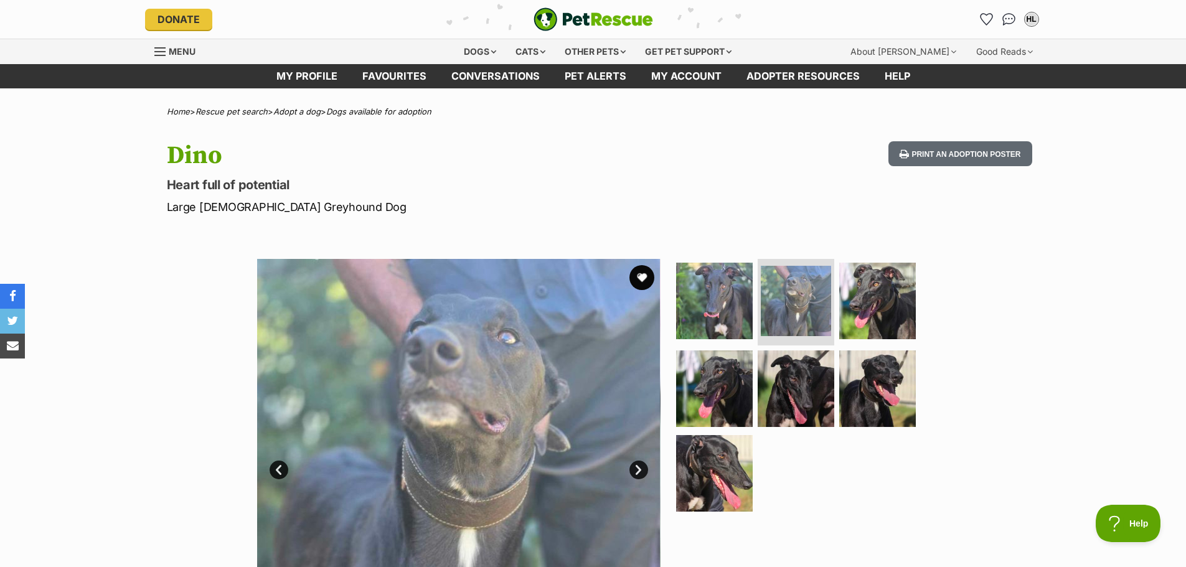
click at [641, 461] on link "Next" at bounding box center [639, 470] width 19 height 19
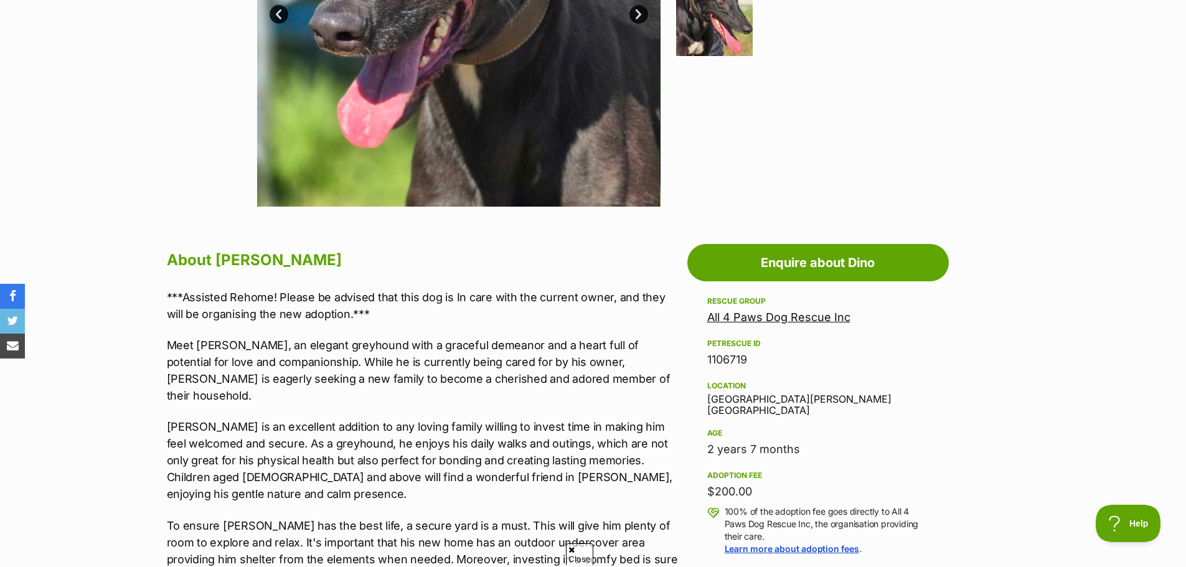
scroll to position [498, 0]
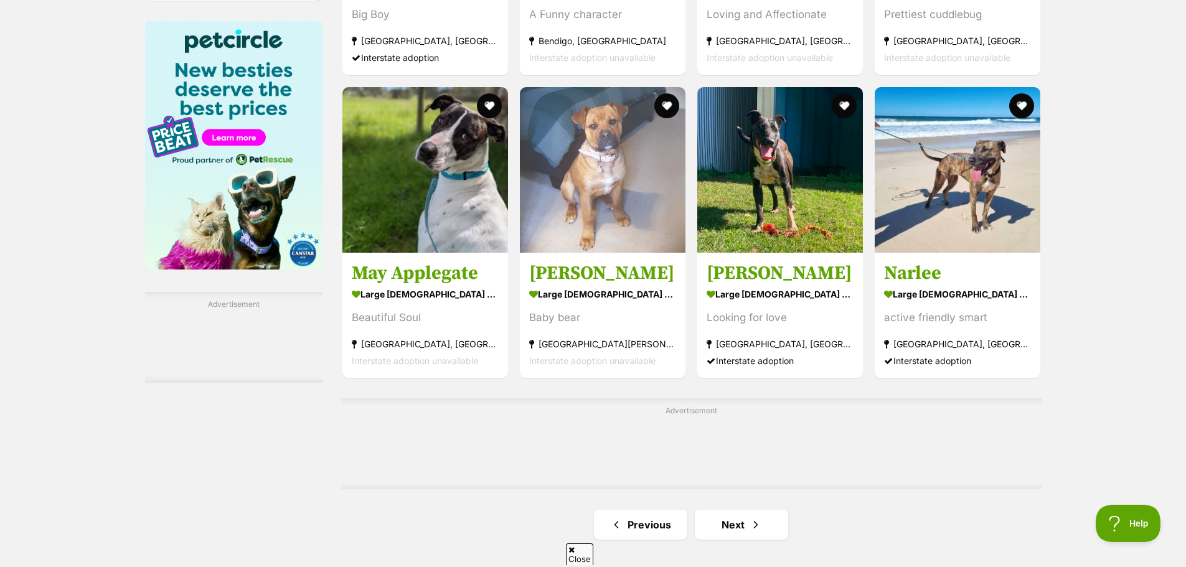
scroll to position [1868, 0]
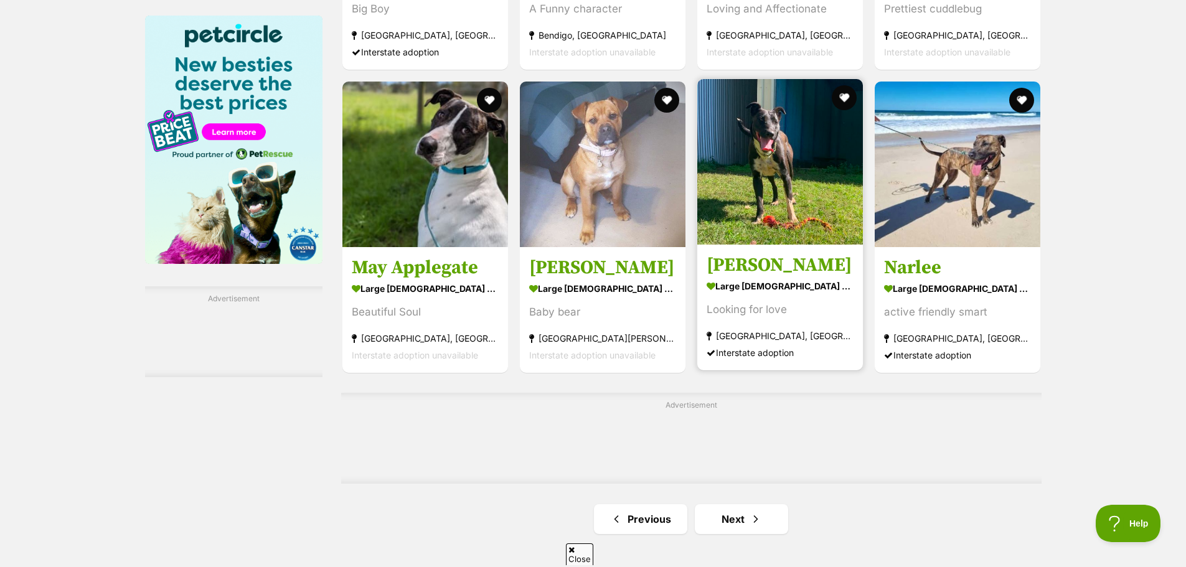
click at [716, 213] on img at bounding box center [780, 162] width 166 height 166
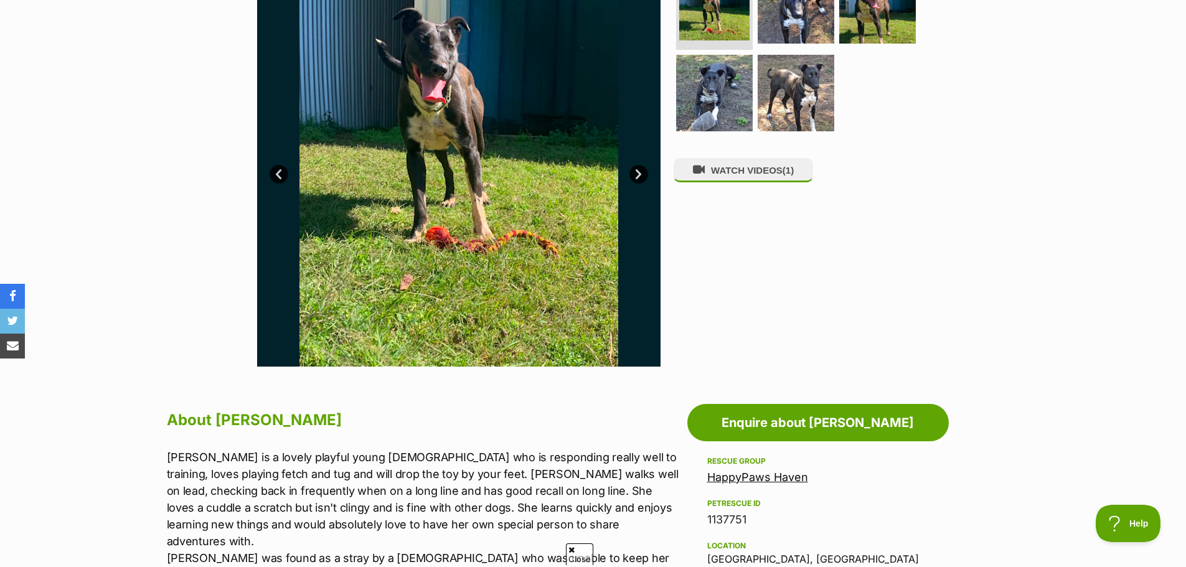
scroll to position [311, 0]
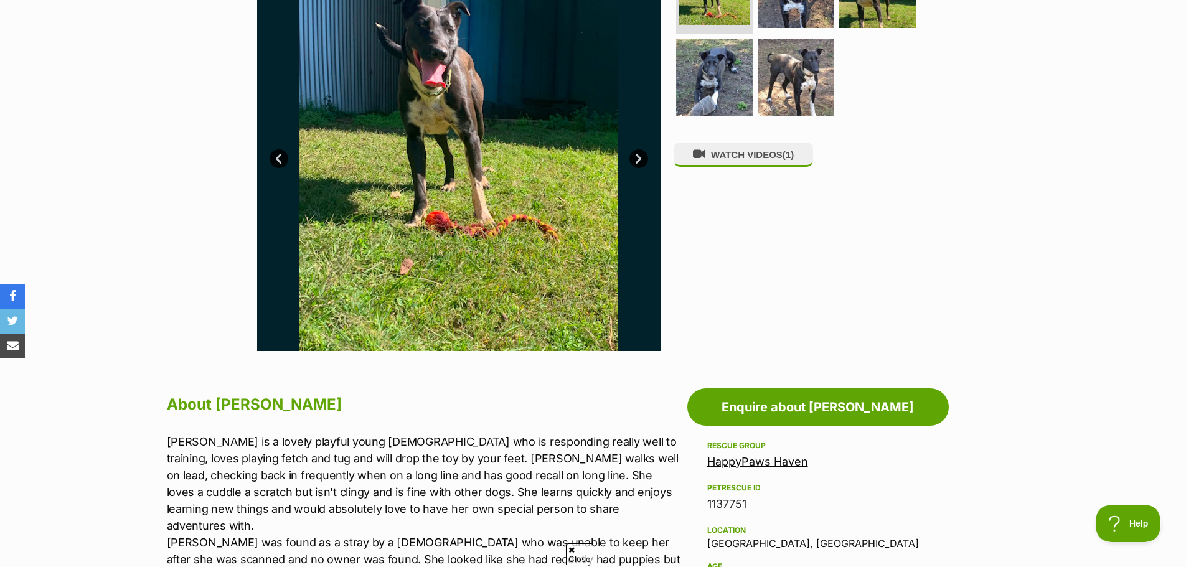
click at [637, 154] on link "Next" at bounding box center [639, 158] width 19 height 19
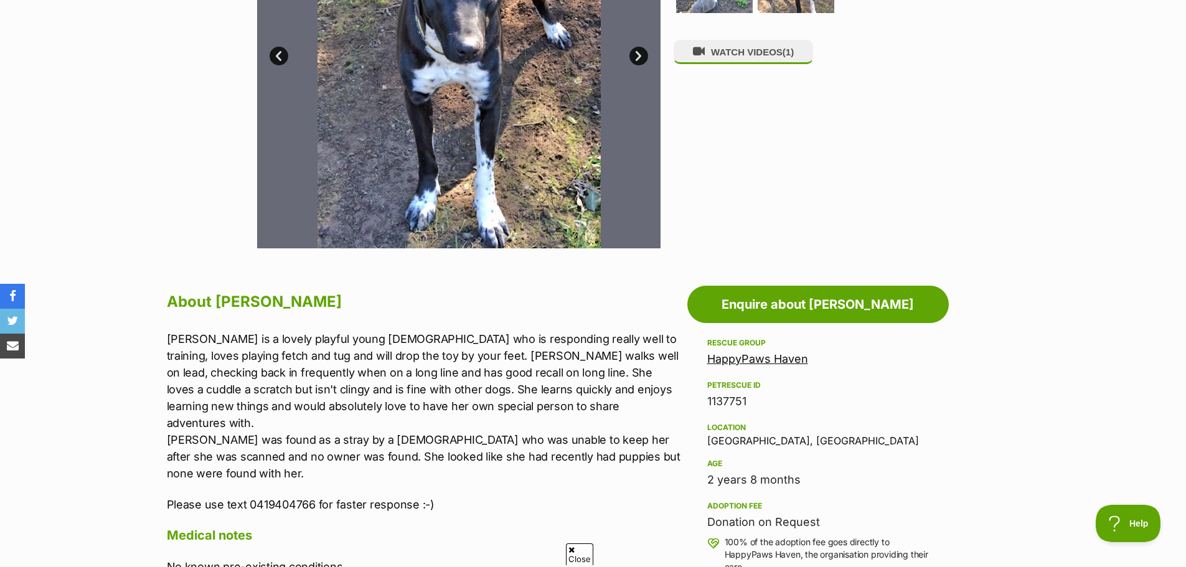
scroll to position [436, 0]
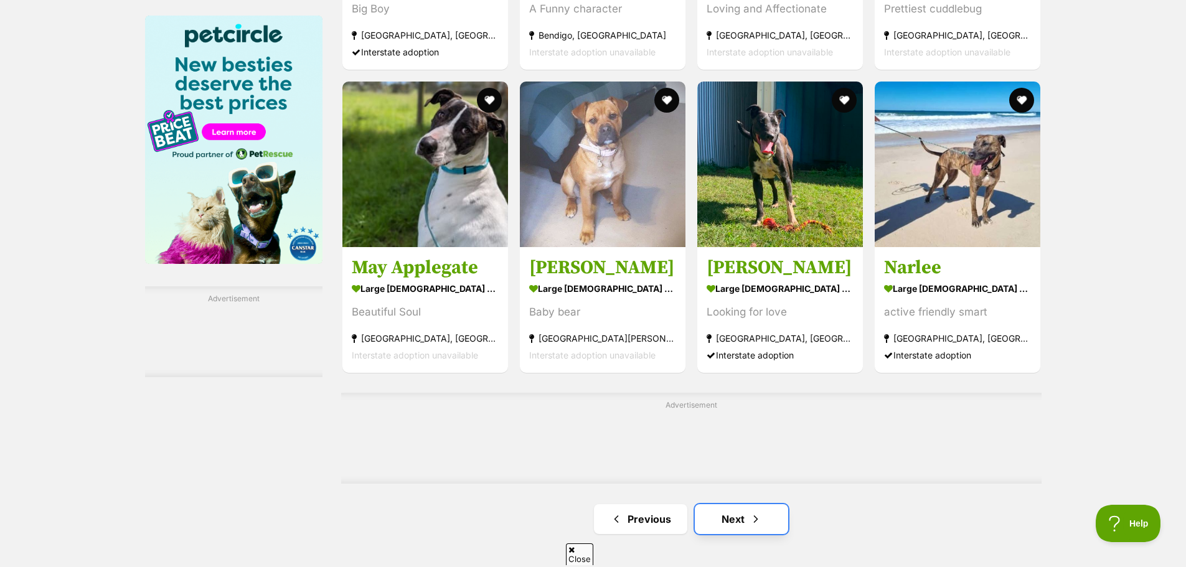
click at [742, 521] on link "Next" at bounding box center [741, 519] width 93 height 30
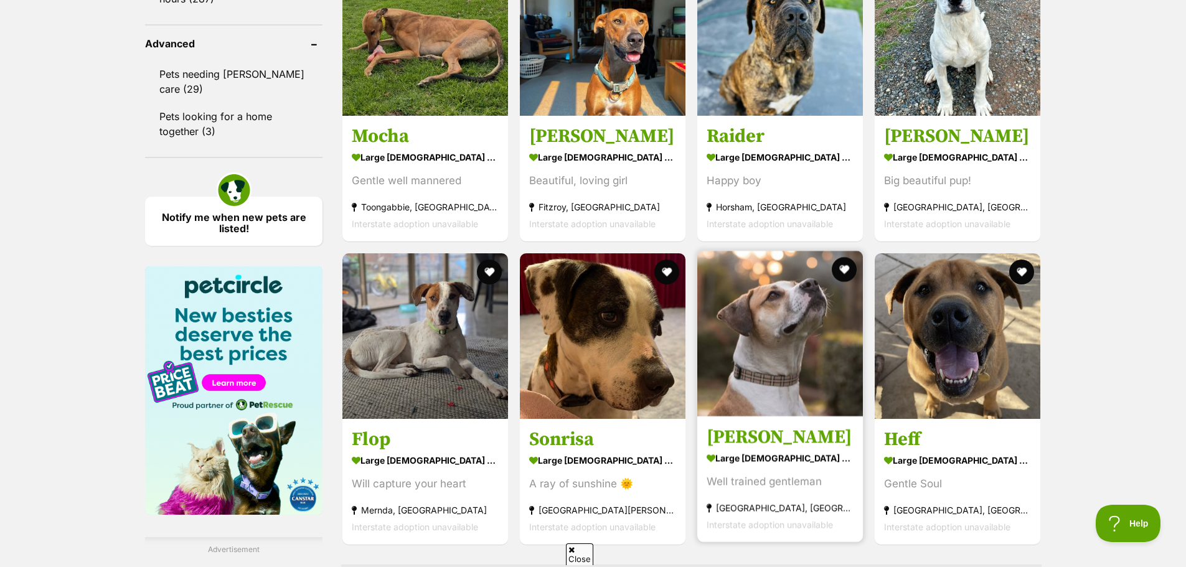
scroll to position [1806, 0]
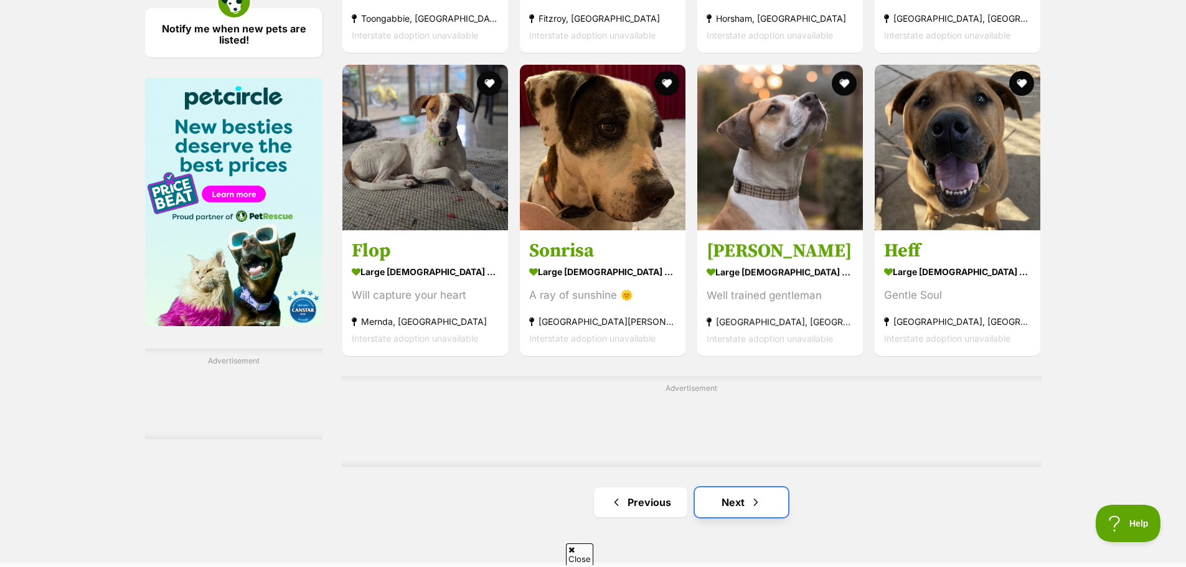
click at [750, 505] on span "Next page" at bounding box center [756, 502] width 12 height 15
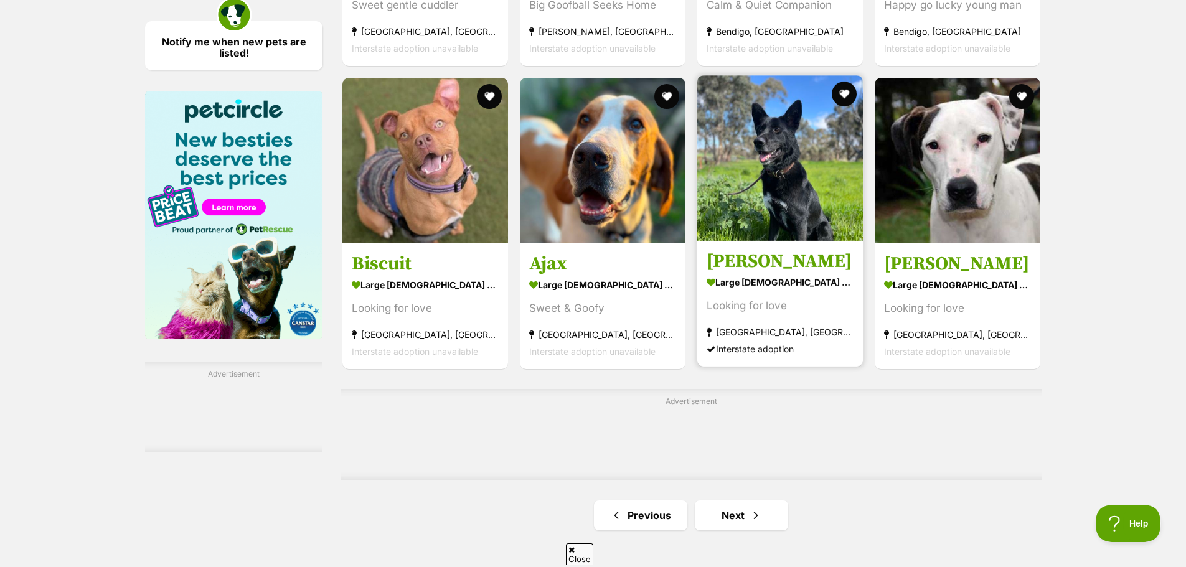
scroll to position [1868, 0]
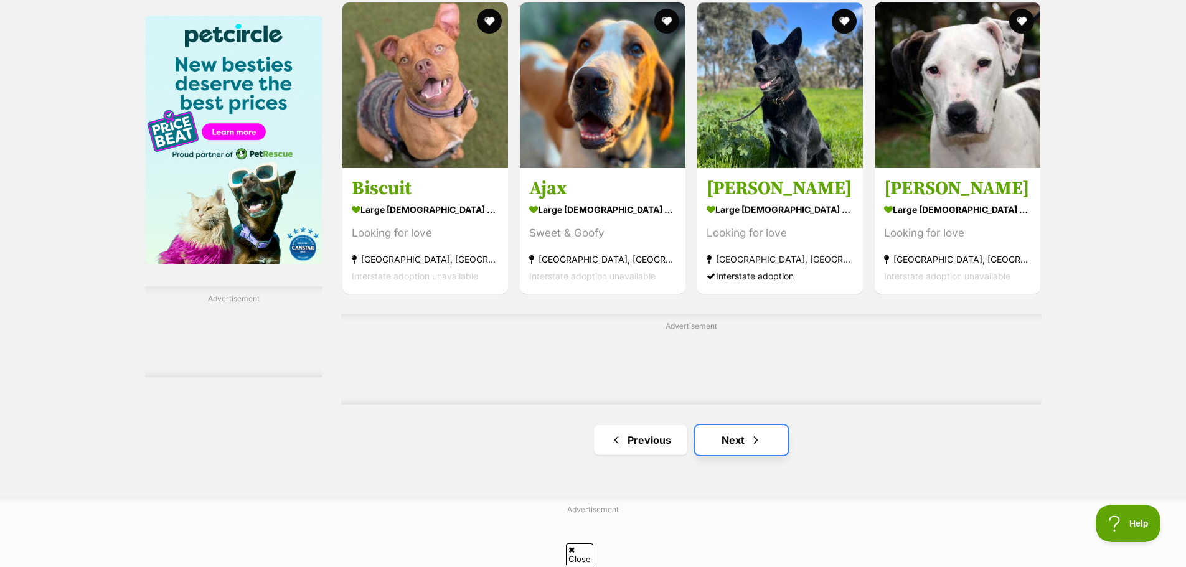
click at [758, 448] on span "Next page" at bounding box center [756, 440] width 12 height 15
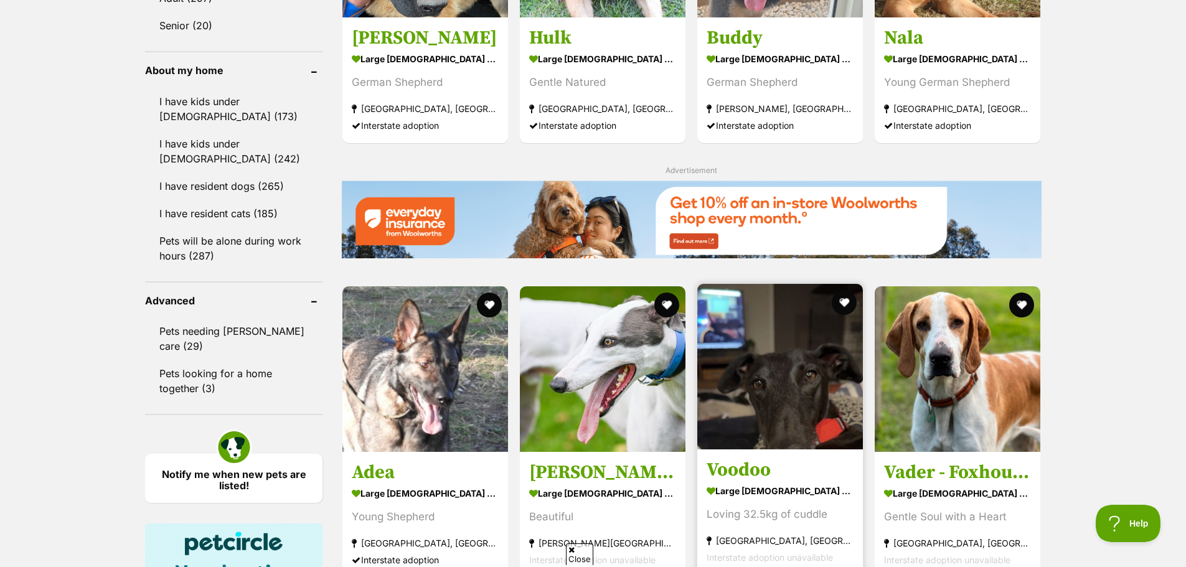
scroll to position [1557, 0]
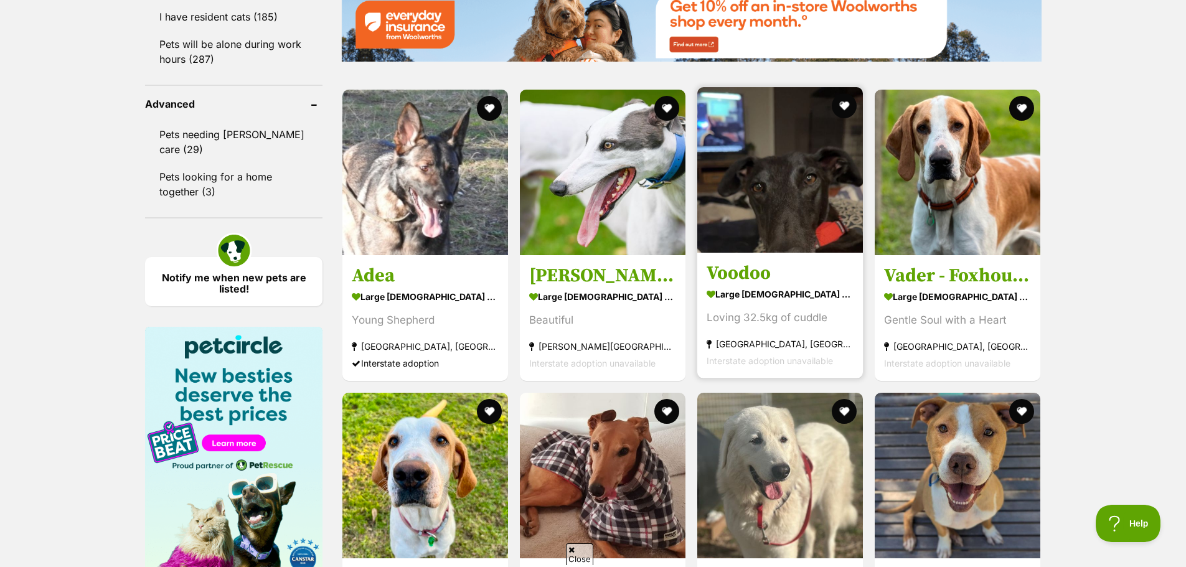
click at [790, 311] on div "Loving 32.5kg of cuddle" at bounding box center [780, 317] width 147 height 17
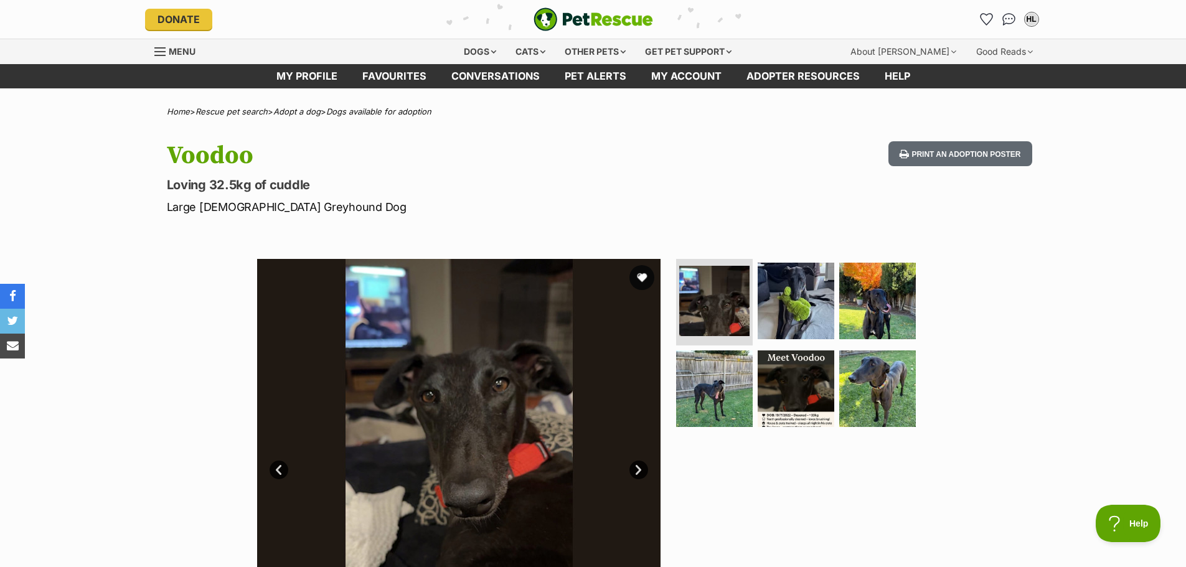
click at [639, 470] on link "Next" at bounding box center [639, 470] width 19 height 19
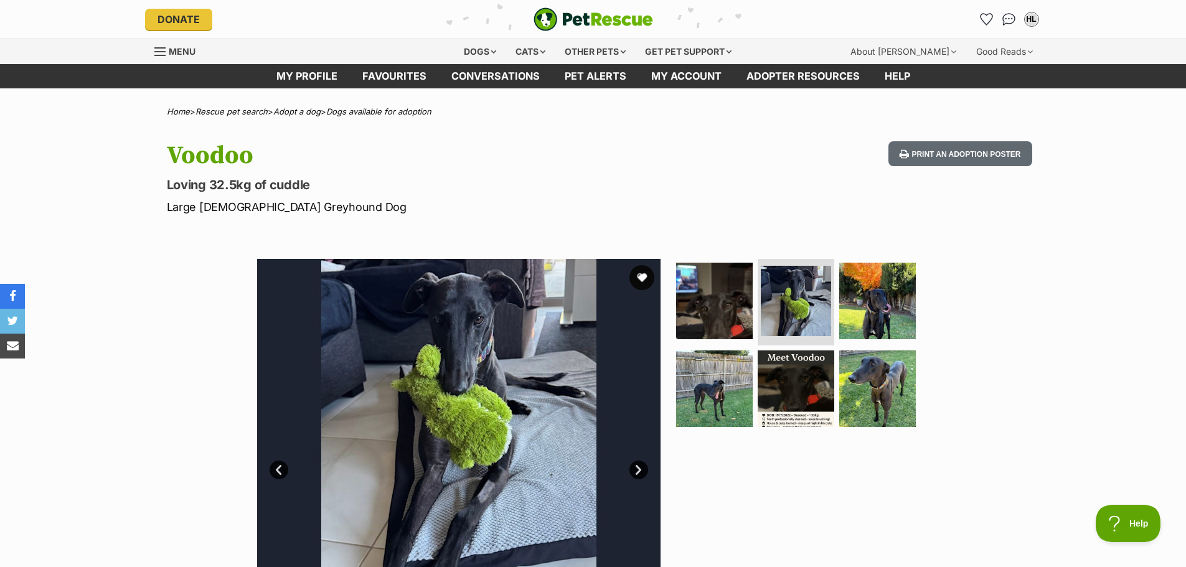
click at [639, 470] on link "Next" at bounding box center [639, 470] width 19 height 19
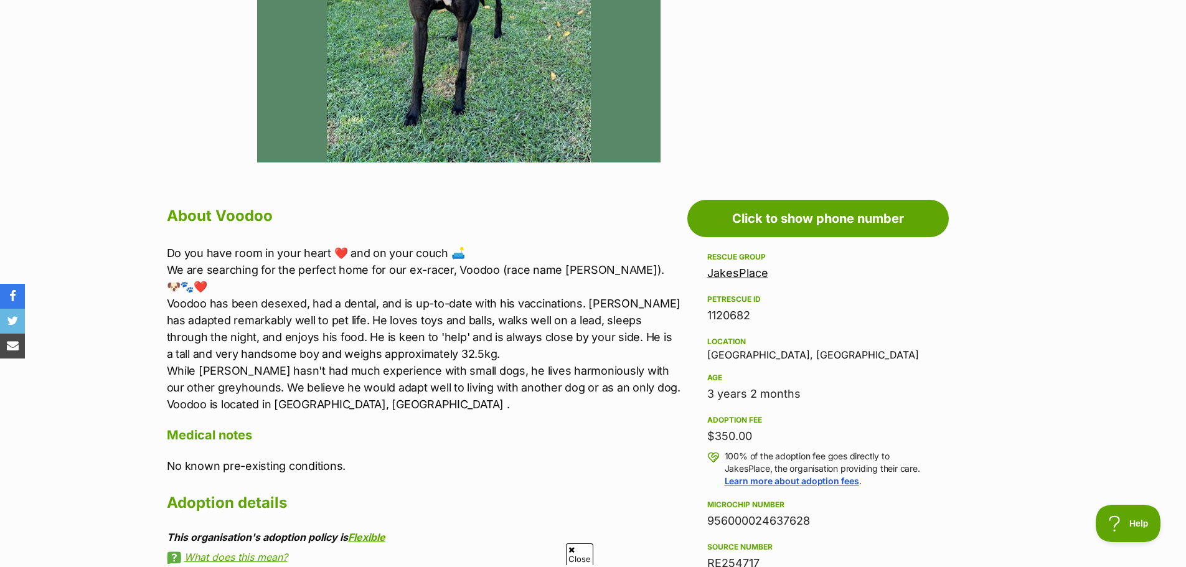
scroll to position [560, 0]
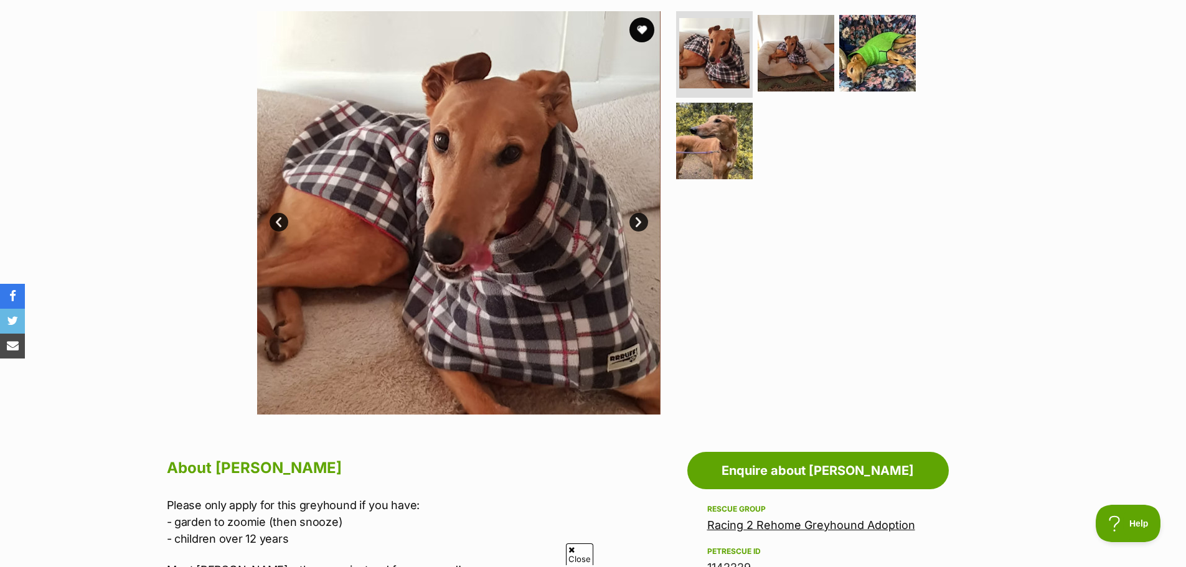
scroll to position [374, 0]
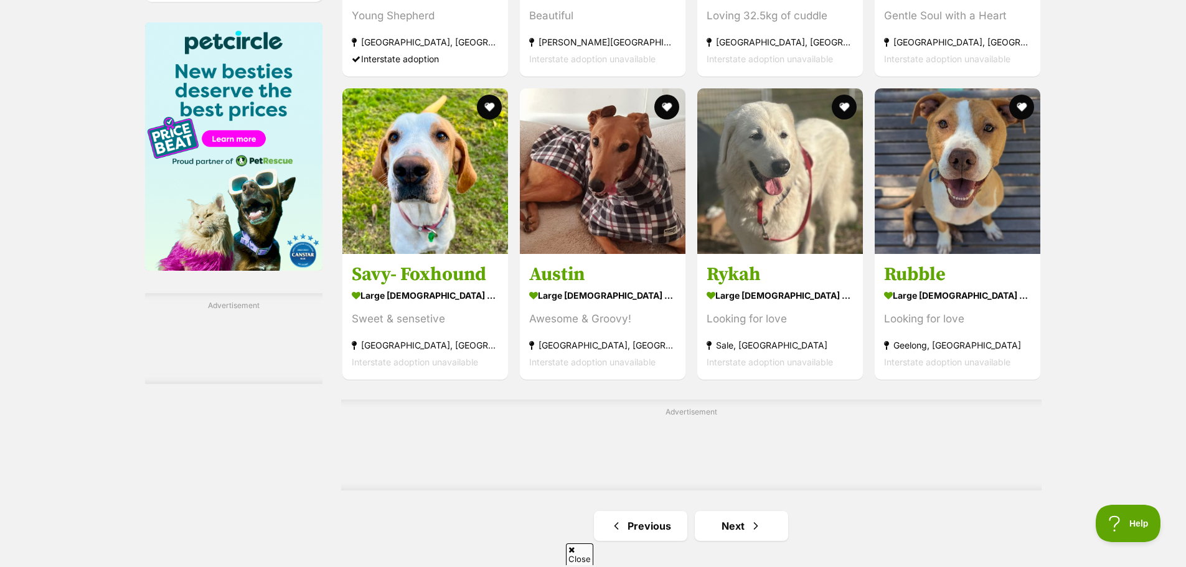
click at [735, 511] on link "Next" at bounding box center [741, 526] width 93 height 30
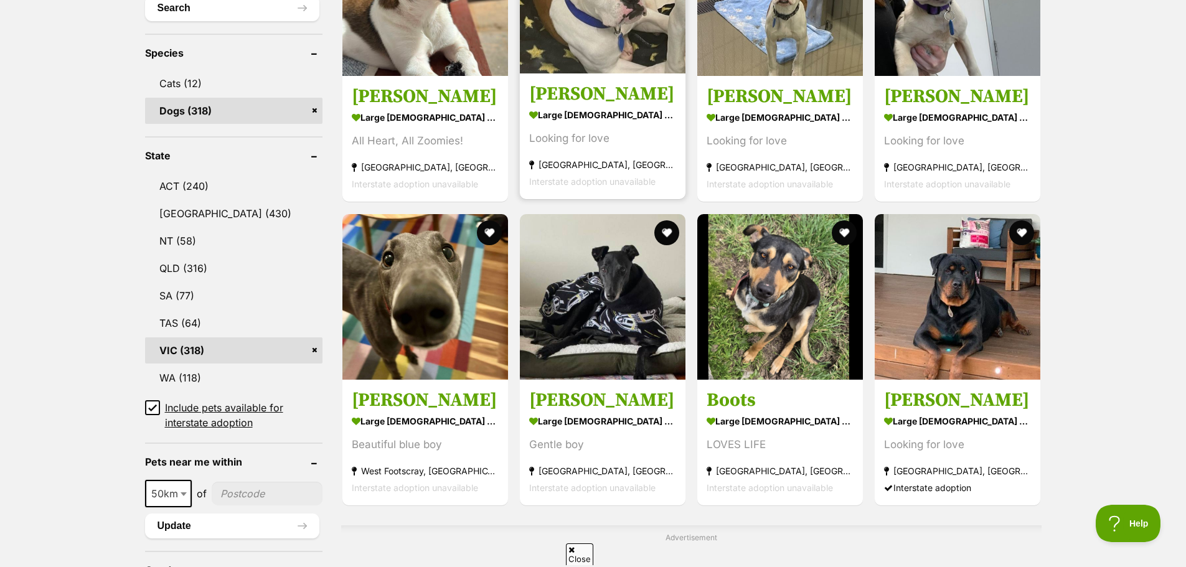
scroll to position [498, 0]
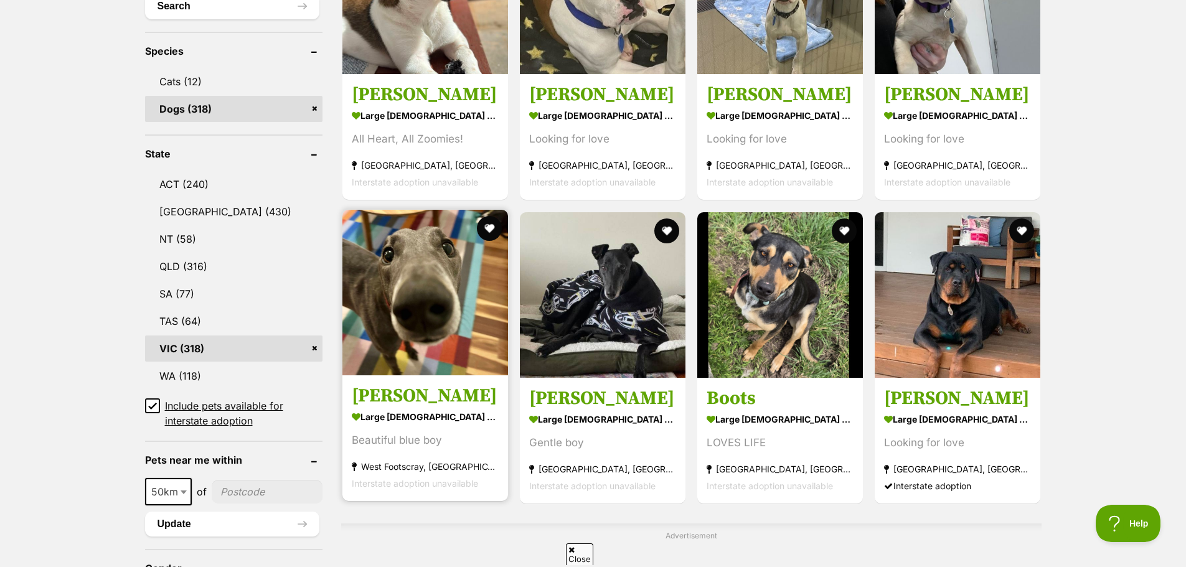
click at [460, 361] on img at bounding box center [425, 293] width 166 height 166
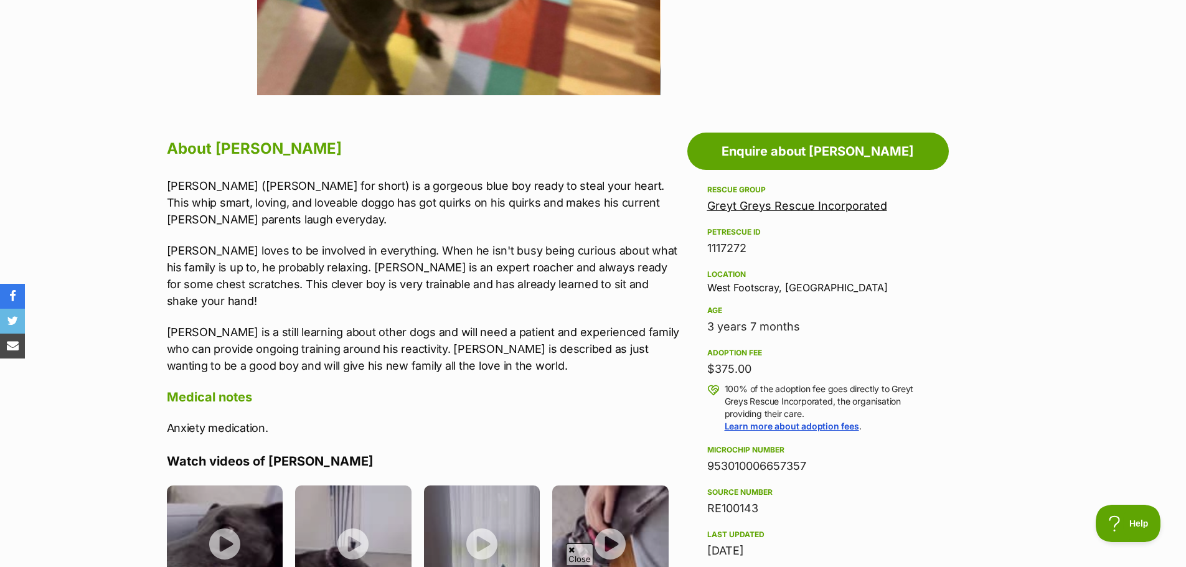
scroll to position [560, 0]
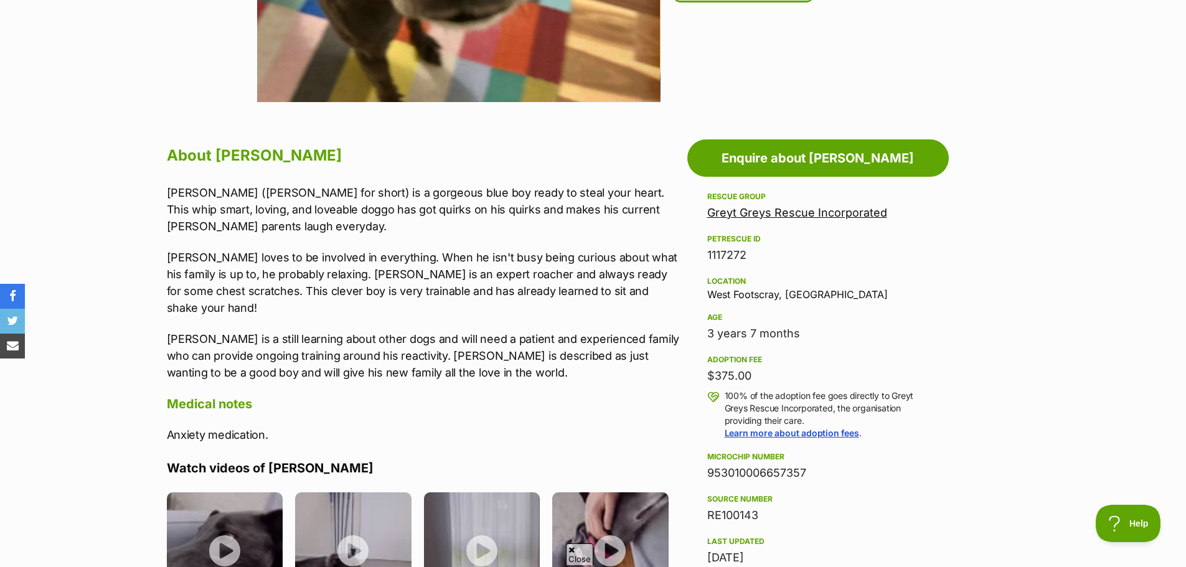
click at [808, 211] on link "Greyt Greys Rescue Incorporated" at bounding box center [797, 212] width 180 height 13
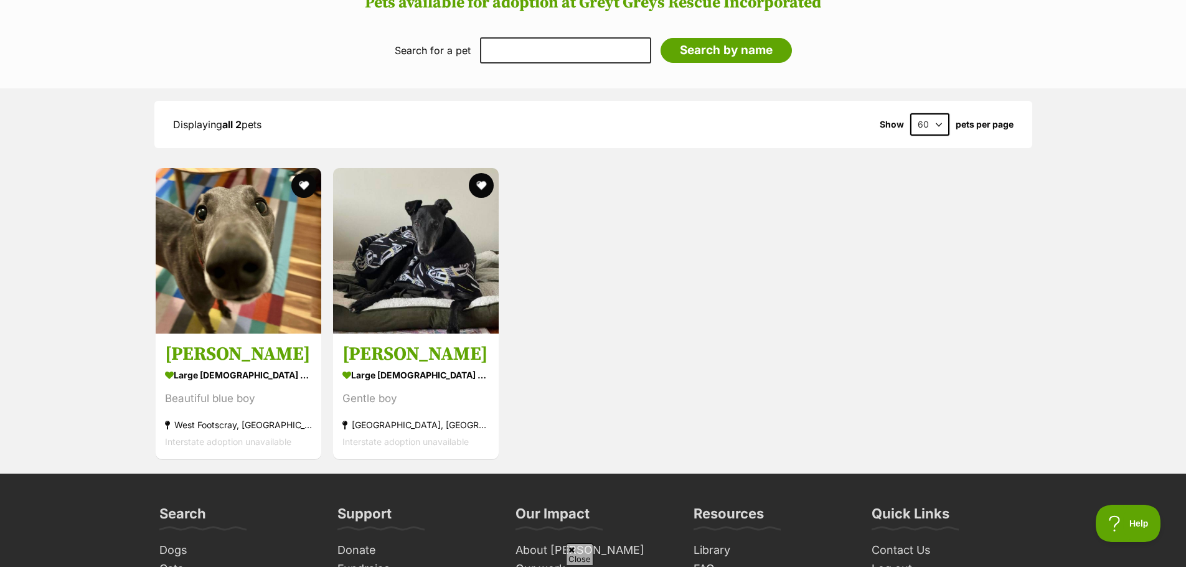
scroll to position [996, 0]
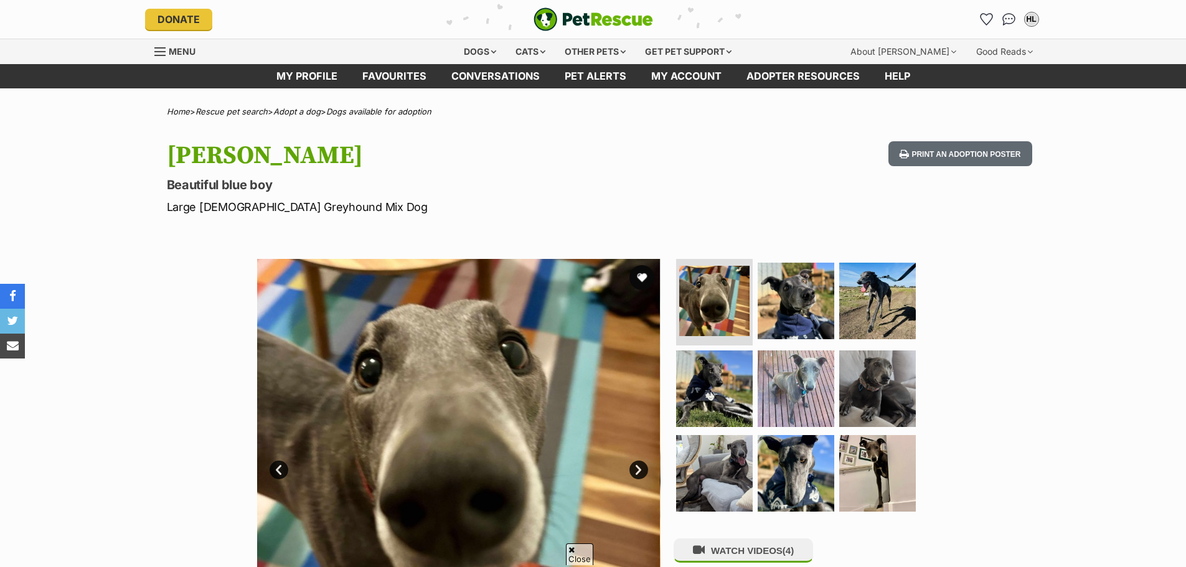
scroll to position [560, 0]
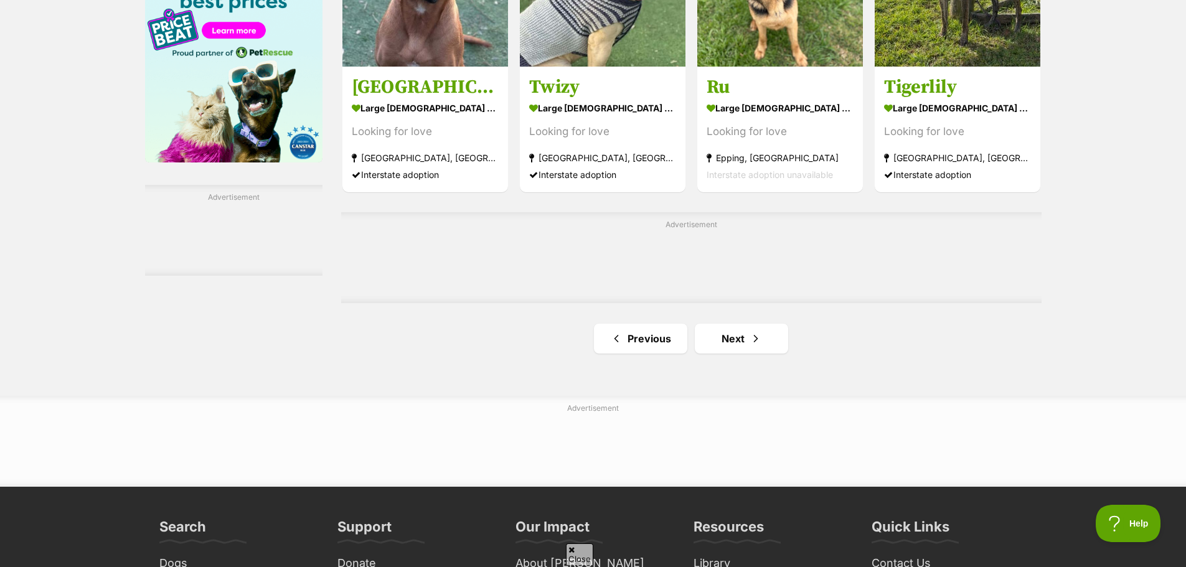
scroll to position [1986, 0]
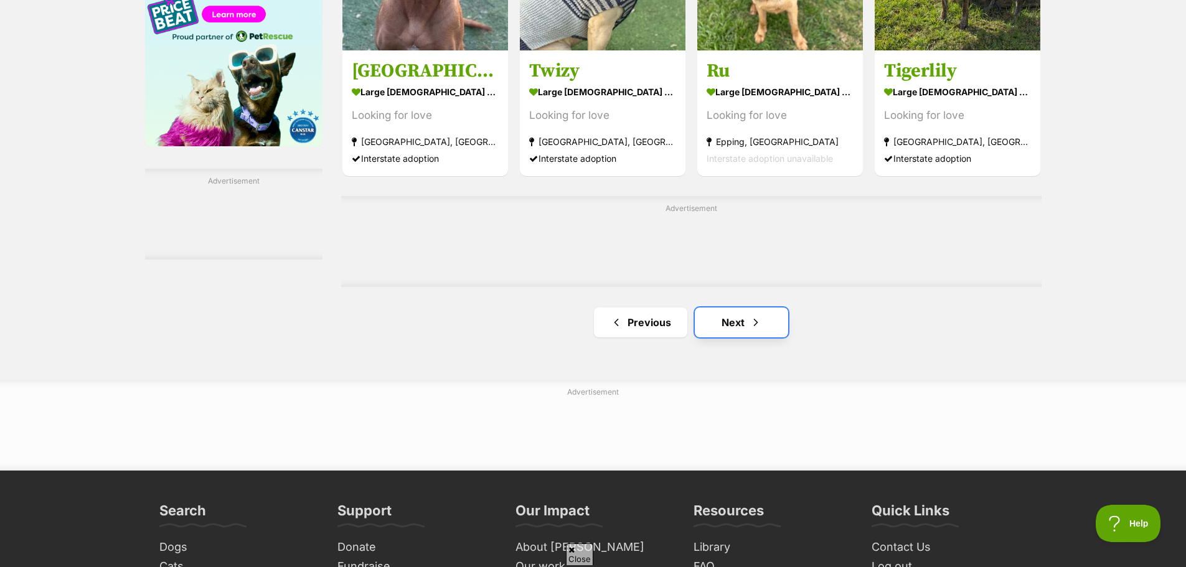
click at [765, 322] on link "Next" at bounding box center [741, 323] width 93 height 30
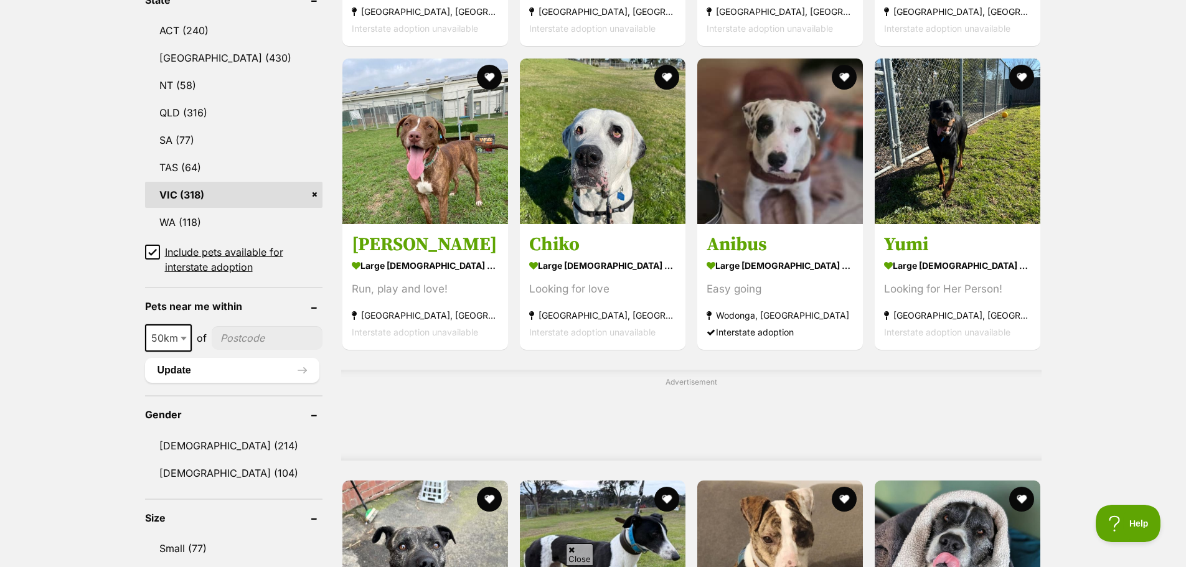
scroll to position [872, 0]
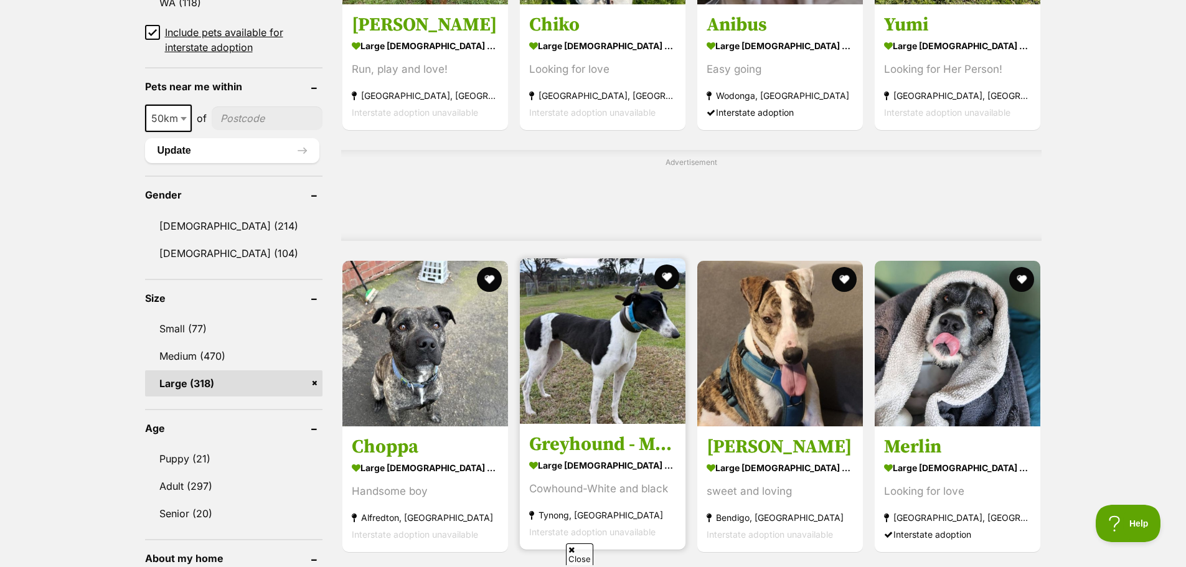
click at [625, 348] on img at bounding box center [603, 341] width 166 height 166
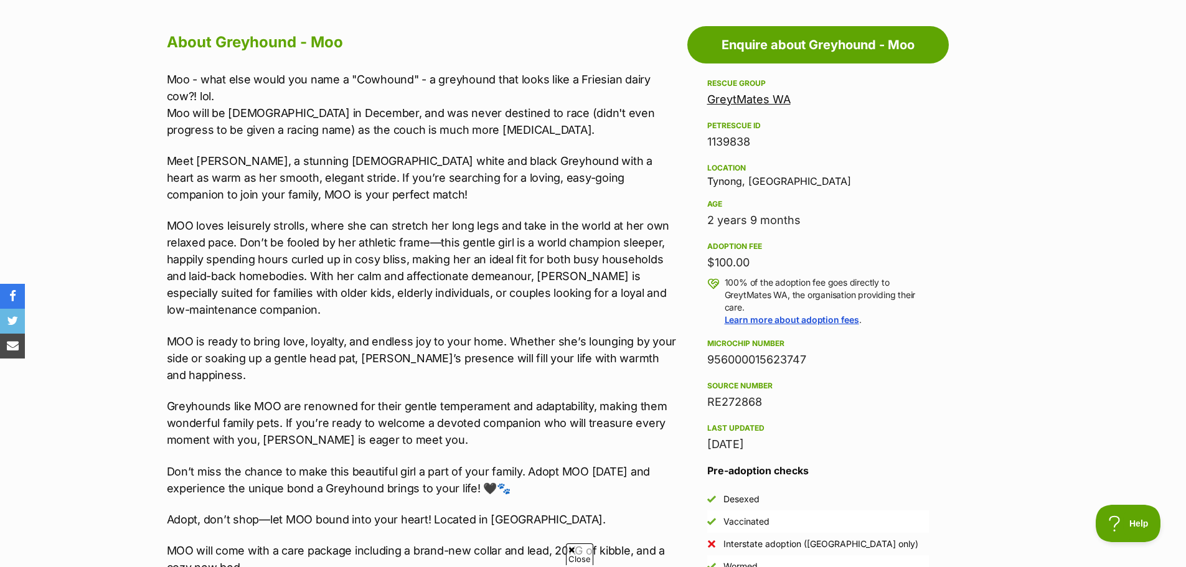
scroll to position [747, 0]
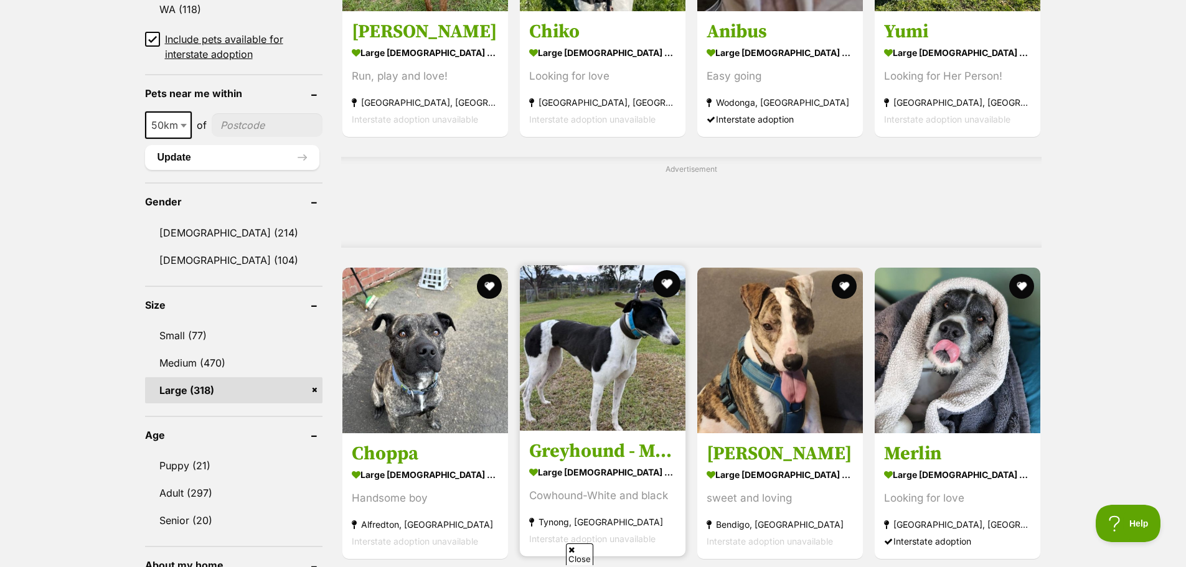
click at [671, 271] on button "favourite" at bounding box center [666, 283] width 27 height 27
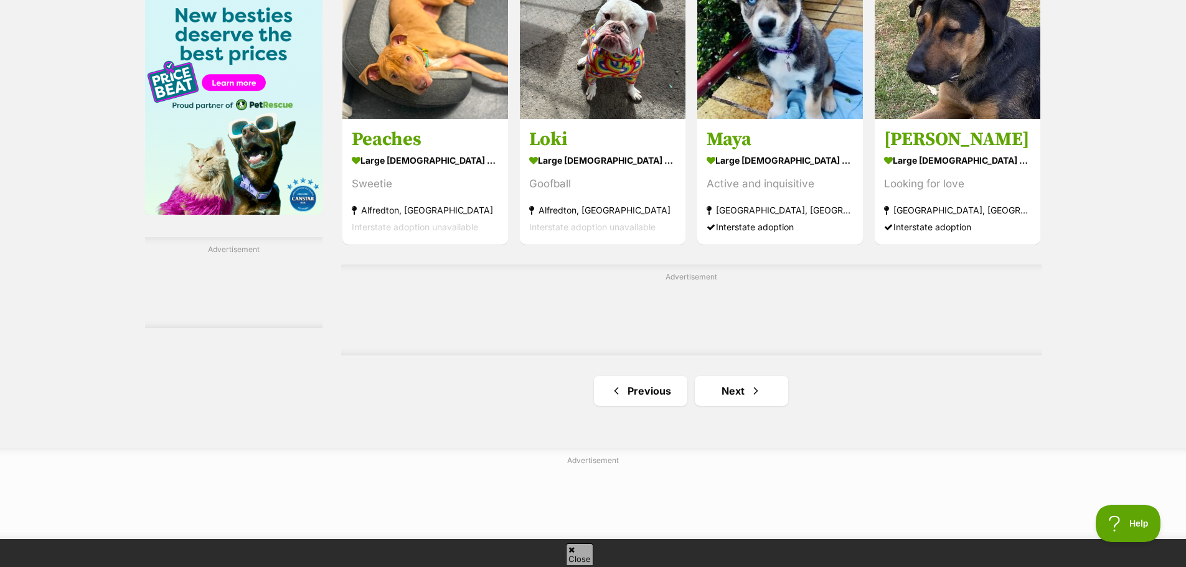
scroll to position [1924, 0]
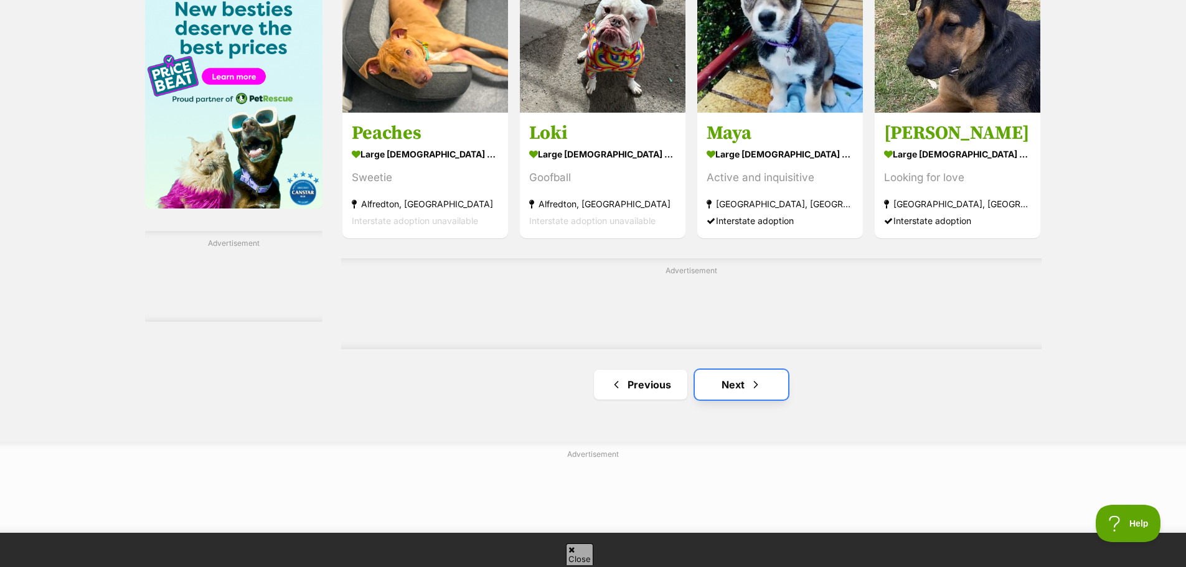
click at [753, 379] on span "Next page" at bounding box center [756, 384] width 12 height 15
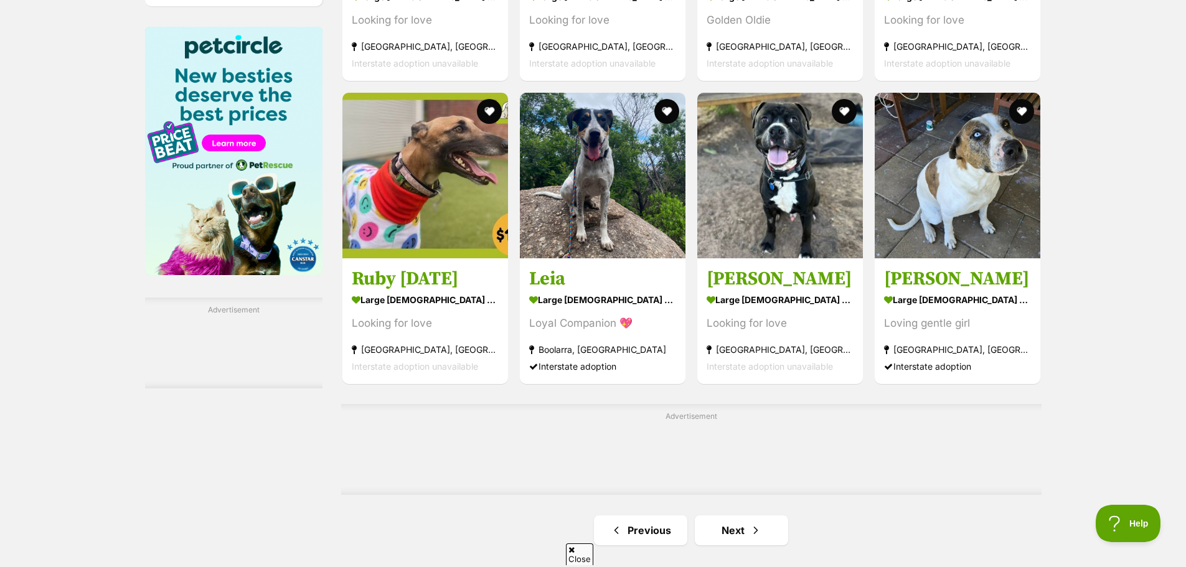
scroll to position [2055, 0]
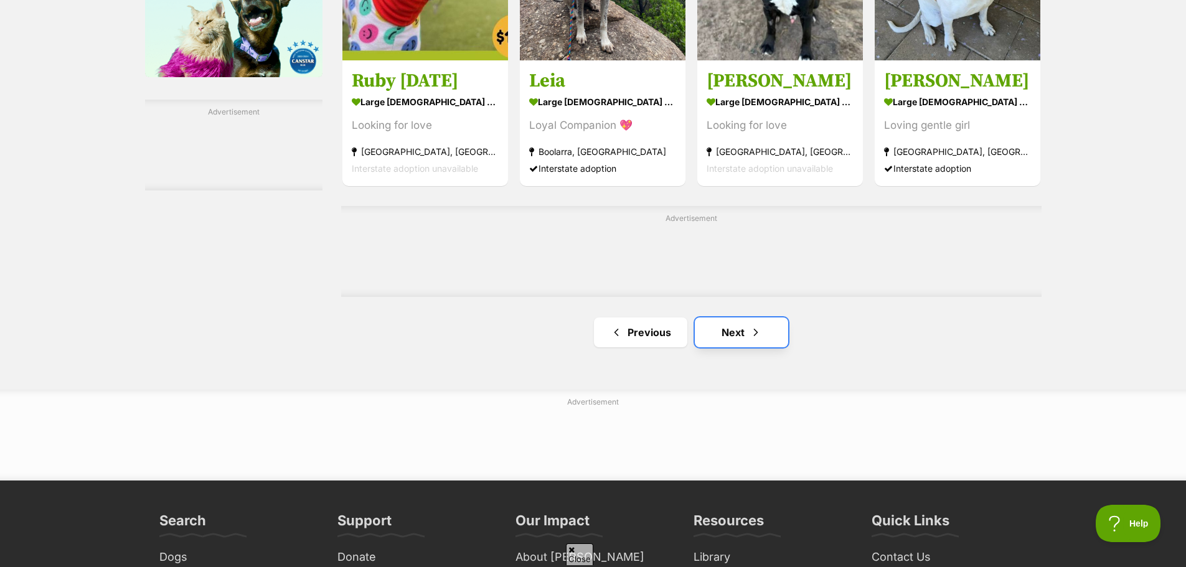
click at [766, 333] on link "Next" at bounding box center [741, 333] width 93 height 30
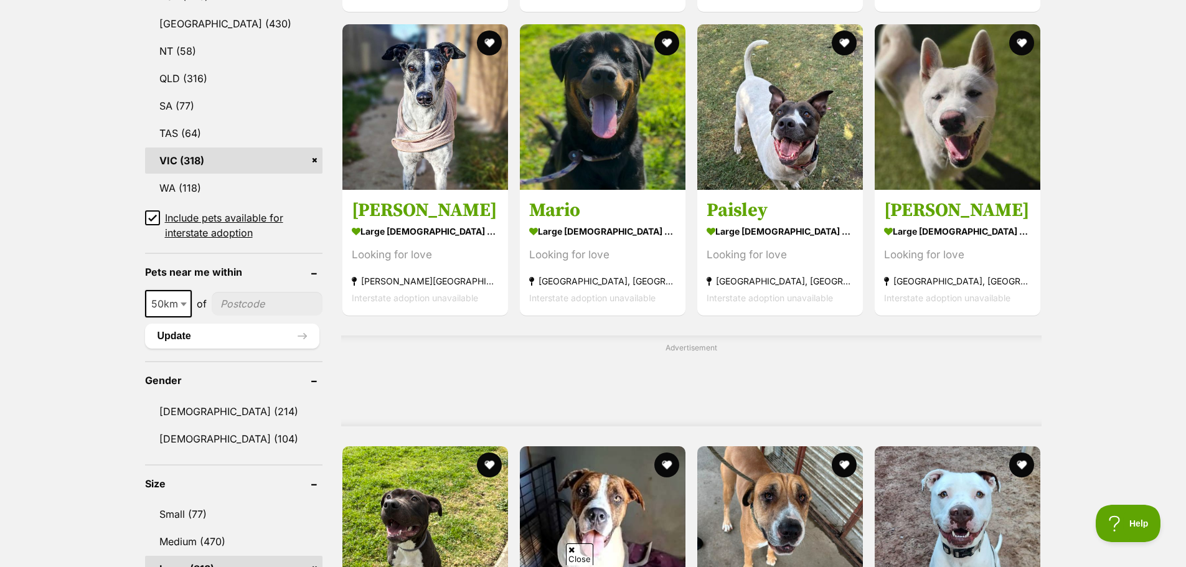
scroll to position [685, 0]
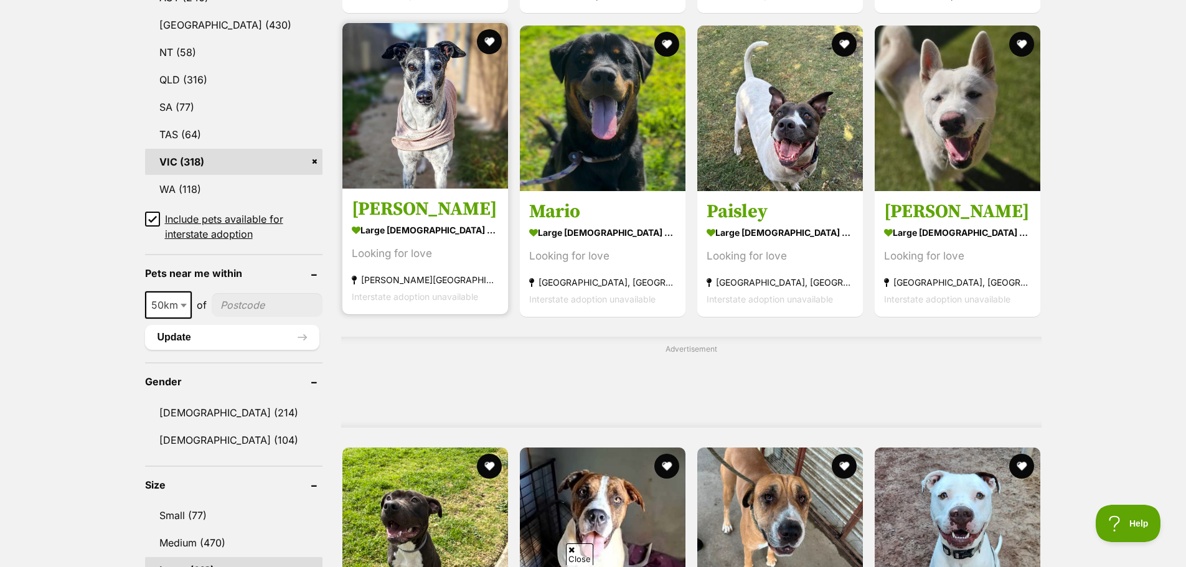
click at [421, 171] on img at bounding box center [425, 106] width 166 height 166
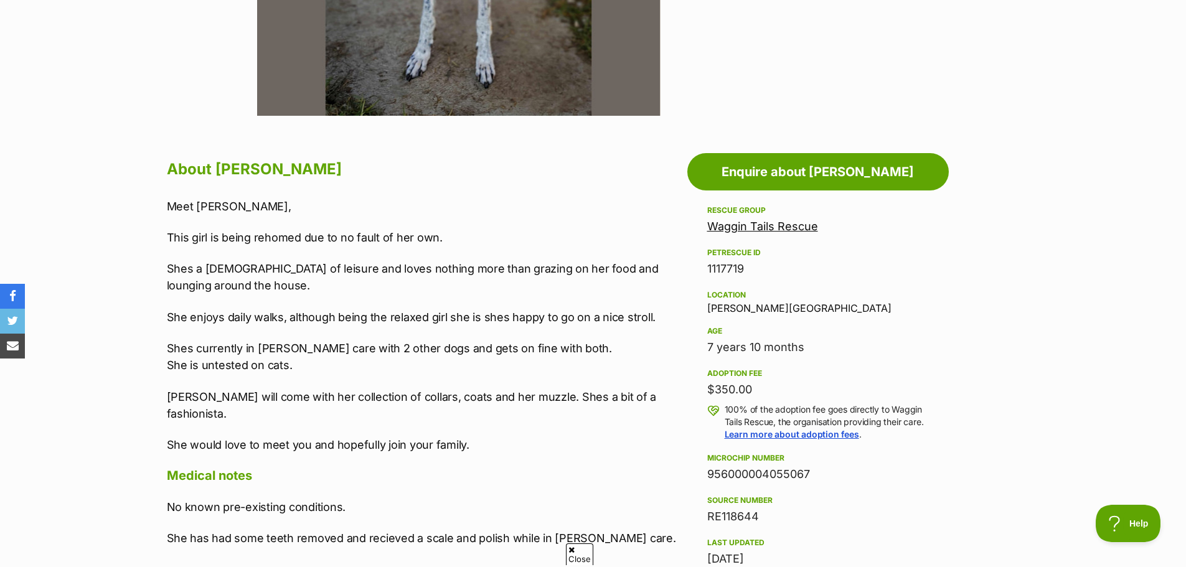
scroll to position [560, 0]
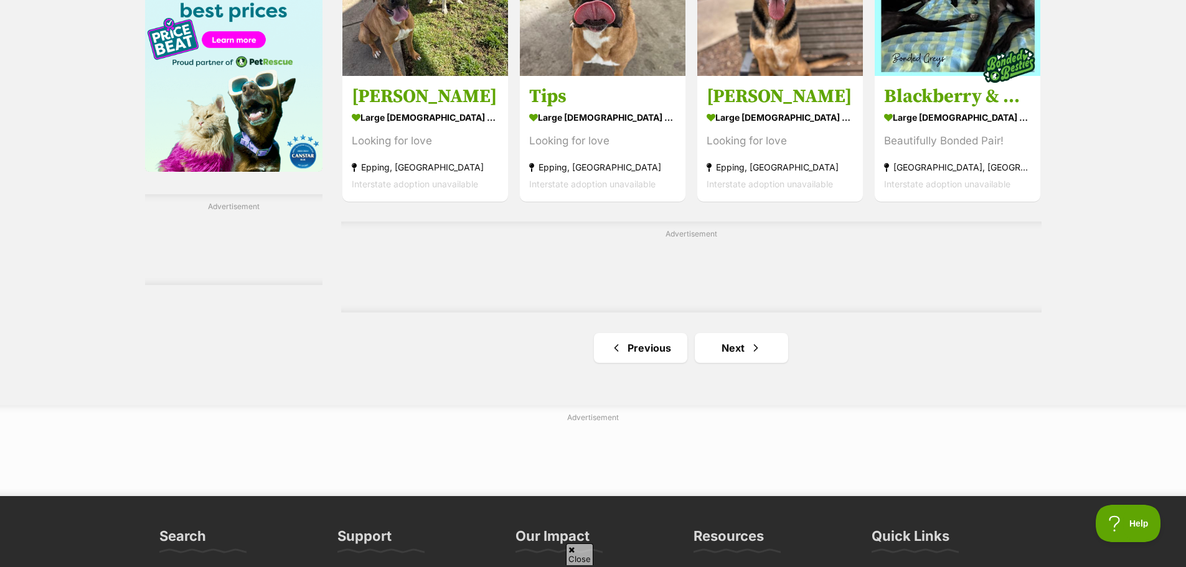
scroll to position [1986, 0]
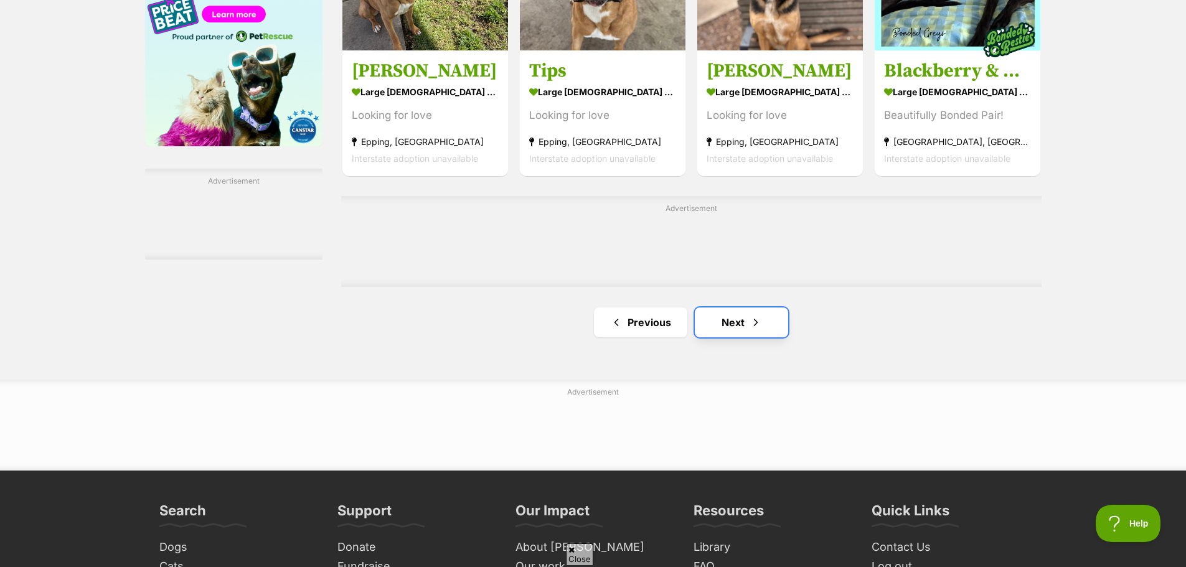
click at [752, 327] on span "Next page" at bounding box center [756, 322] width 12 height 15
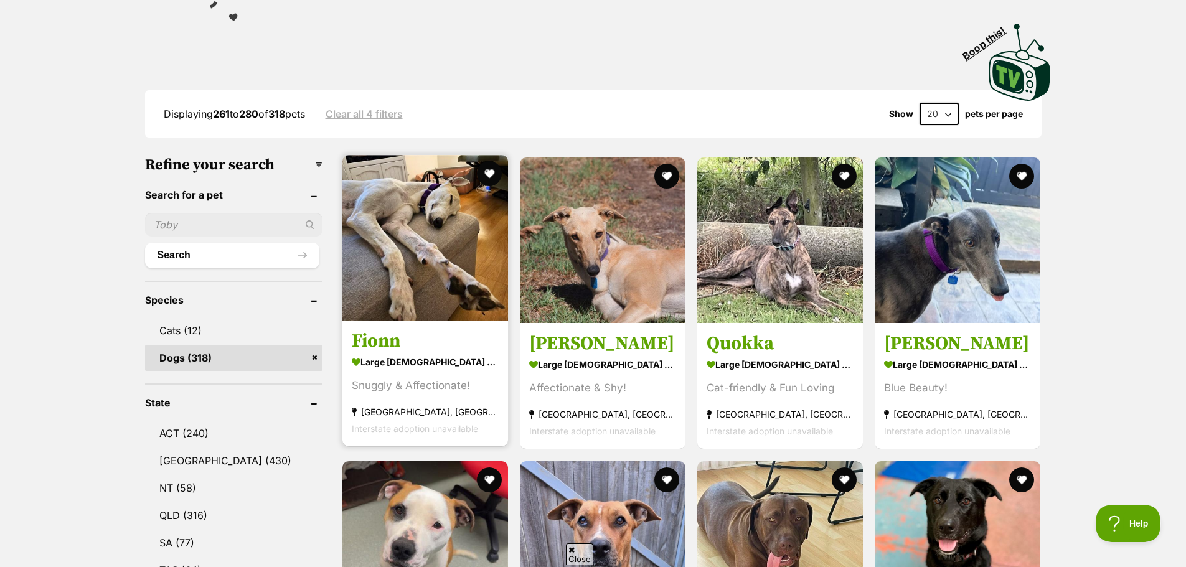
click at [445, 229] on img at bounding box center [425, 238] width 166 height 166
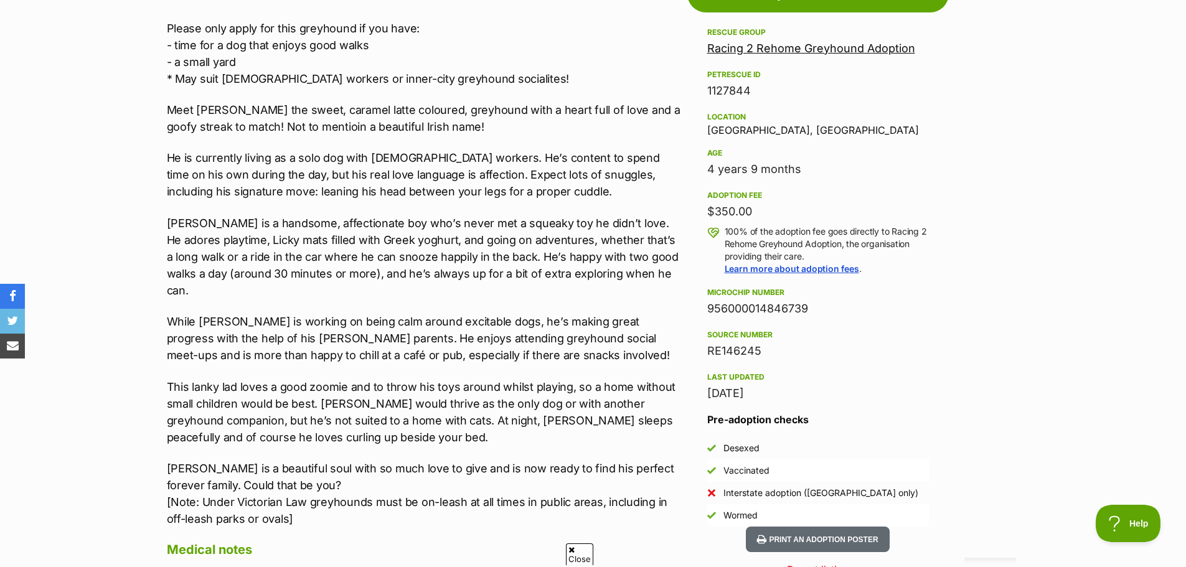
scroll to position [747, 0]
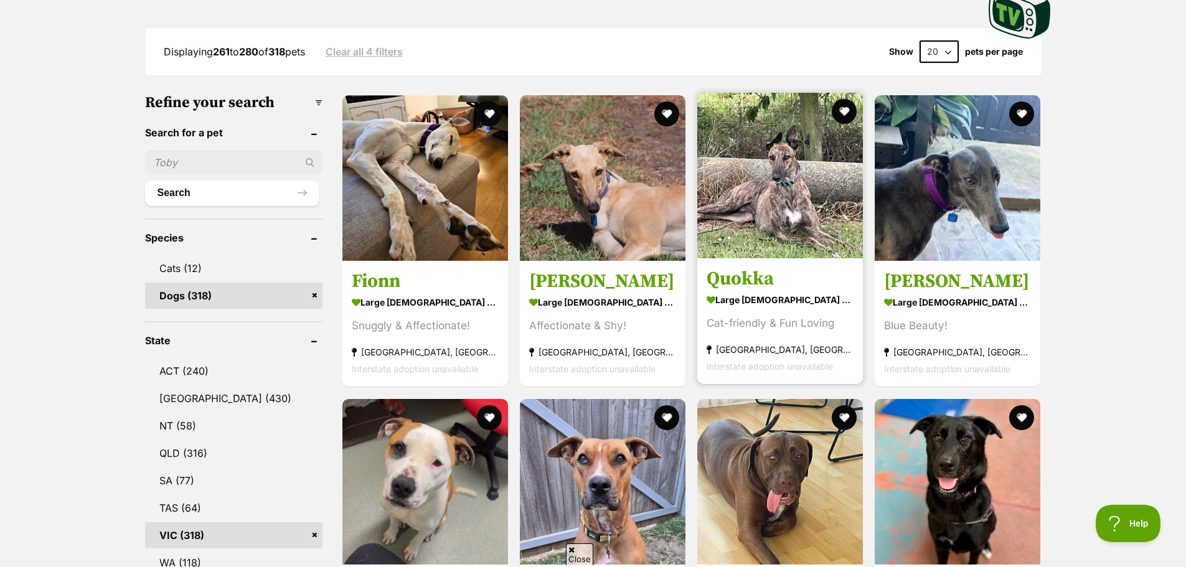
click at [783, 181] on img at bounding box center [780, 176] width 166 height 166
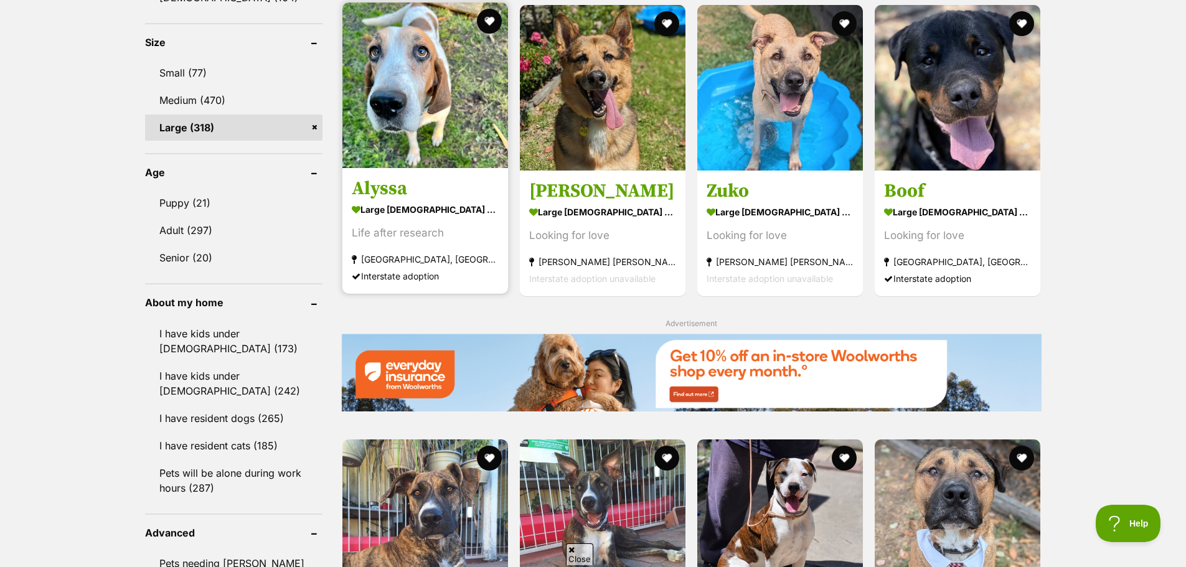
scroll to position [1121, 0]
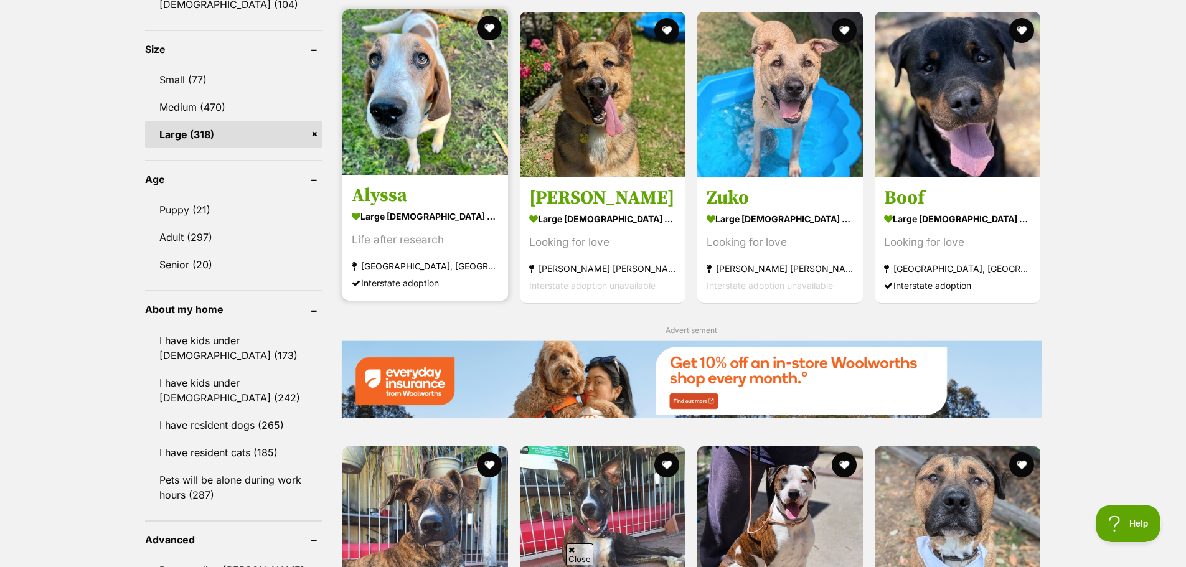
click at [380, 130] on img at bounding box center [425, 92] width 166 height 166
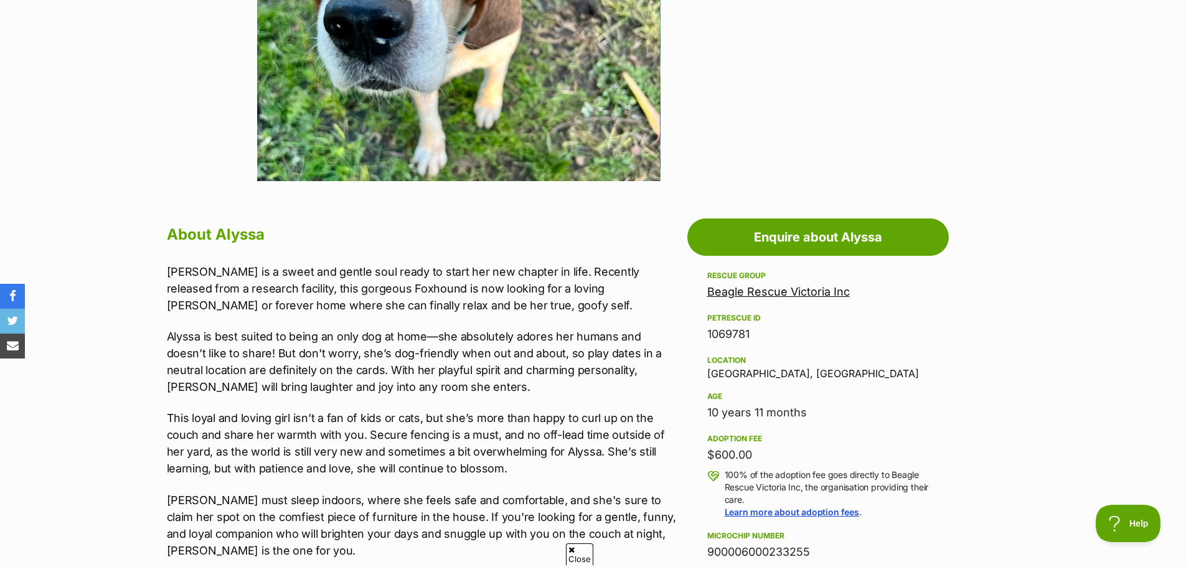
scroll to position [498, 0]
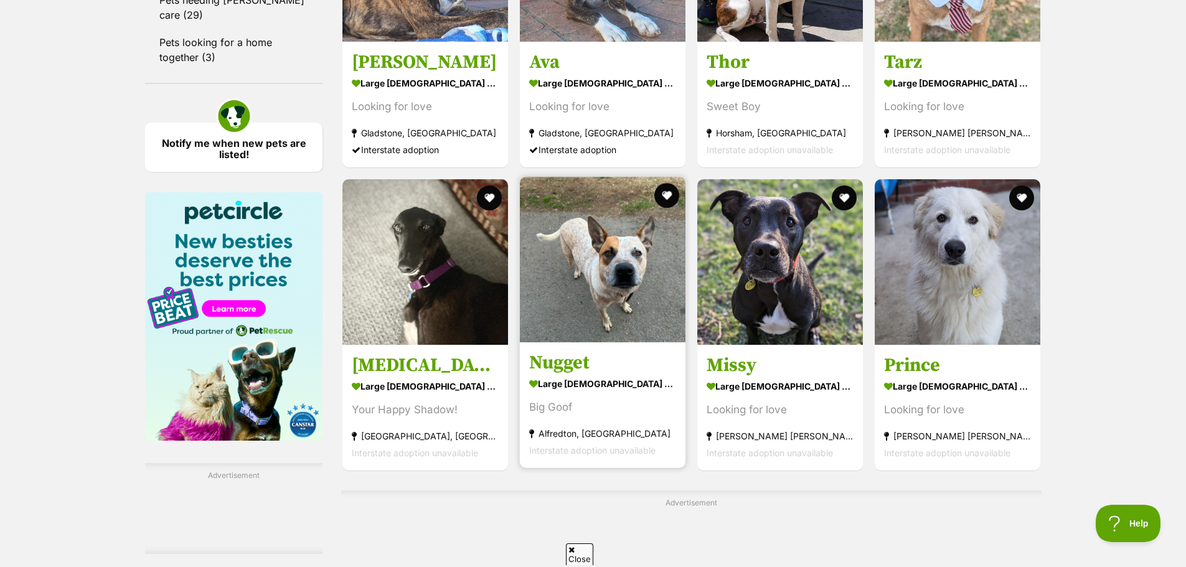
scroll to position [1861, 0]
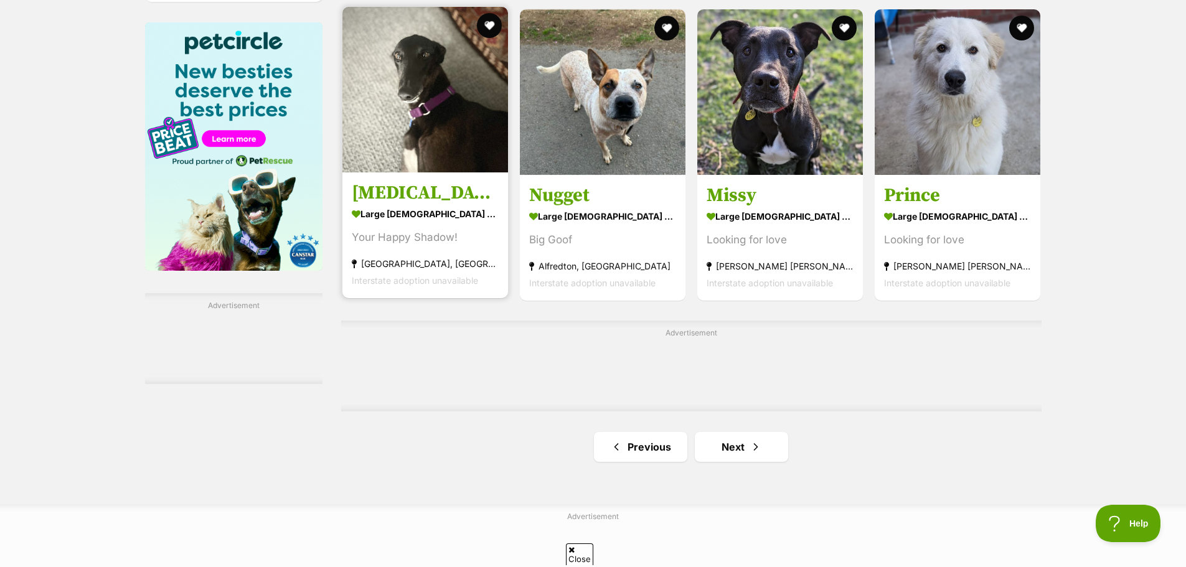
click at [445, 210] on strong "large [DEMOGRAPHIC_DATA] Dog" at bounding box center [425, 214] width 147 height 18
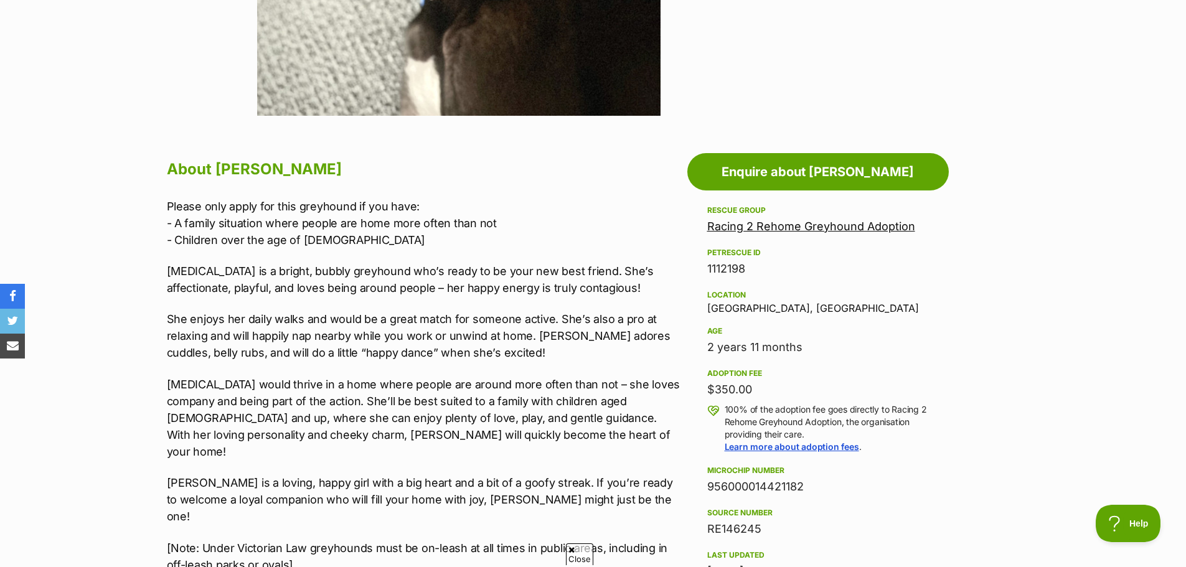
scroll to position [685, 0]
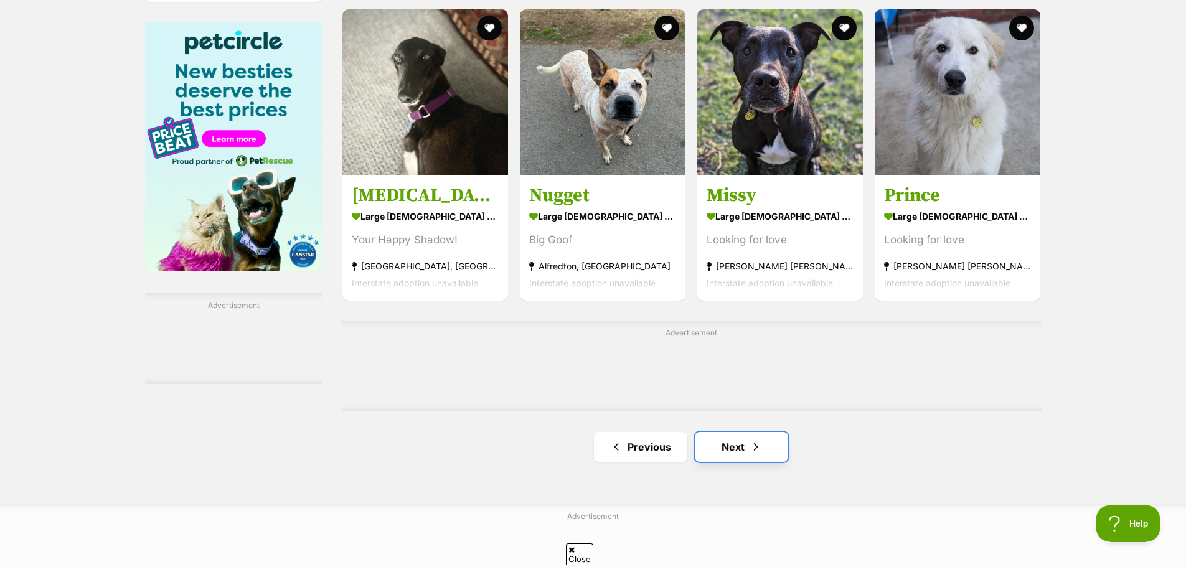
click at [767, 458] on link "Next" at bounding box center [741, 447] width 93 height 30
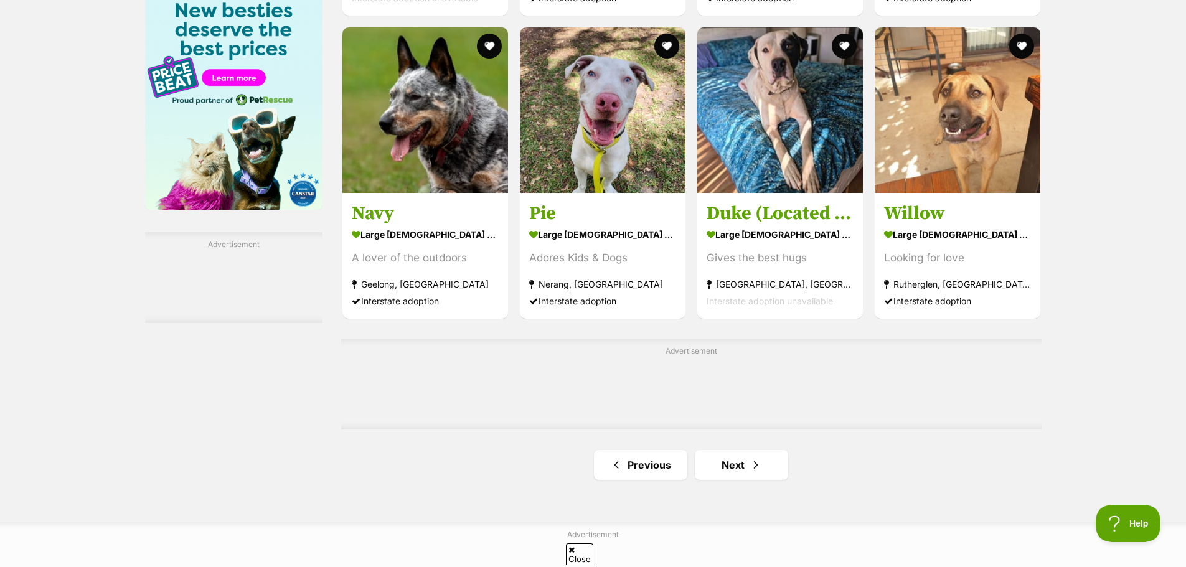
scroll to position [2117, 0]
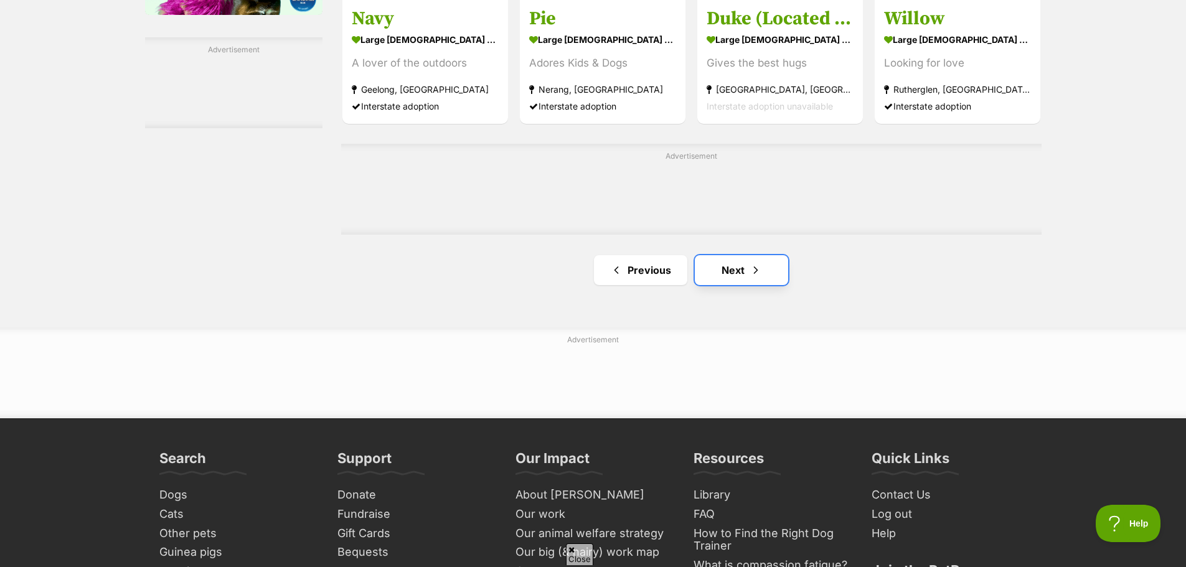
click at [755, 270] on span "Next page" at bounding box center [756, 270] width 12 height 15
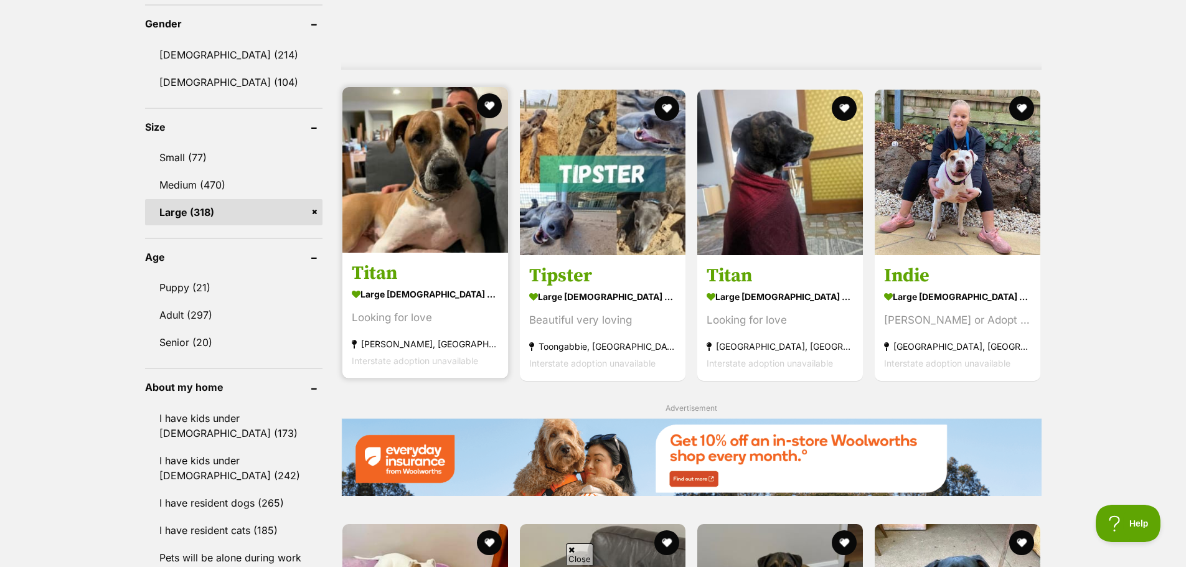
scroll to position [996, 0]
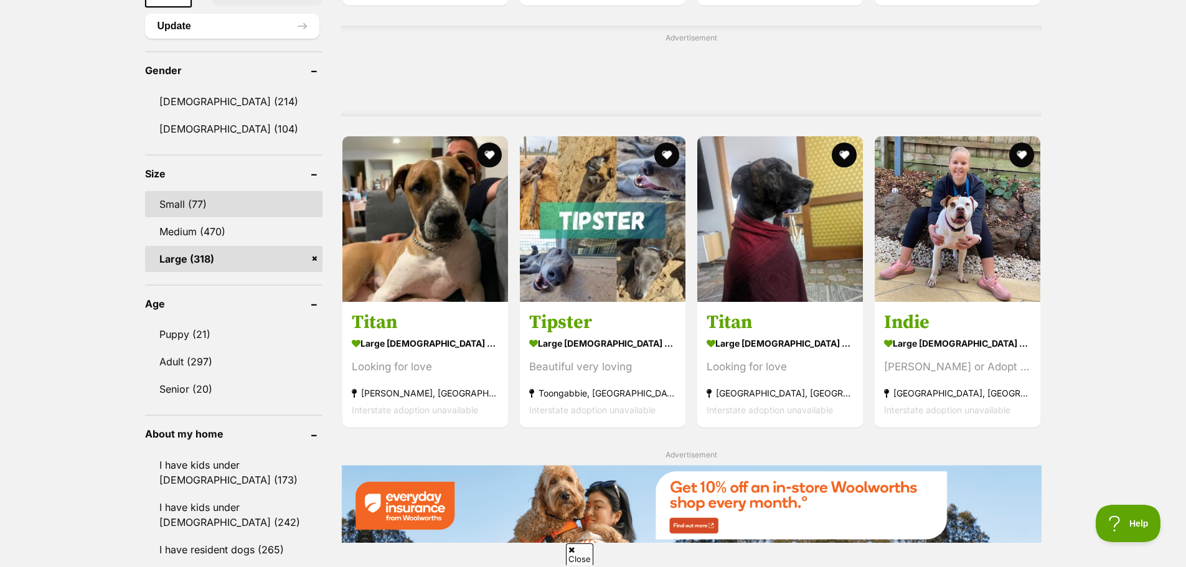
click at [208, 204] on link "Small (77)" at bounding box center [233, 204] width 177 height 26
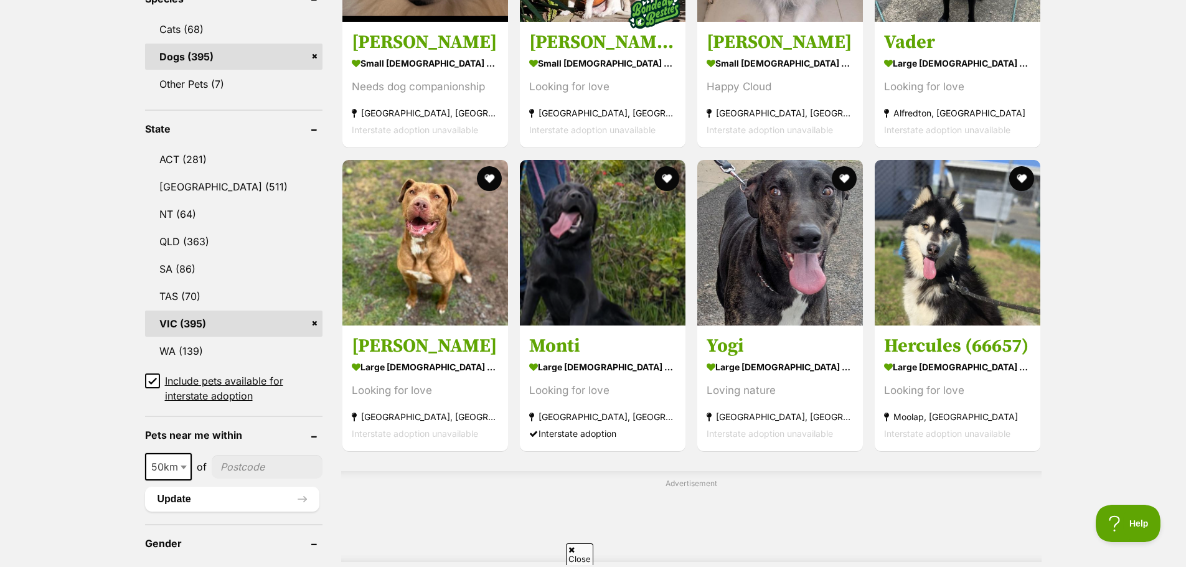
scroll to position [560, 0]
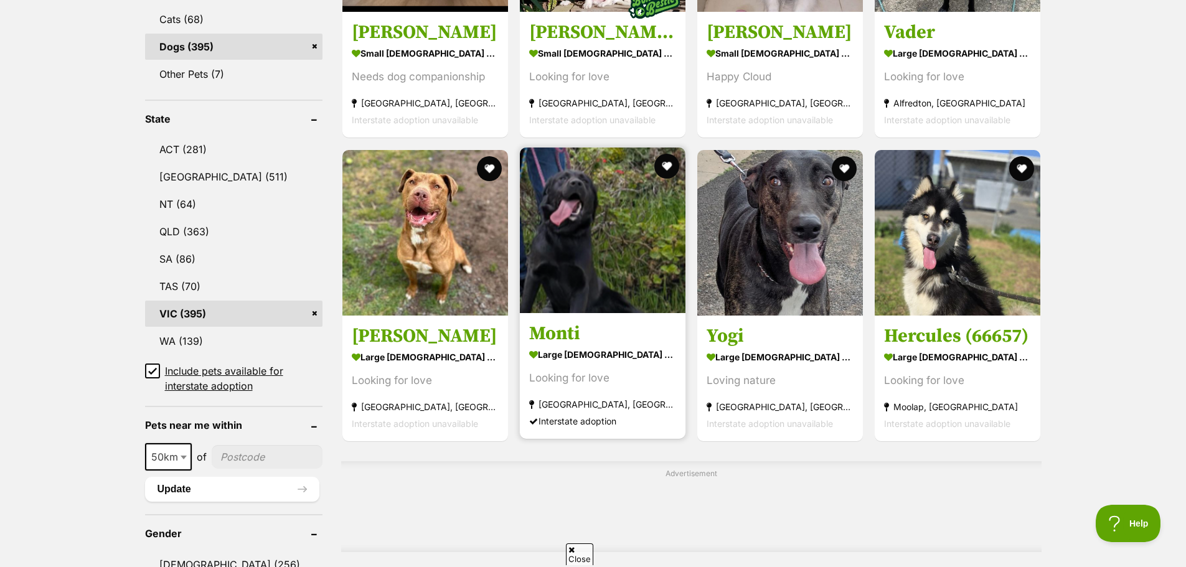
click at [638, 282] on img at bounding box center [603, 231] width 166 height 166
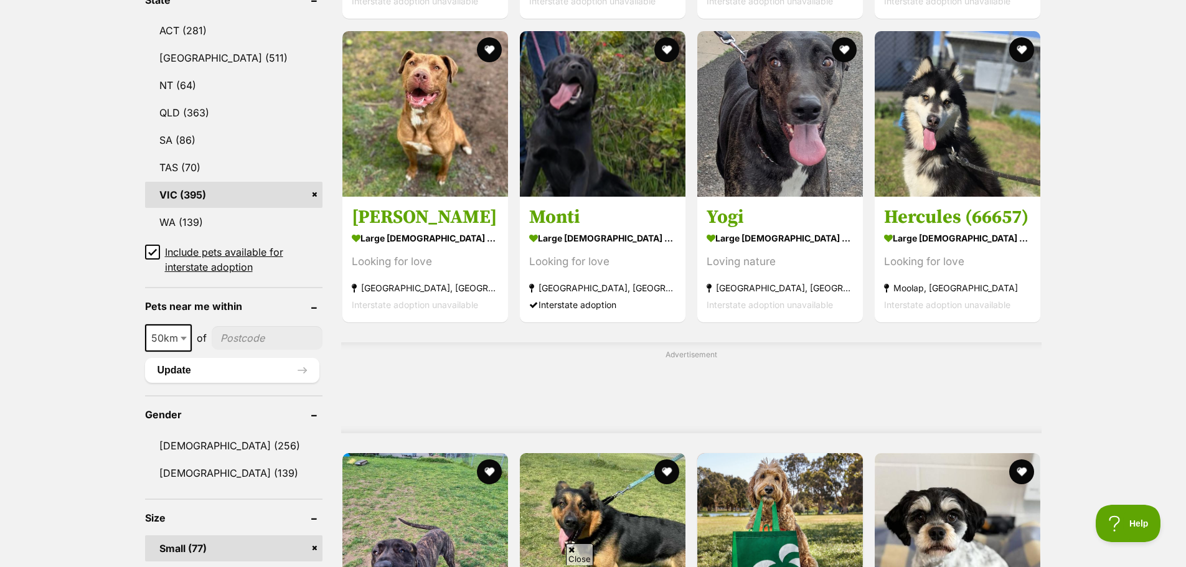
scroll to position [872, 0]
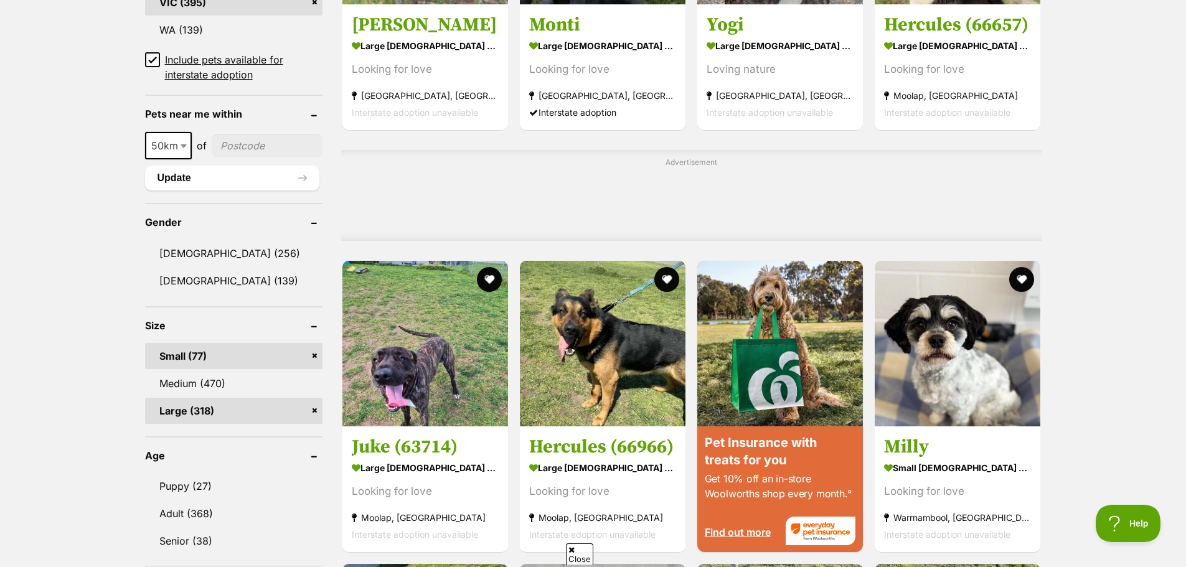
click at [318, 409] on link "Large (318)" at bounding box center [233, 411] width 177 height 26
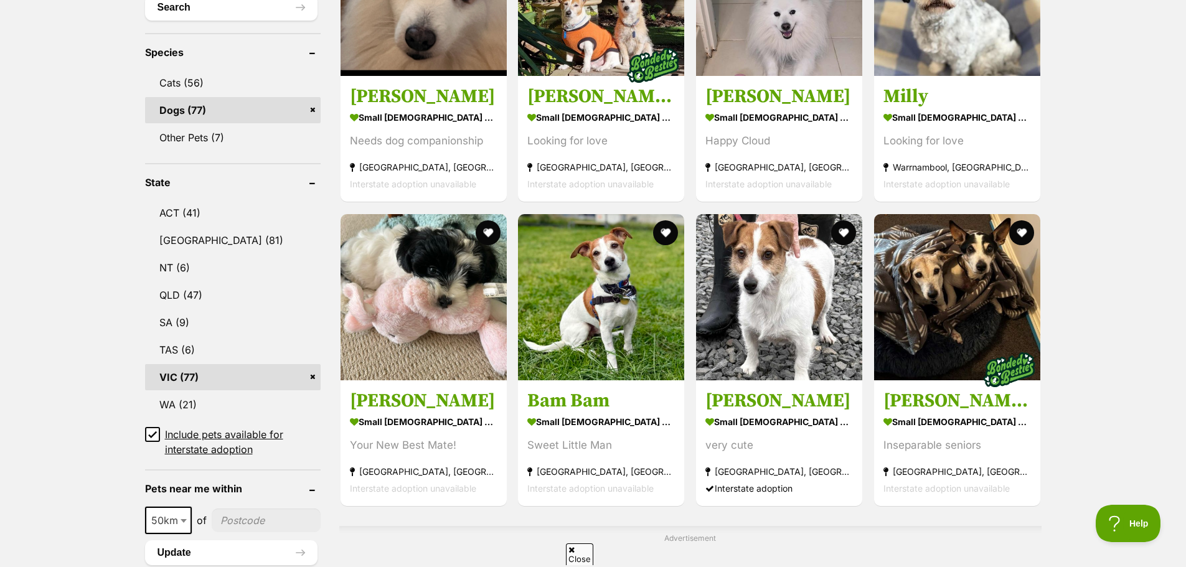
scroll to position [498, 0]
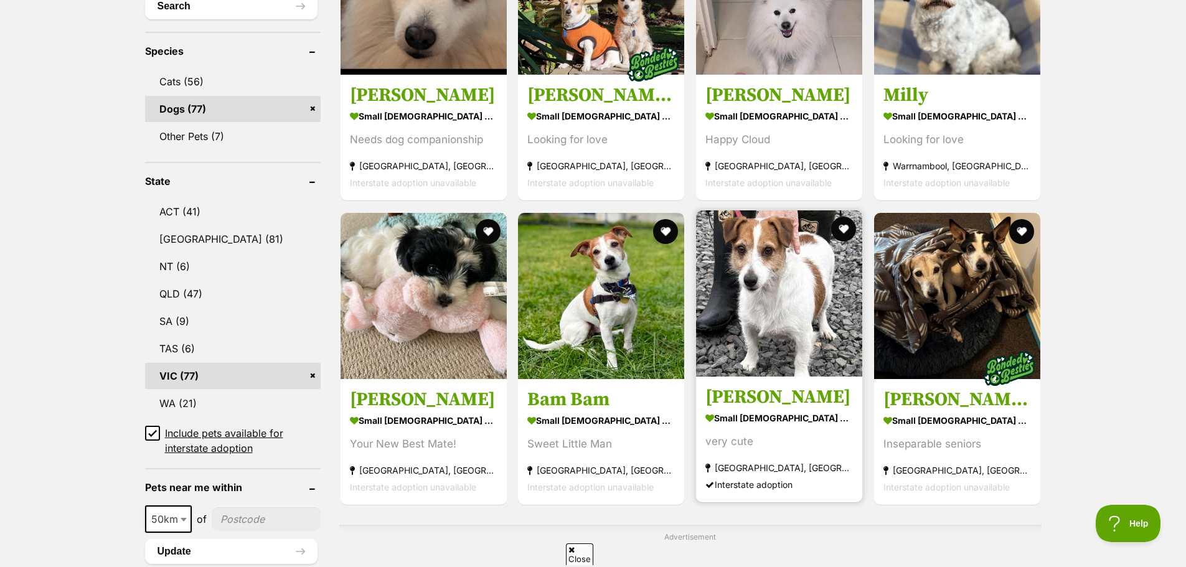
click at [794, 292] on img at bounding box center [779, 293] width 166 height 166
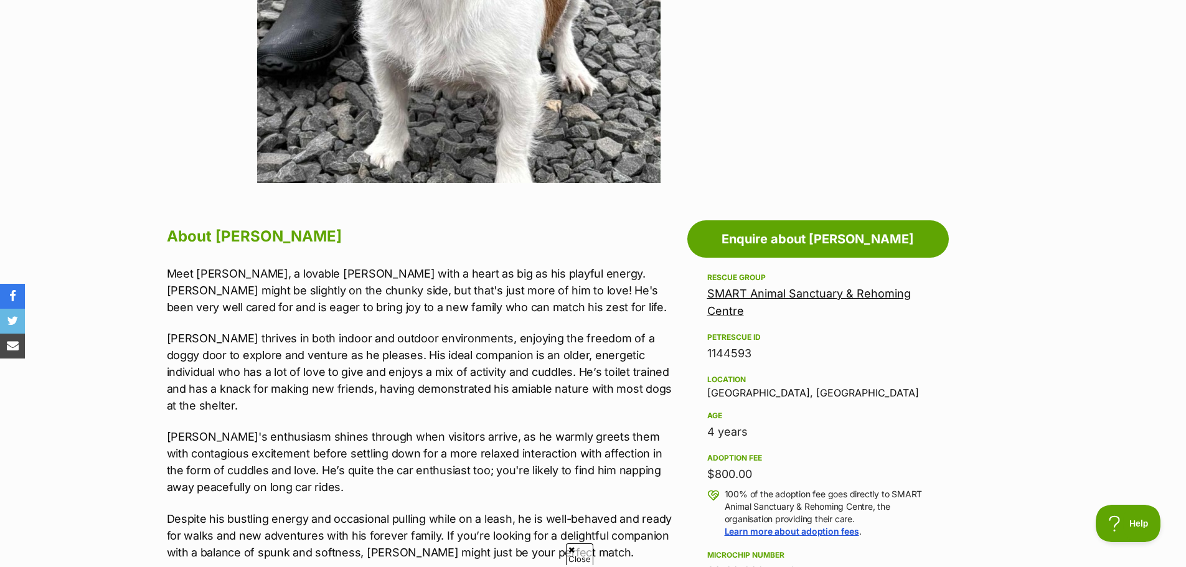
scroll to position [498, 0]
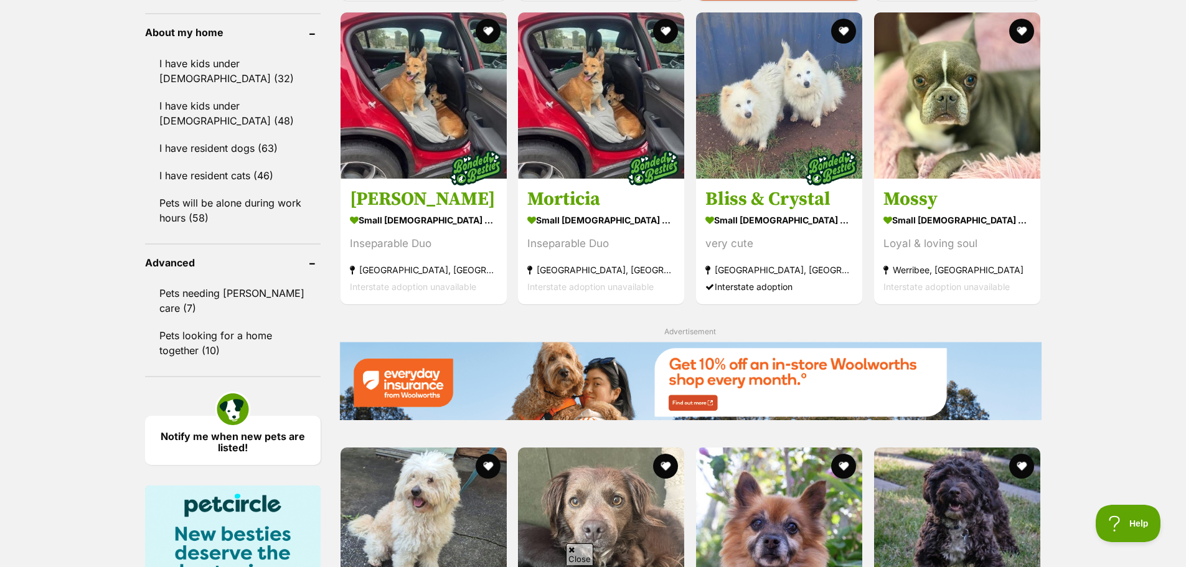
scroll to position [1674, 0]
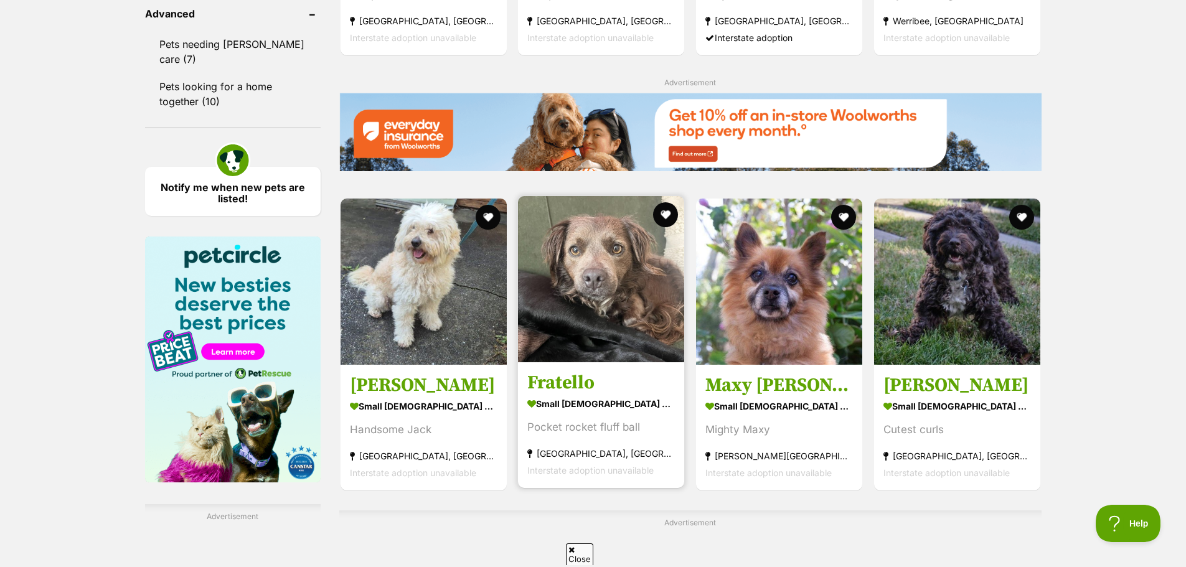
click at [574, 367] on link "Fratello small male Dog Pocket rocket fluff ball St Kilda West, VIC Interstate …" at bounding box center [601, 425] width 166 height 126
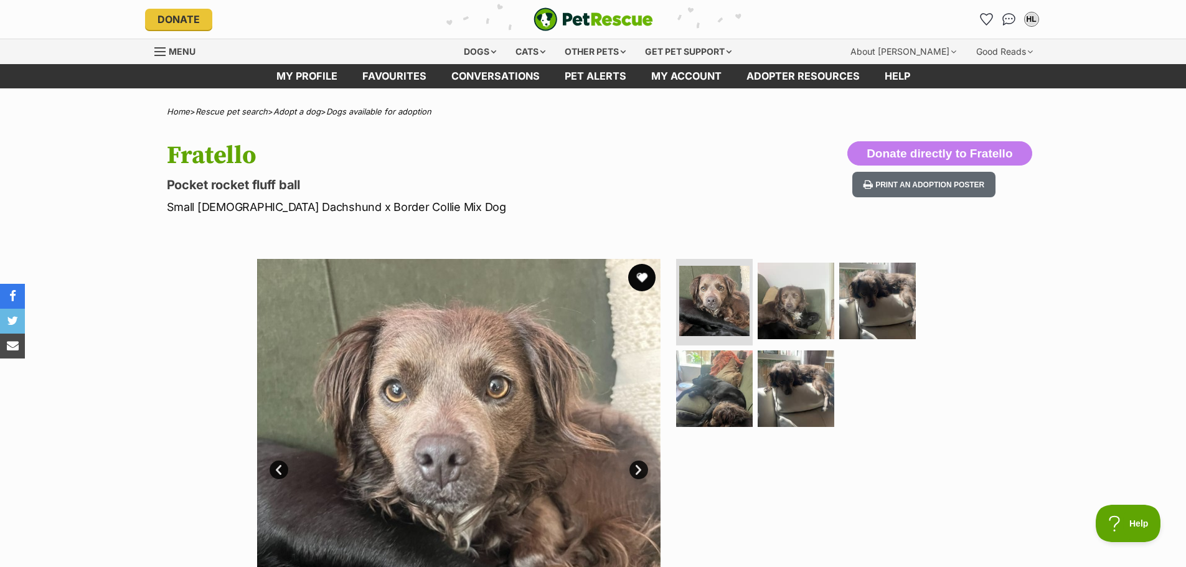
click at [646, 275] on button "favourite" at bounding box center [641, 277] width 27 height 27
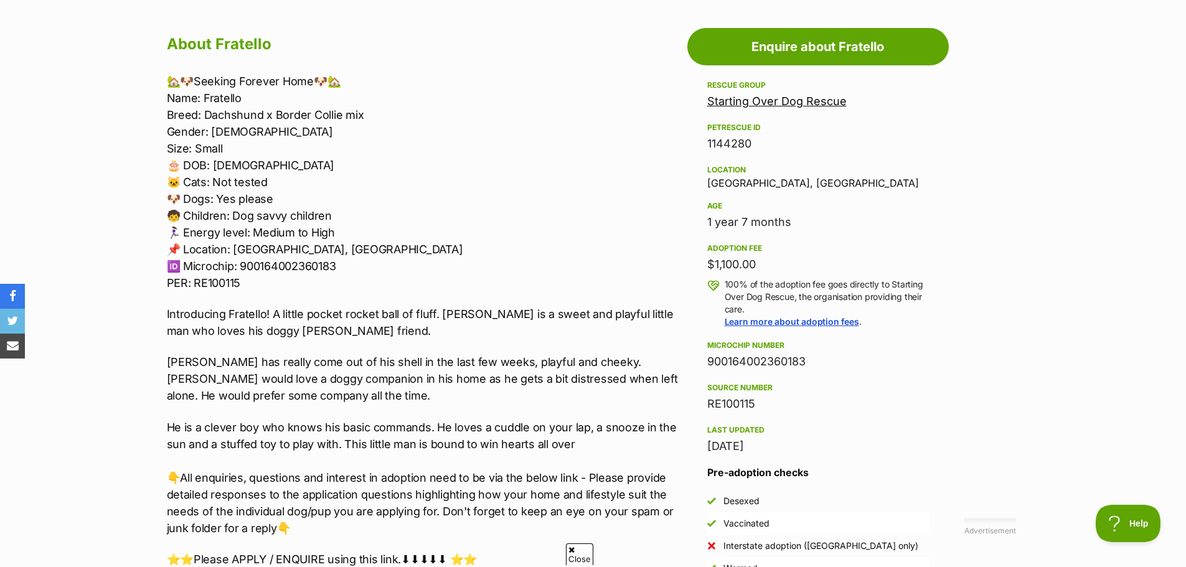
scroll to position [685, 0]
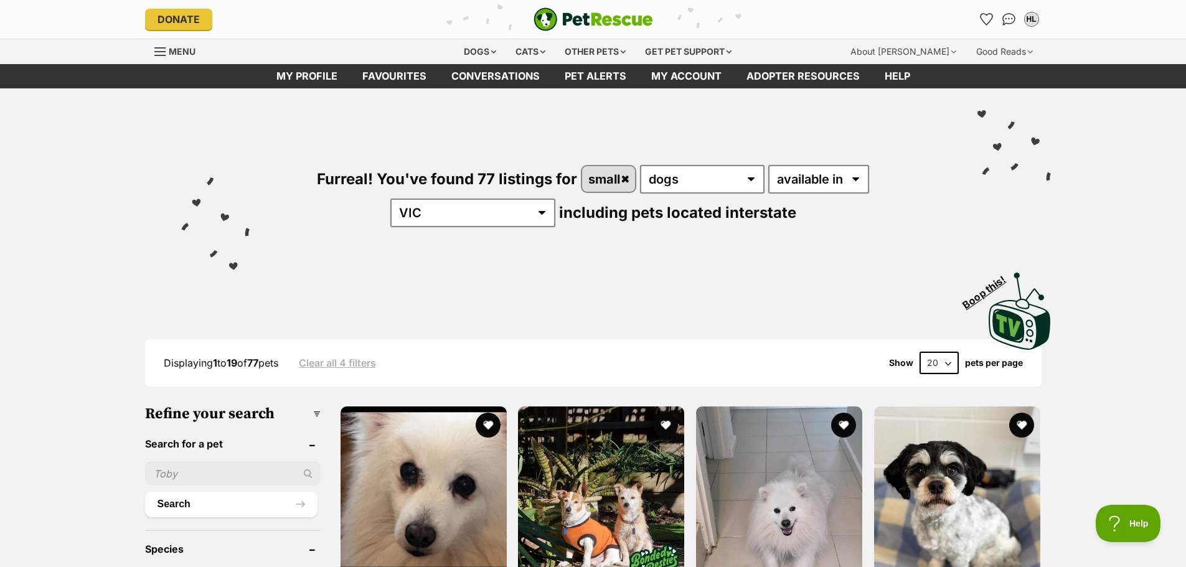
click at [179, 49] on span "Menu" at bounding box center [182, 51] width 27 height 11
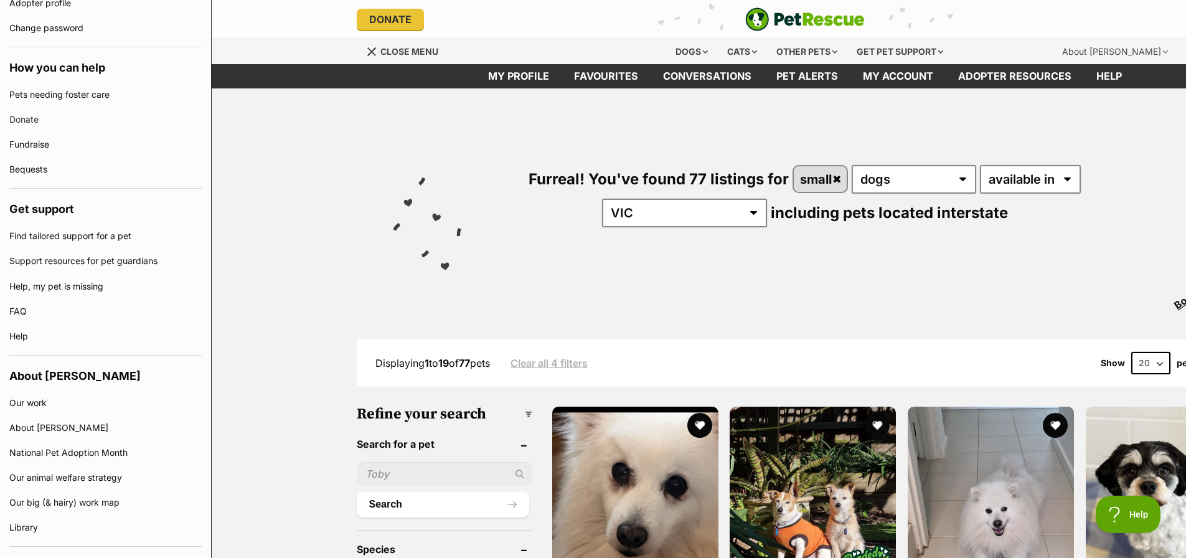
scroll to position [560, 0]
click at [805, 54] on div "Other pets" at bounding box center [807, 51] width 78 height 25
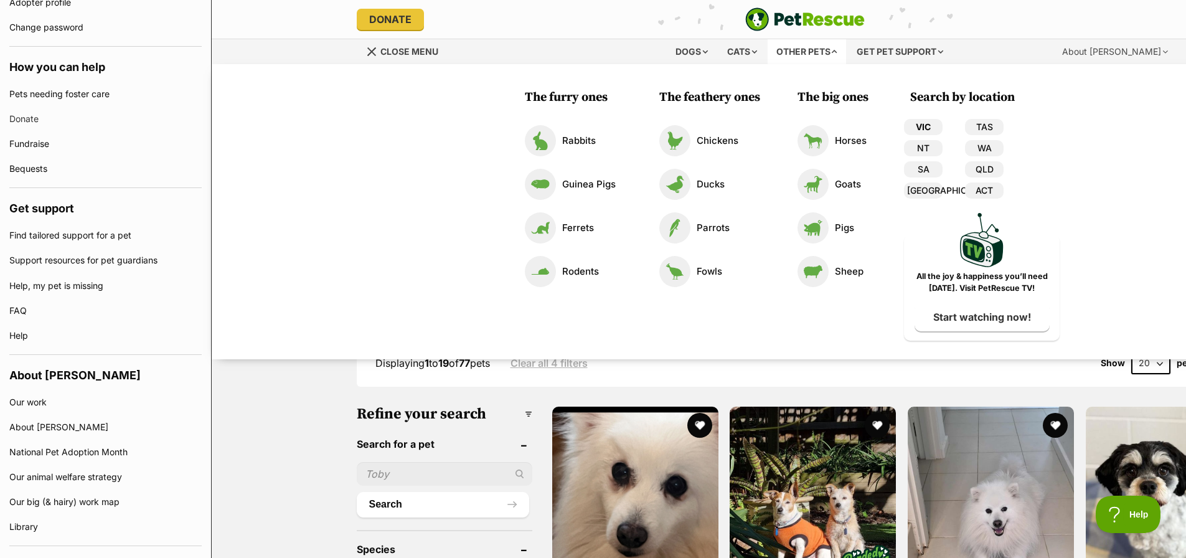
click at [918, 121] on link "VIC" at bounding box center [923, 127] width 39 height 16
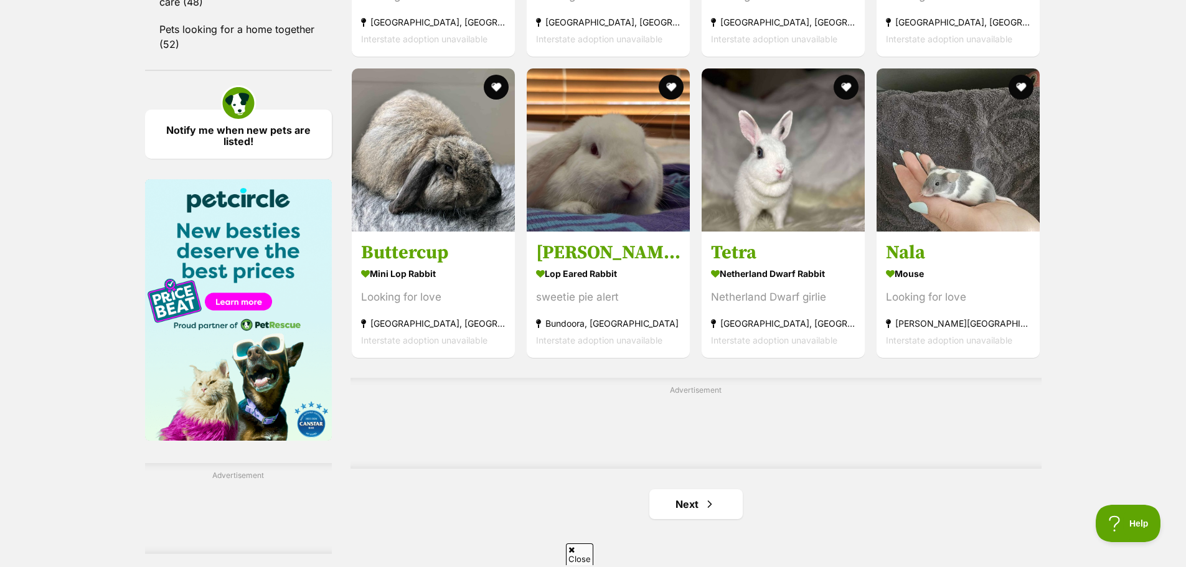
scroll to position [1806, 0]
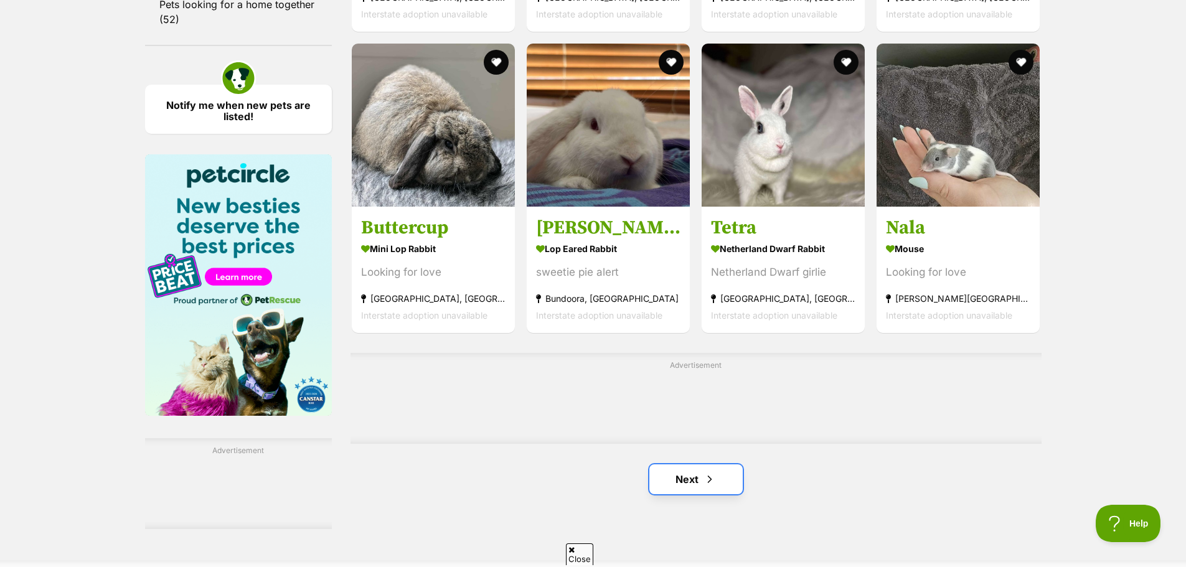
click at [683, 477] on link "Next" at bounding box center [695, 480] width 93 height 30
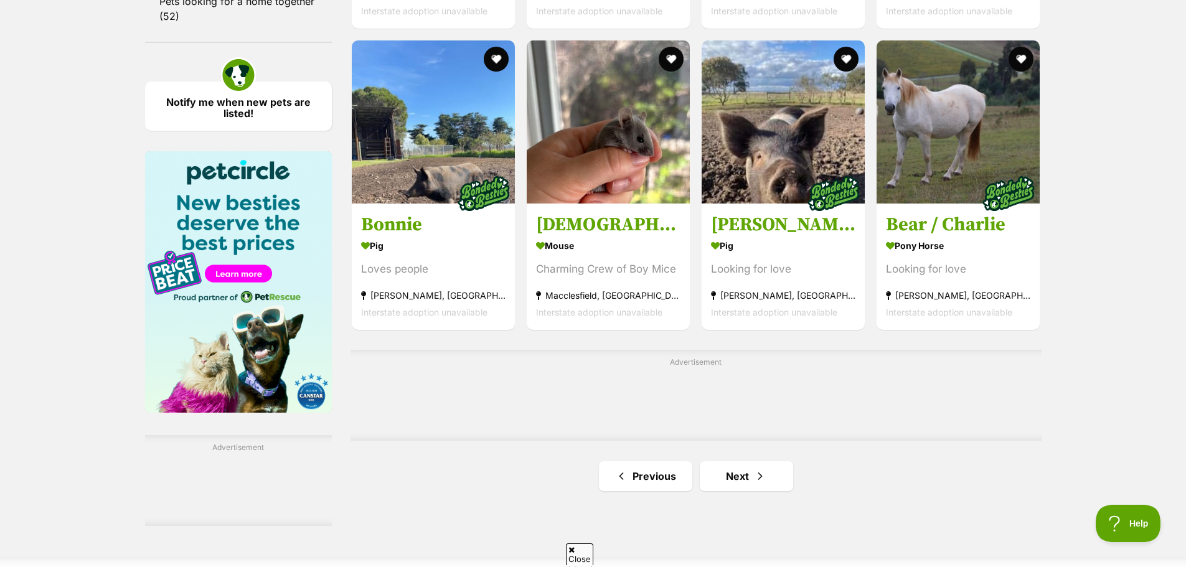
scroll to position [1868, 0]
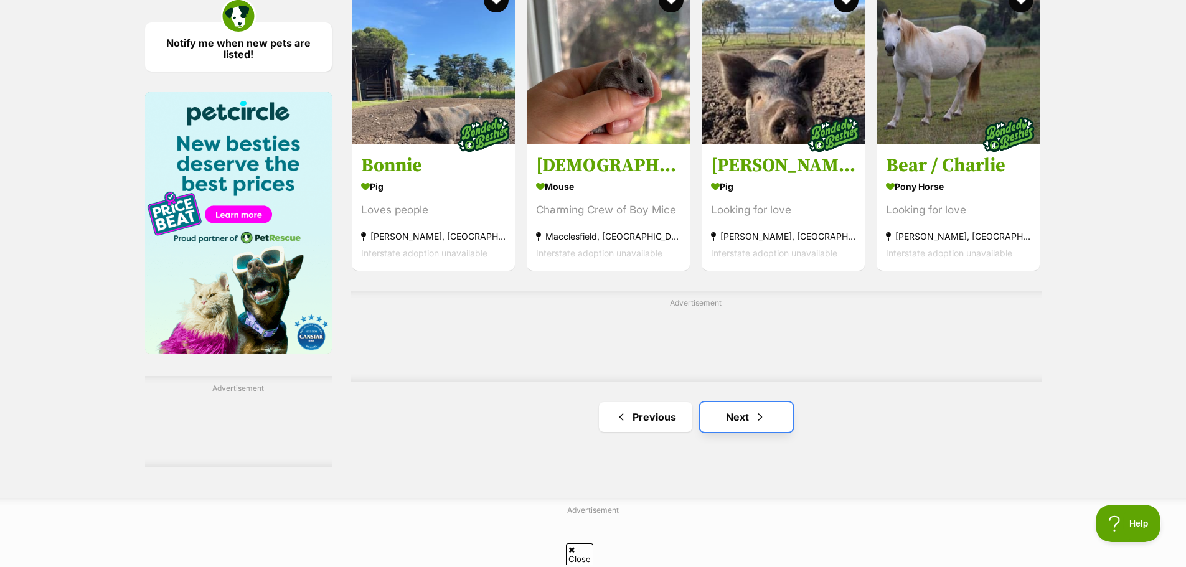
click at [764, 420] on span "Next page" at bounding box center [760, 417] width 12 height 15
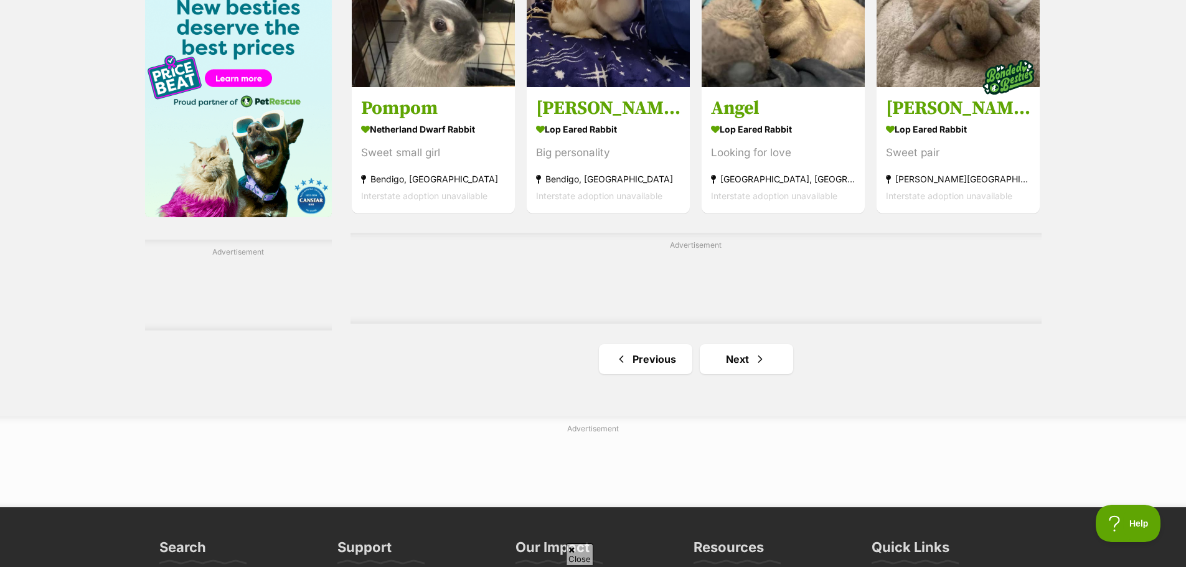
scroll to position [2055, 0]
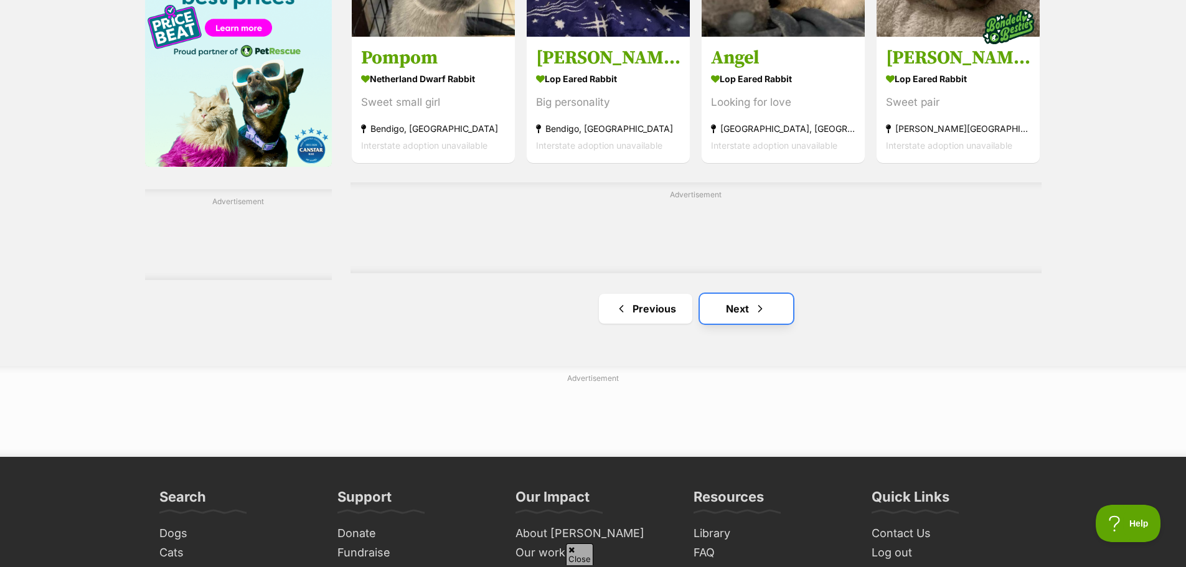
click at [747, 311] on link "Next" at bounding box center [746, 309] width 93 height 30
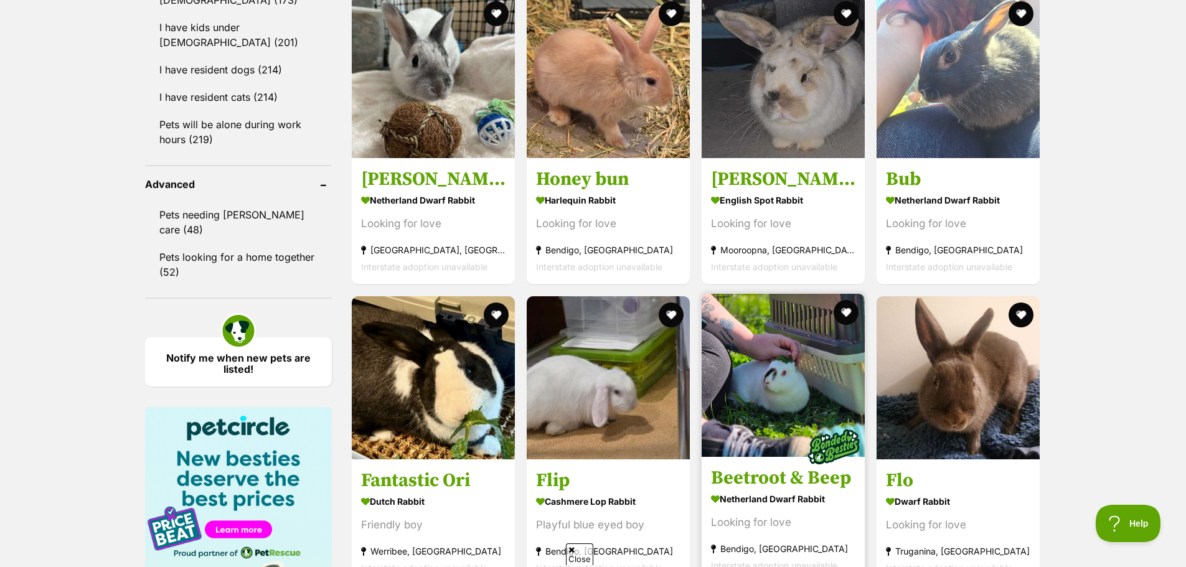
scroll to position [1744, 0]
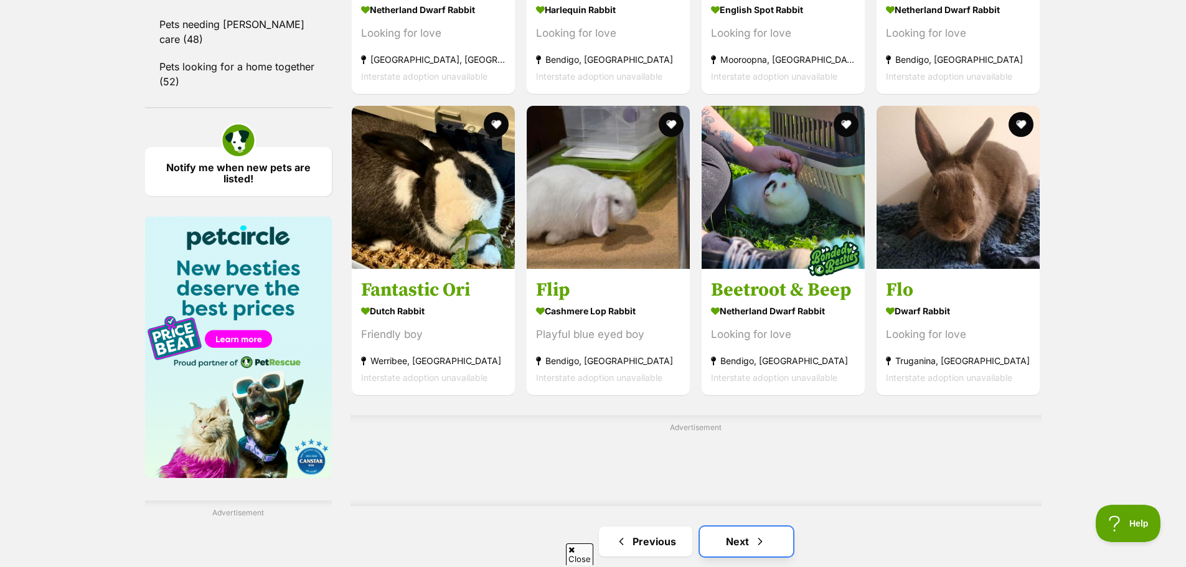
click at [755, 541] on span "Next page" at bounding box center [760, 541] width 12 height 15
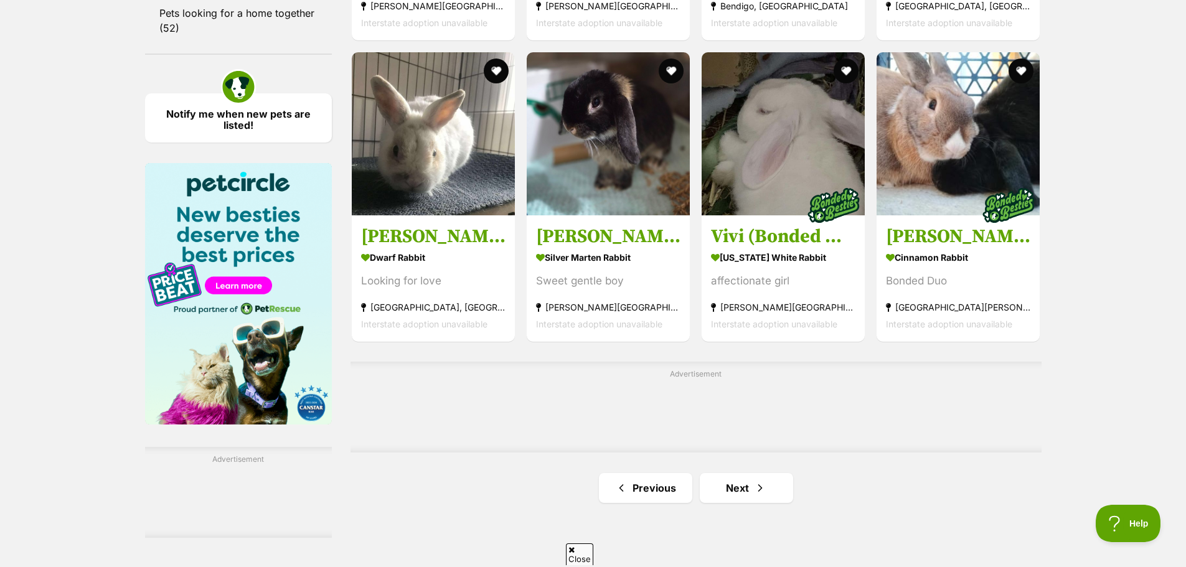
scroll to position [1993, 0]
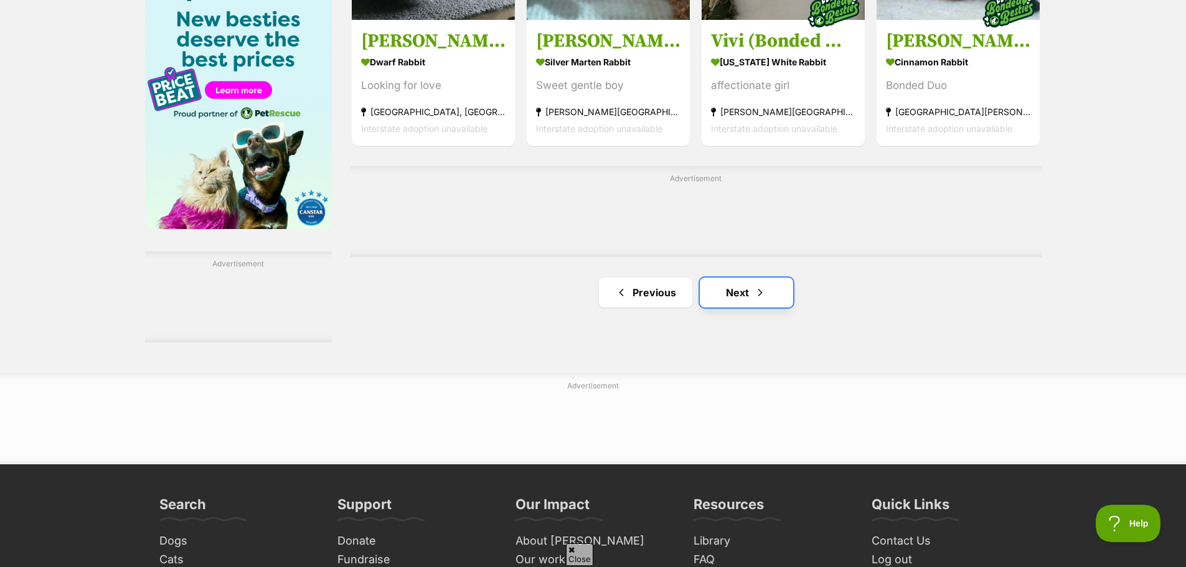
click at [762, 301] on link "Next" at bounding box center [746, 293] width 93 height 30
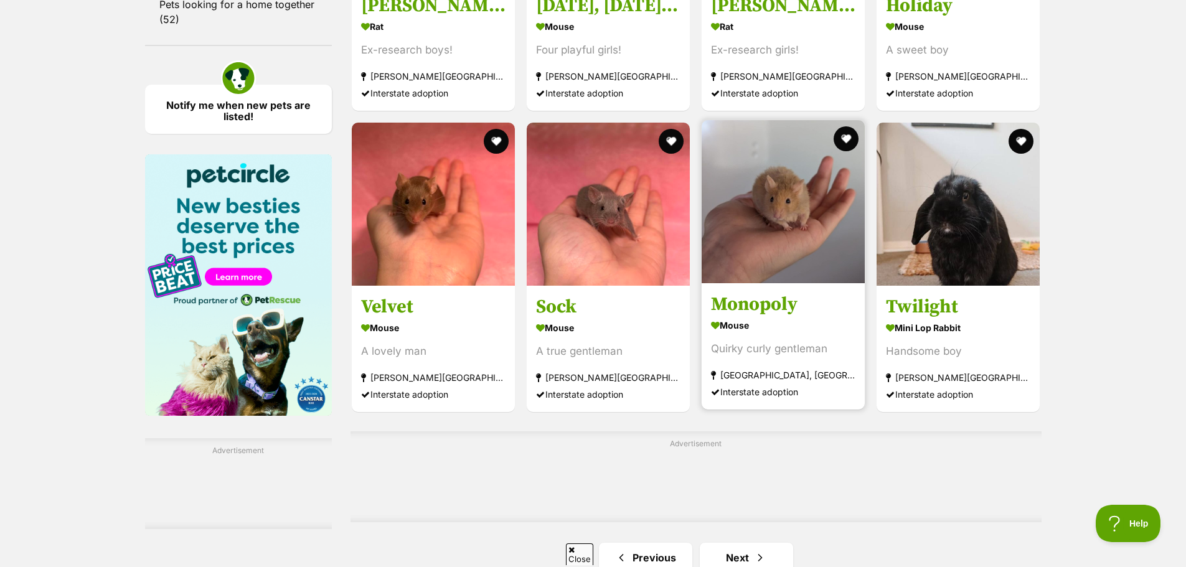
scroll to position [2055, 0]
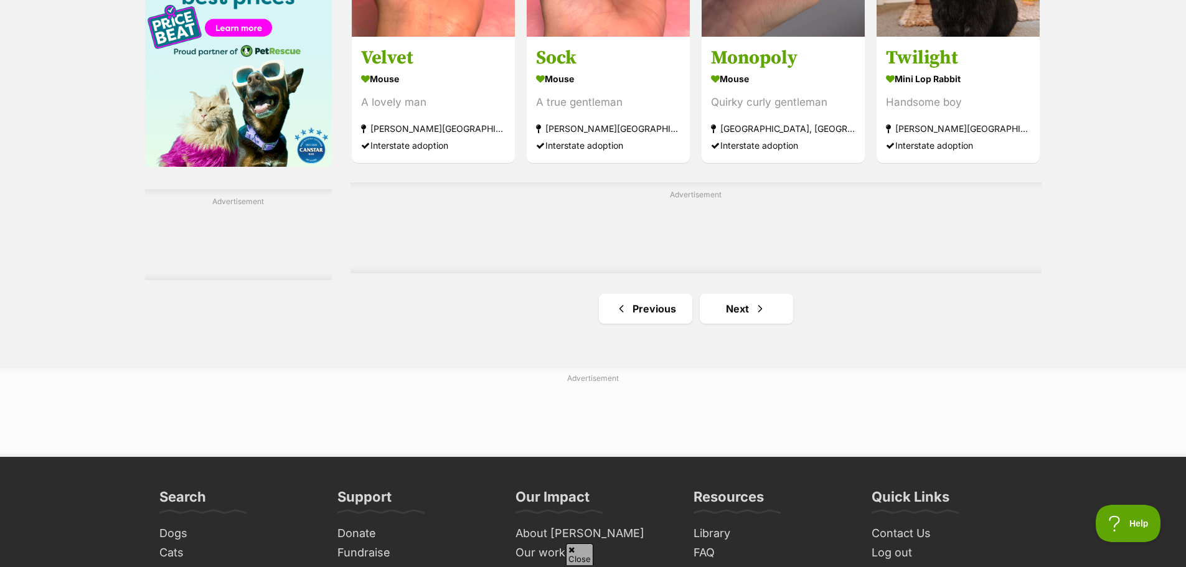
click at [800, 315] on ul "Previous Next" at bounding box center [696, 309] width 691 height 30
click at [778, 314] on link "Next" at bounding box center [746, 309] width 93 height 30
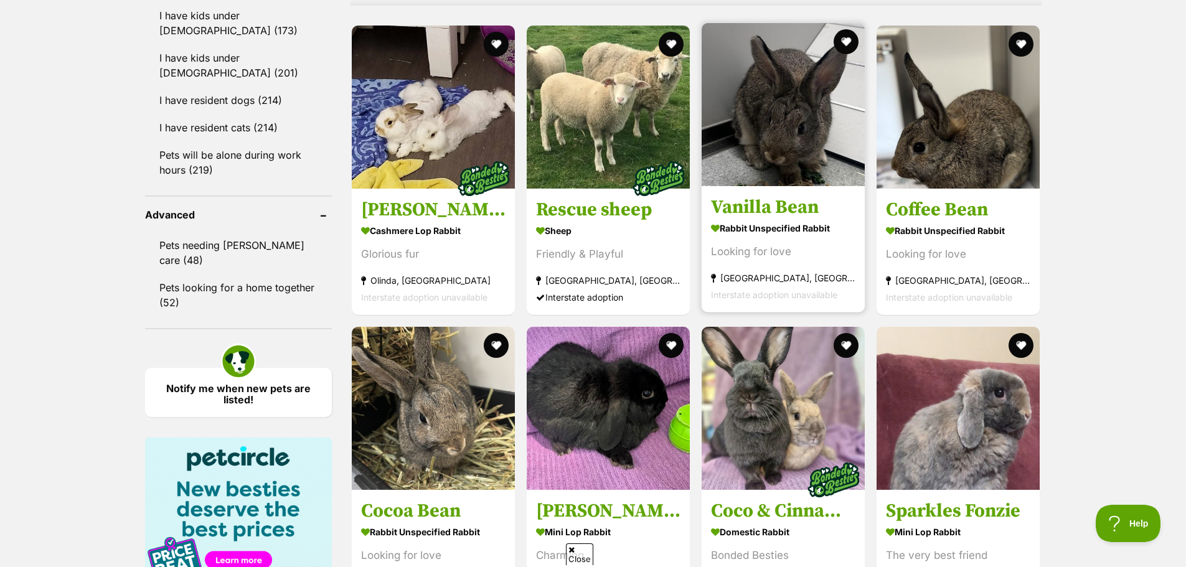
scroll to position [1806, 0]
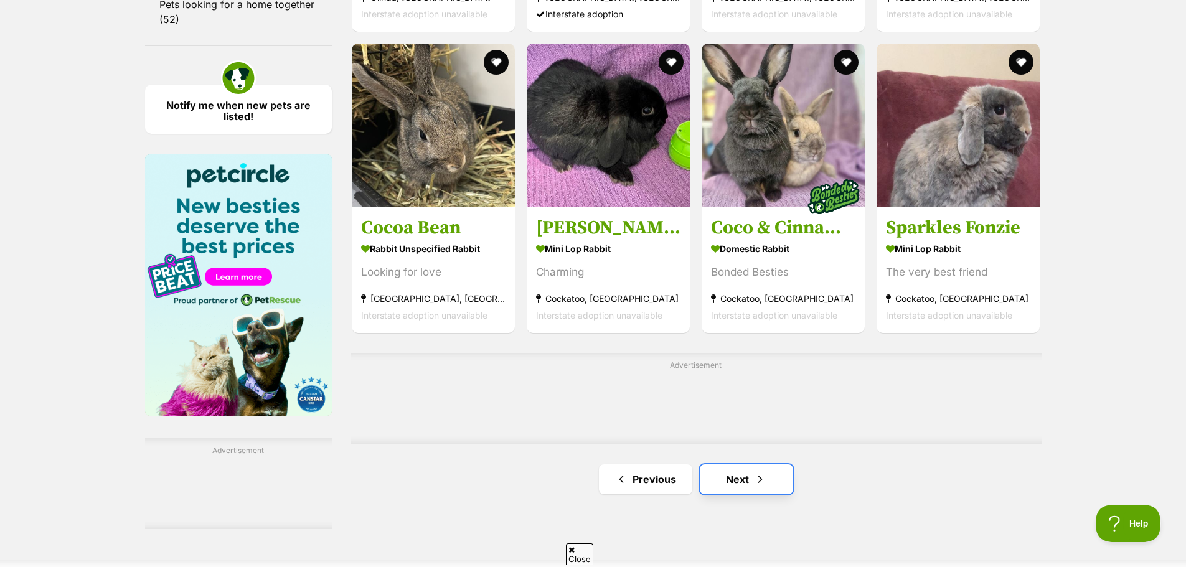
drag, startPoint x: 742, startPoint y: 474, endPoint x: 750, endPoint y: 469, distance: 9.5
click at [742, 475] on link "Next" at bounding box center [746, 480] width 93 height 30
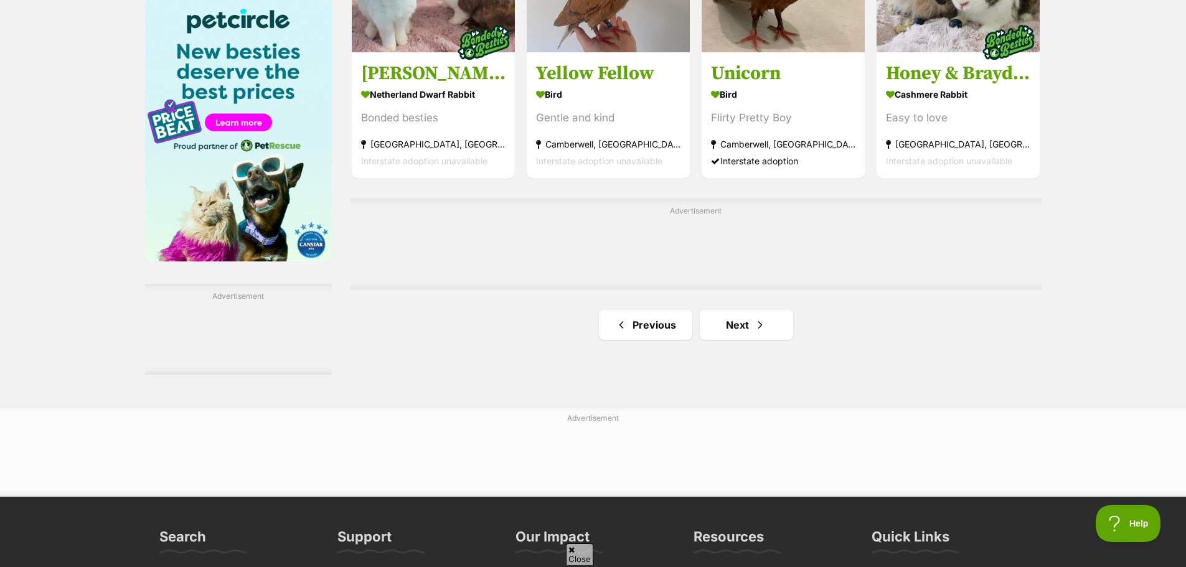
scroll to position [1993, 0]
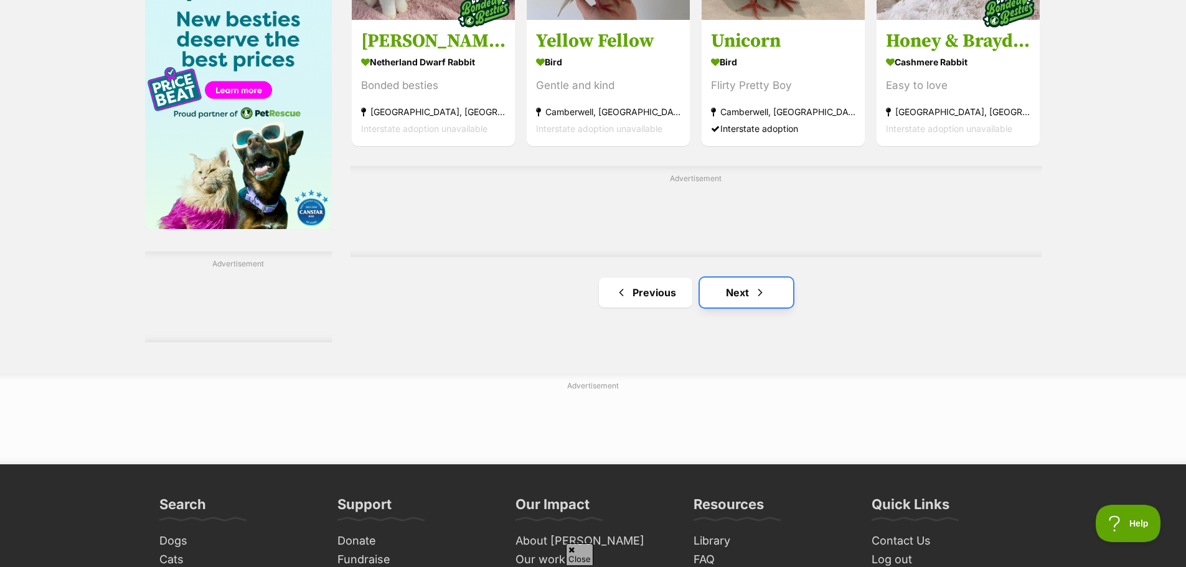
click at [747, 286] on link "Next" at bounding box center [746, 293] width 93 height 30
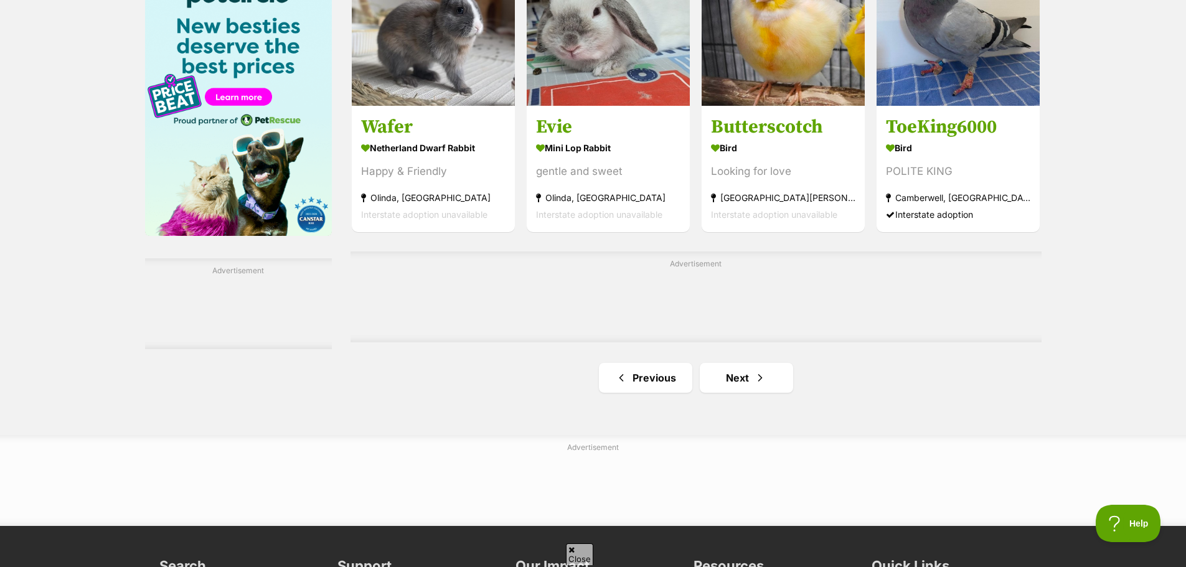
scroll to position [1993, 0]
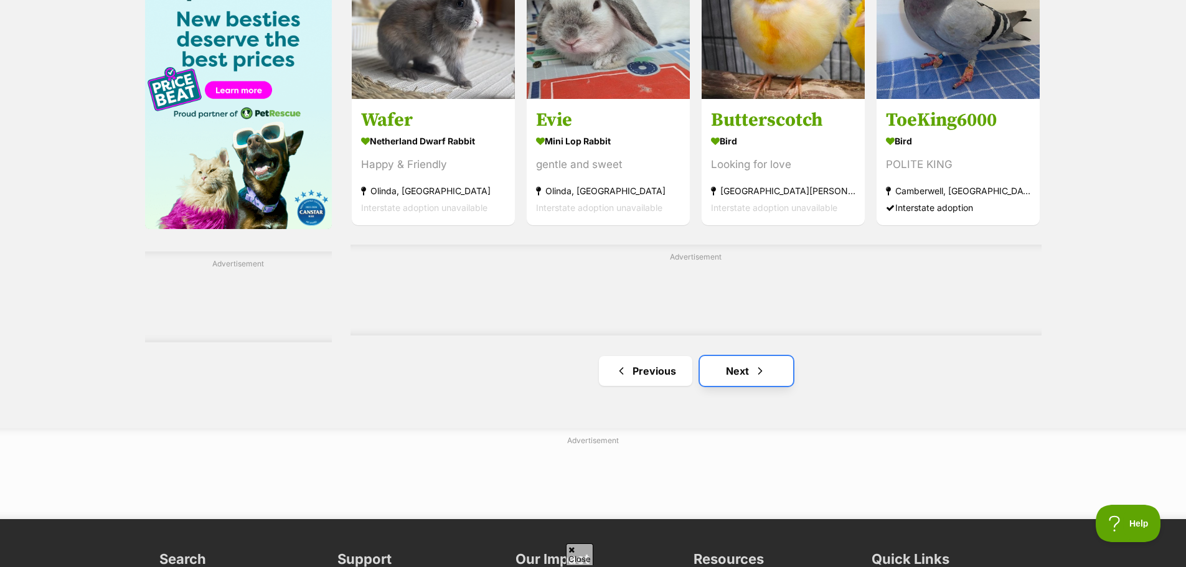
click at [762, 367] on span "Next page" at bounding box center [760, 371] width 12 height 15
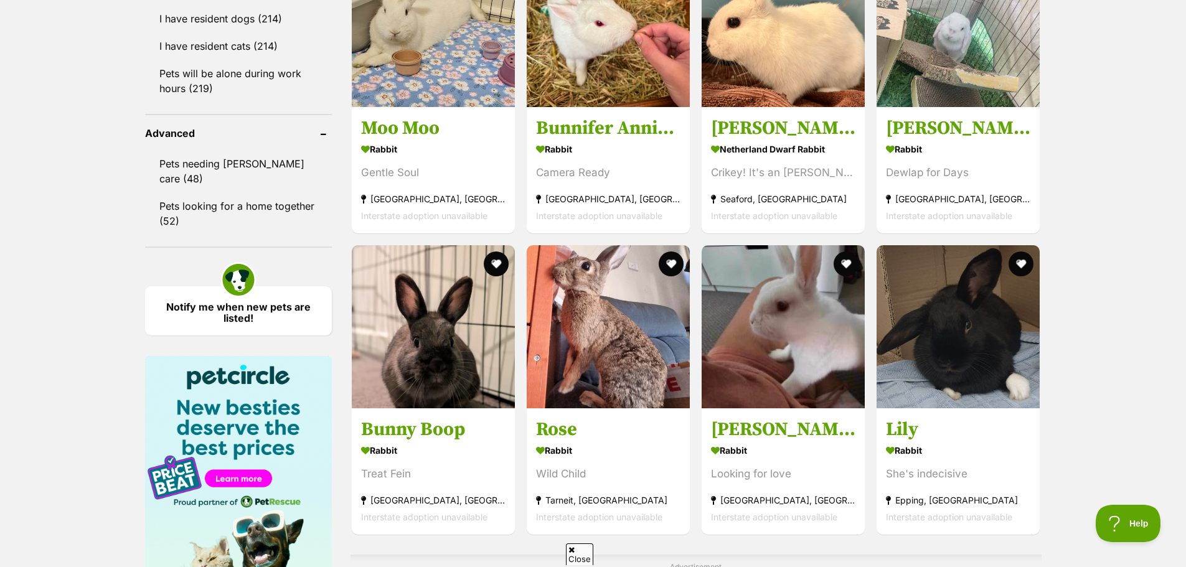
scroll to position [1806, 0]
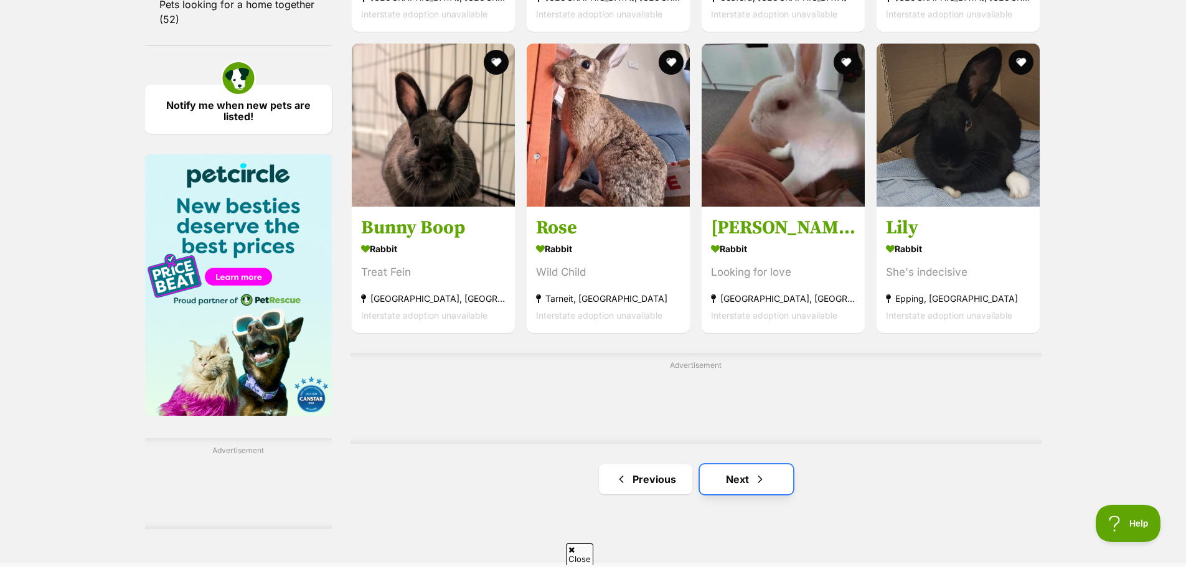
drag, startPoint x: 772, startPoint y: 473, endPoint x: 788, endPoint y: 458, distance: 22.0
click at [771, 471] on link "Next" at bounding box center [746, 480] width 93 height 30
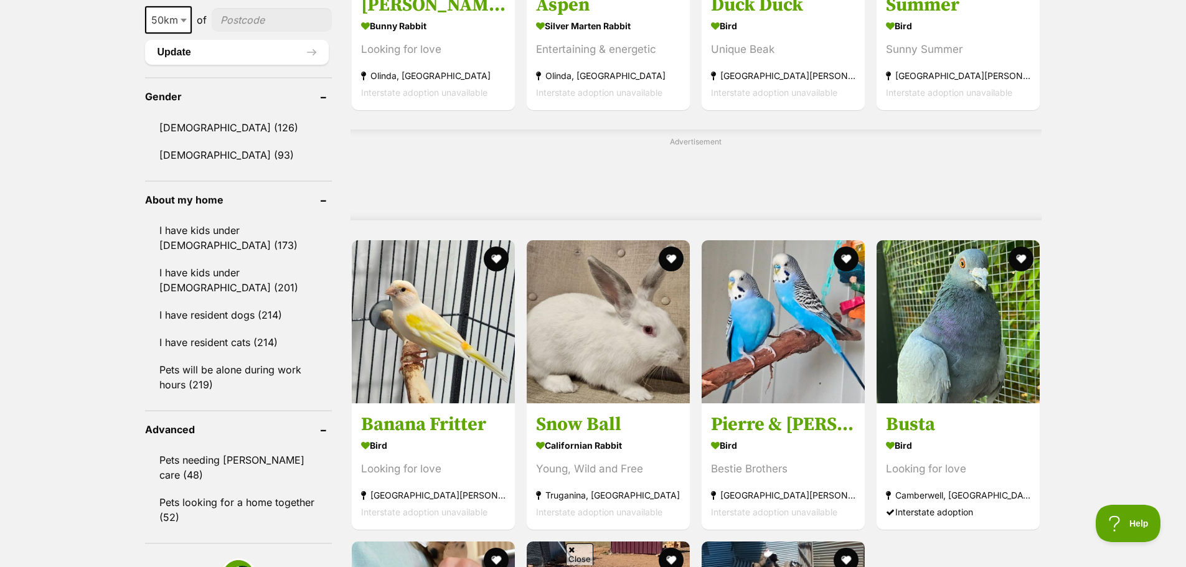
scroll to position [1379, 0]
